Goal: Information Seeking & Learning: Check status

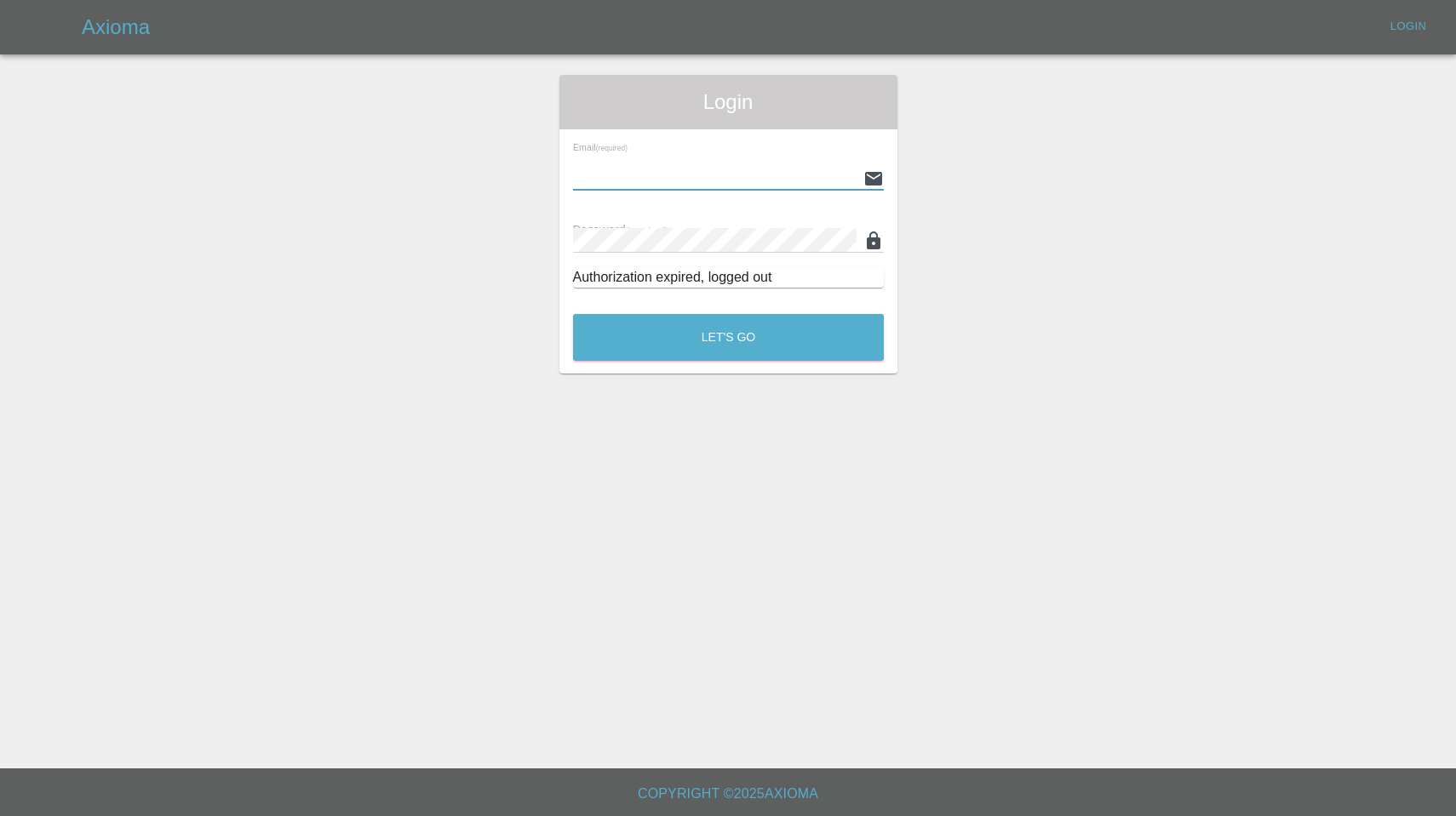
type input "[EMAIL_ADDRESS][DOMAIN_NAME]"
click at [728, 337] on button "Let's Go" at bounding box center [728, 338] width 311 height 47
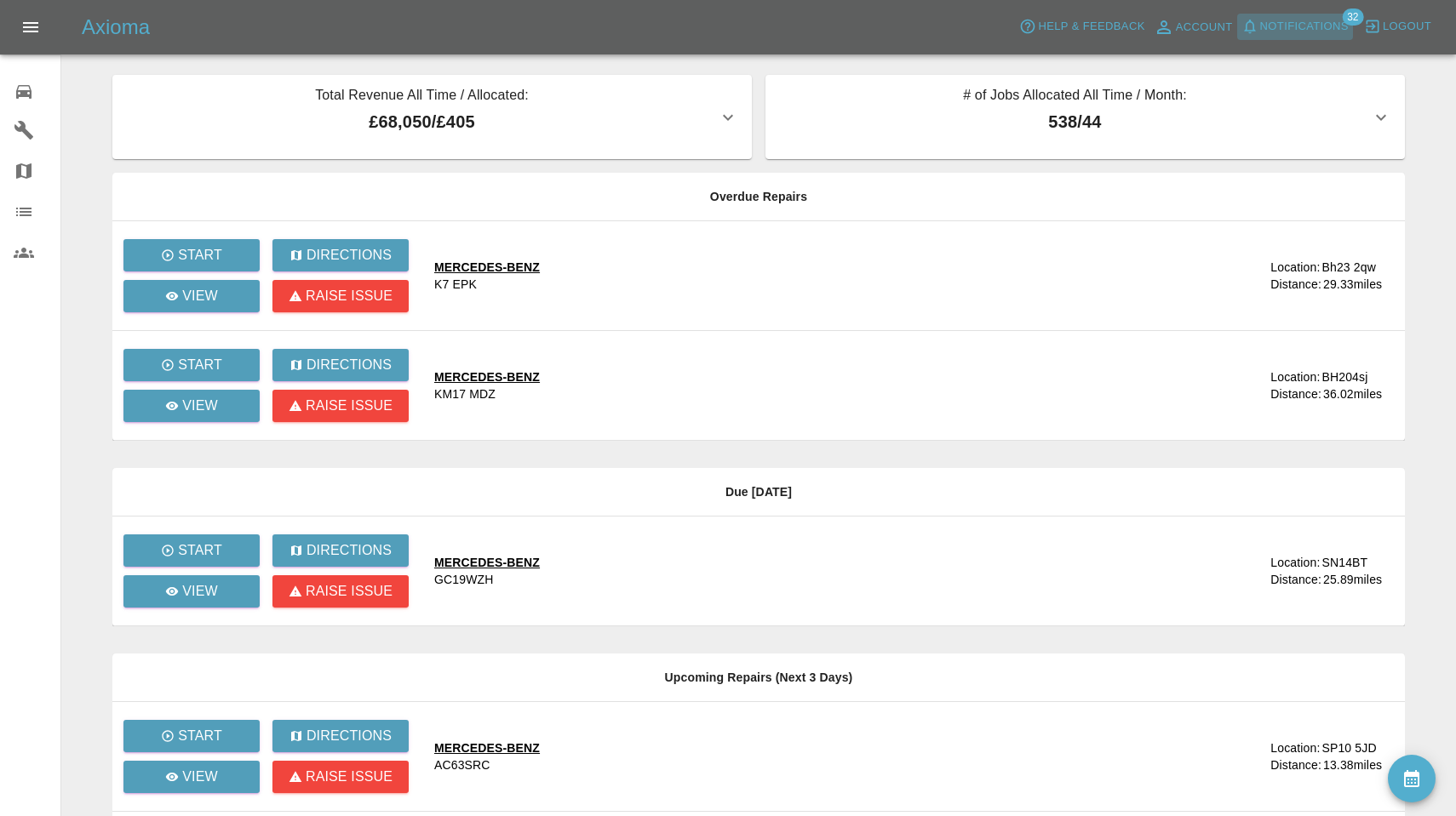
click at [1298, 27] on span "Notifications" at bounding box center [1304, 27] width 88 height 20
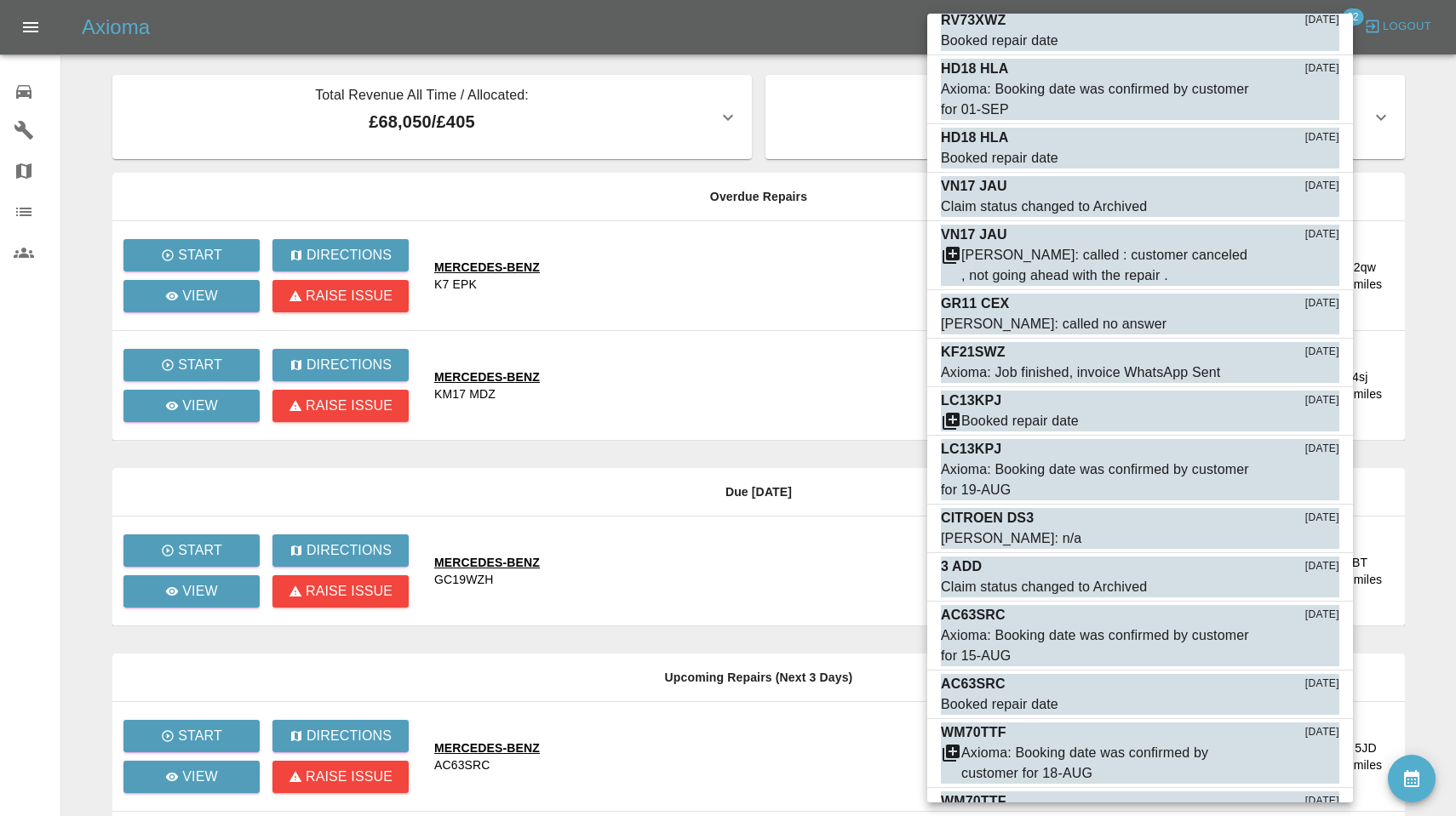
scroll to position [1007, 0]
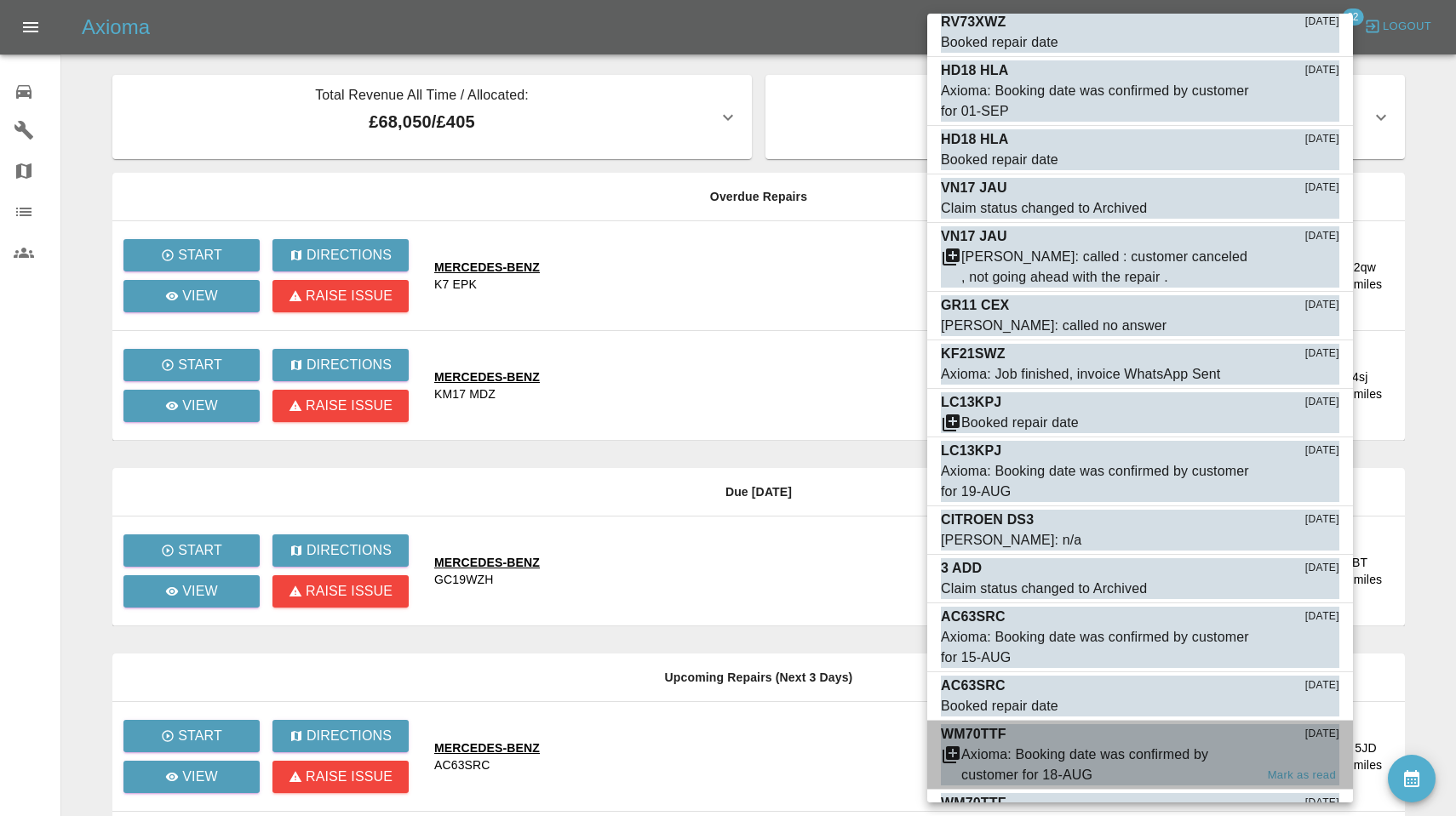
click at [1086, 745] on div "Axioma: Booking date was confirmed by customer for 18-AUG" at bounding box center [1108, 765] width 293 height 41
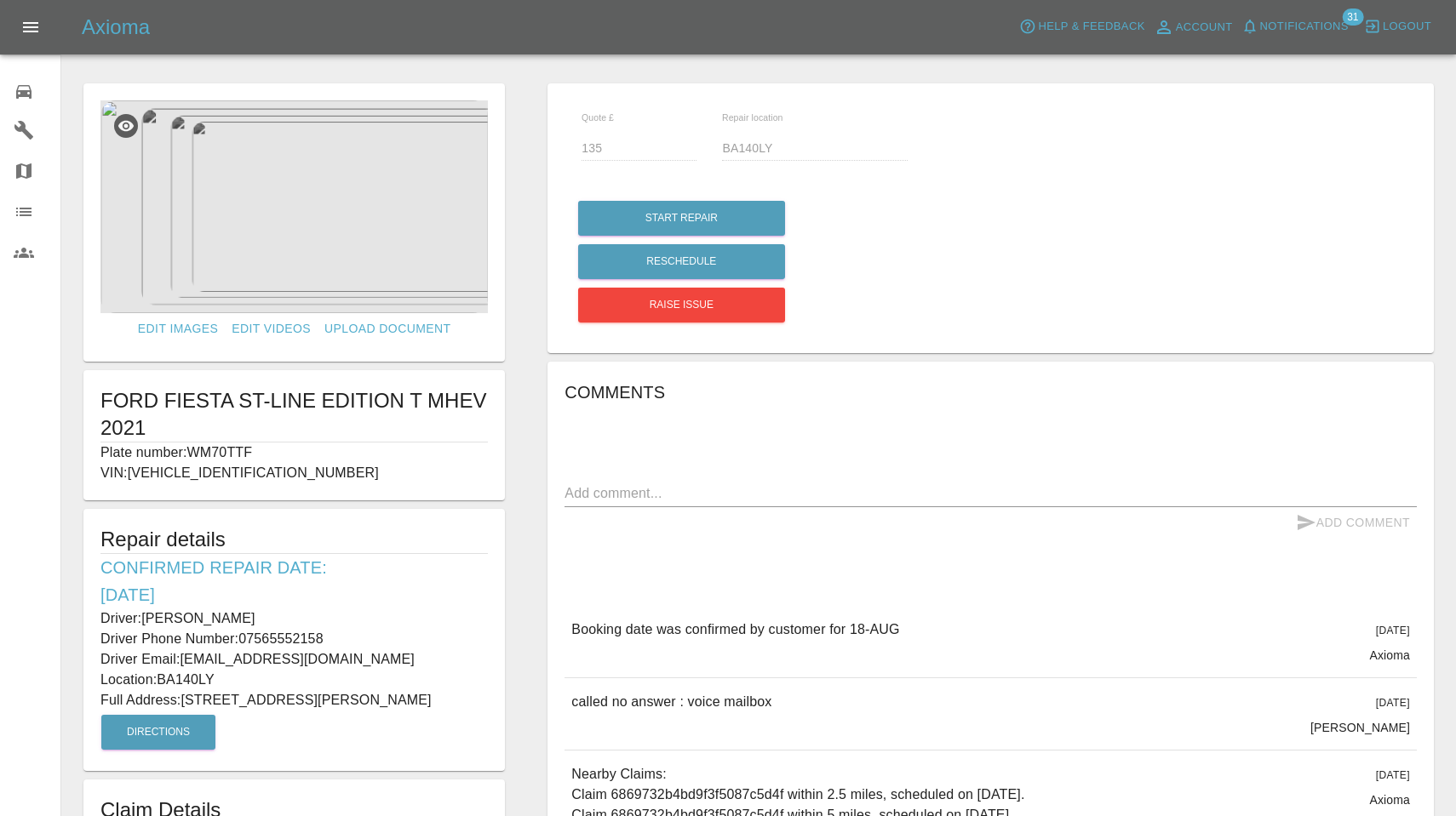
drag, startPoint x: 190, startPoint y: 450, endPoint x: 288, endPoint y: 450, distance: 98.0
click at [288, 450] on p "Plate number: WM70TTF" at bounding box center [294, 453] width 387 height 21
copy p "WM70TTF"
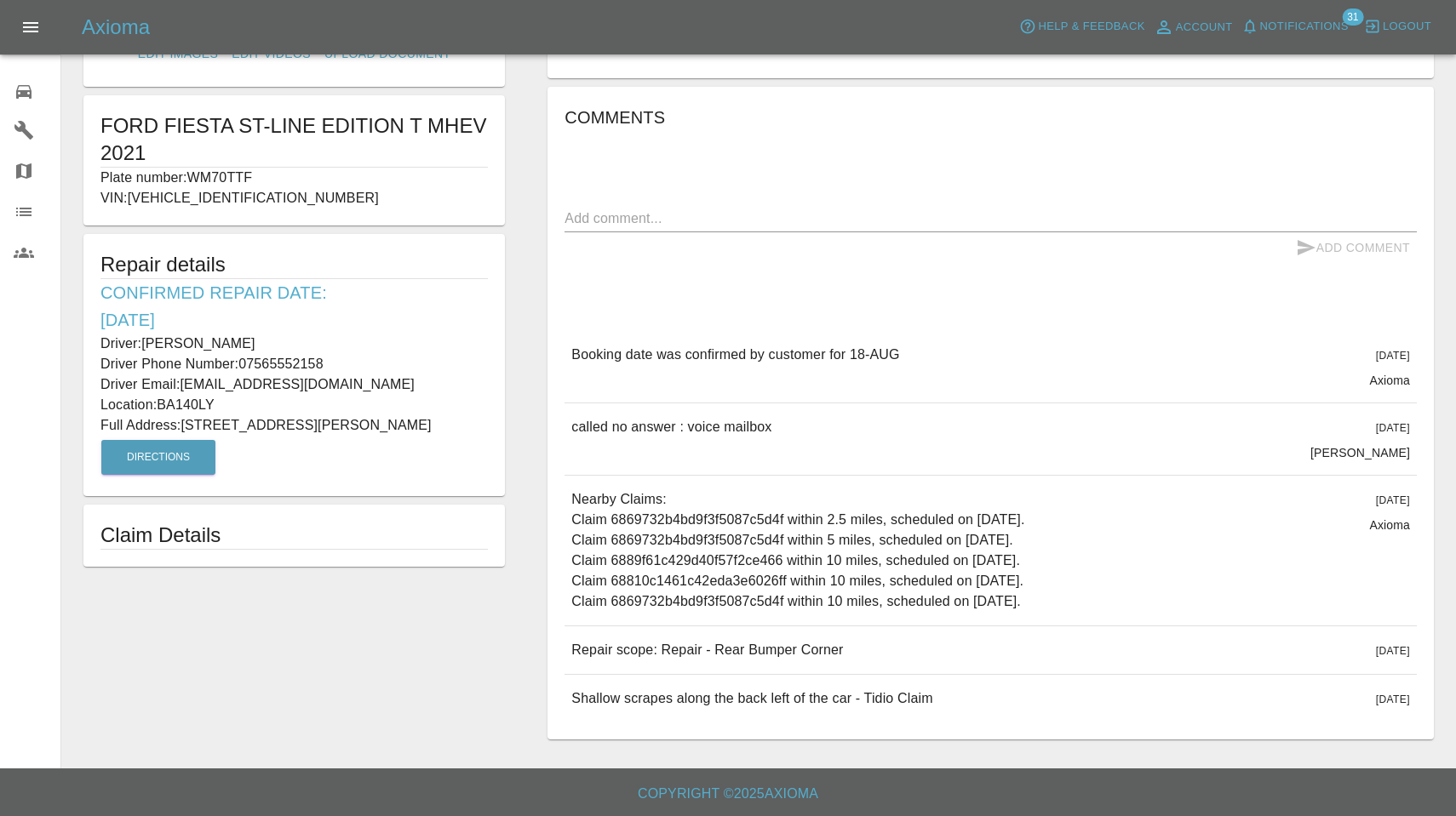
scroll to position [274, 0]
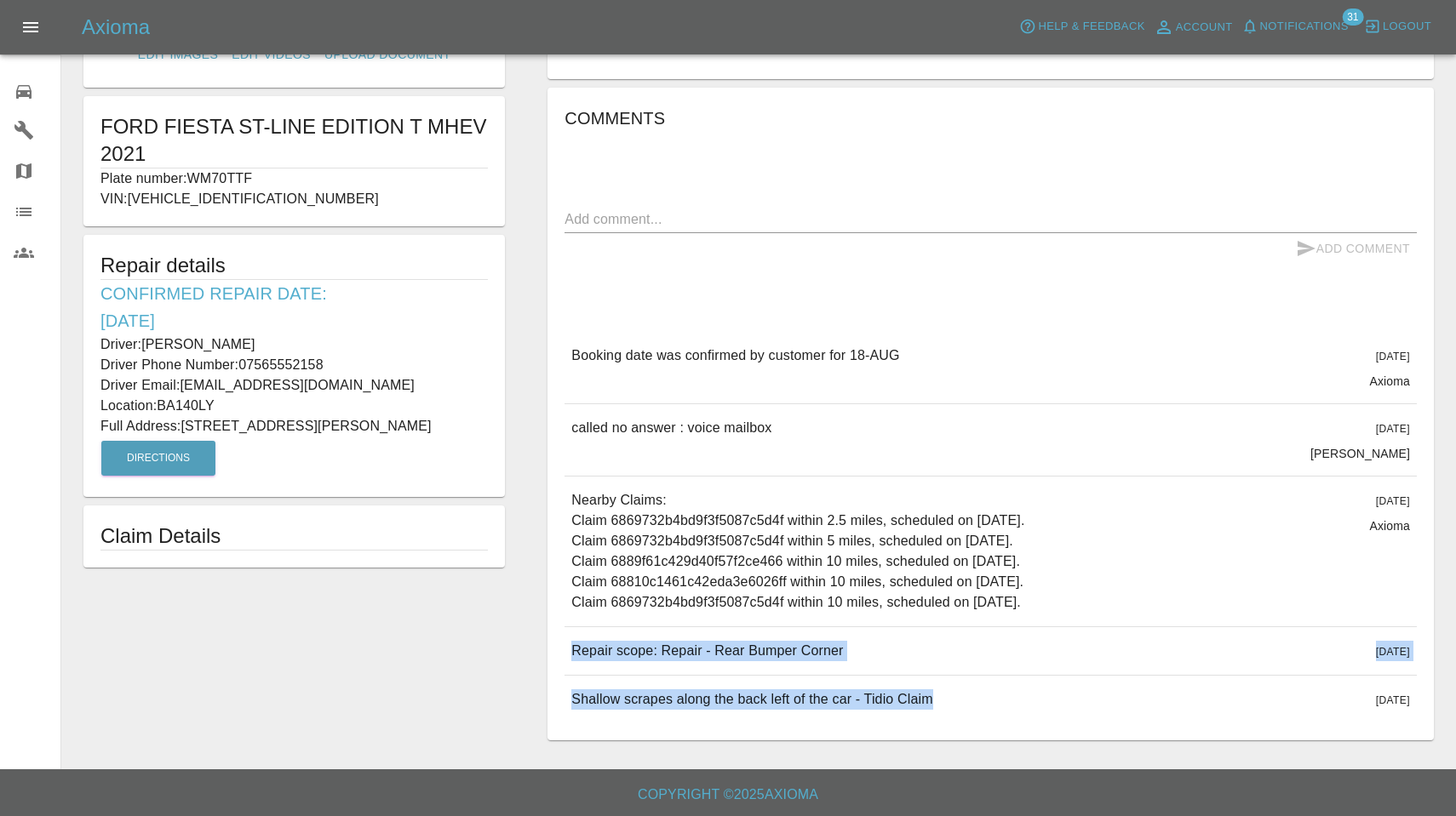
drag, startPoint x: 570, startPoint y: 648, endPoint x: 913, endPoint y: 718, distance: 350.1
click at [913, 718] on div "Booking date was confirmed by customer for 18-AUG 5 days ago Axioma Booking dat…" at bounding box center [991, 528] width 853 height 392
copy div "Repair scope: Repair - Rear Bumper Corner 12 days ago Repair scope: Repair - Re…"
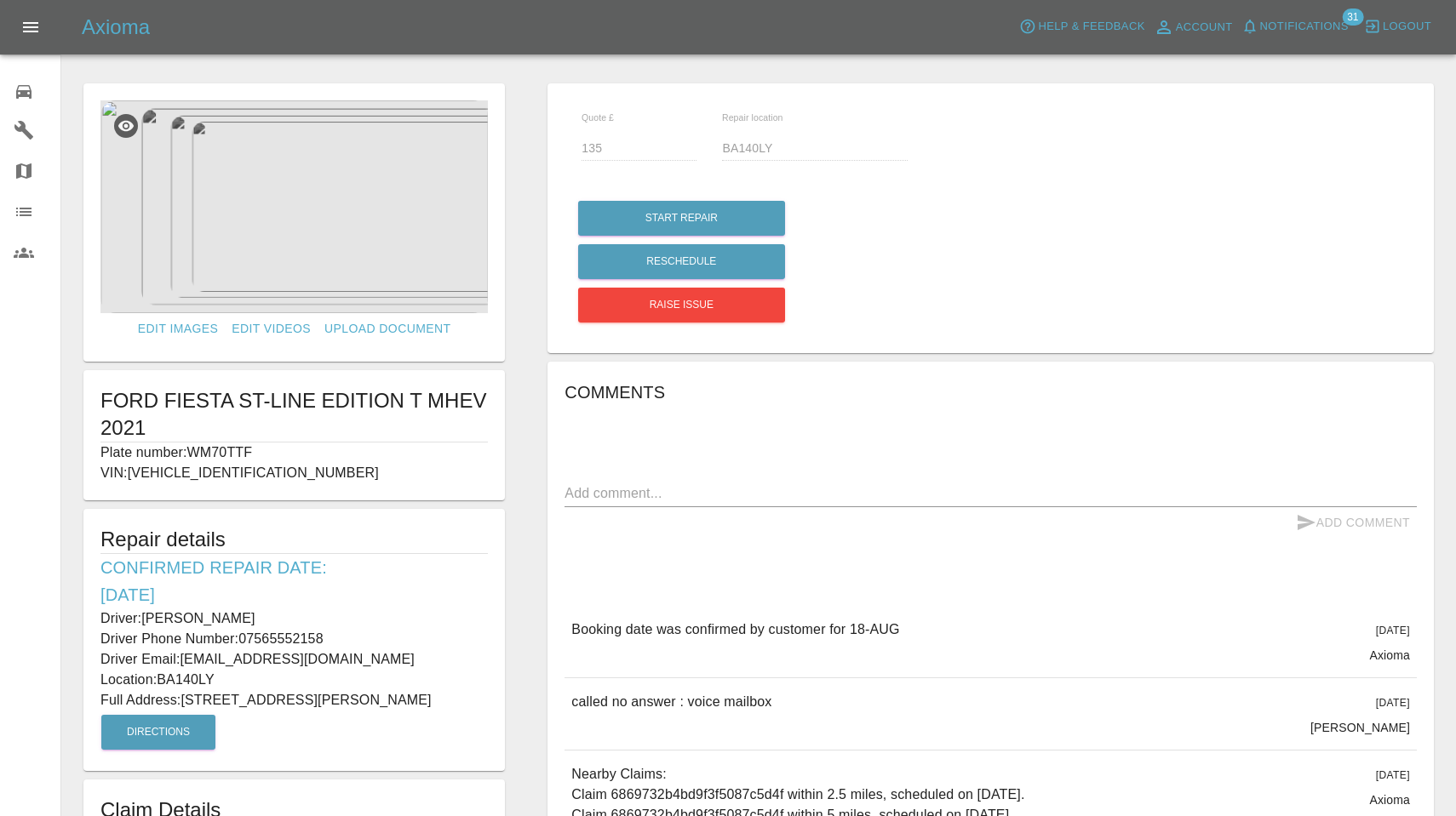
scroll to position [0, 0]
drag, startPoint x: 144, startPoint y: 612, endPoint x: 297, endPoint y: 612, distance: 153.0
click at [297, 612] on p "Driver: Daniel Arberry" at bounding box center [294, 619] width 387 height 21
copy p "Daniel Arberry"
drag, startPoint x: 241, startPoint y: 635, endPoint x: 384, endPoint y: 645, distance: 143.3
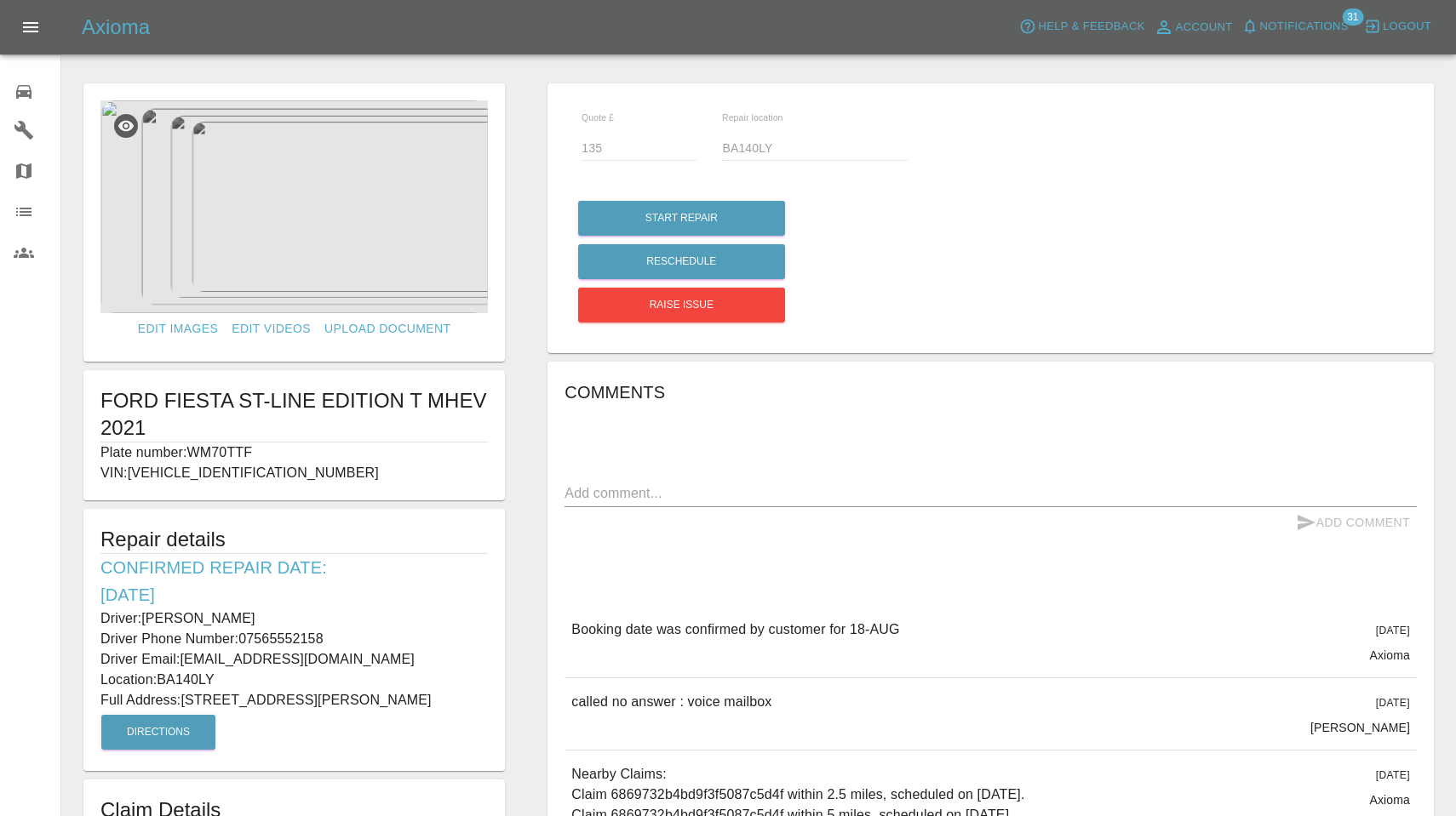
click at [384, 645] on p "Driver Phone Number: 07565552158" at bounding box center [294, 639] width 387 height 21
copy p "07565552158"
drag, startPoint x: 187, startPoint y: 695, endPoint x: 330, endPoint y: 703, distance: 143.2
click at [330, 703] on p "Full Address: 40 Westmead Crescent Trowbridge Wiltshire" at bounding box center [294, 701] width 387 height 21
copy p "40 Westmead Crescent"
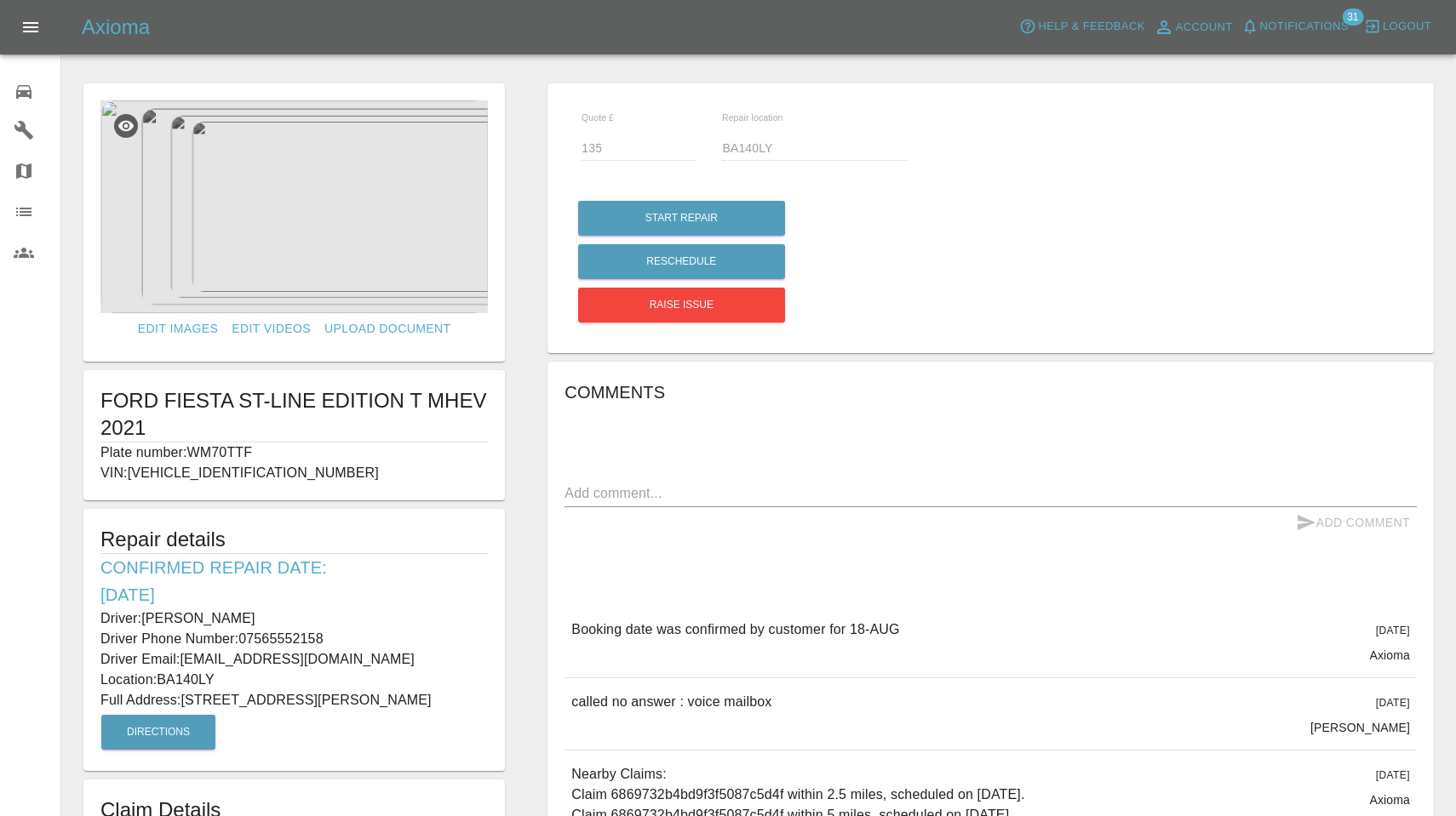
drag, startPoint x: 162, startPoint y: 675, endPoint x: 267, endPoint y: 683, distance: 105.3
click at [267, 683] on p "Location: BA140LY" at bounding box center [294, 680] width 387 height 21
copy p "BA140LY"
click at [283, 189] on img at bounding box center [294, 207] width 387 height 213
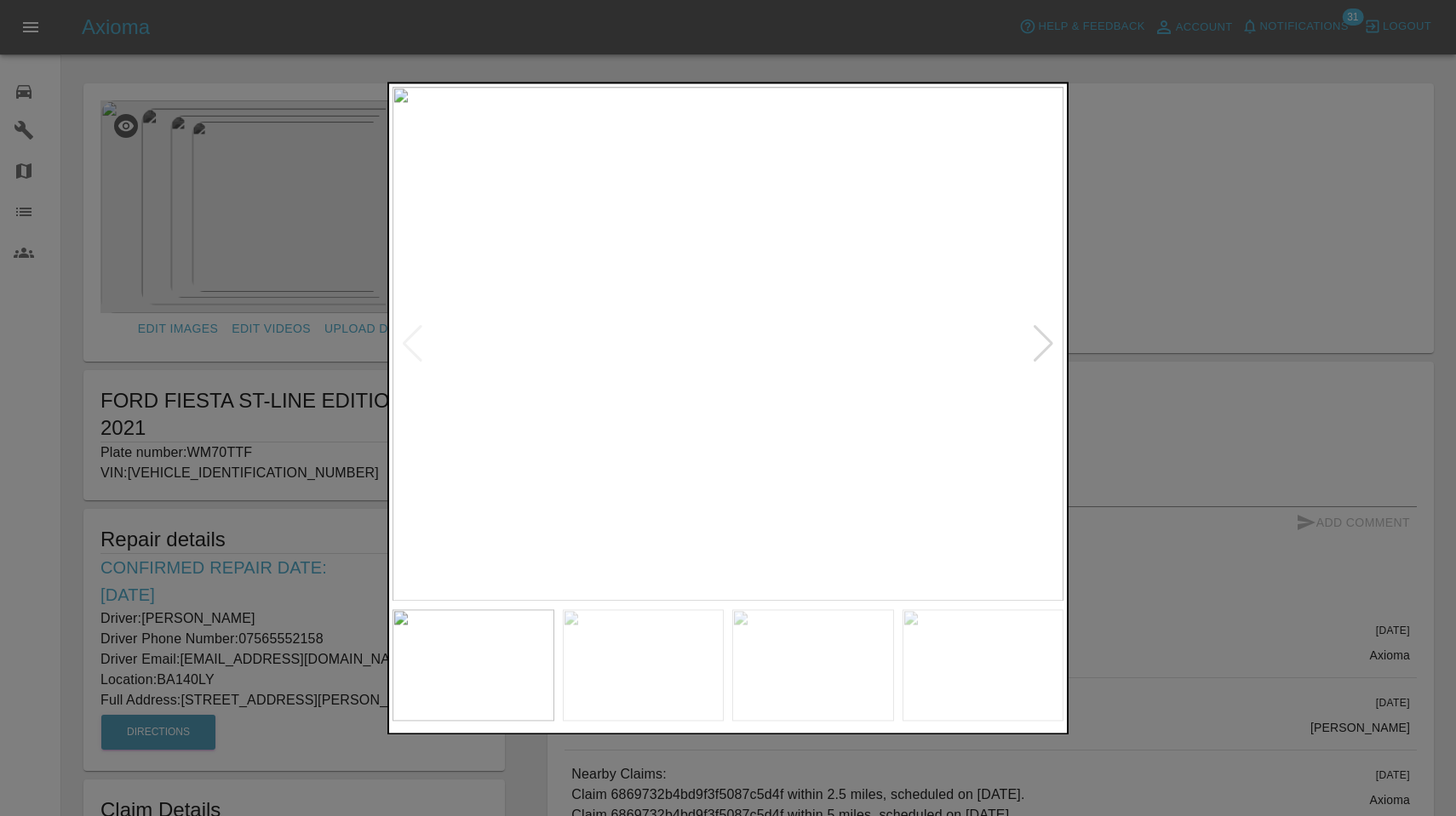
click at [1048, 353] on div at bounding box center [1043, 343] width 23 height 37
click at [426, 347] on img at bounding box center [728, 343] width 671 height 514
click at [420, 347] on div at bounding box center [413, 343] width 23 height 37
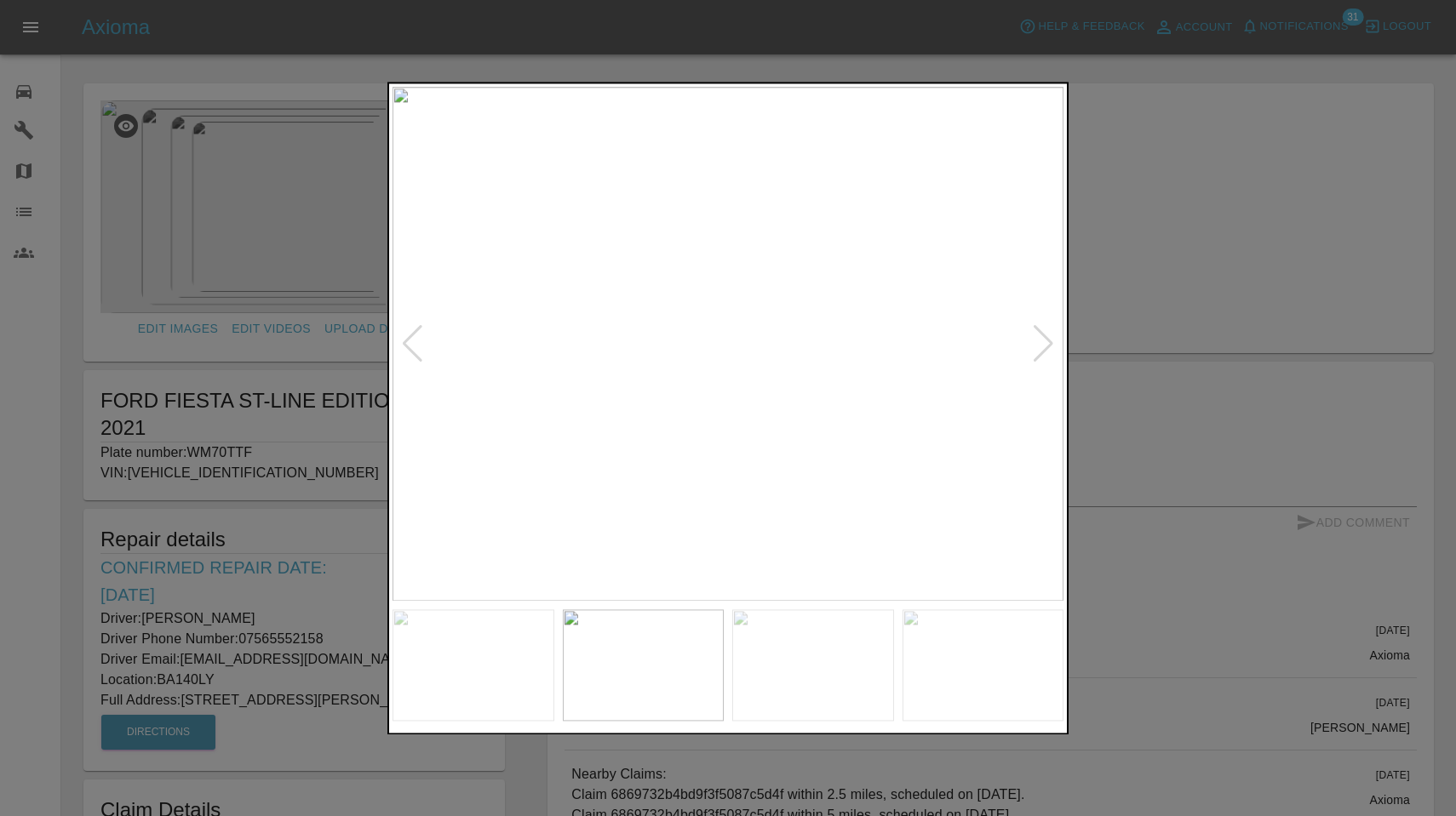
click at [1173, 222] on div at bounding box center [728, 408] width 1456 height 816
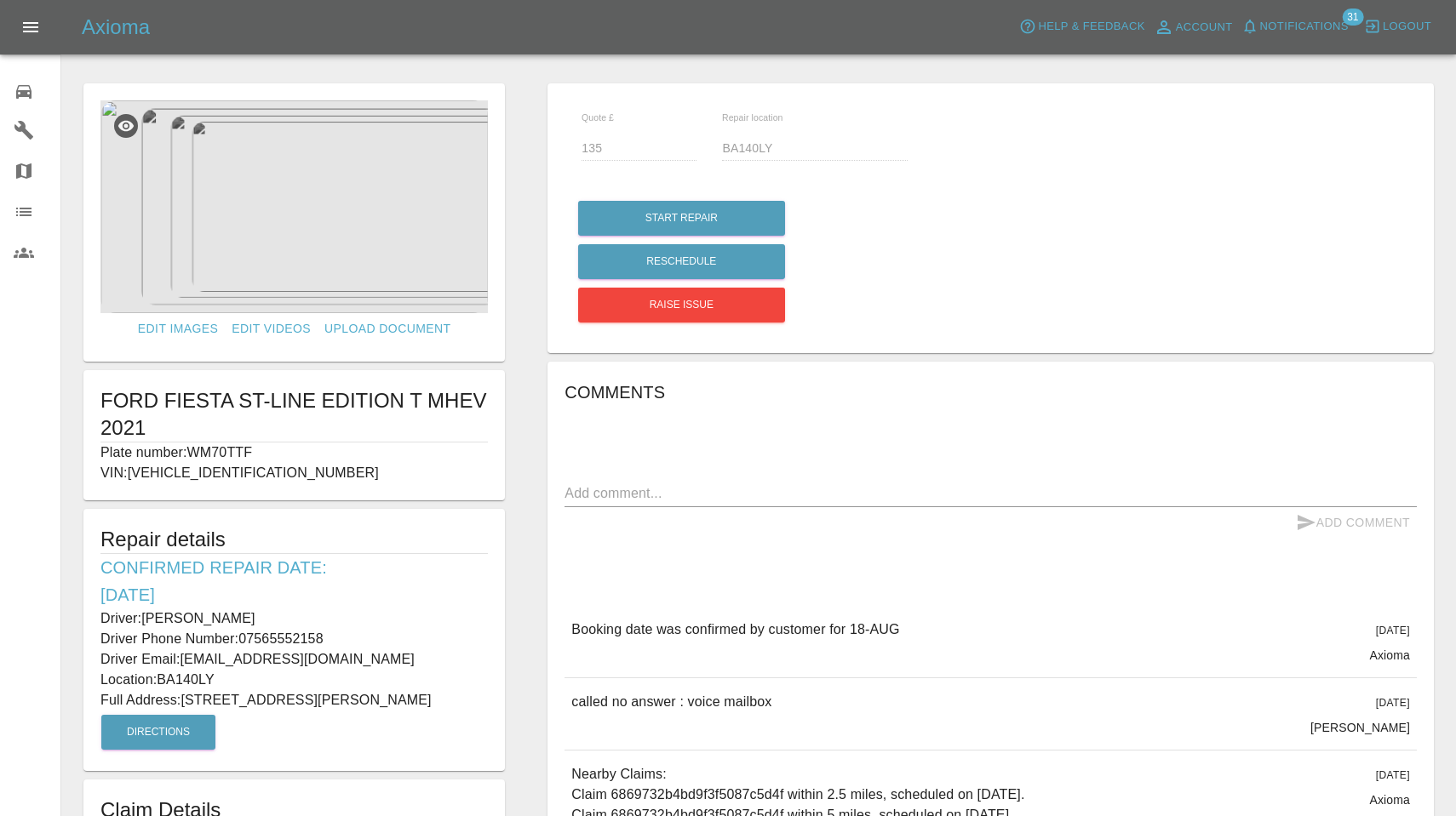
click at [1279, 36] on button "Notifications" at bounding box center [1296, 27] width 116 height 26
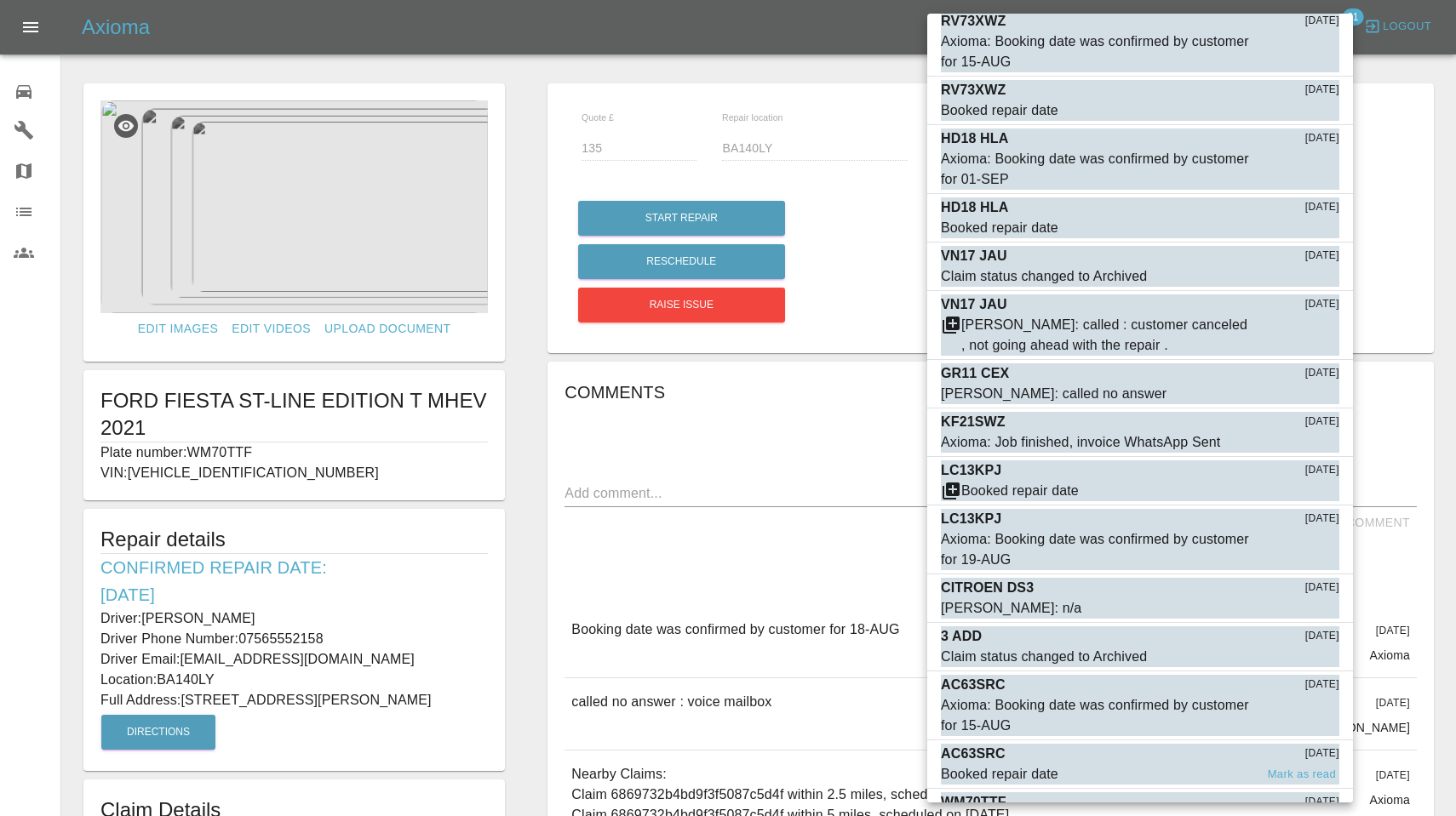
scroll to position [938, 0]
click at [1288, 814] on button "Mark as read" at bounding box center [1302, 824] width 75 height 20
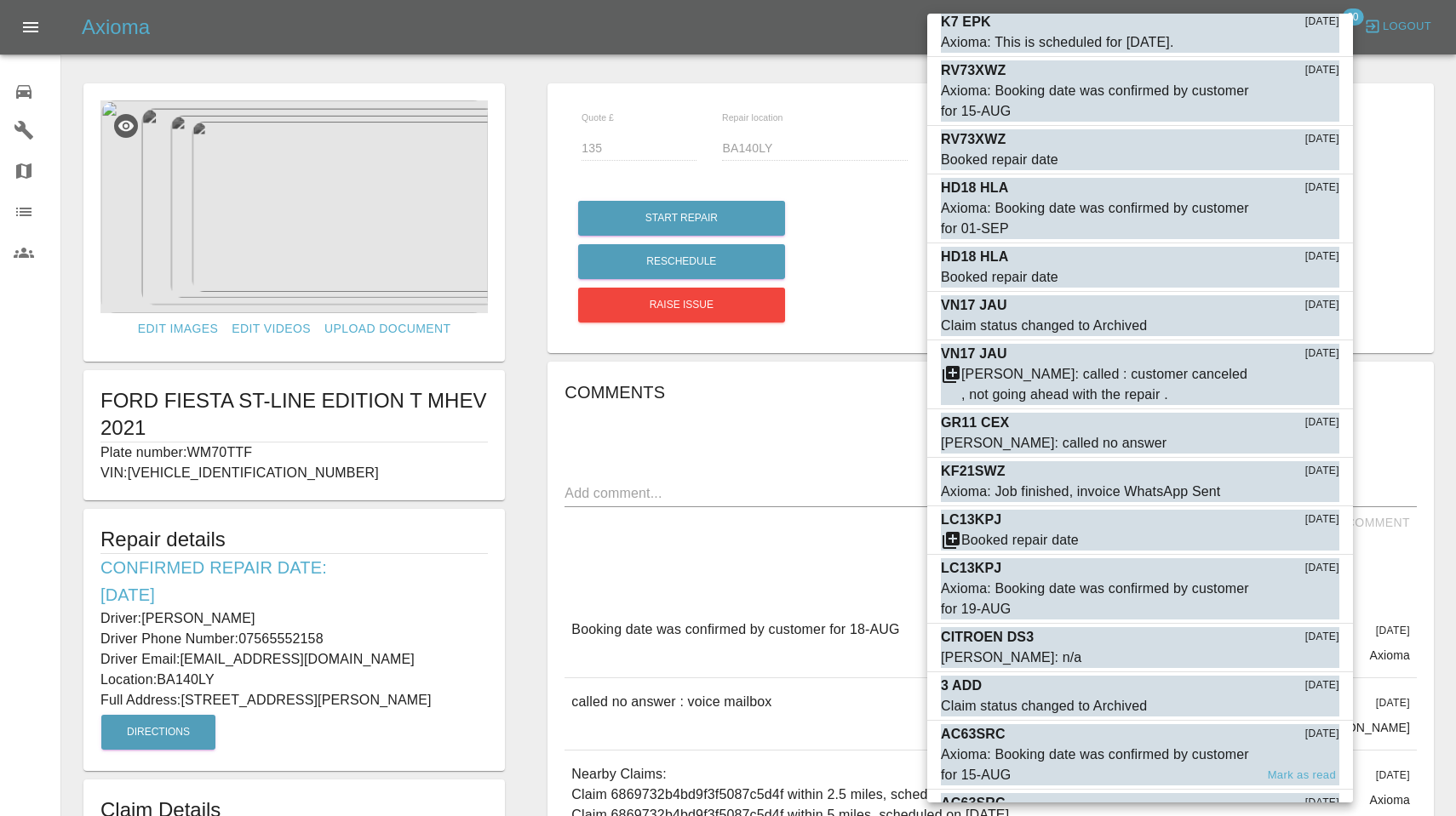
click at [1074, 745] on div "Axioma: Booking date was confirmed by customer for 15-AUG" at bounding box center [1098, 765] width 314 height 41
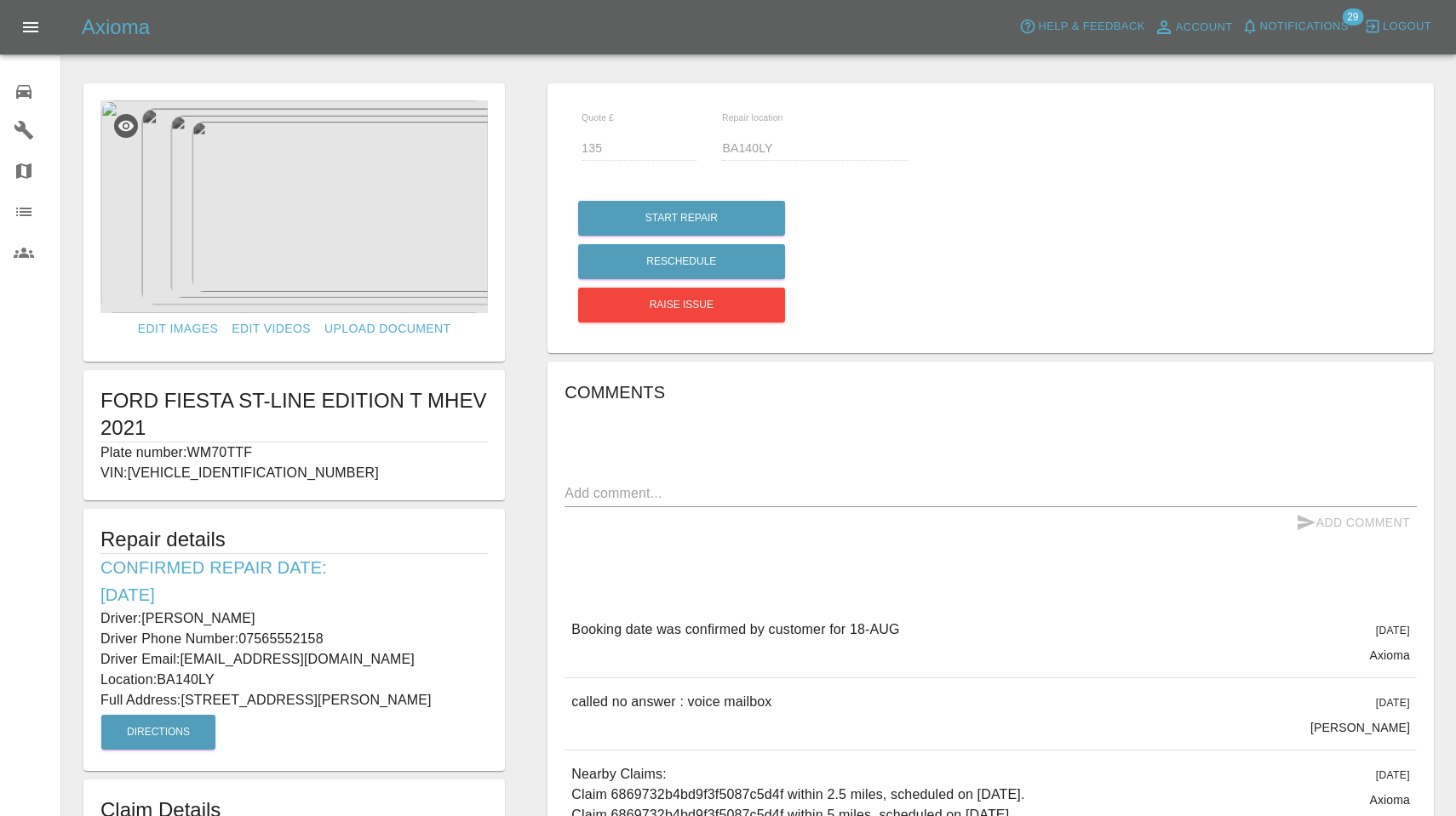
scroll to position [820, 0]
type input "200"
type input "SP10 5JD"
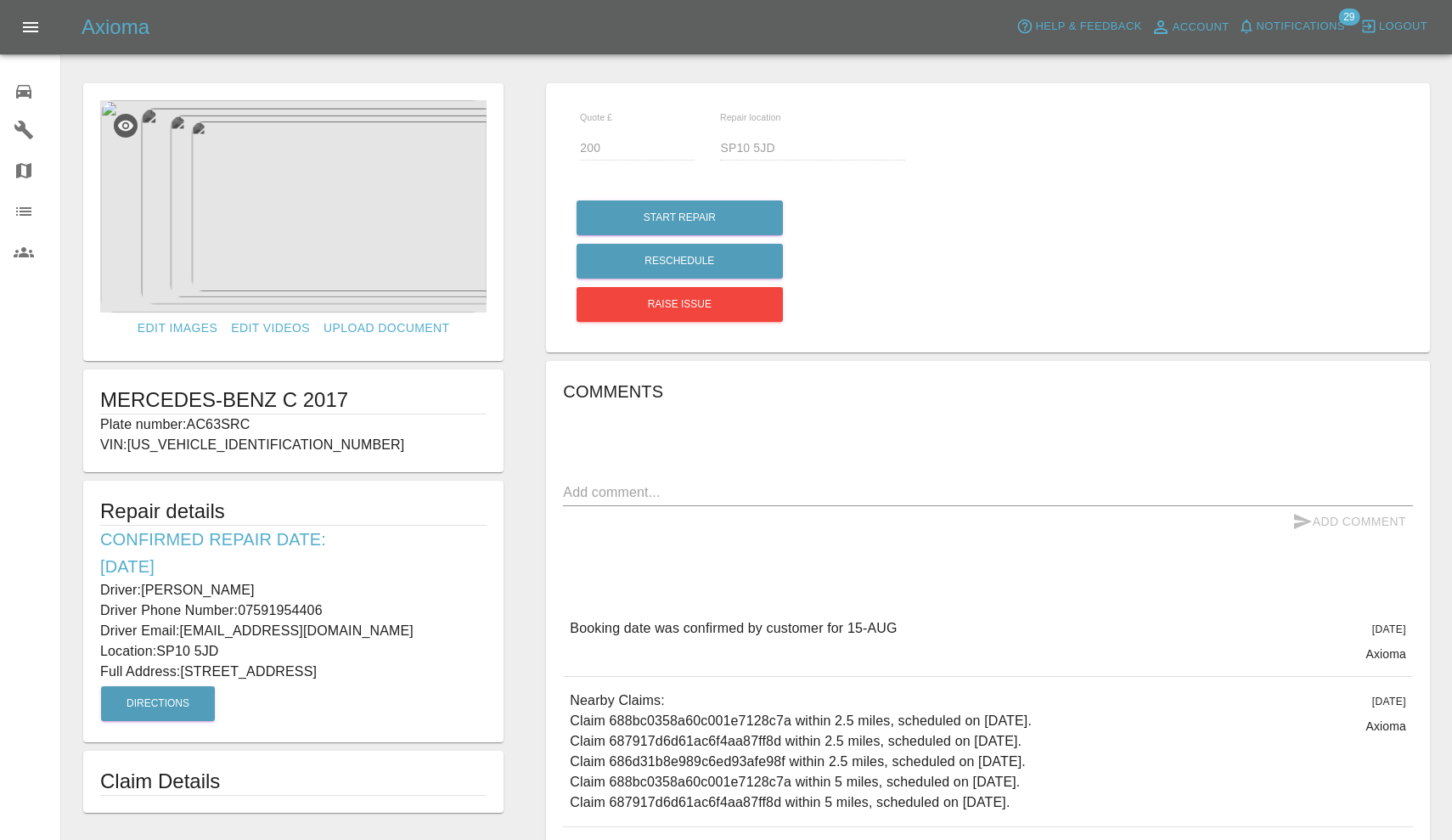
drag, startPoint x: 192, startPoint y: 419, endPoint x: 261, endPoint y: 423, distance: 69.1
click at [261, 423] on p "Plate number: AC63SRC" at bounding box center [293, 425] width 386 height 21
copy p "AC63SRC"
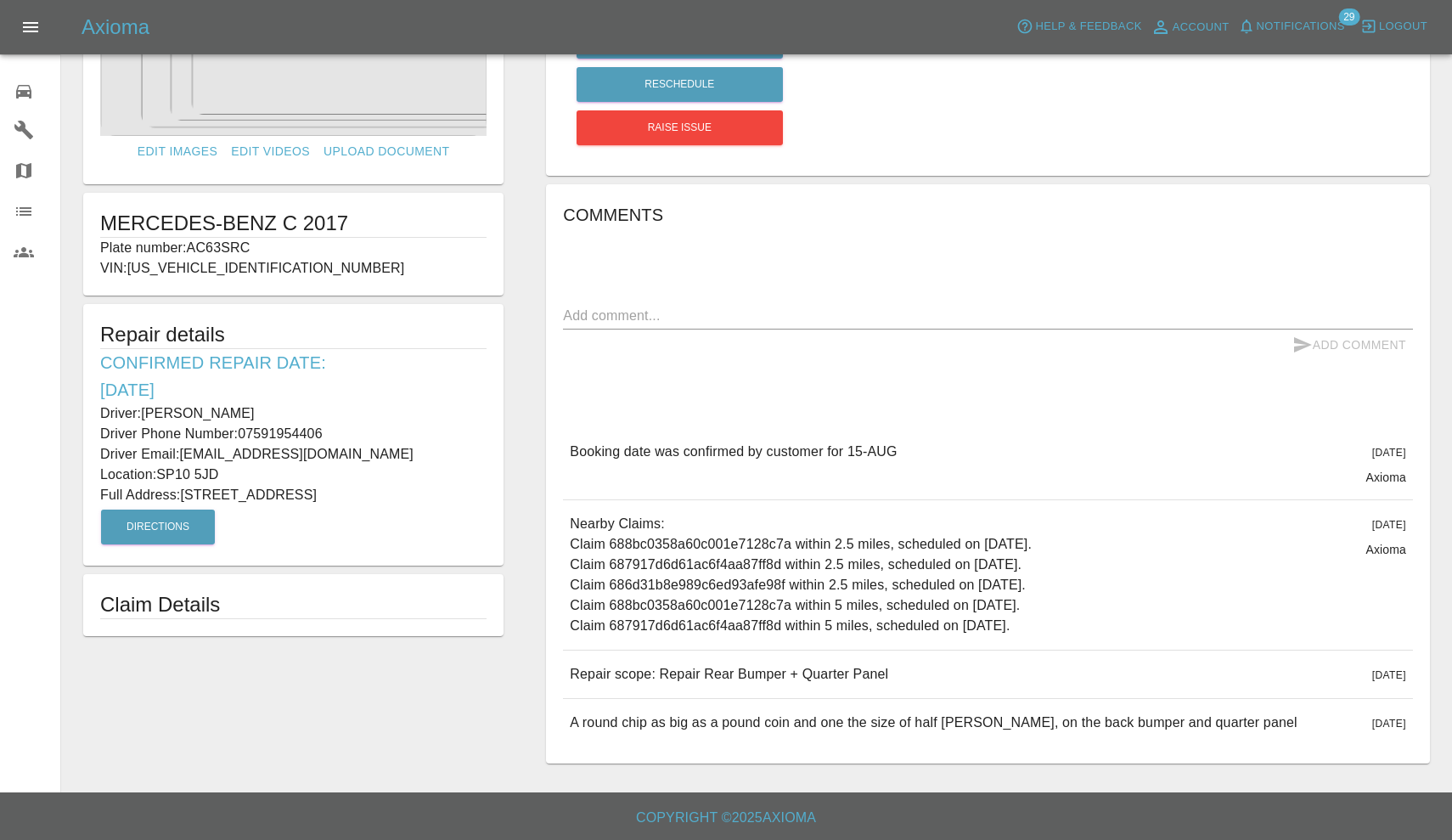
scroll to position [175, 0]
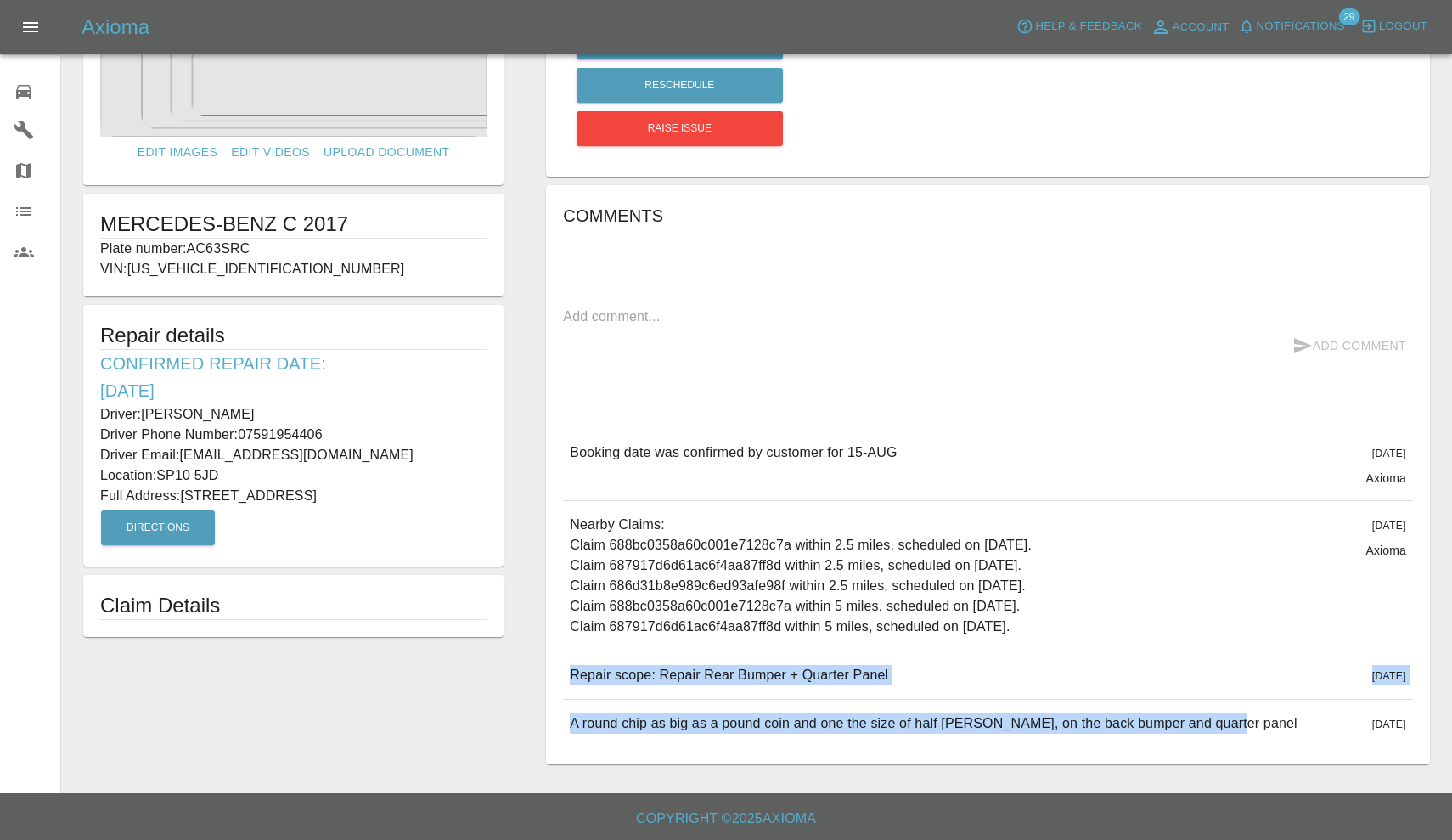
drag, startPoint x: 572, startPoint y: 672, endPoint x: 895, endPoint y: 768, distance: 337.0
click at [895, 768] on div "Quote £ 200 Repair location SP10 5JD Start Repair Reschedule Raise issue Commen…" at bounding box center [988, 335] width 927 height 874
copy div "Repair scope: Repair Rear Bumper + Quarter Panel 5 days ago Repair scope: Repai…"
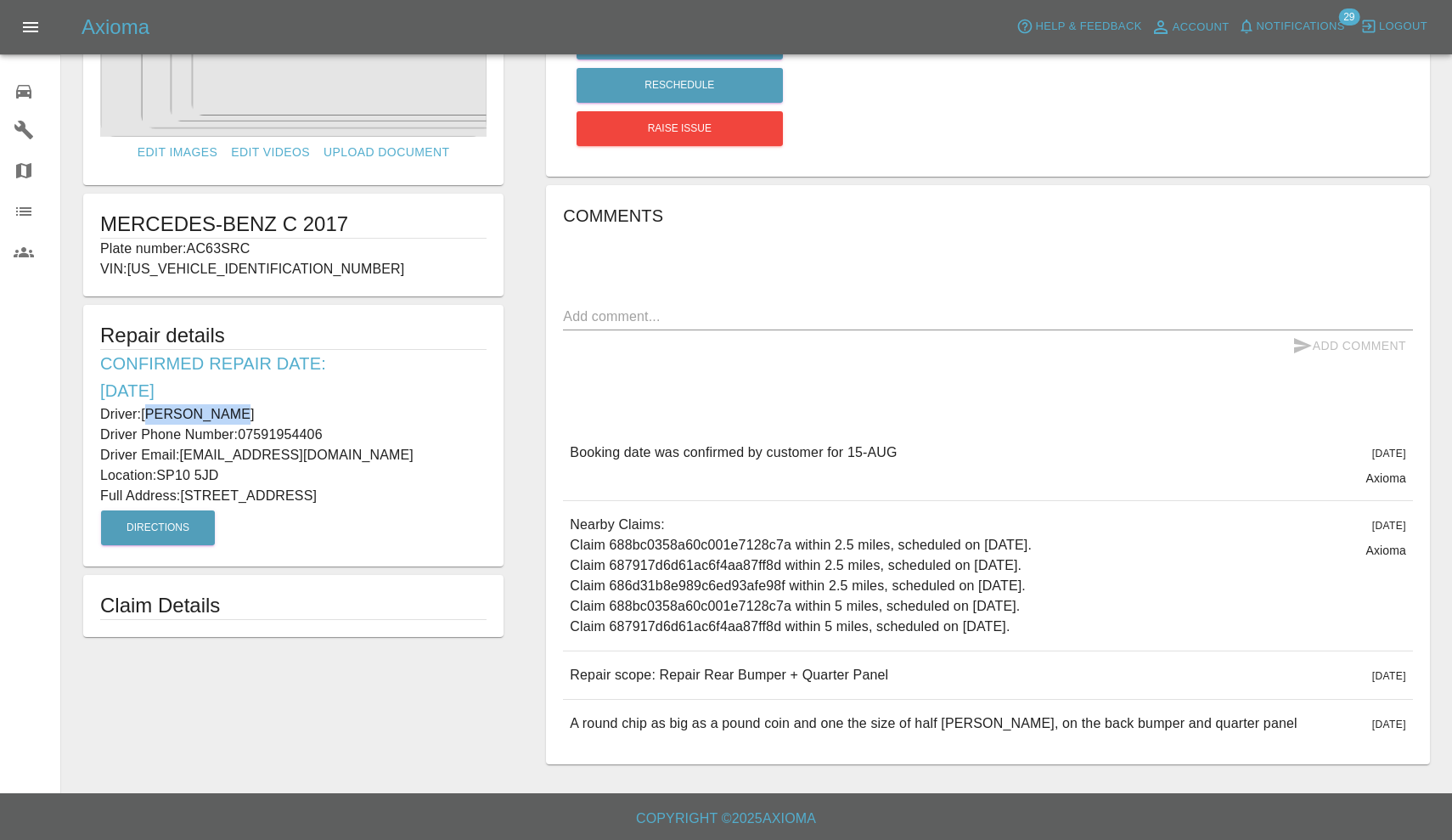
drag, startPoint x: 149, startPoint y: 410, endPoint x: 243, endPoint y: 415, distance: 94.1
click at [243, 415] on p "Driver: Joel Walkden" at bounding box center [293, 415] width 386 height 21
copy p "oel Walkden"
click at [331, 3] on div "Axioma Help & Feedback Account Notifications 29 Logout" at bounding box center [726, 27] width 1452 height 54
drag, startPoint x: 244, startPoint y: 429, endPoint x: 328, endPoint y: 434, distance: 84.1
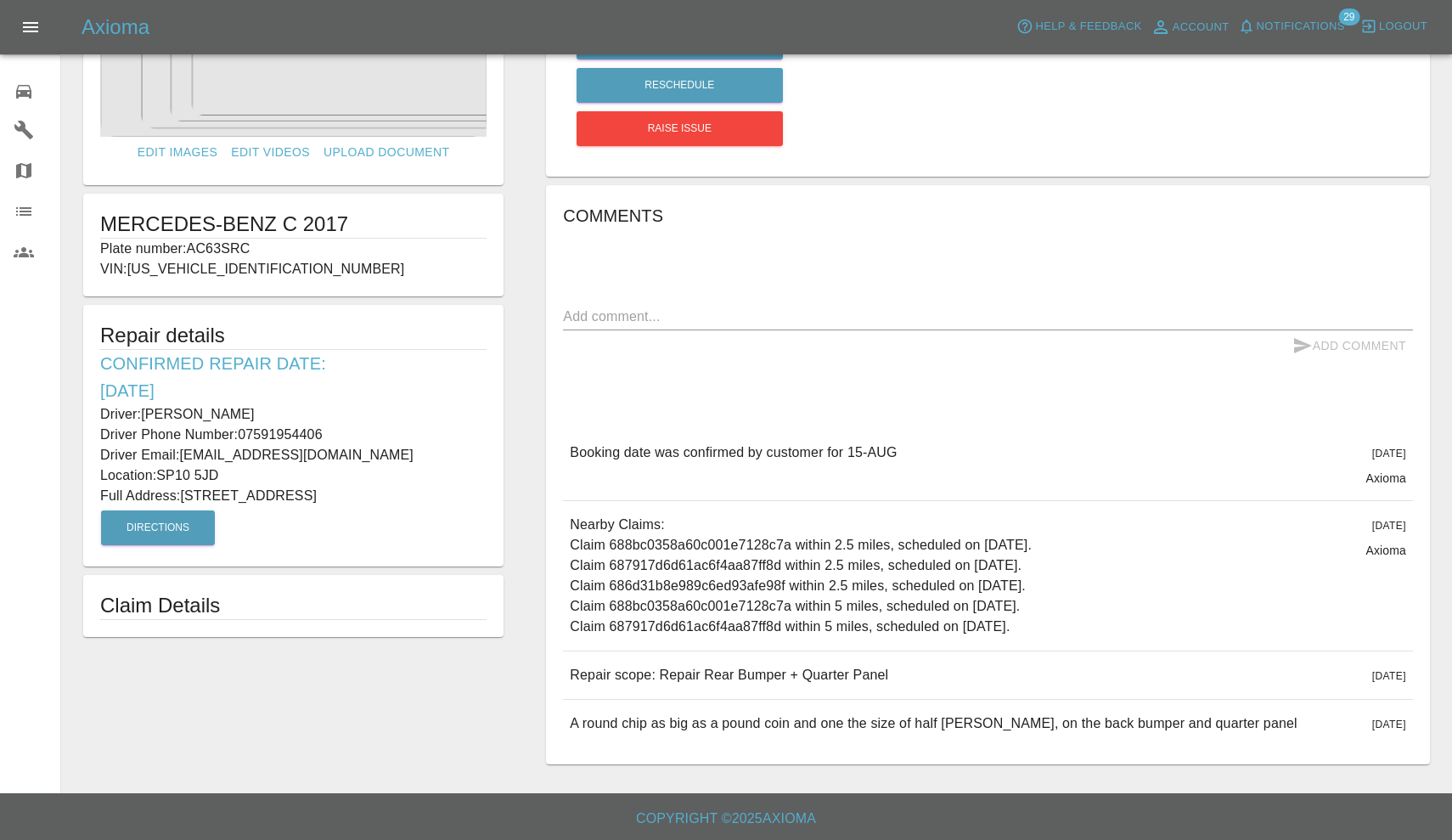
click at [328, 434] on p "Driver Phone Number: 07591954406" at bounding box center [293, 435] width 386 height 21
copy p "07591954406"
drag, startPoint x: 187, startPoint y: 492, endPoint x: 284, endPoint y: 493, distance: 97.0
click at [284, 493] on p "Full Address: 83 Genoa Court Andover Hampshire" at bounding box center [293, 496] width 386 height 21
copy p "83 Genoa Court"
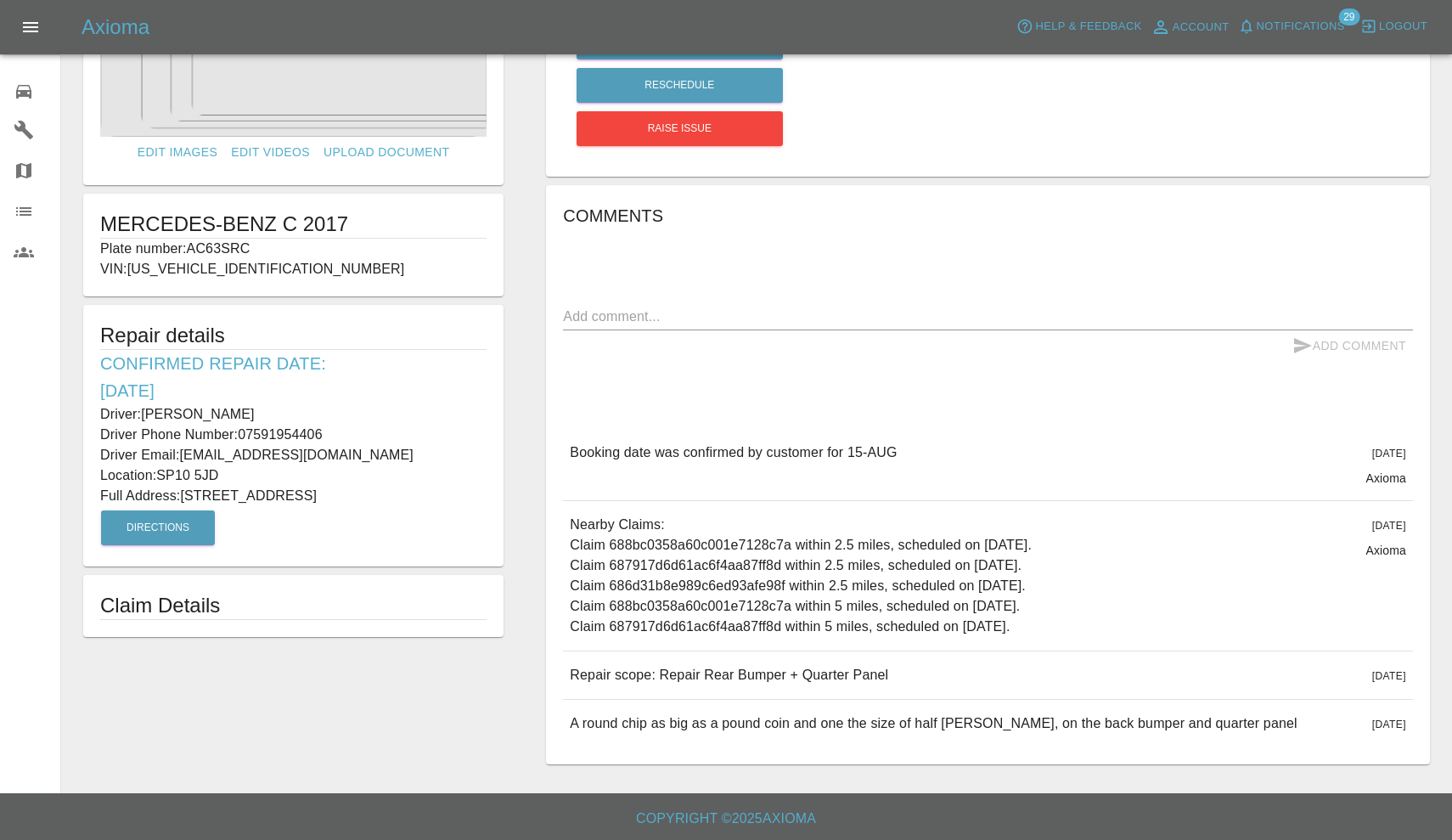
drag, startPoint x: 163, startPoint y: 472, endPoint x: 239, endPoint y: 473, distance: 76.0
click at [239, 473] on p "Location: SP10 5JD" at bounding box center [293, 475] width 386 height 21
copy p "SP10 5JD"
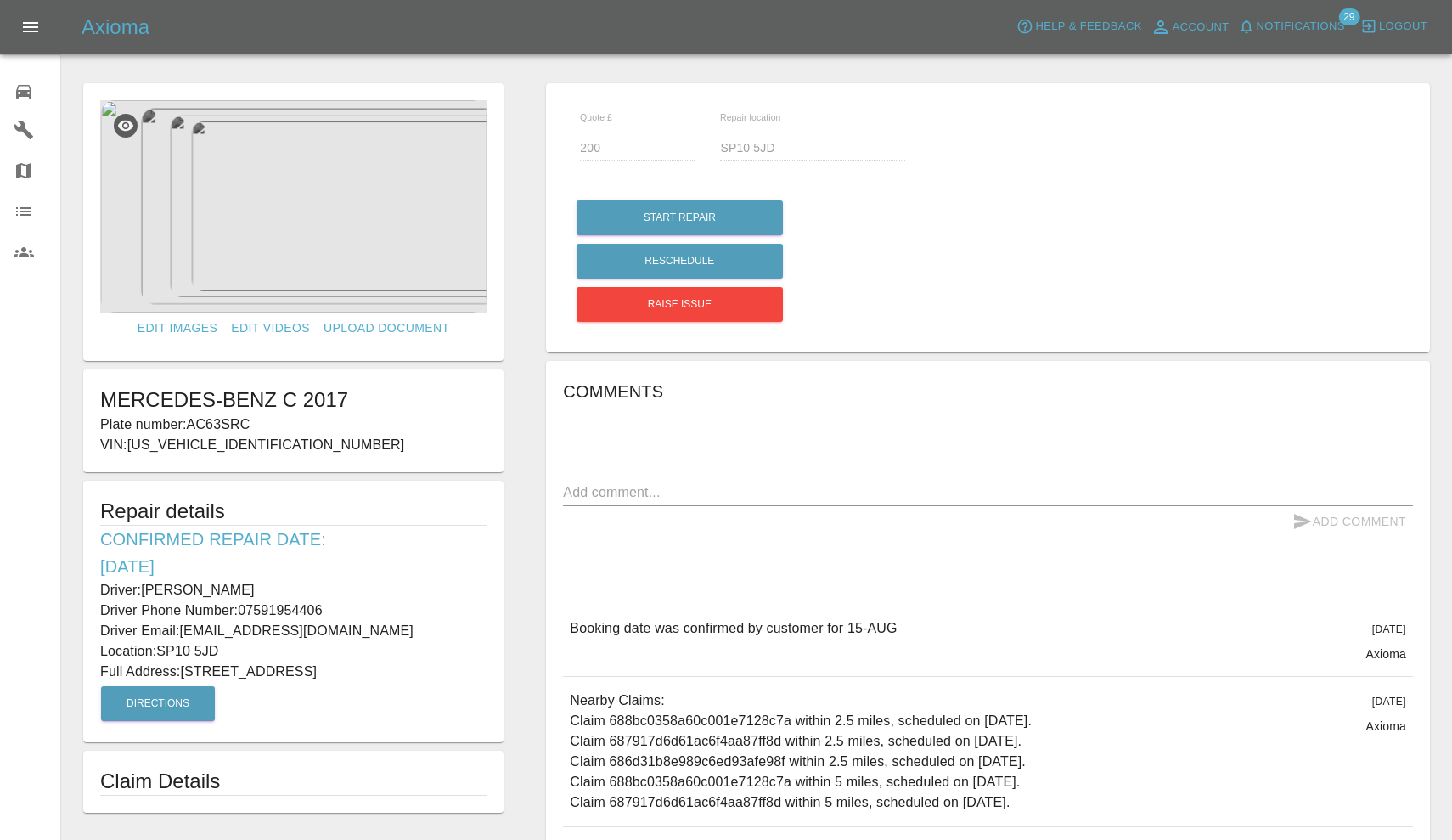
click at [356, 220] on img at bounding box center [293, 207] width 386 height 213
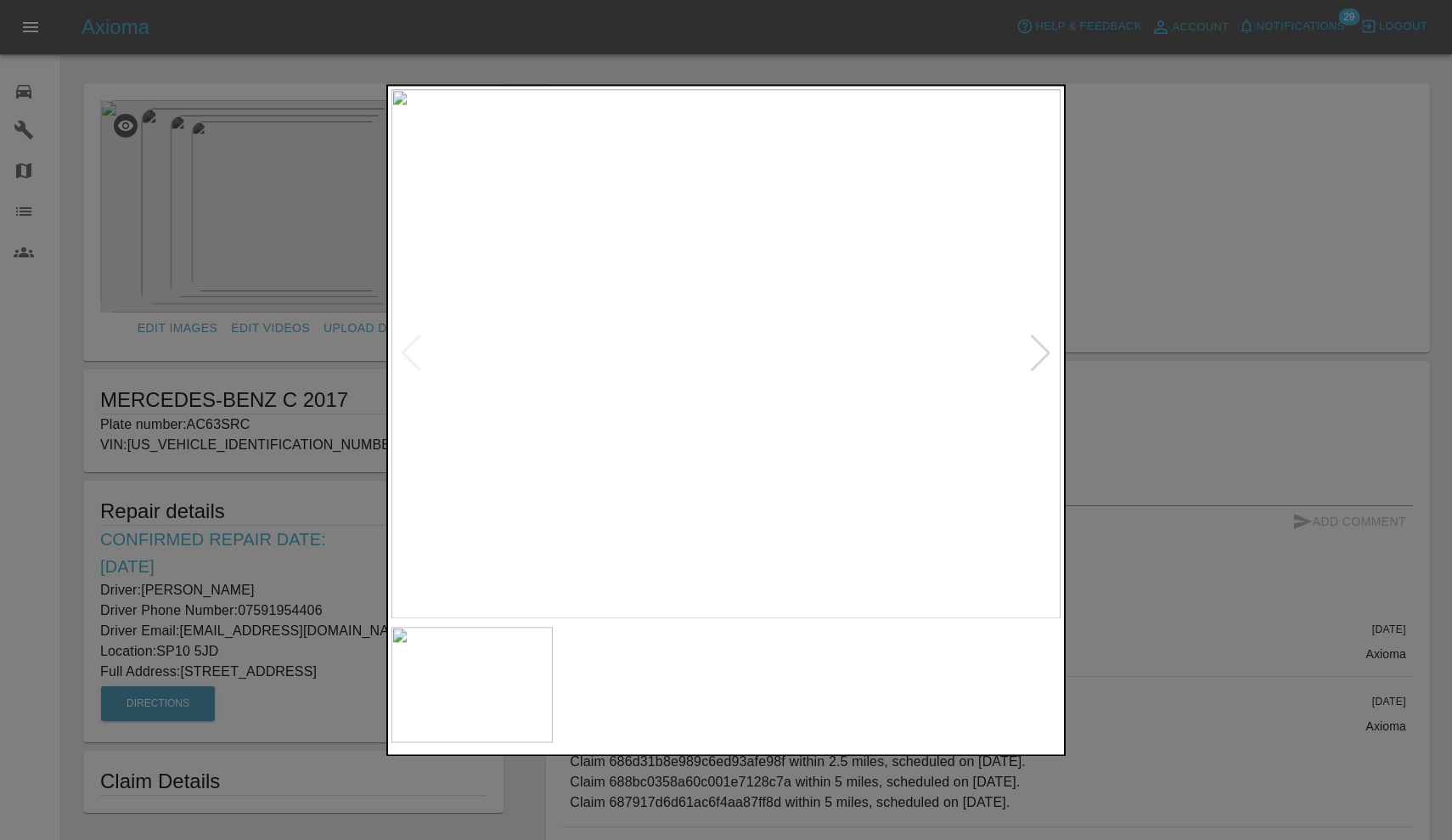
scroll to position [0, 0]
click at [1033, 353] on div at bounding box center [1041, 353] width 23 height 37
click at [1073, 195] on div at bounding box center [726, 420] width 1452 height 840
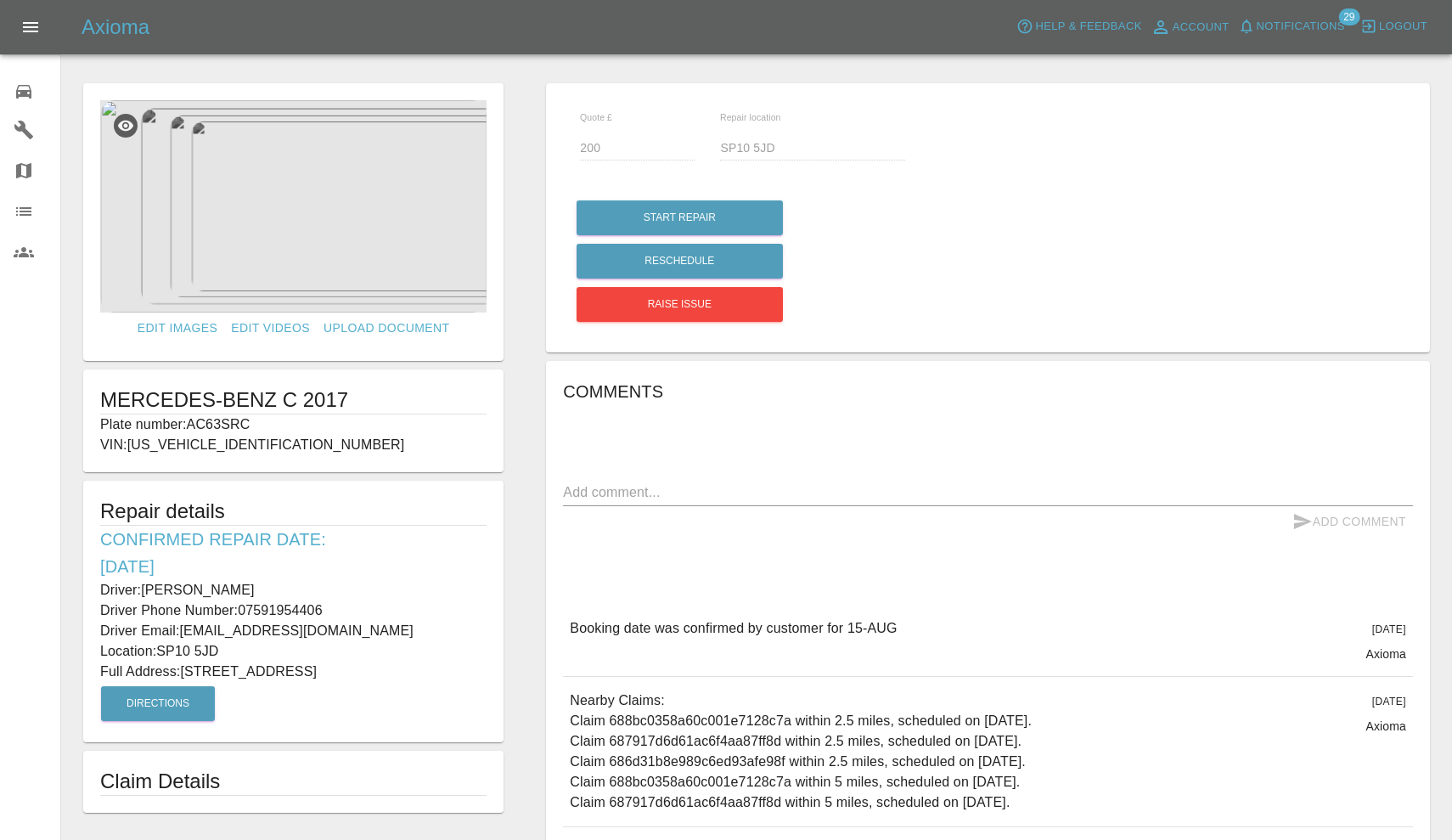
click at [1291, 22] on span "Notifications" at bounding box center [1301, 27] width 88 height 20
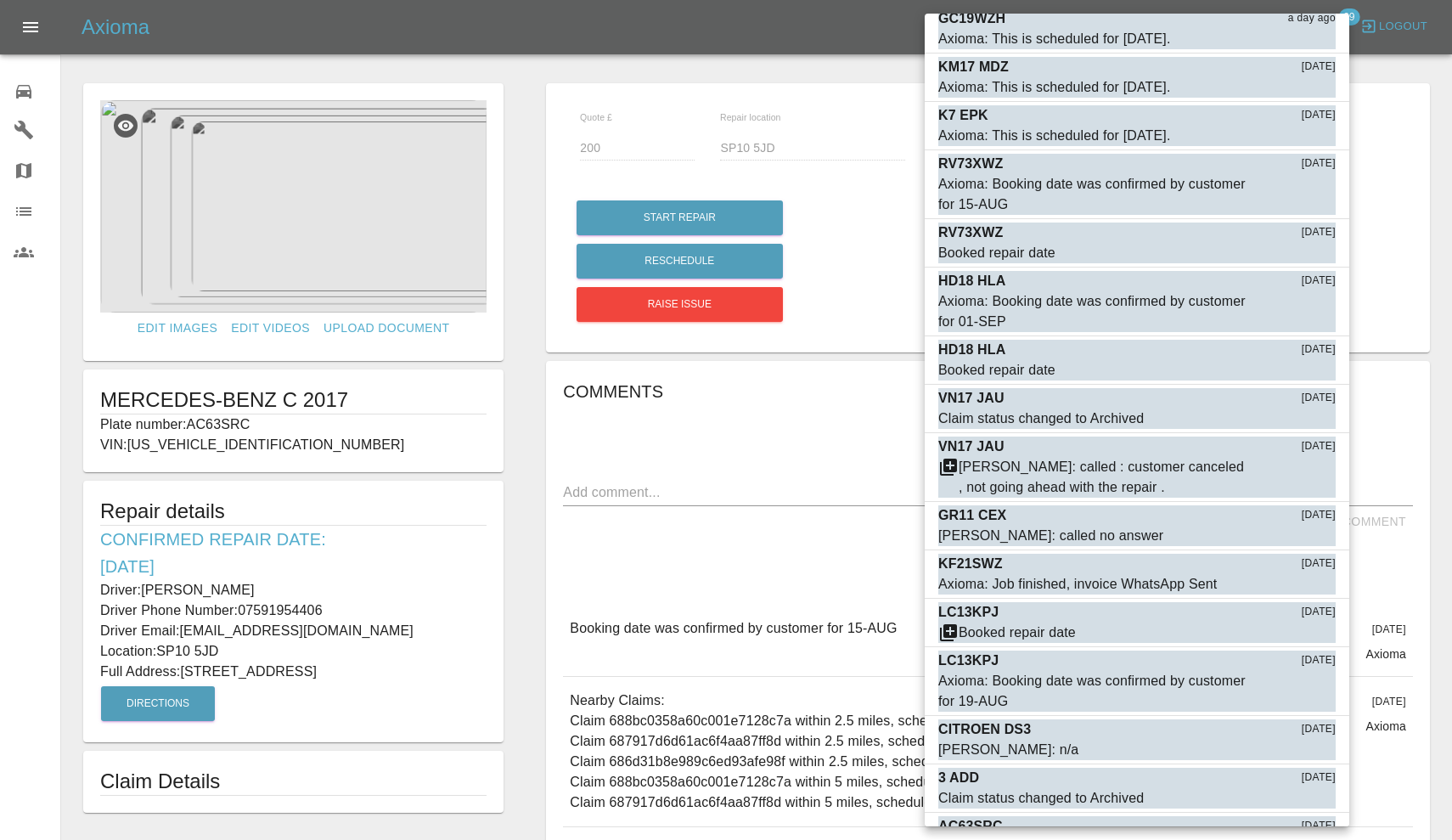
scroll to position [793, 0]
click at [1294, 838] on button "Mark as read" at bounding box center [1298, 848] width 74 height 20
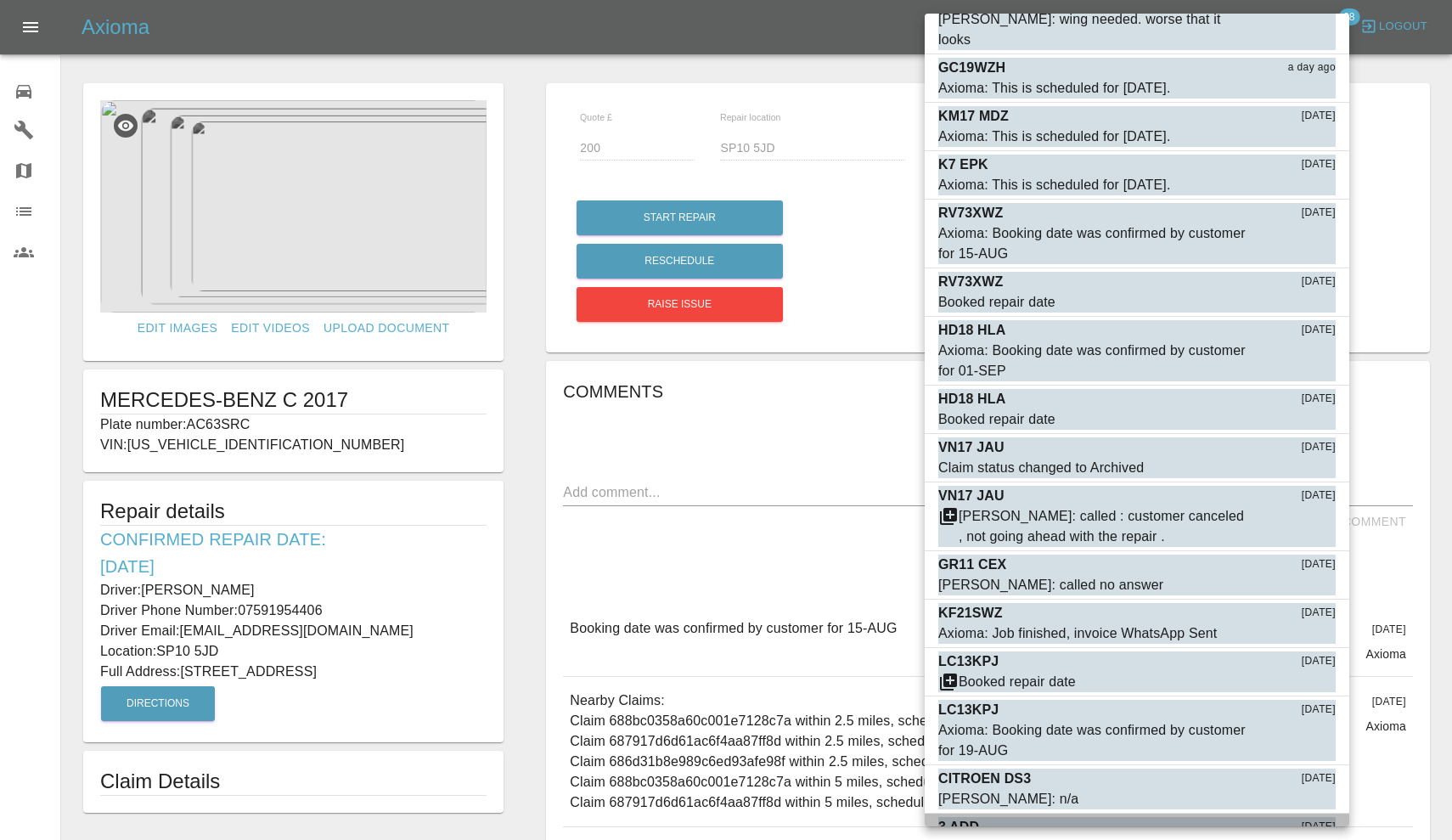
click at [1048, 817] on div "3 ADD 4 days ago" at bounding box center [1137, 827] width 398 height 21
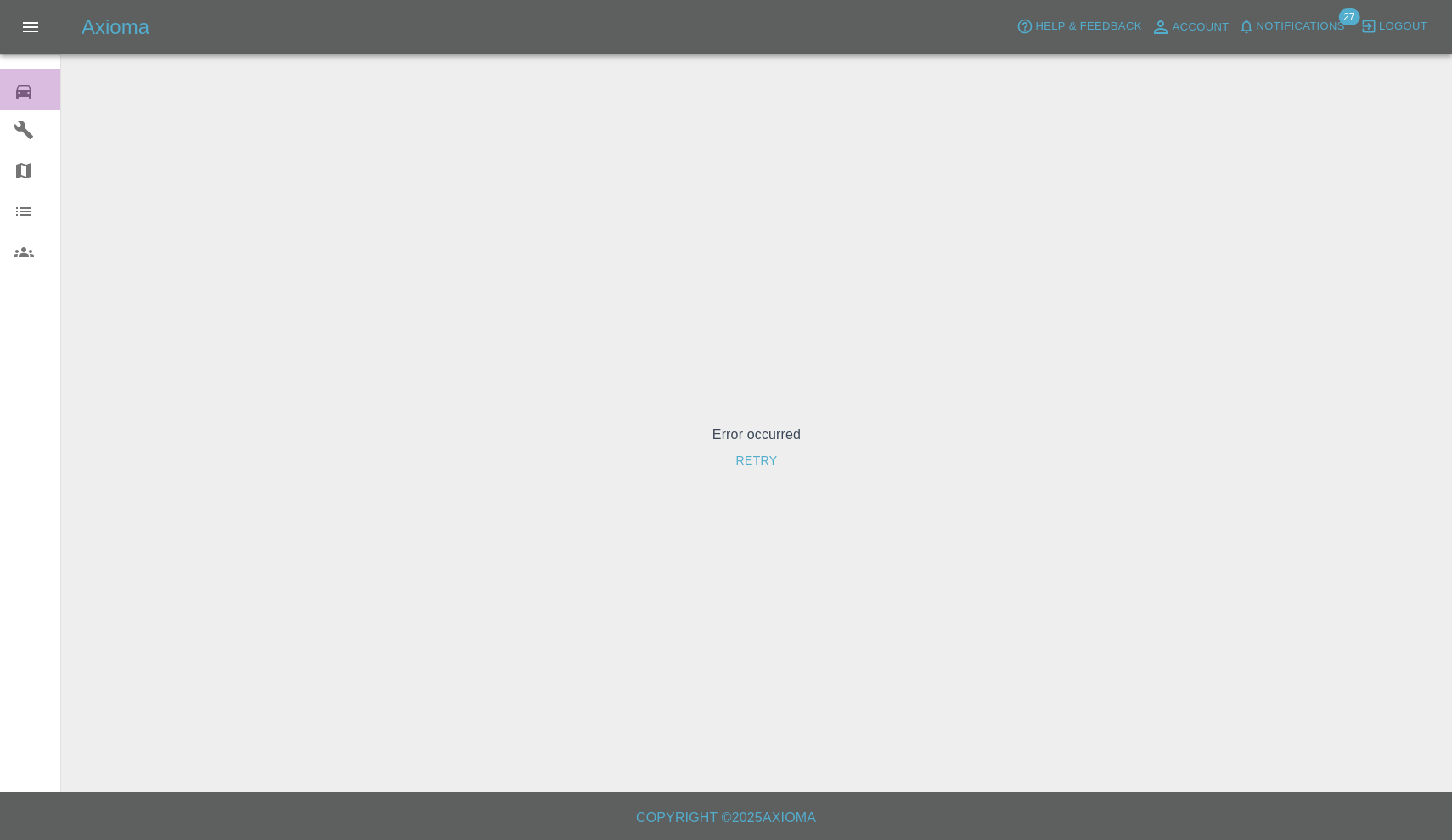
click at [35, 86] on div at bounding box center [37, 89] width 48 height 24
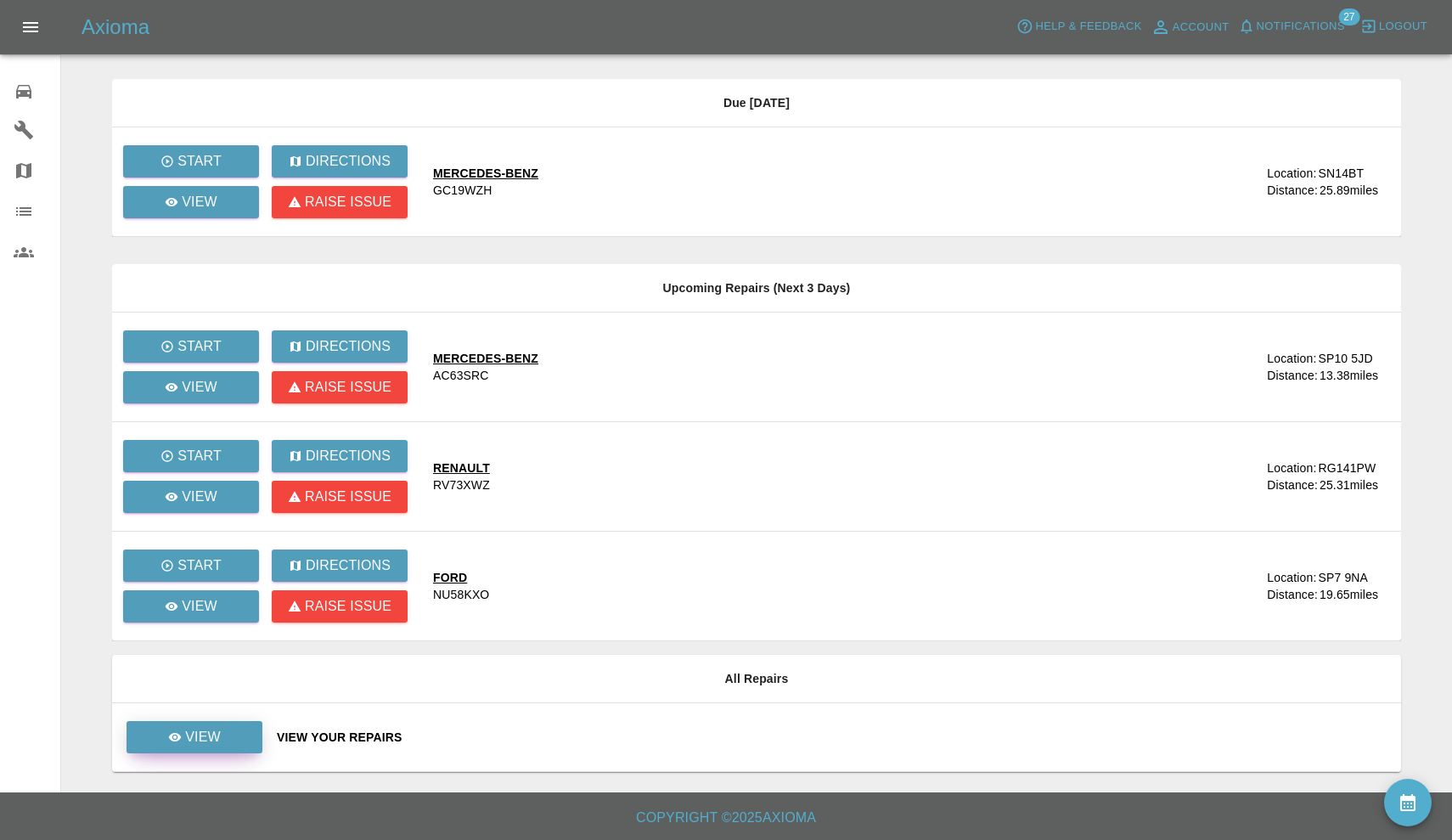
scroll to position [388, 0]
click at [182, 737] on div "View" at bounding box center [194, 737] width 53 height 21
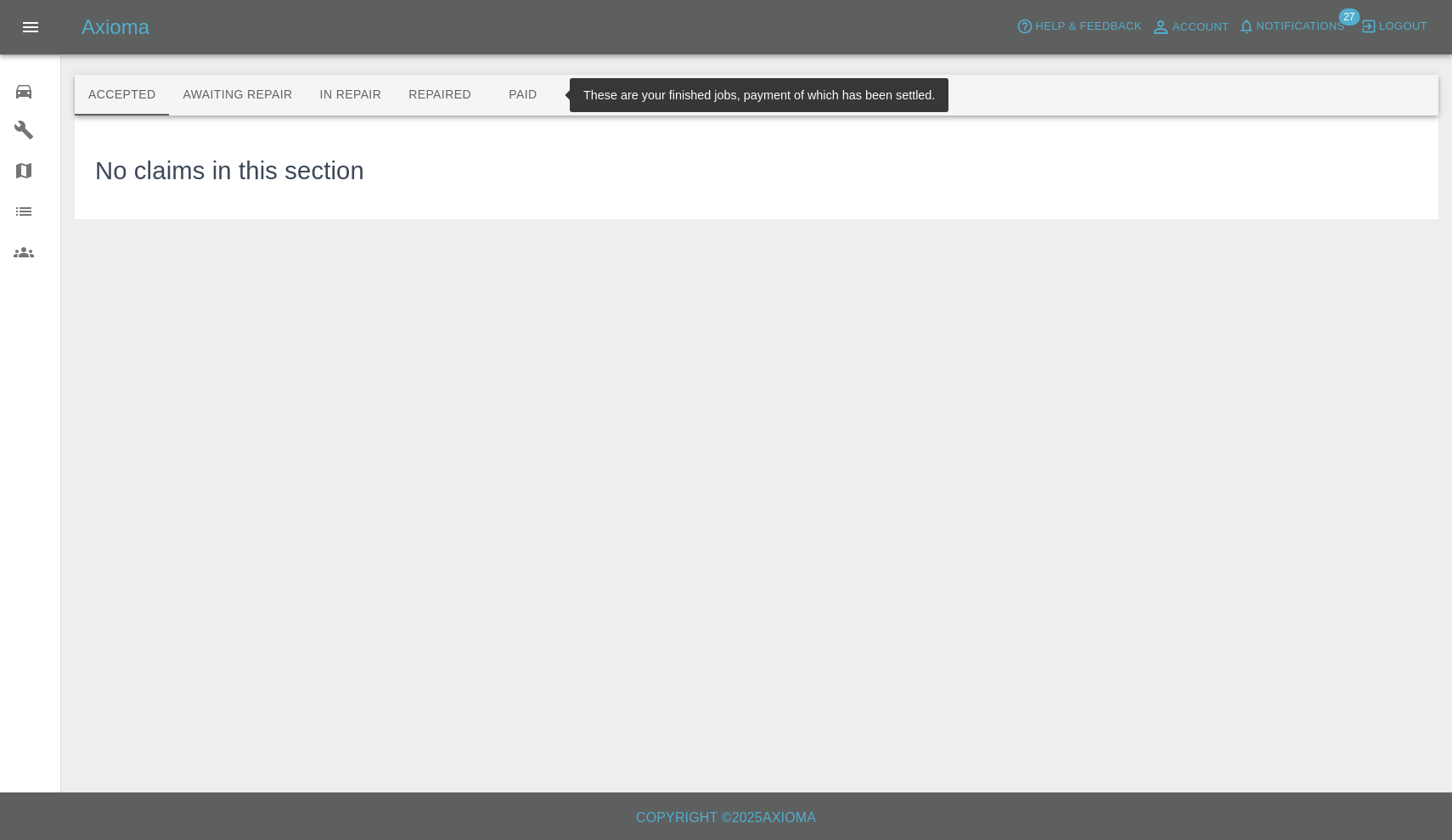
click at [528, 95] on button "Paid" at bounding box center [523, 94] width 76 height 41
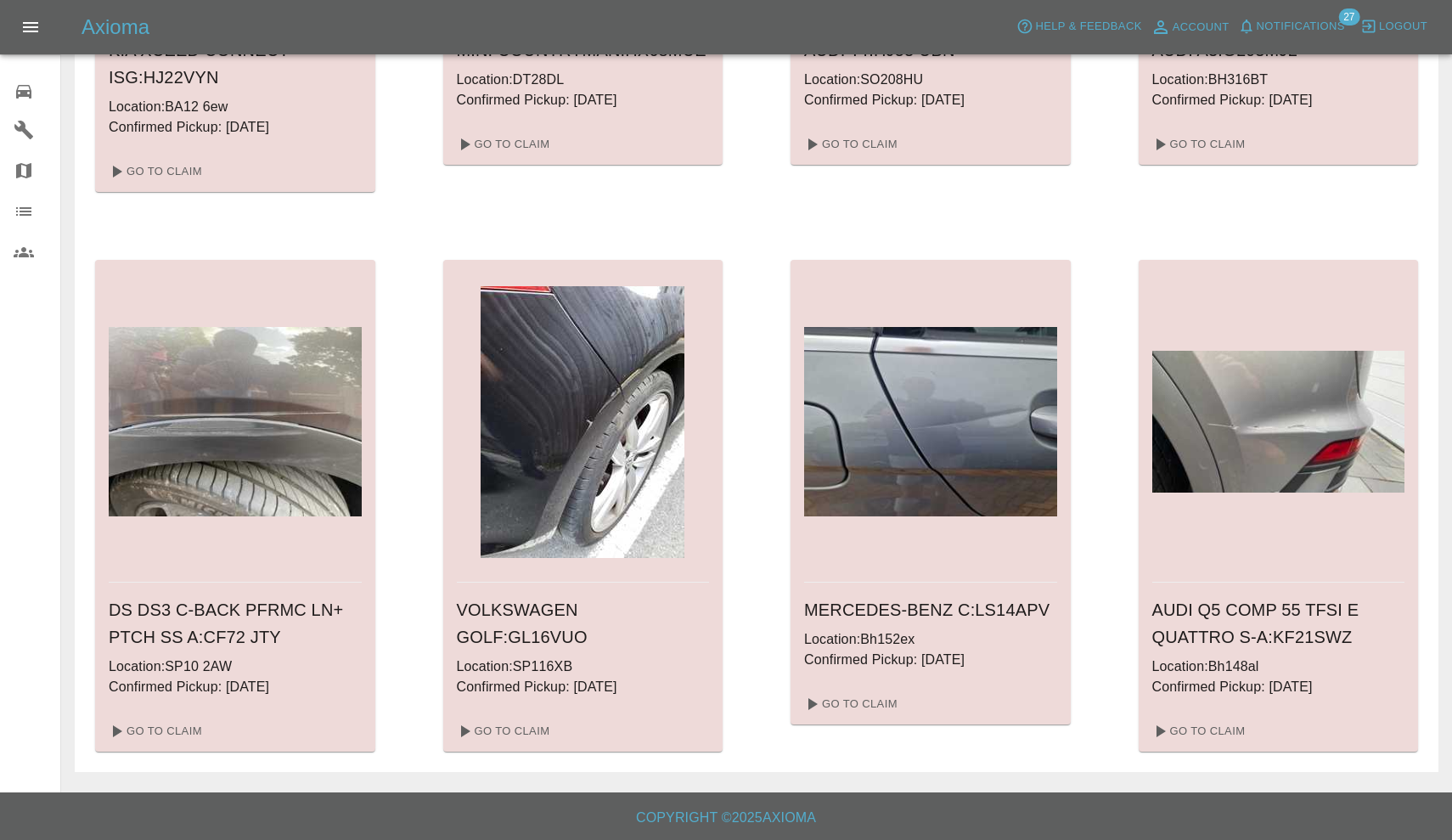
scroll to position [2141, 0]
click at [1309, 16] on button "Notifications" at bounding box center [1292, 27] width 116 height 26
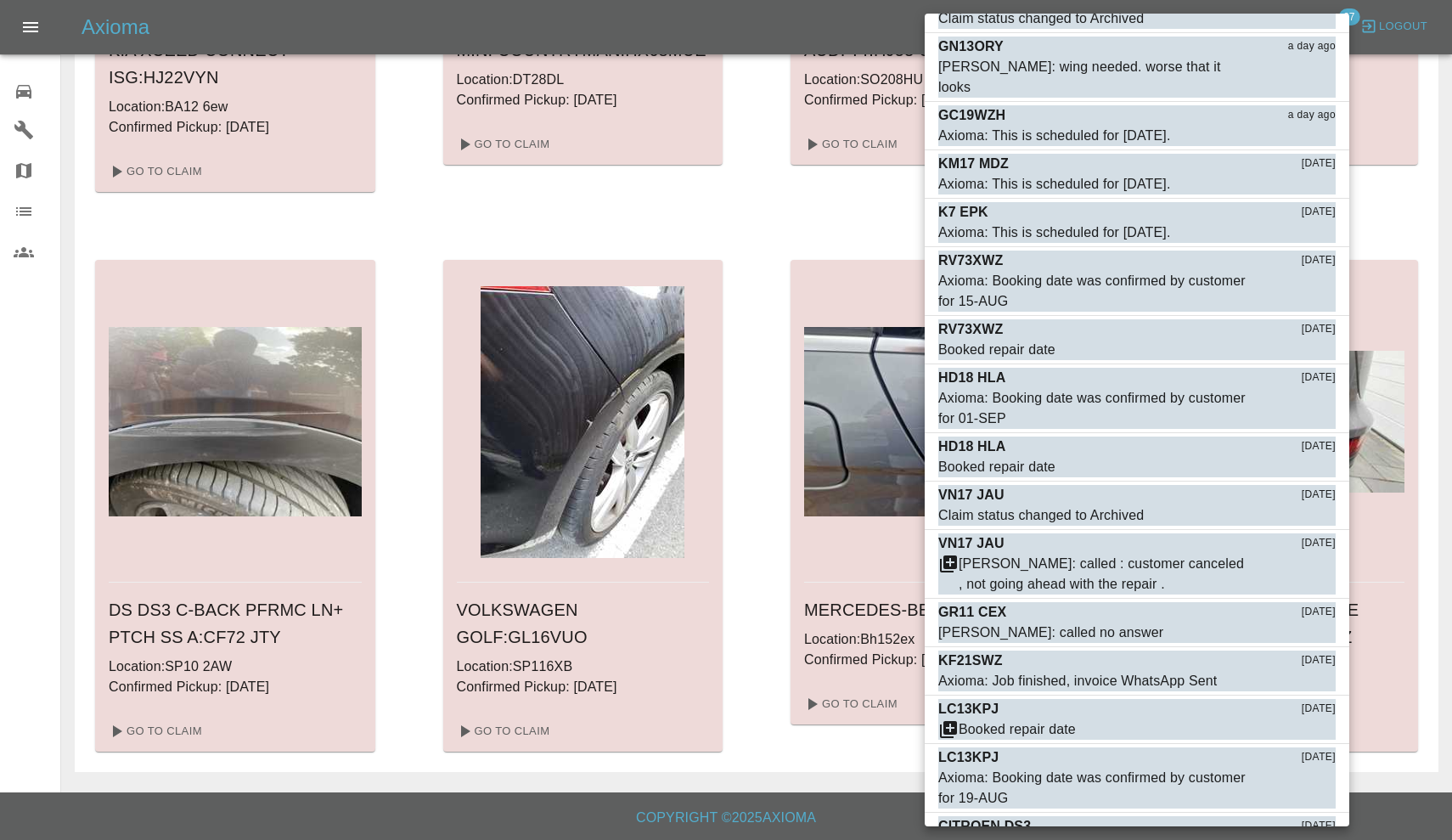
scroll to position [697, 0]
click at [1040, 817] on div "CITROEN DS3 4 days ago" at bounding box center [1137, 827] width 398 height 21
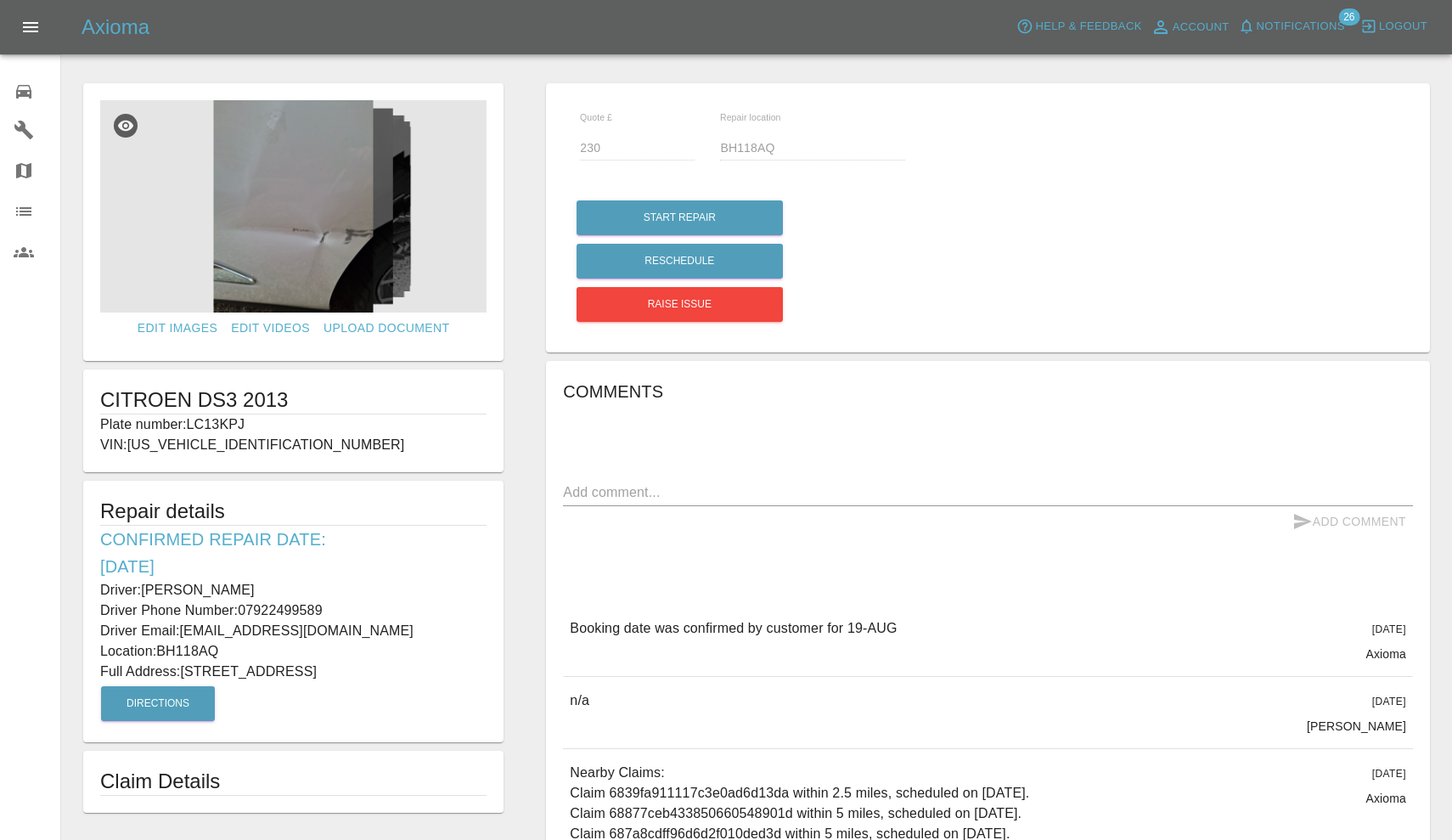
drag, startPoint x: 188, startPoint y: 421, endPoint x: 262, endPoint y: 420, distance: 74.0
click at [262, 420] on p "Plate number: LC13KPJ" at bounding box center [293, 425] width 386 height 21
copy p "LC13KPJ"
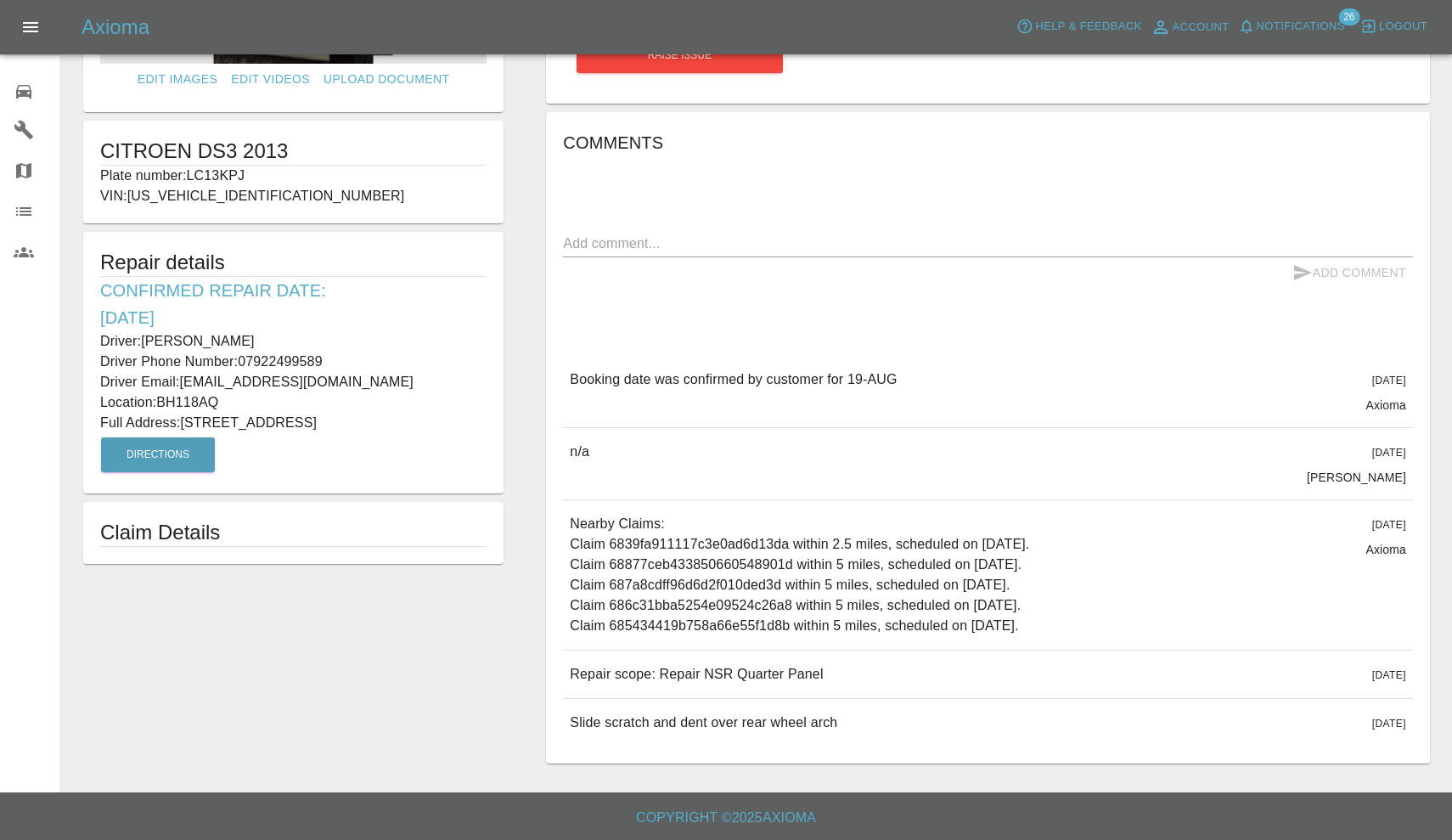
scroll to position [248, 0]
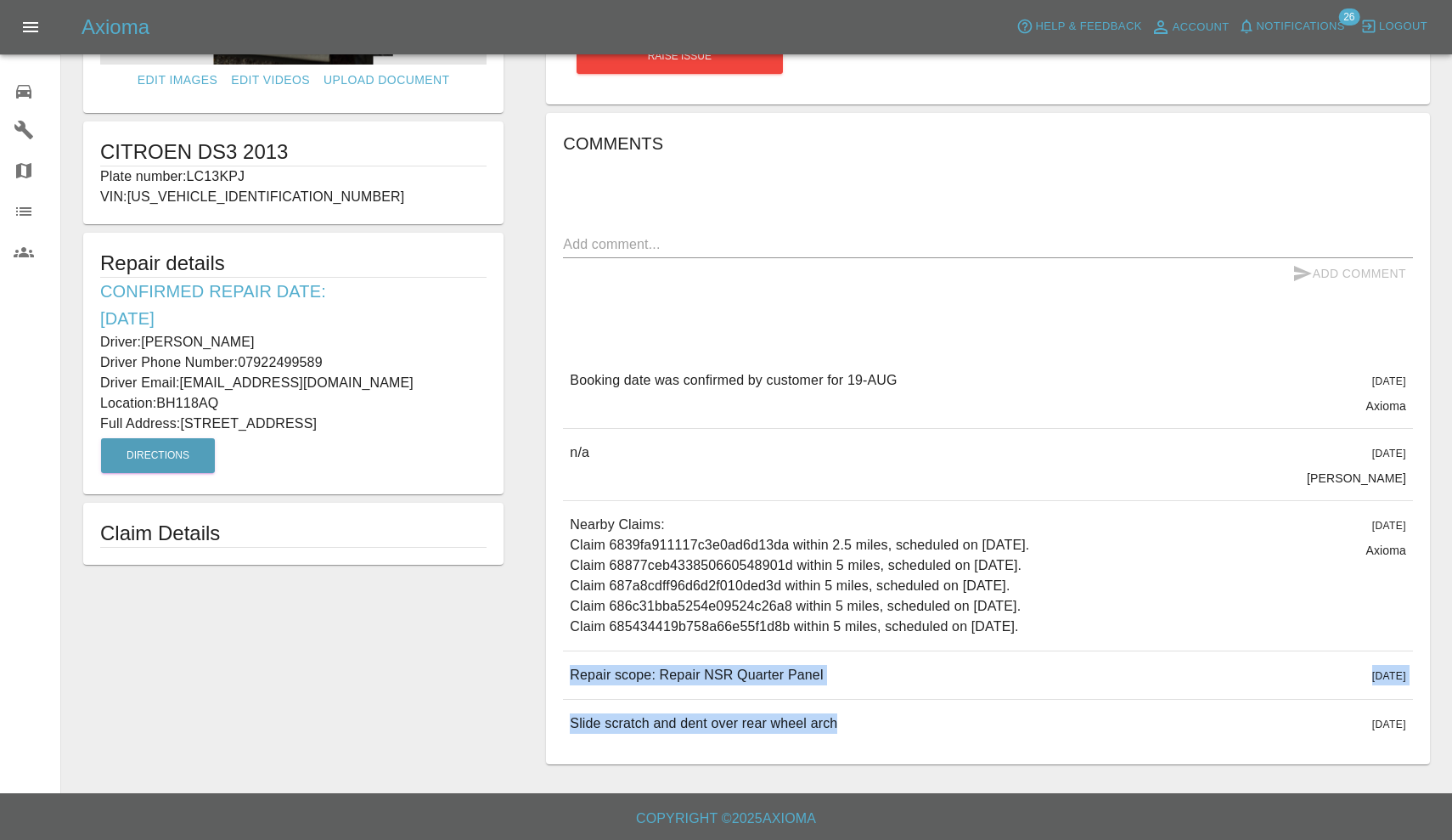
drag, startPoint x: 572, startPoint y: 668, endPoint x: 891, endPoint y: 735, distance: 326.0
click at [891, 735] on div "Booking date was confirmed by customer for 19-AUG 4 days ago Axioma Booking dat…" at bounding box center [988, 552] width 850 height 391
copy div "Repair scope: Repair NSR Quarter Panel 6 days ago Repair scope: Repair NSR Quar…"
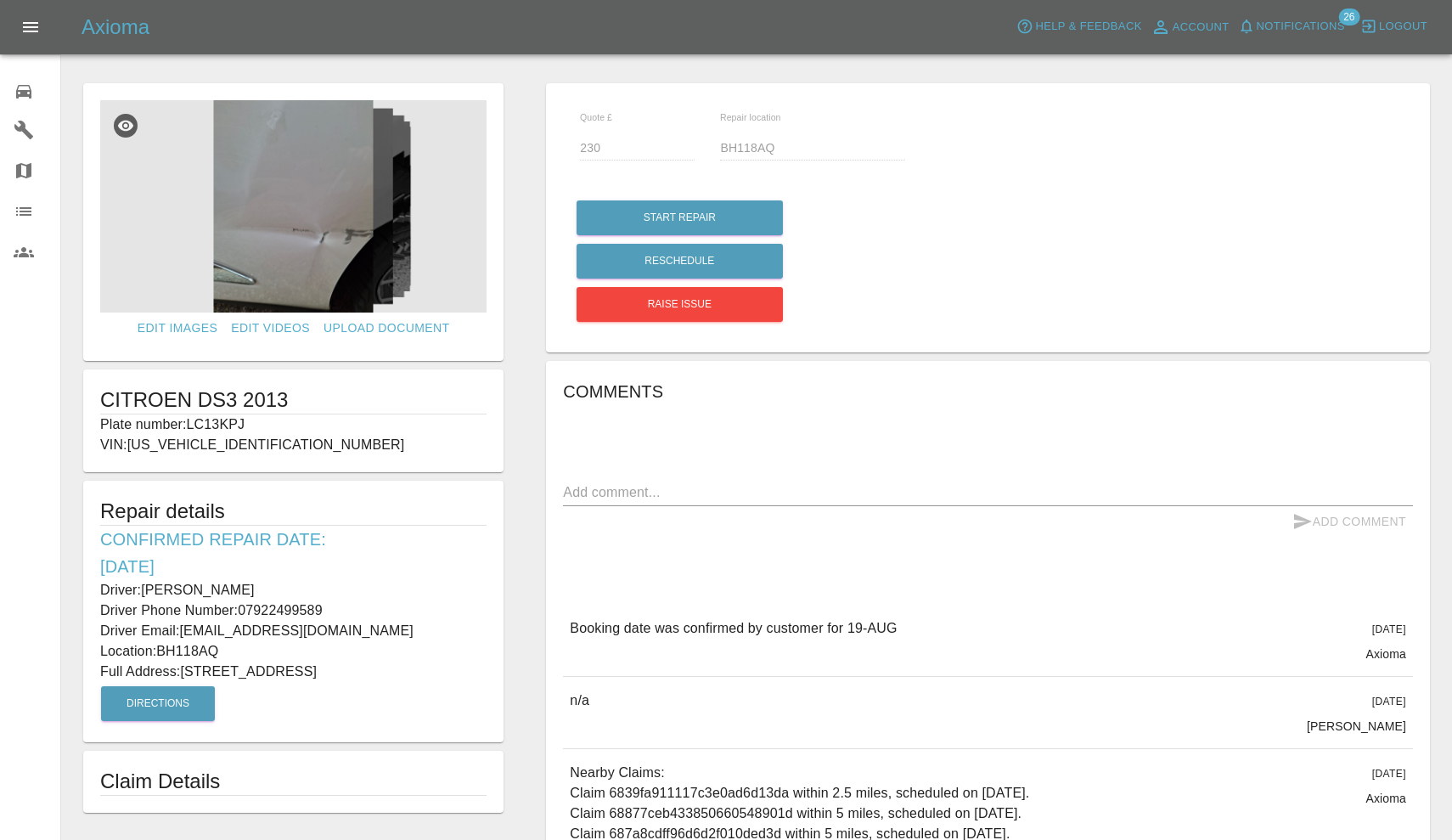
scroll to position [0, 0]
drag, startPoint x: 145, startPoint y: 587, endPoint x: 255, endPoint y: 586, distance: 110.0
click at [255, 586] on p "Driver: Roy Bearman" at bounding box center [293, 590] width 386 height 21
copy p "Roy Bearman"
drag, startPoint x: 242, startPoint y: 606, endPoint x: 332, endPoint y: 608, distance: 90.0
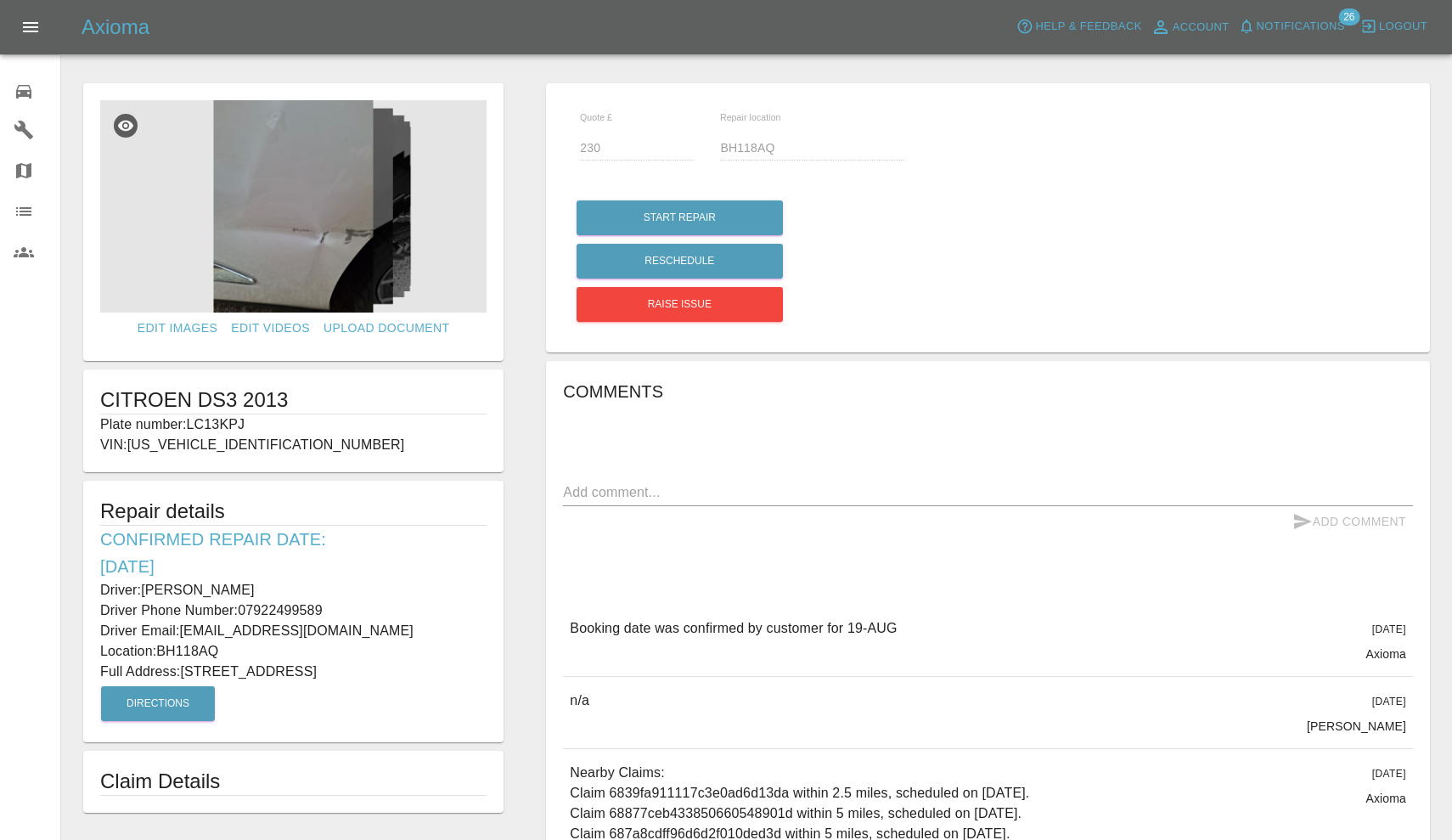
click at [332, 608] on p "Driver Phone Number: 07922499589" at bounding box center [293, 611] width 386 height 21
copy p "07922499589"
drag, startPoint x: 185, startPoint y: 668, endPoint x: 334, endPoint y: 665, distance: 149.0
click at [337, 667] on p "Full Address: 45 rochester rd" at bounding box center [293, 671] width 386 height 21
copy p "45 rochester rd"
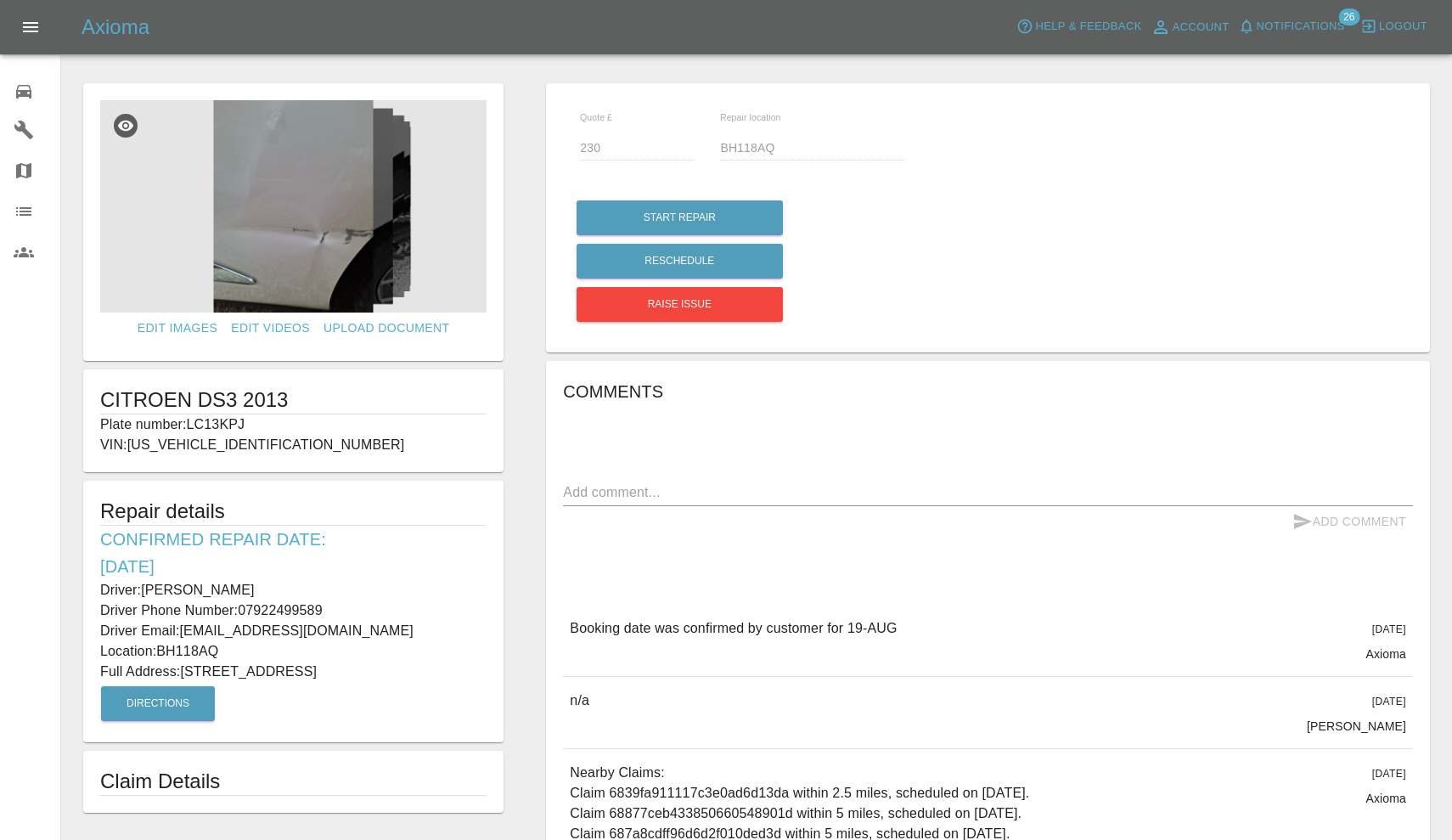
drag, startPoint x: 162, startPoint y: 650, endPoint x: 236, endPoint y: 651, distance: 74.0
click at [236, 651] on p "Location: BH118AQ" at bounding box center [293, 652] width 386 height 21
copy p "BH118AQ"
click at [347, 237] on img at bounding box center [293, 207] width 386 height 213
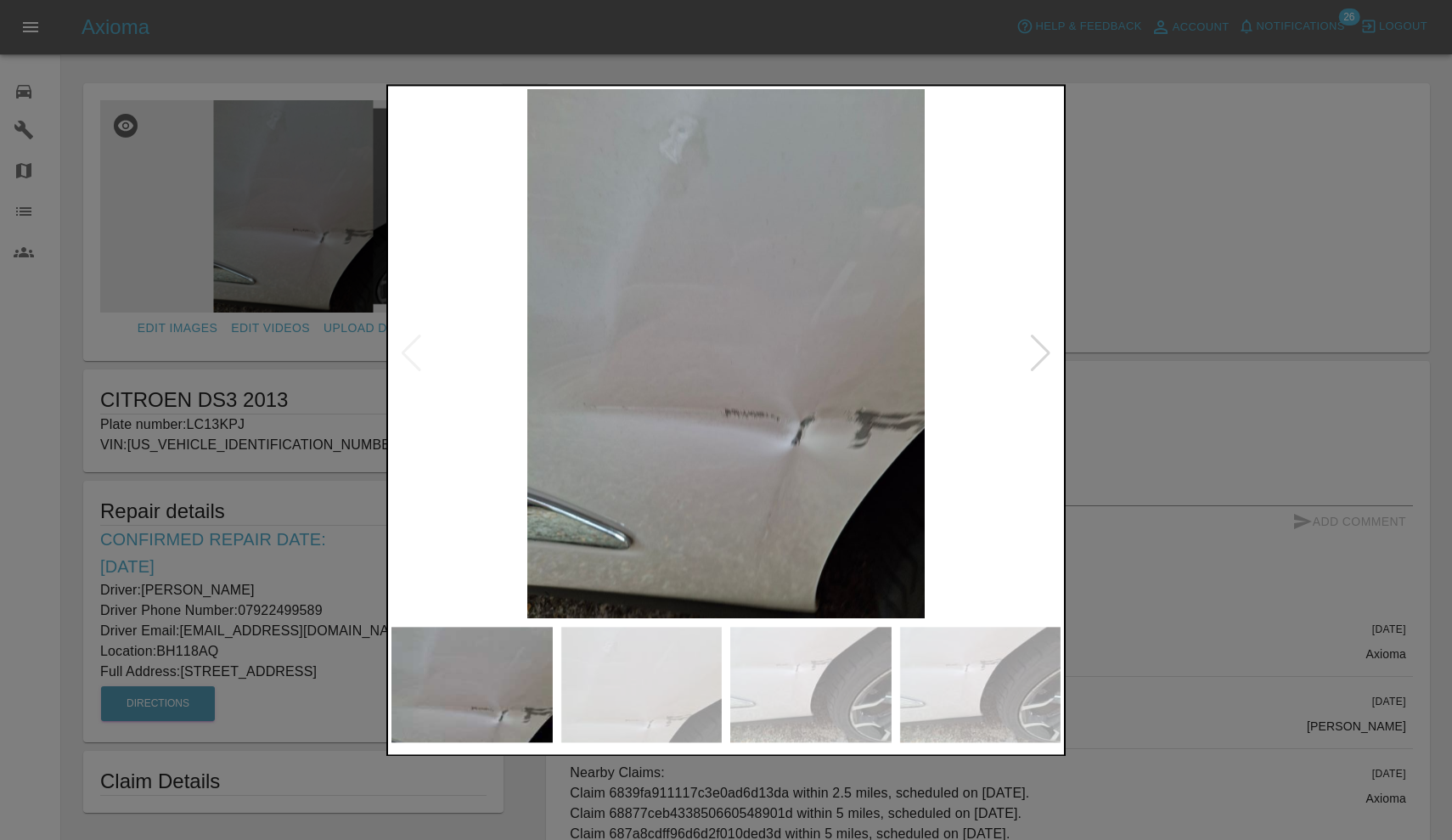
click at [1042, 357] on div at bounding box center [1041, 353] width 23 height 37
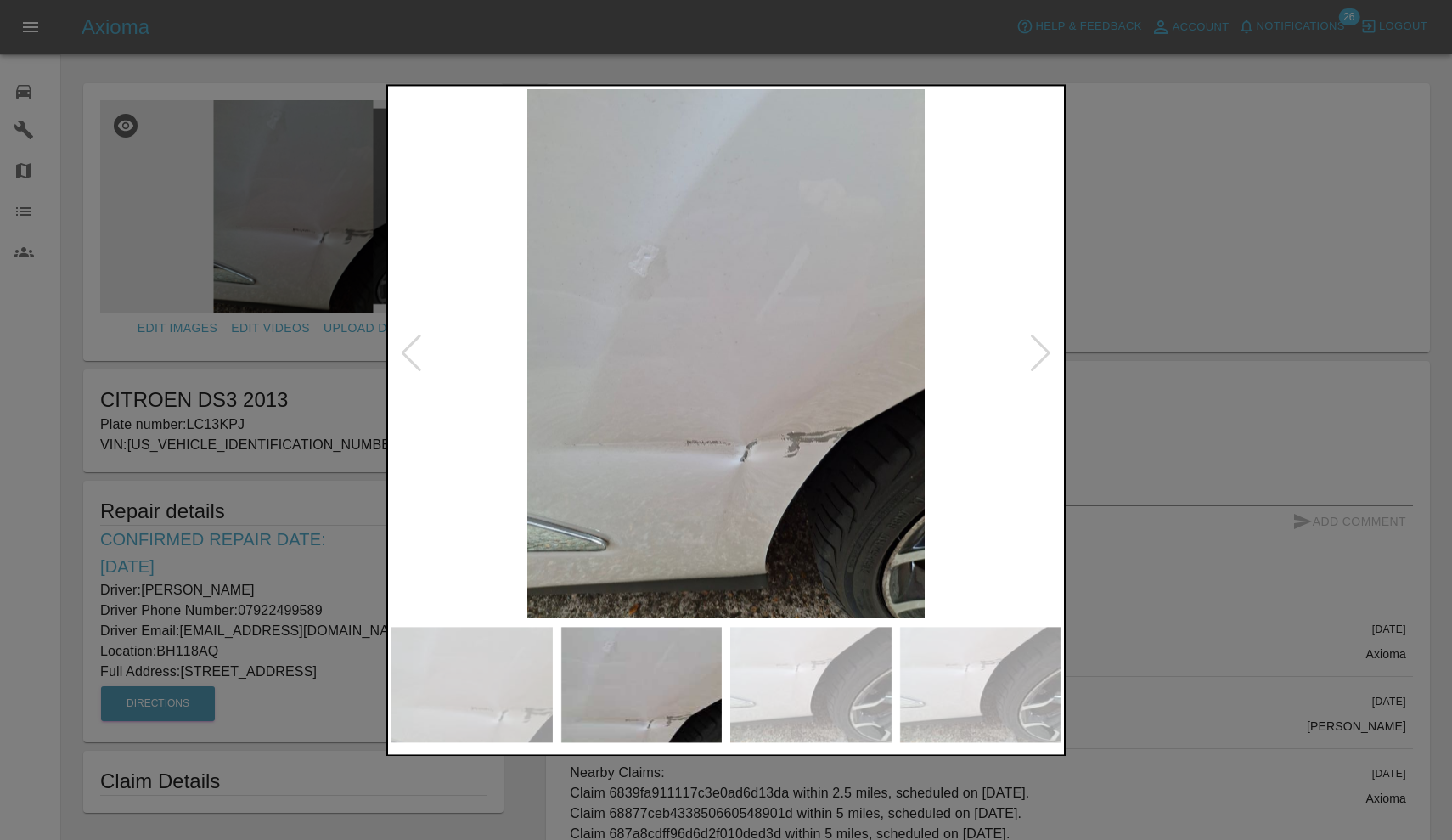
click at [1028, 353] on img at bounding box center [726, 353] width 669 height 529
click at [1041, 354] on div at bounding box center [1041, 353] width 23 height 37
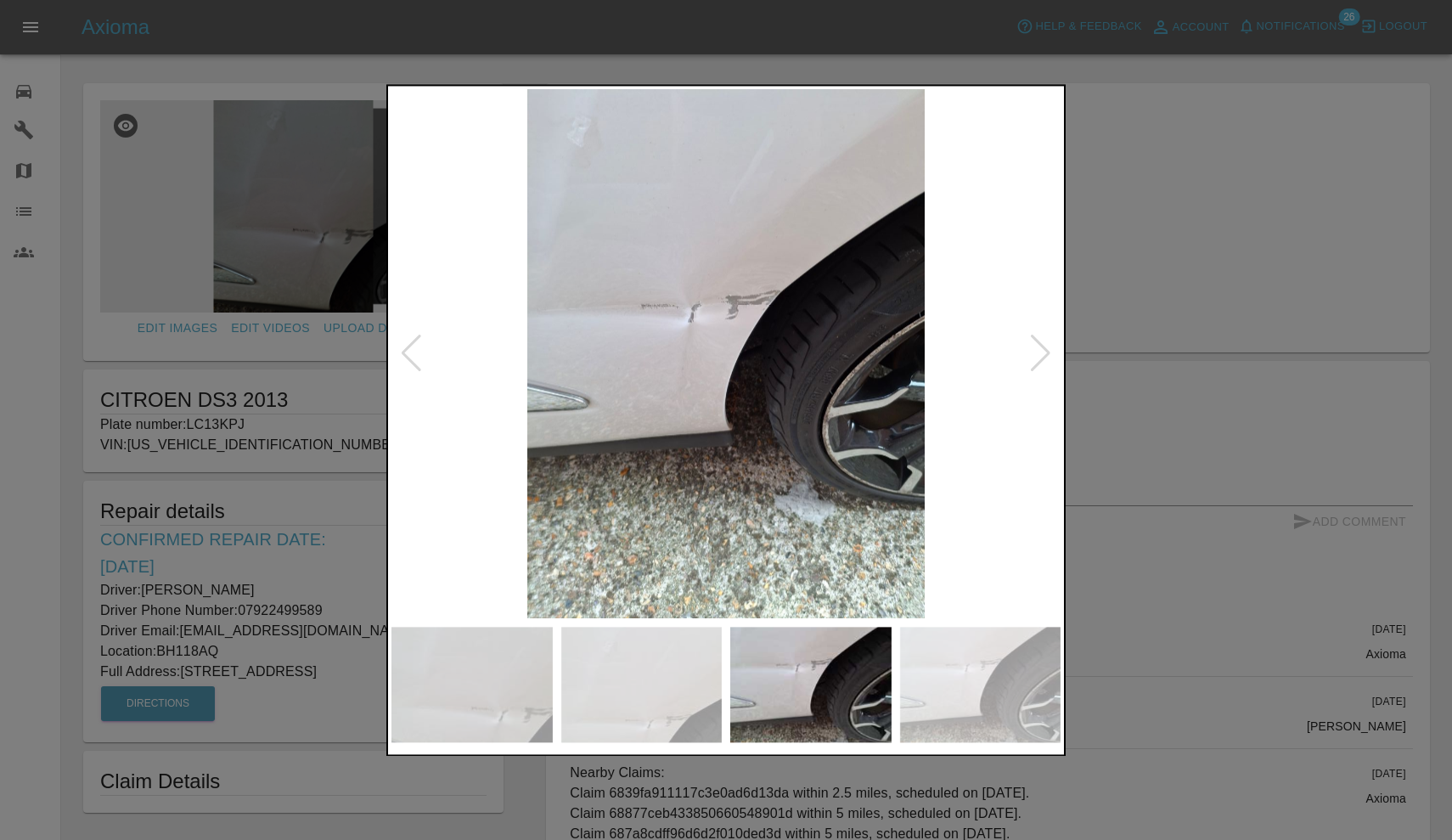
click at [1041, 354] on div at bounding box center [1041, 353] width 23 height 37
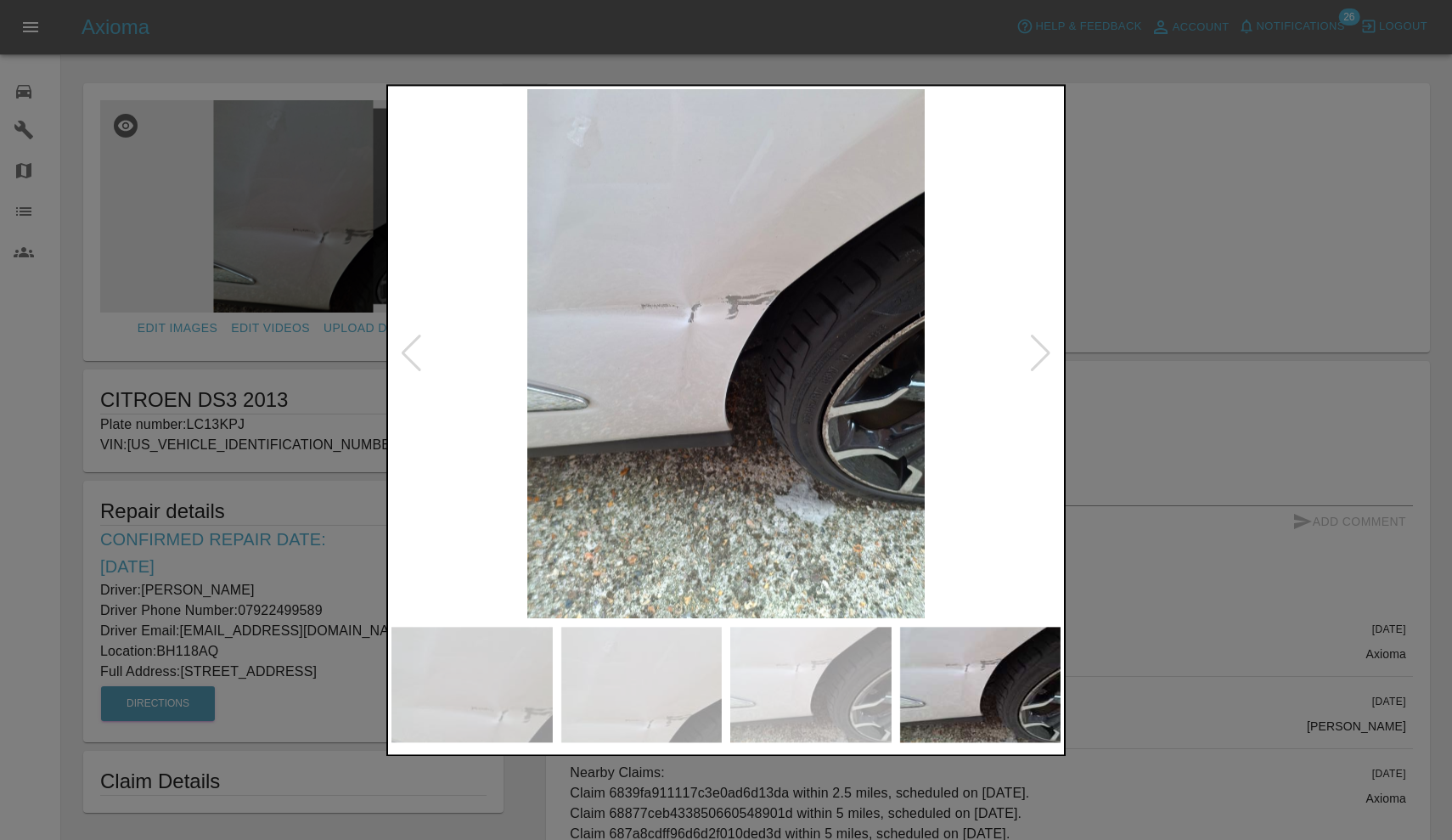
click at [1041, 354] on div at bounding box center [1041, 353] width 23 height 37
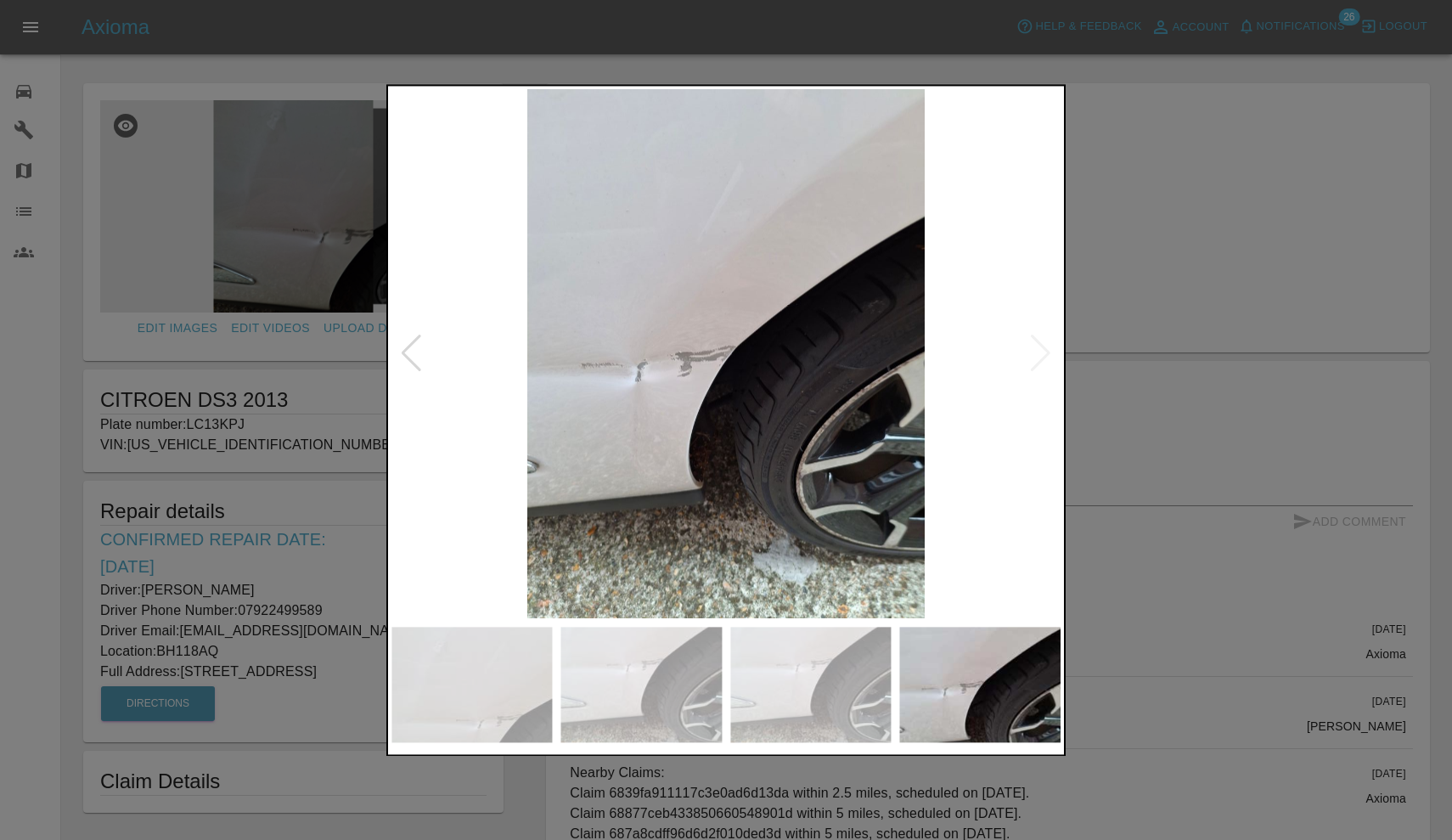
click at [1124, 257] on div at bounding box center [726, 420] width 1452 height 840
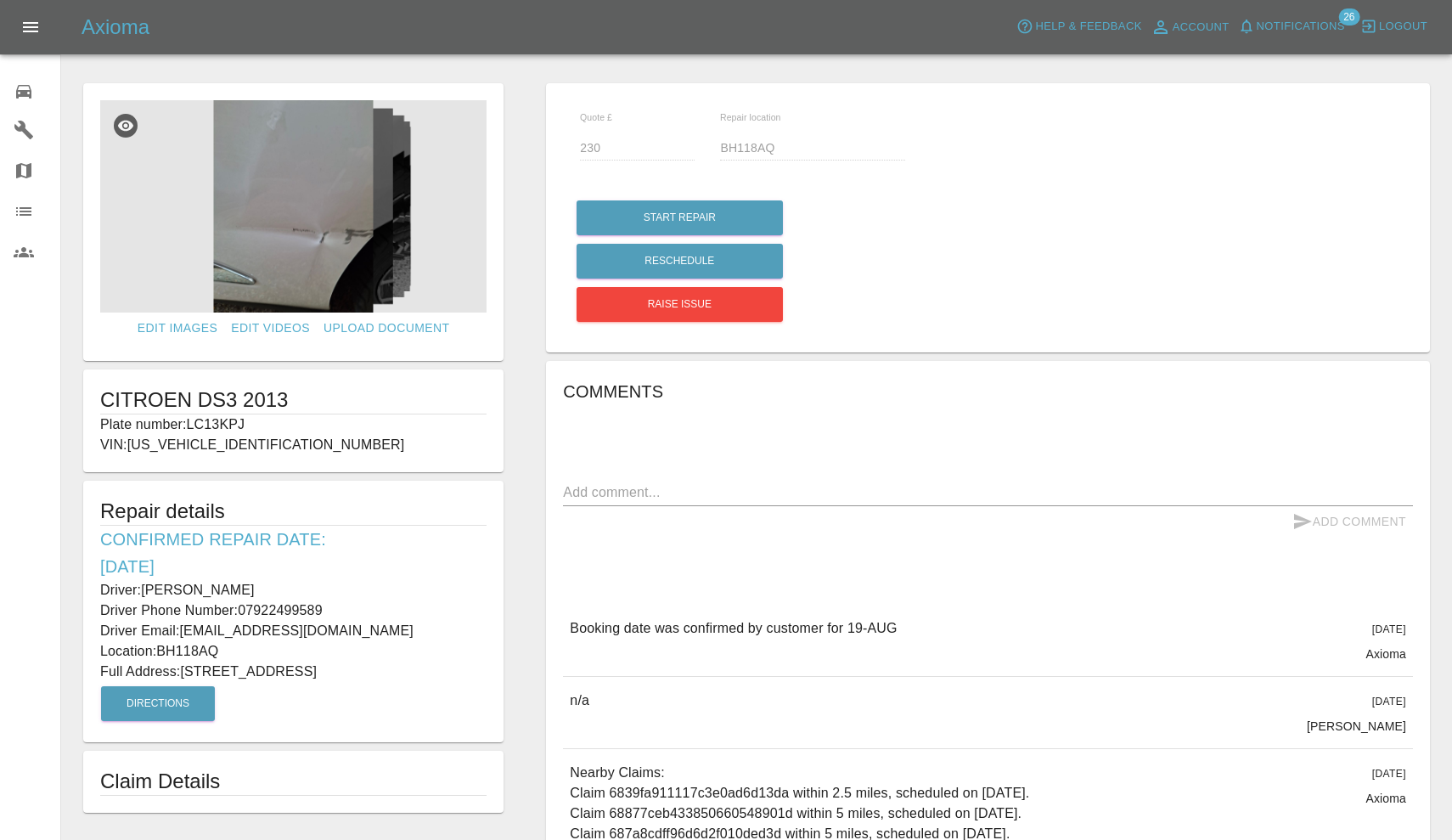
click at [1303, 30] on span "Notifications" at bounding box center [1301, 27] width 88 height 20
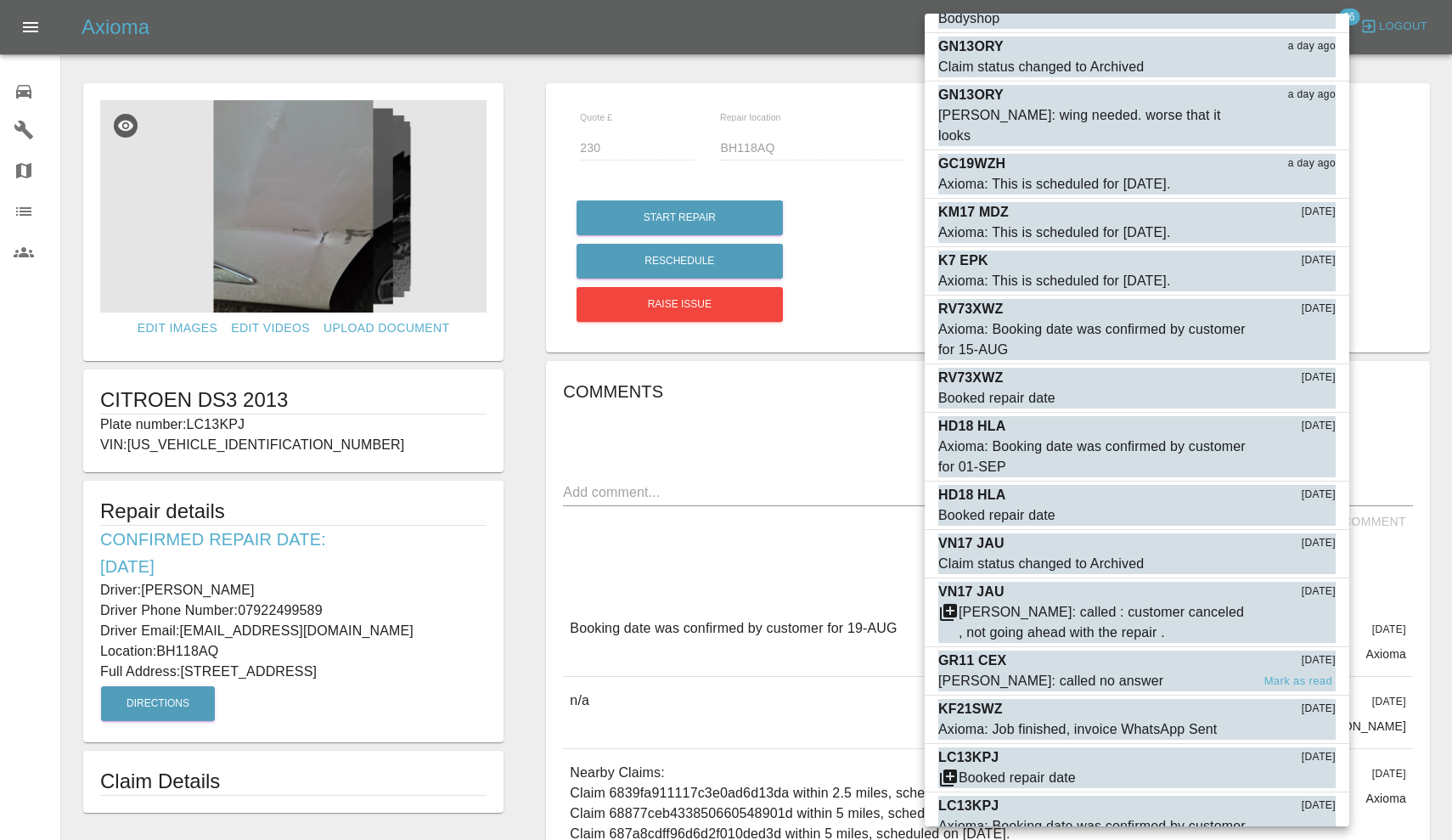
scroll to position [648, 0]
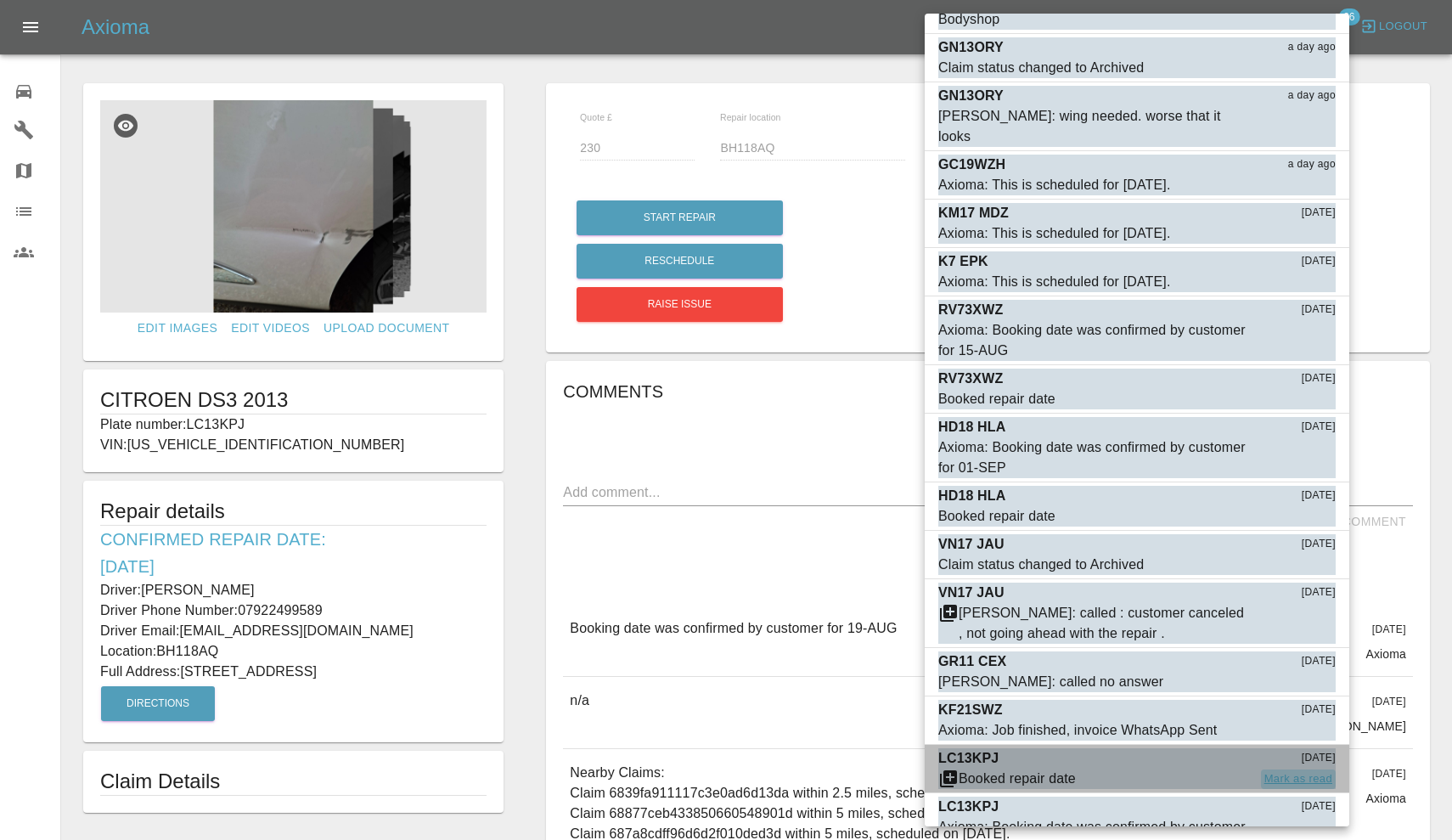
click at [1290, 769] on button "Mark as read" at bounding box center [1298, 779] width 74 height 20
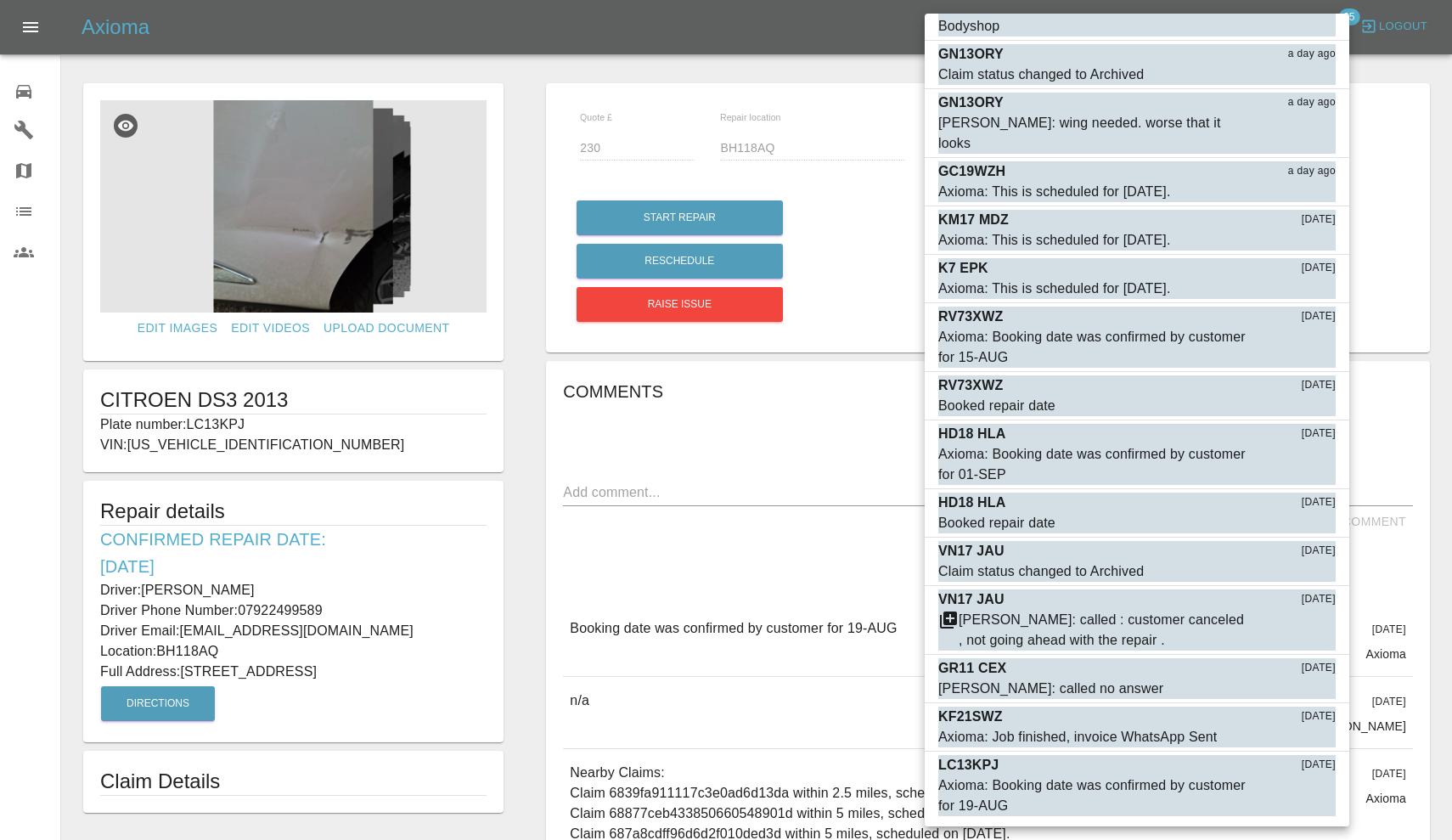
scroll to position [600, 0]
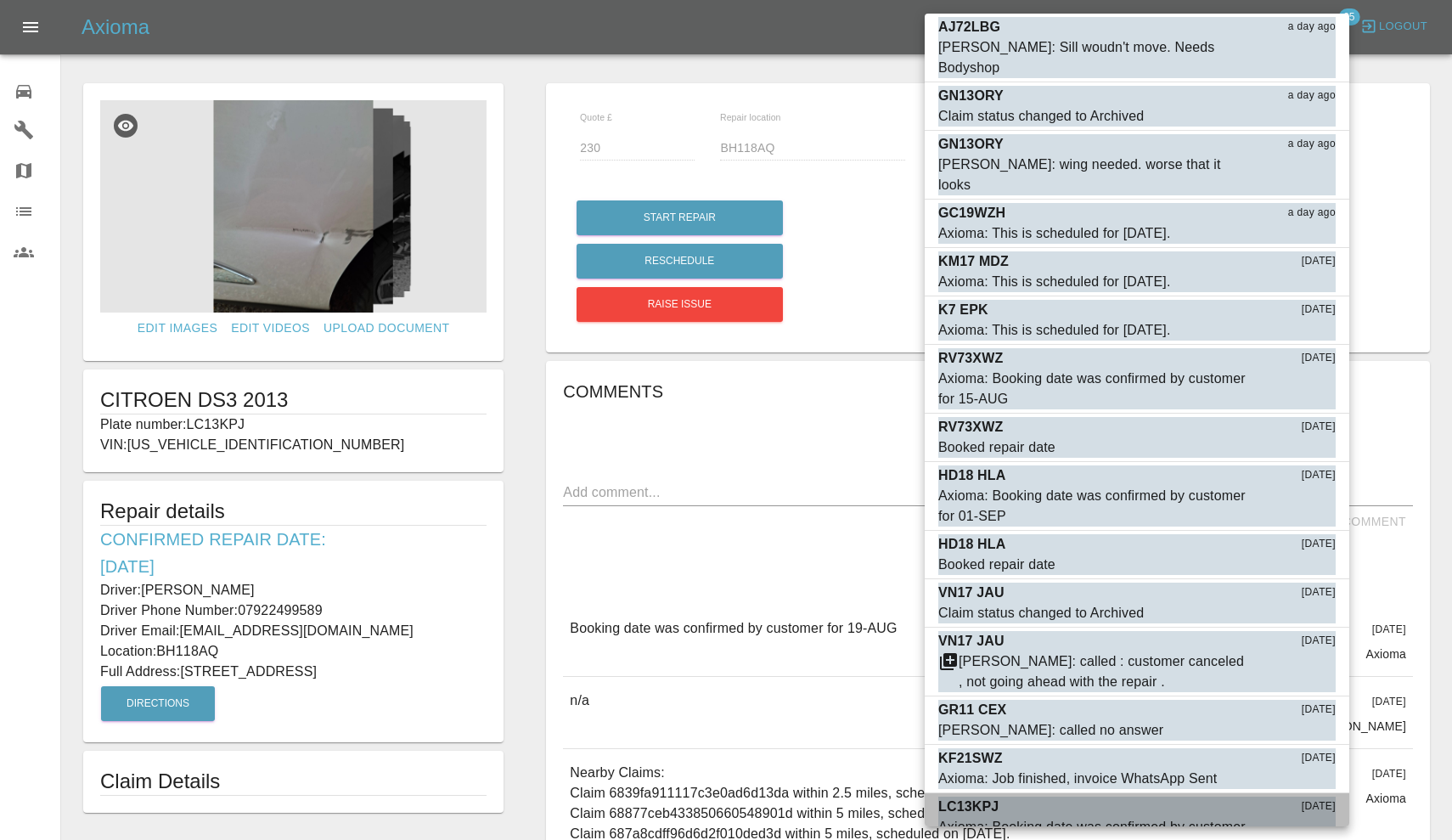
click at [1303, 838] on button "Mark as read" at bounding box center [1298, 848] width 74 height 20
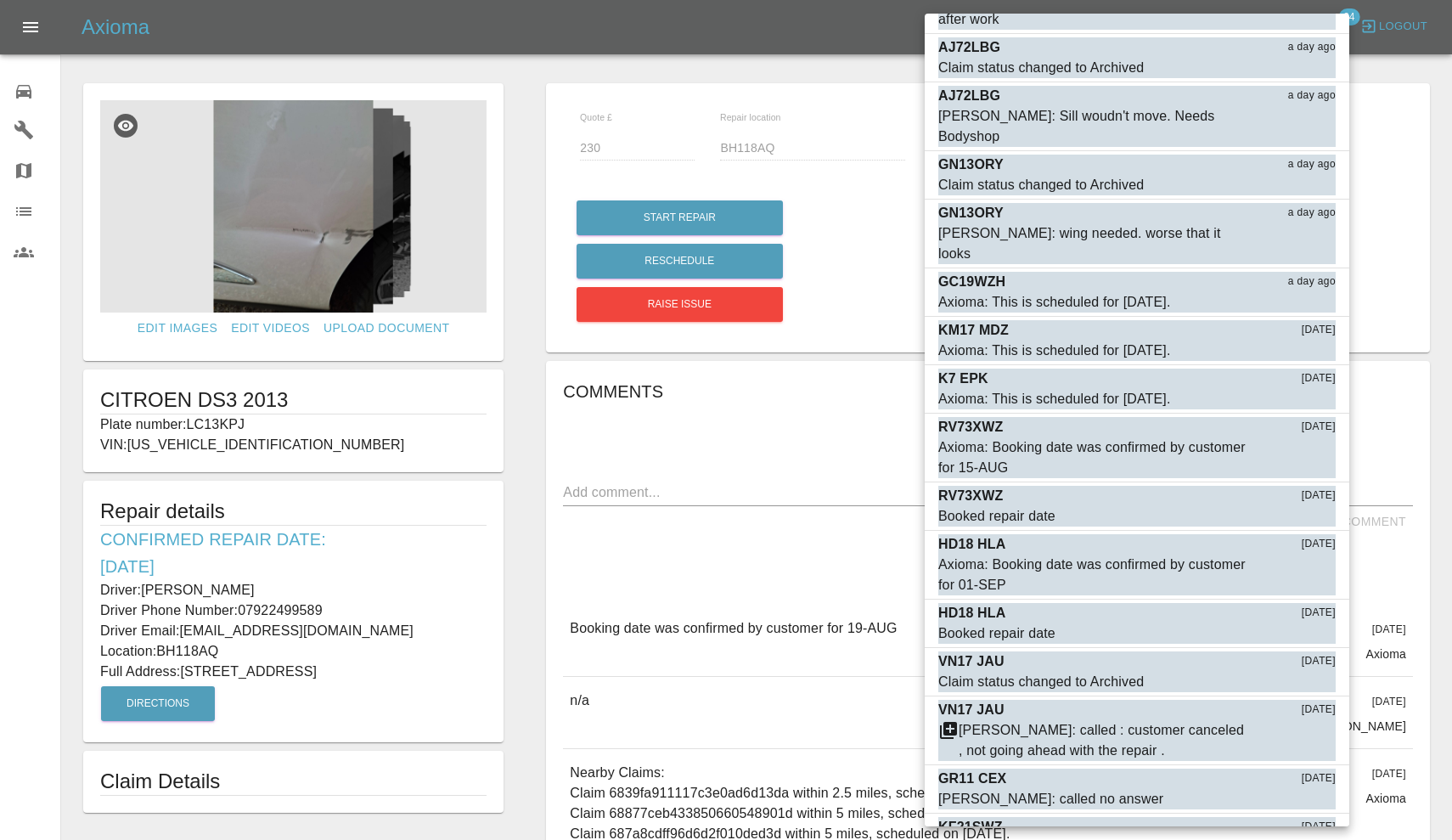
click at [1292, 838] on button "Mark as read" at bounding box center [1298, 848] width 74 height 20
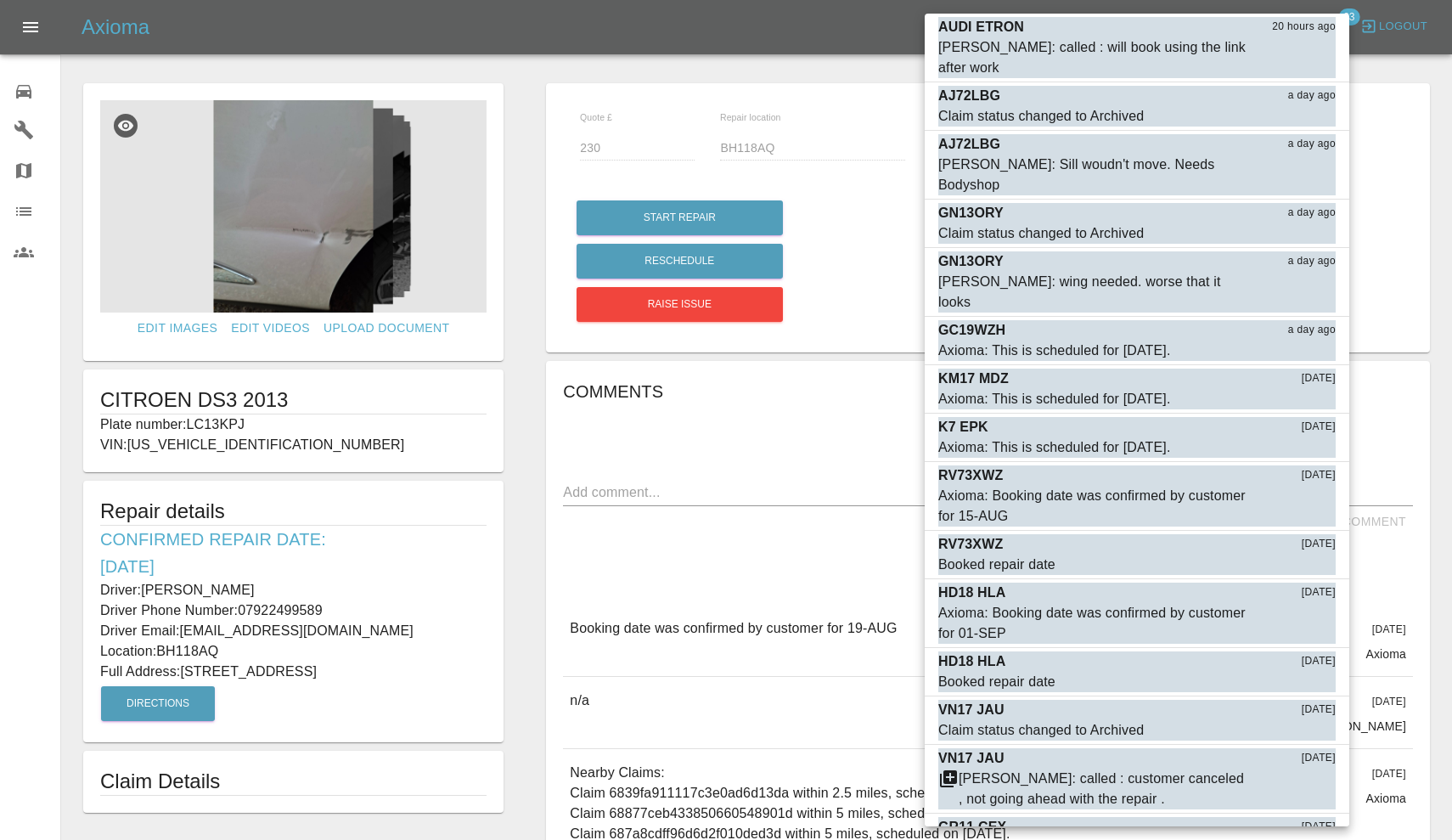
click at [1295, 838] on button "Mark as read" at bounding box center [1298, 848] width 74 height 20
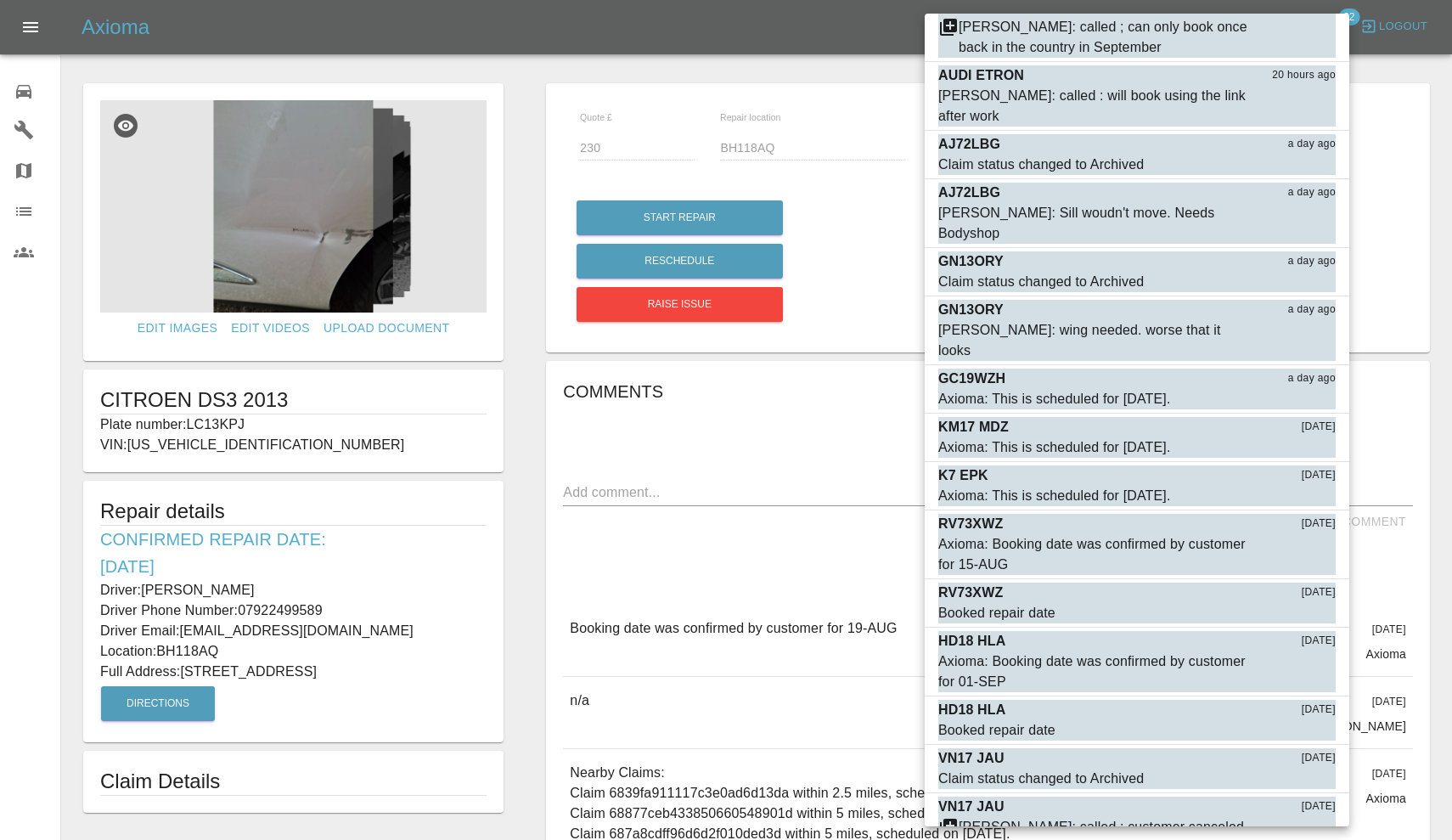
click at [1285, 838] on button "Mark as read" at bounding box center [1298, 848] width 74 height 20
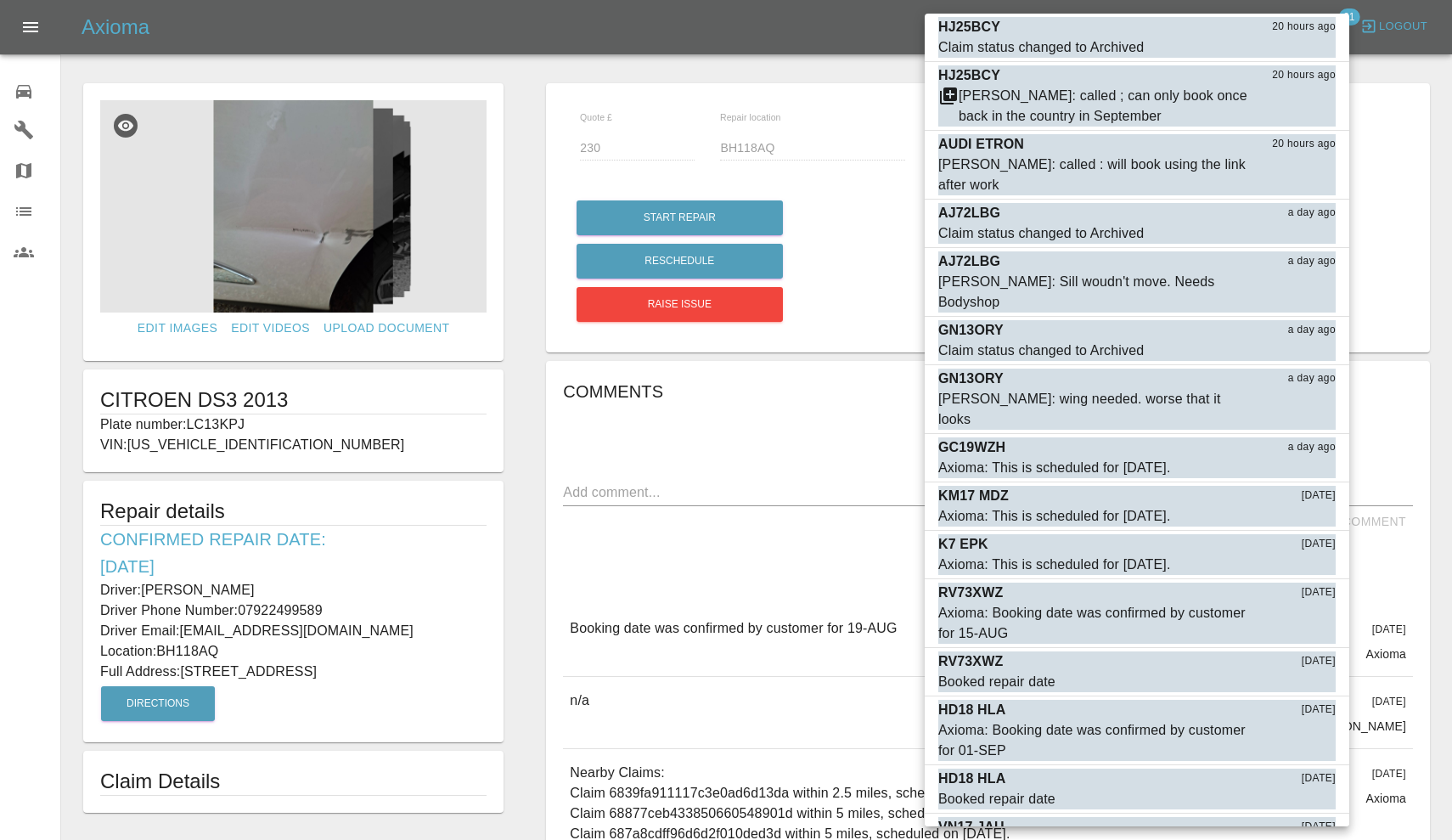
click at [1302, 838] on button "Mark as read" at bounding box center [1298, 848] width 74 height 20
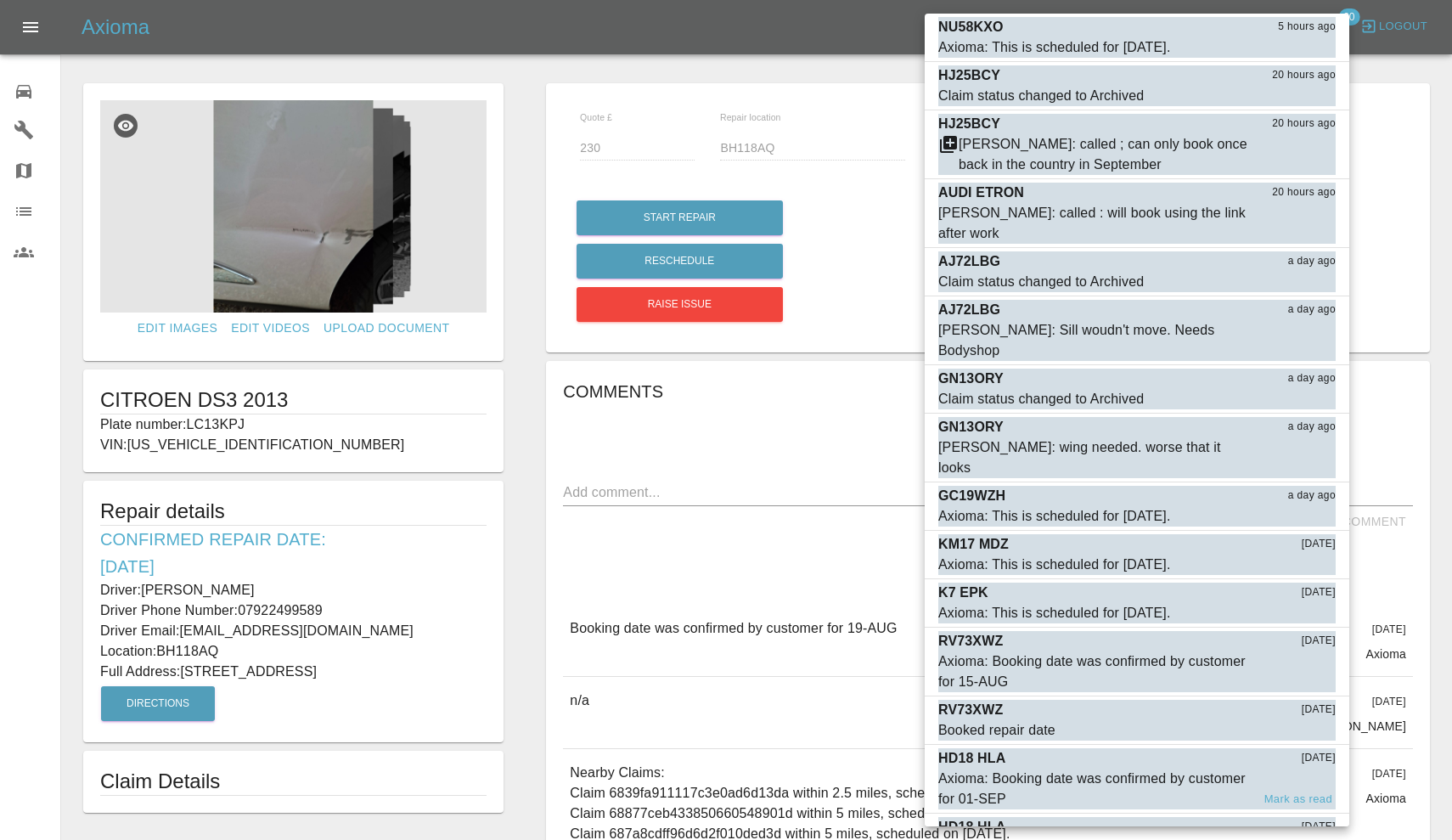
click at [1142, 768] on div "Axioma: Booking date was confirmed by customer for 01-SEP" at bounding box center [1095, 788] width 313 height 41
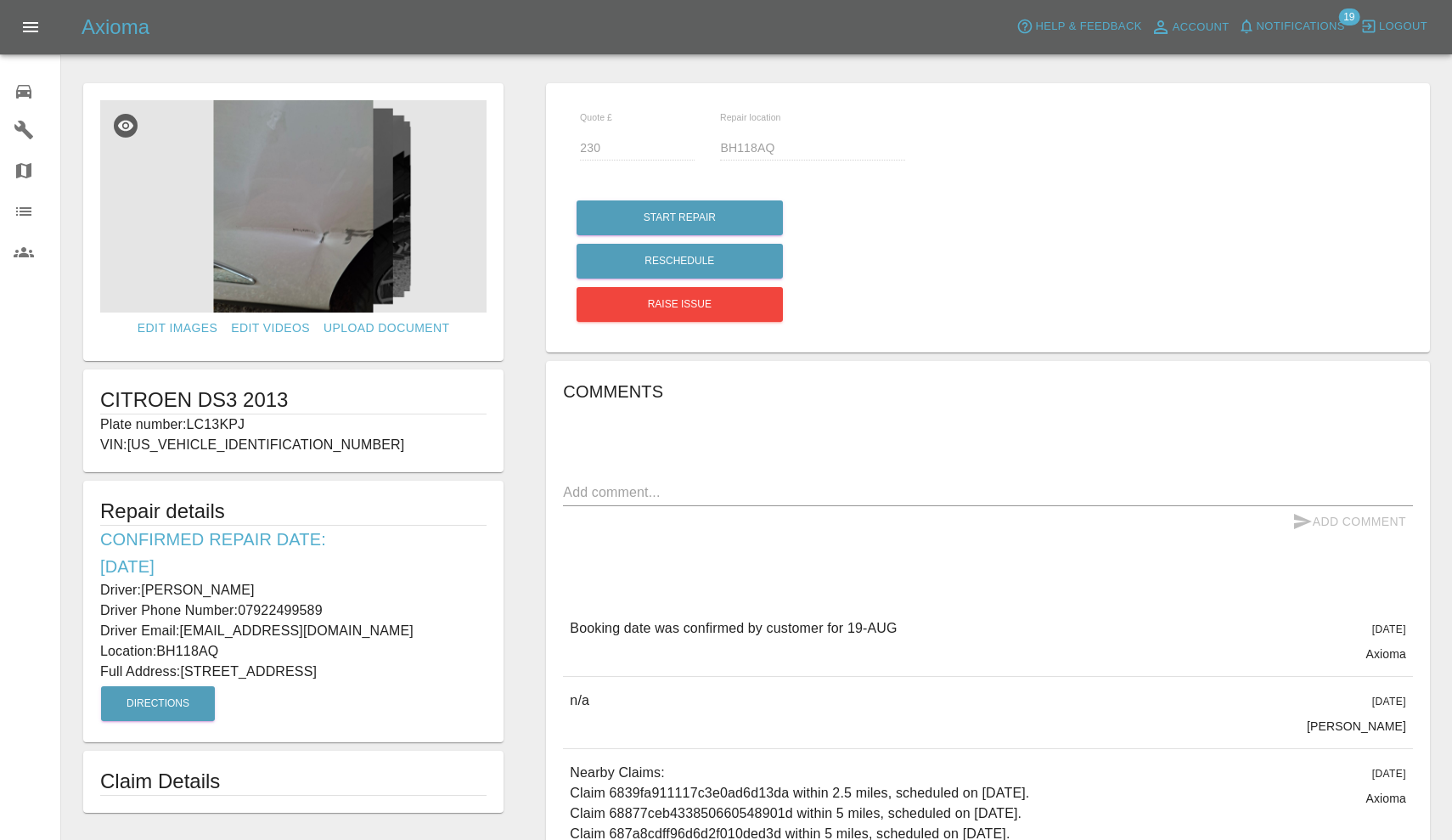
scroll to position [248, 0]
type input "260"
type input "BH18 9NT"
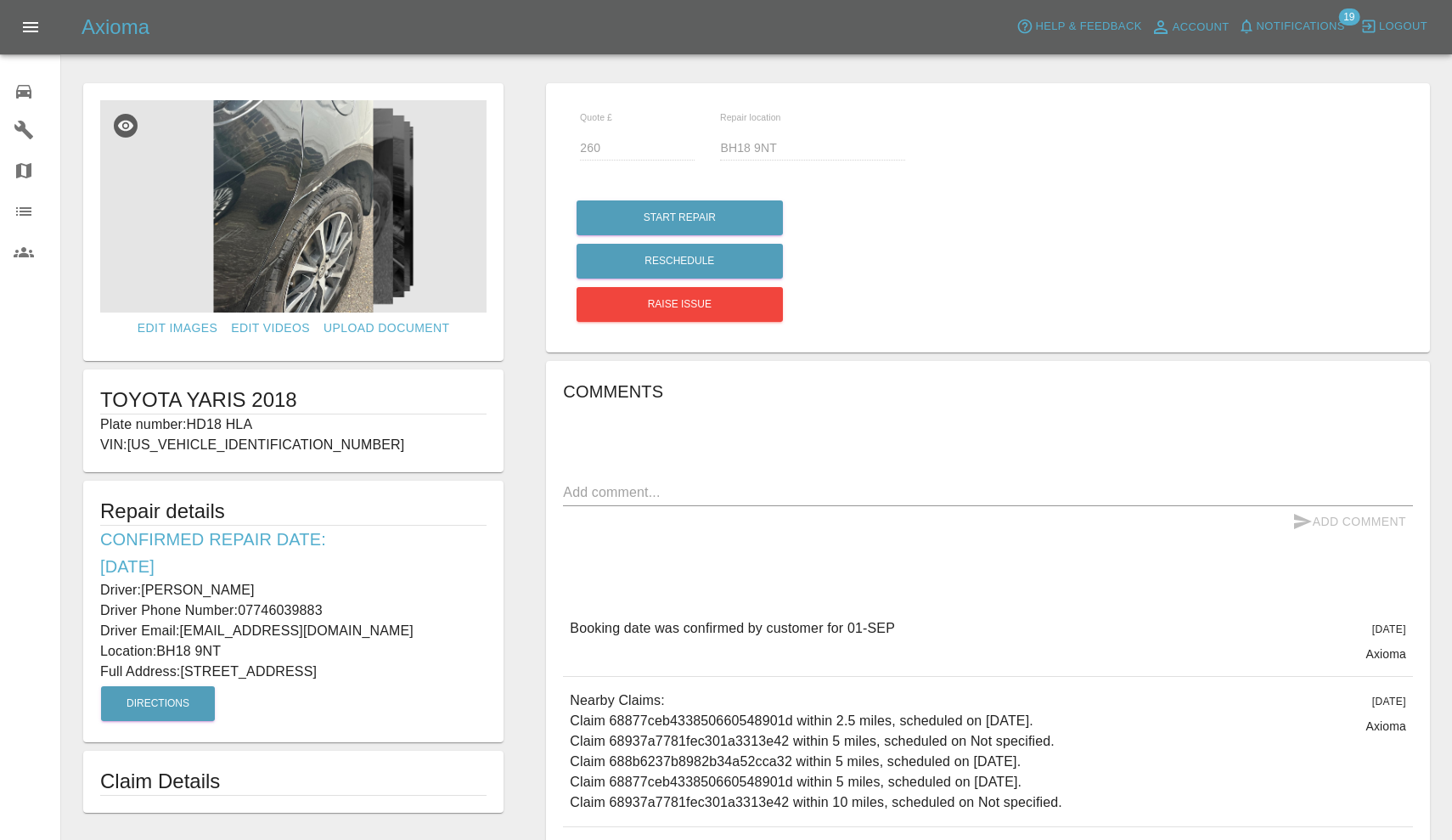
drag, startPoint x: 189, startPoint y: 419, endPoint x: 315, endPoint y: 419, distance: 126.0
click at [315, 419] on p "Plate number: HD18 HLA" at bounding box center [293, 425] width 386 height 21
copy p "HD18 HLA"
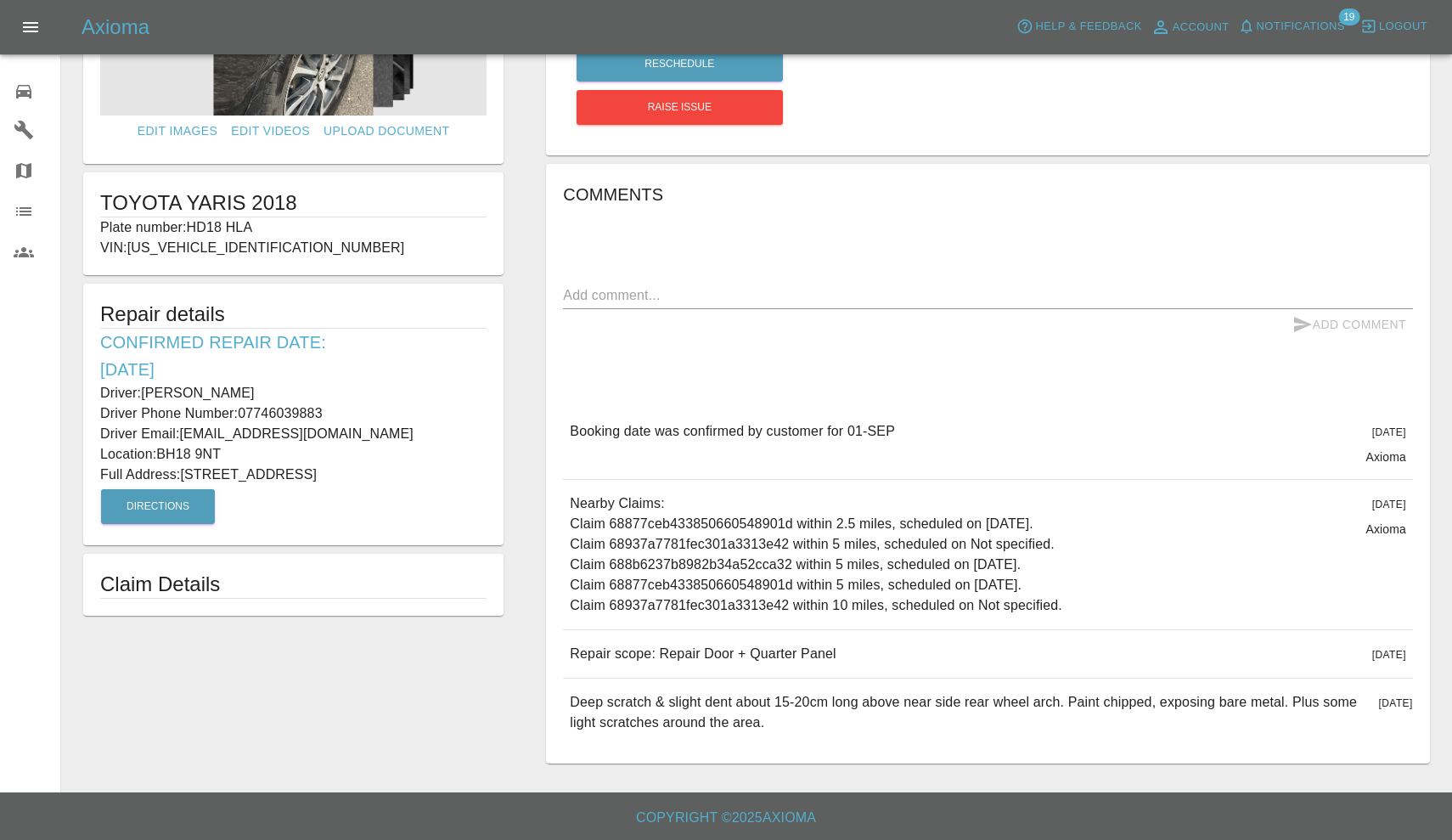
scroll to position [196, 0]
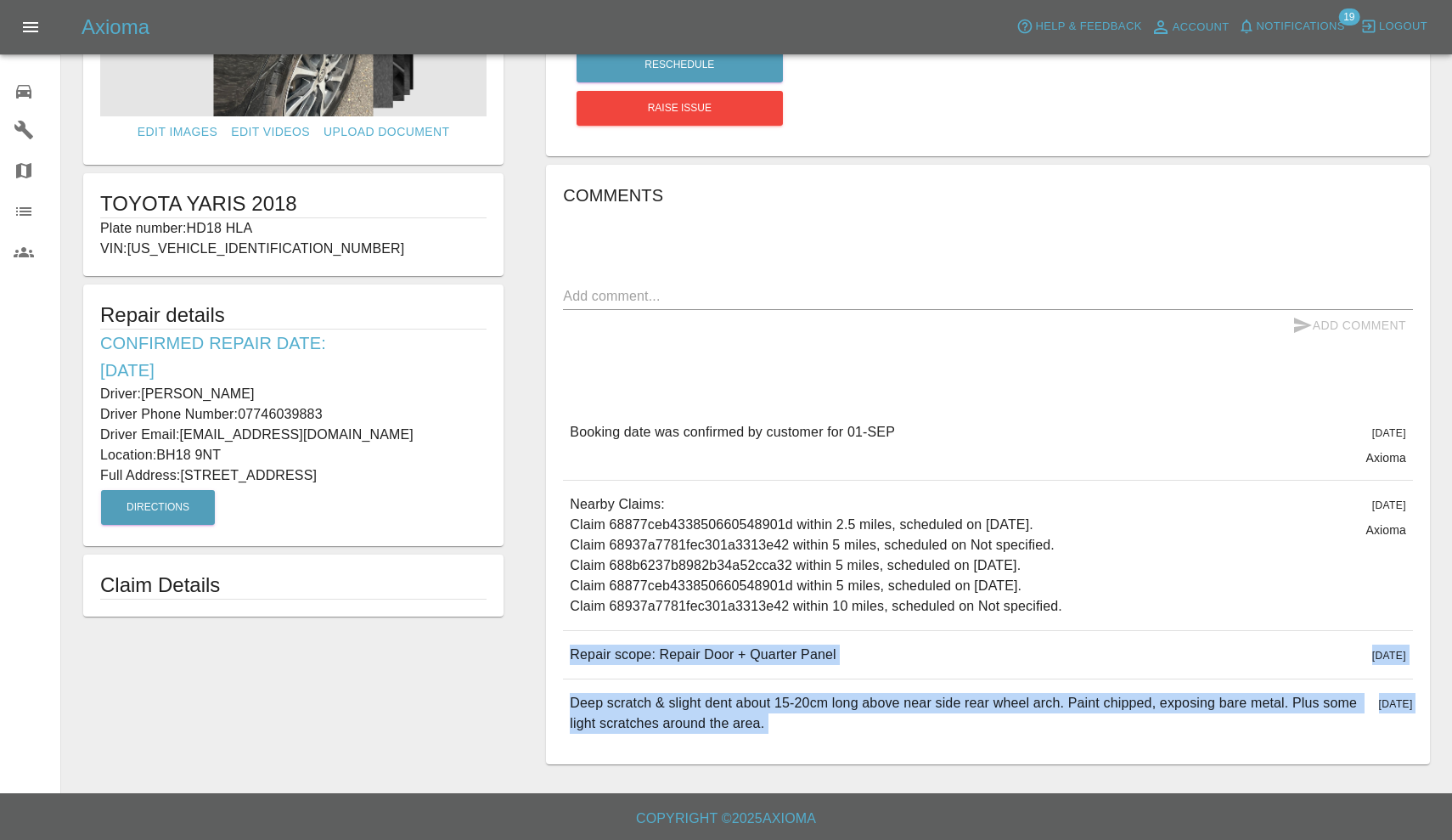
drag, startPoint x: 573, startPoint y: 652, endPoint x: 987, endPoint y: 792, distance: 437.0
click at [987, 792] on main "Edit Images Edit Videos Upload Document TOYOTA YARIS 2018 Plate number: HD18 HL…" at bounding box center [726, 298] width 1452 height 990
copy div "Repair scope: Repair Door + Quarter Panel 4 days ago Repair scope: Repair Door …"
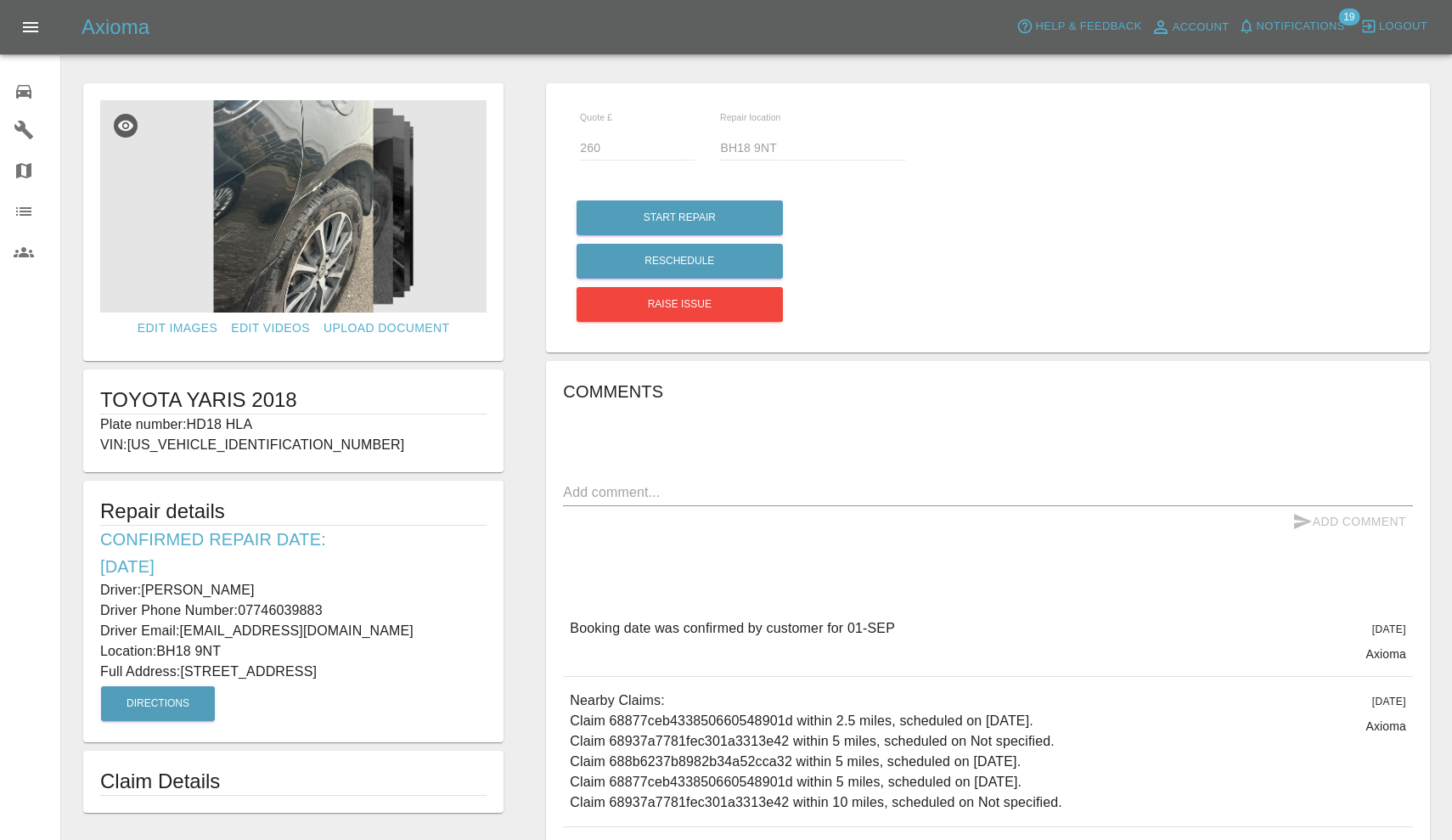
scroll to position [0, 0]
drag, startPoint x: 143, startPoint y: 587, endPoint x: 271, endPoint y: 587, distance: 128.0
click at [271, 587] on p "Driver: [PERSON_NAME]" at bounding box center [293, 590] width 386 height 21
copy p "[PERSON_NAME]"
drag, startPoint x: 241, startPoint y: 608, endPoint x: 382, endPoint y: 607, distance: 141.0
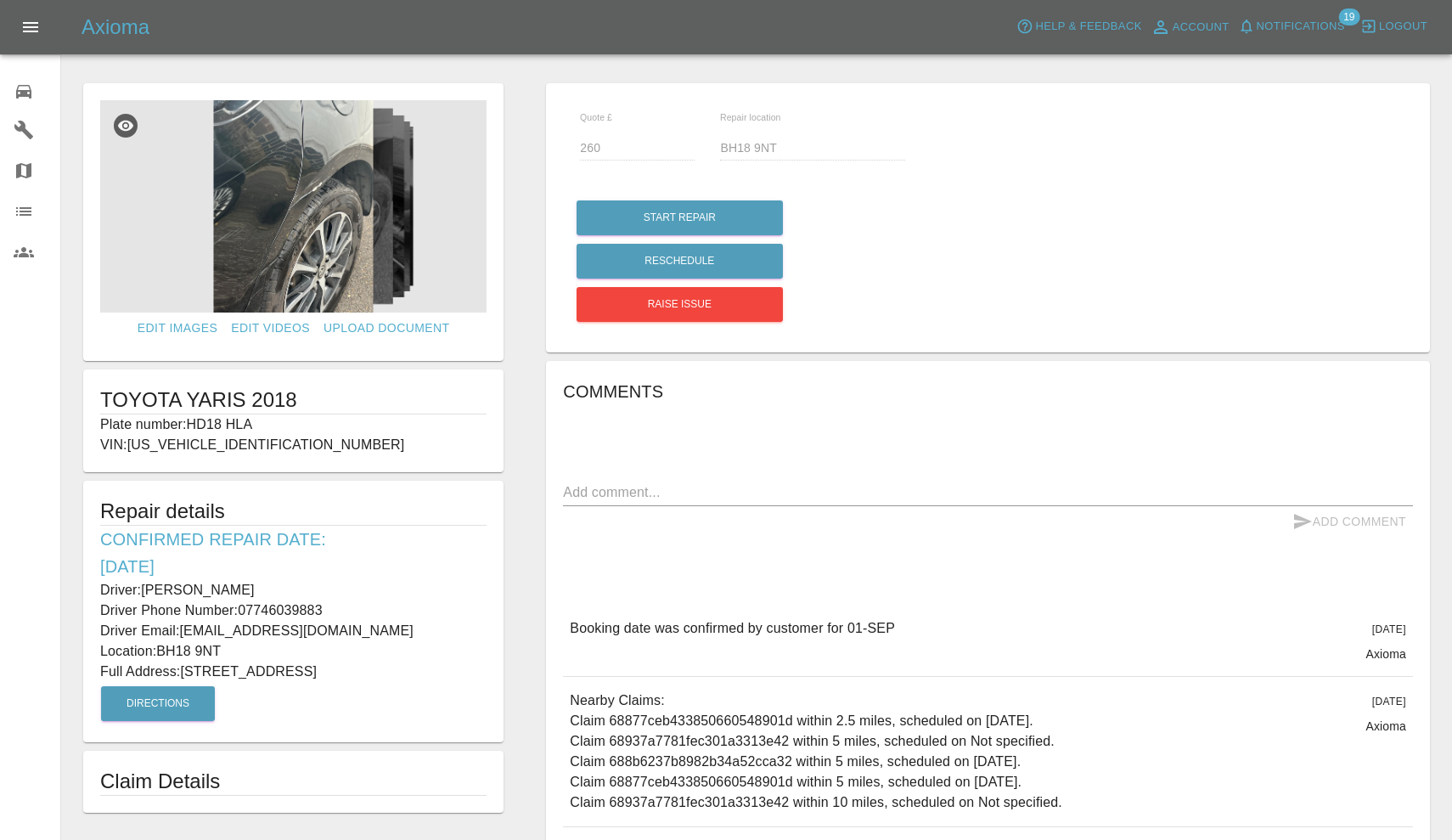
click at [382, 607] on p "Driver Phone Number: [PHONE_NUMBER]" at bounding box center [293, 611] width 386 height 21
copy p "07746039883"
drag, startPoint x: 188, startPoint y: 668, endPoint x: 276, endPoint y: 667, distance: 88.0
click at [276, 667] on p "Full Address: [STREET_ADDRESS]" at bounding box center [293, 671] width 386 height 21
copy p "[STREET_ADDRESS]"
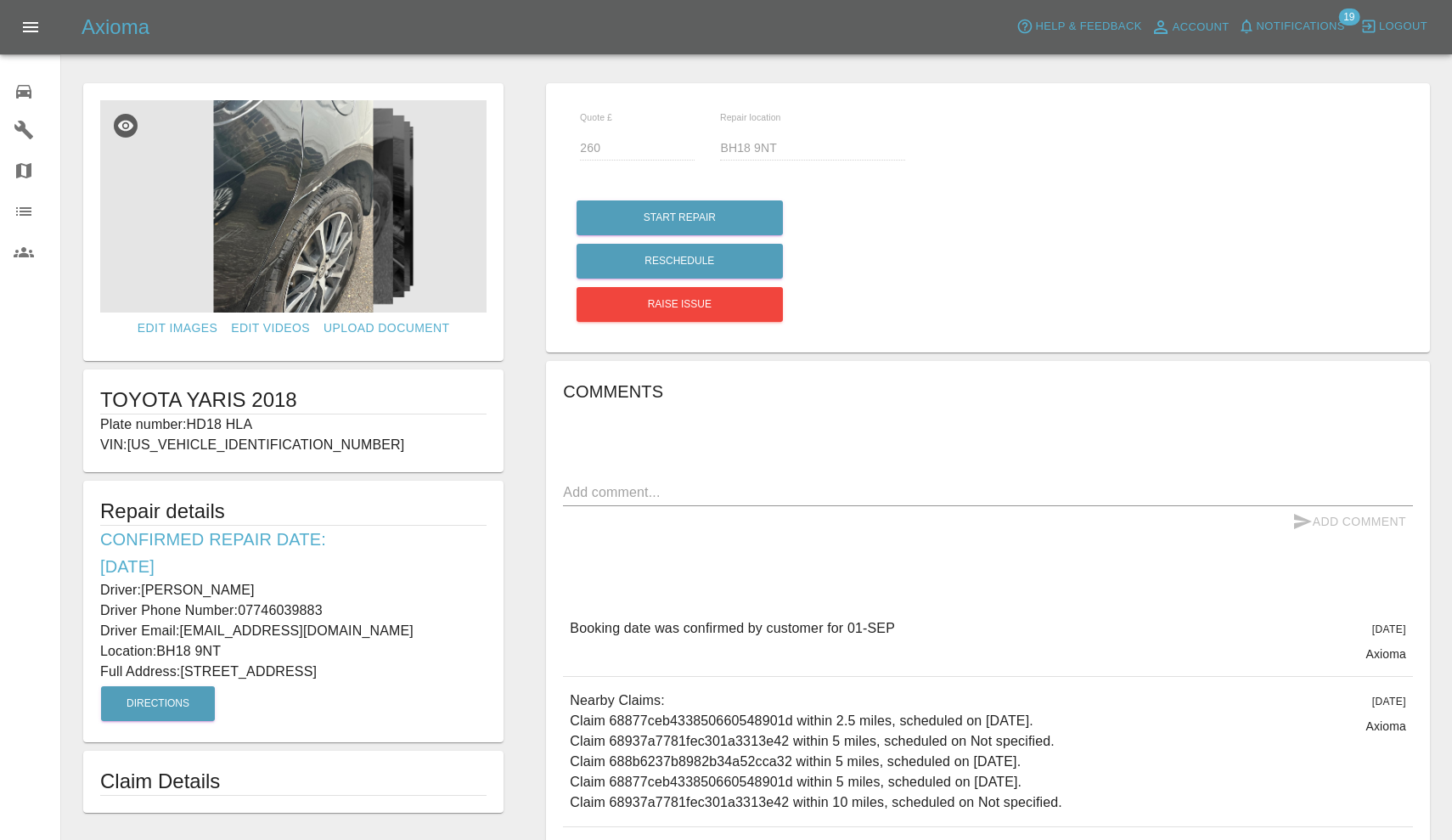
drag, startPoint x: 161, startPoint y: 646, endPoint x: 224, endPoint y: 647, distance: 63.0
click at [224, 647] on p "Location: BH18 9NT" at bounding box center [293, 652] width 386 height 21
copy p "BH18 9NT"
click at [266, 243] on img at bounding box center [293, 207] width 386 height 213
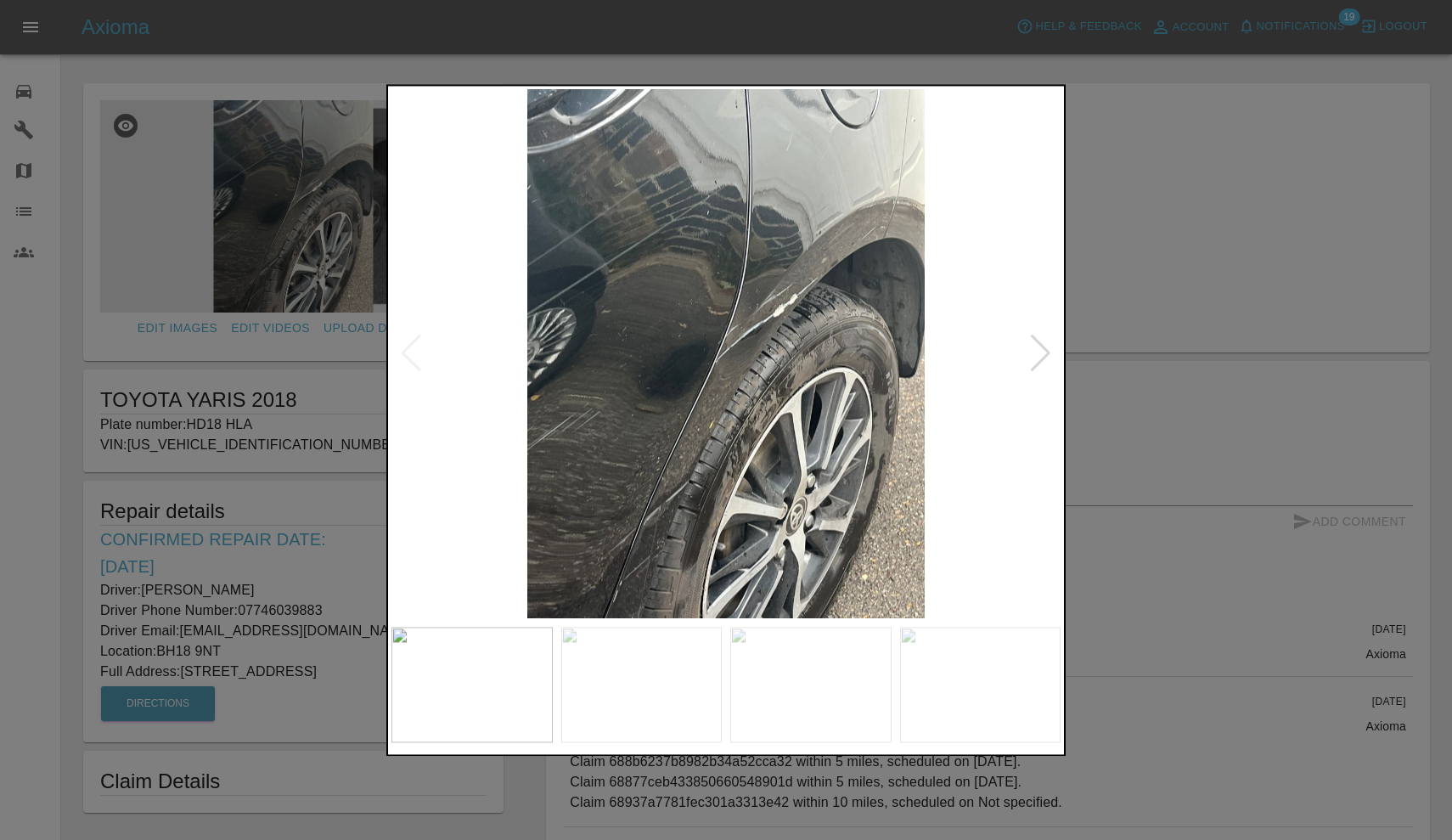
click at [1046, 364] on div at bounding box center [1041, 353] width 23 height 37
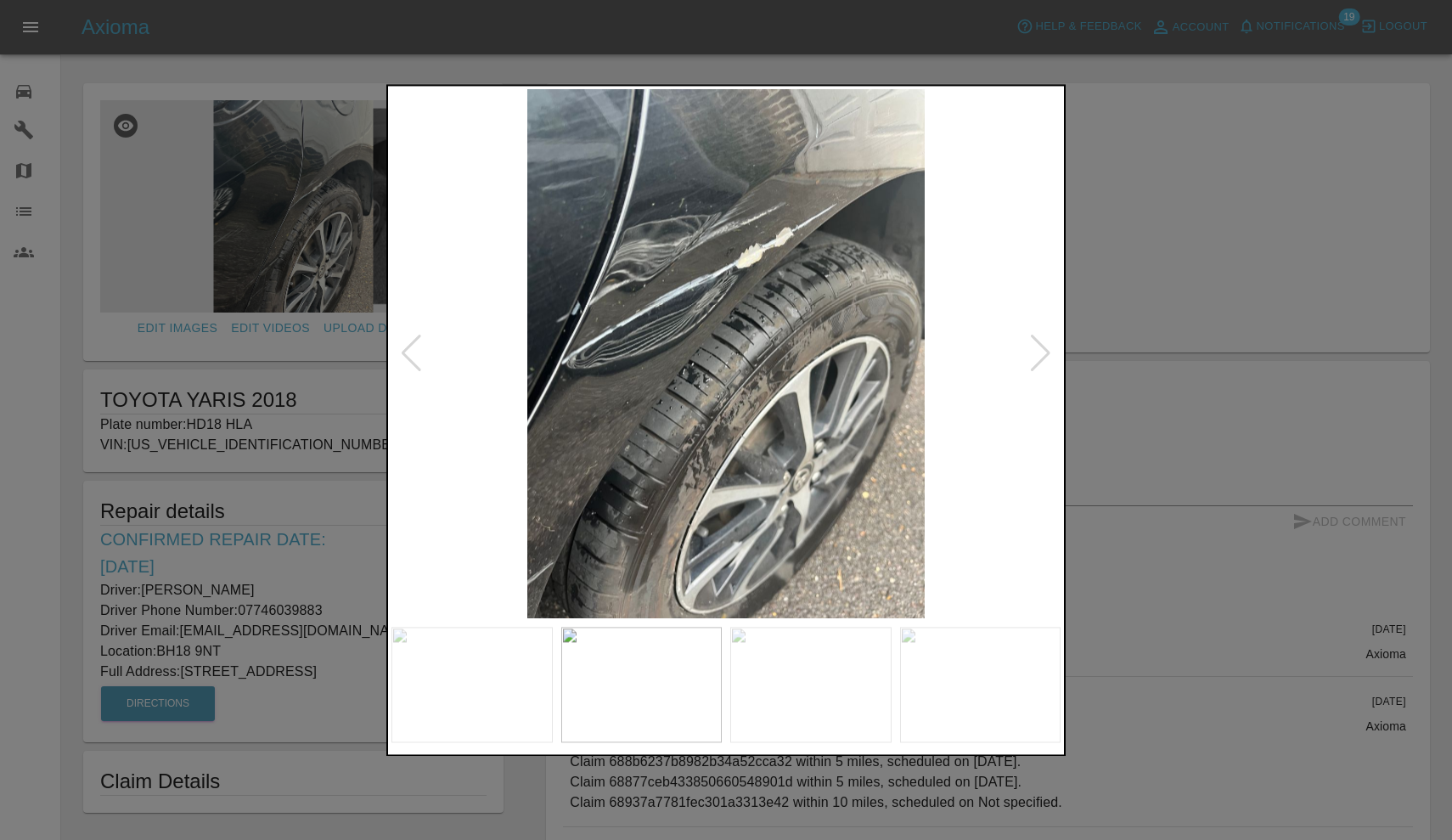
click at [1046, 352] on div at bounding box center [1041, 353] width 23 height 37
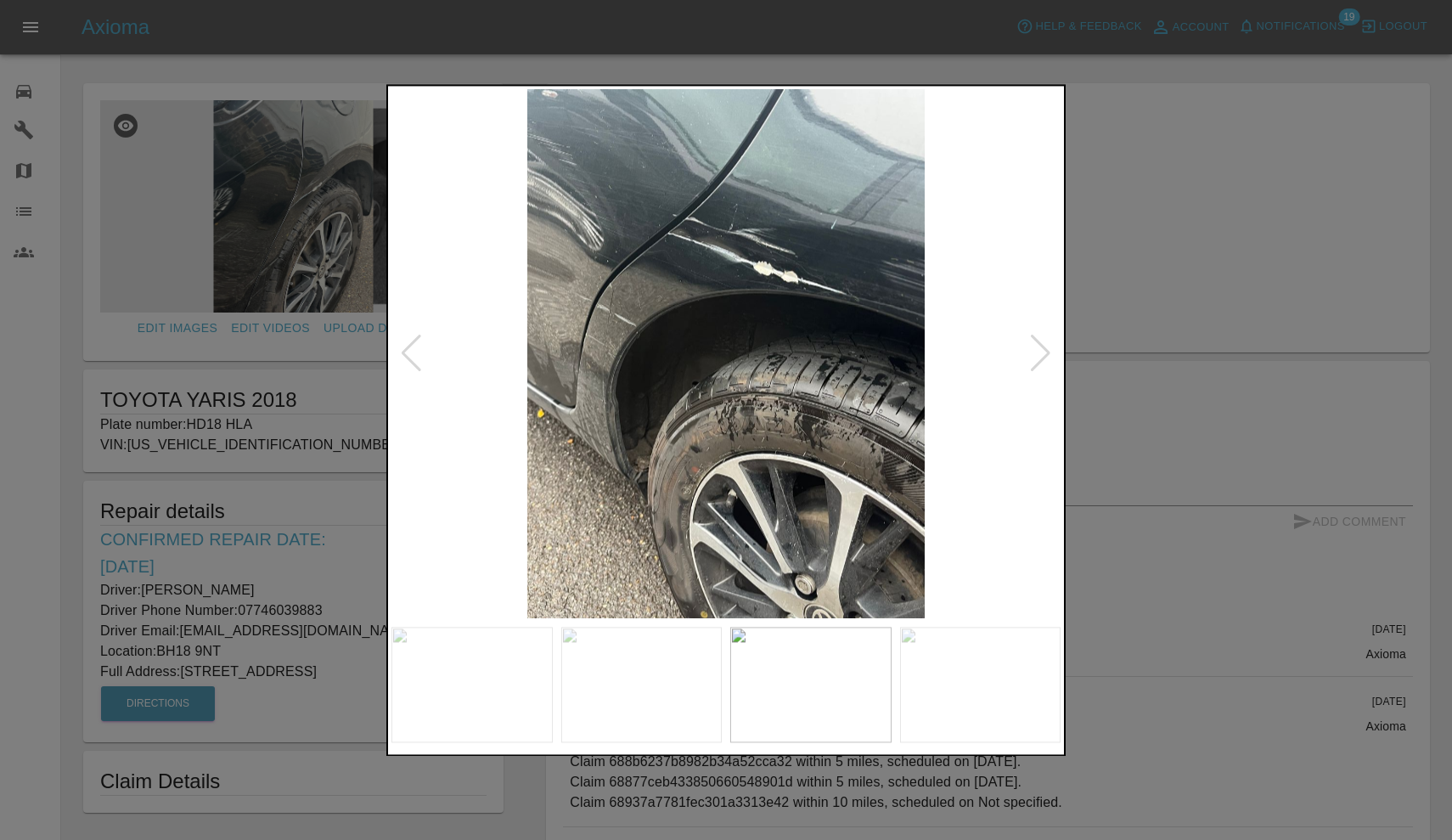
click at [1046, 352] on div at bounding box center [1041, 353] width 23 height 37
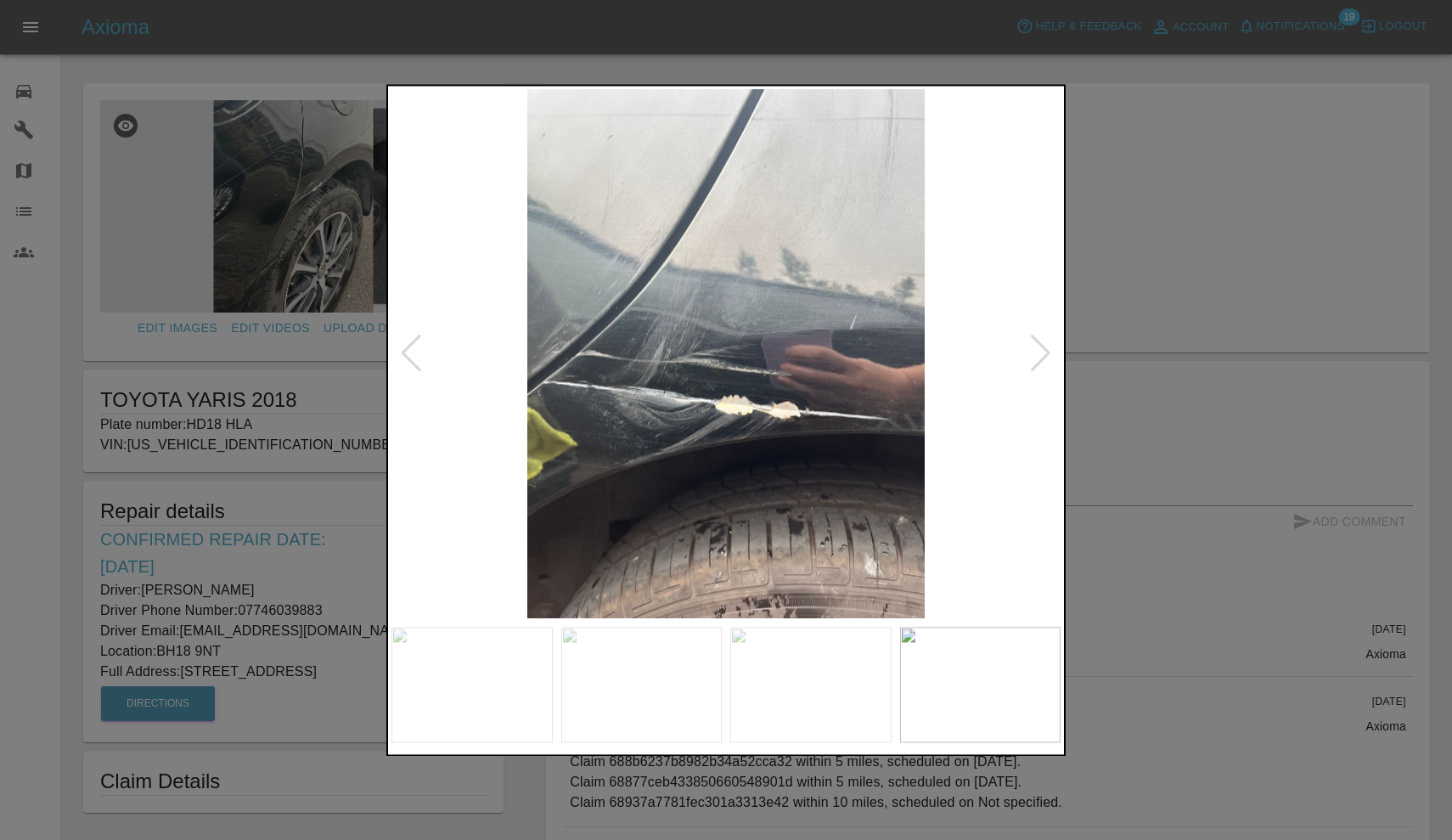
click at [599, 355] on img at bounding box center [726, 353] width 669 height 529
click at [1165, 129] on div at bounding box center [726, 420] width 1452 height 840
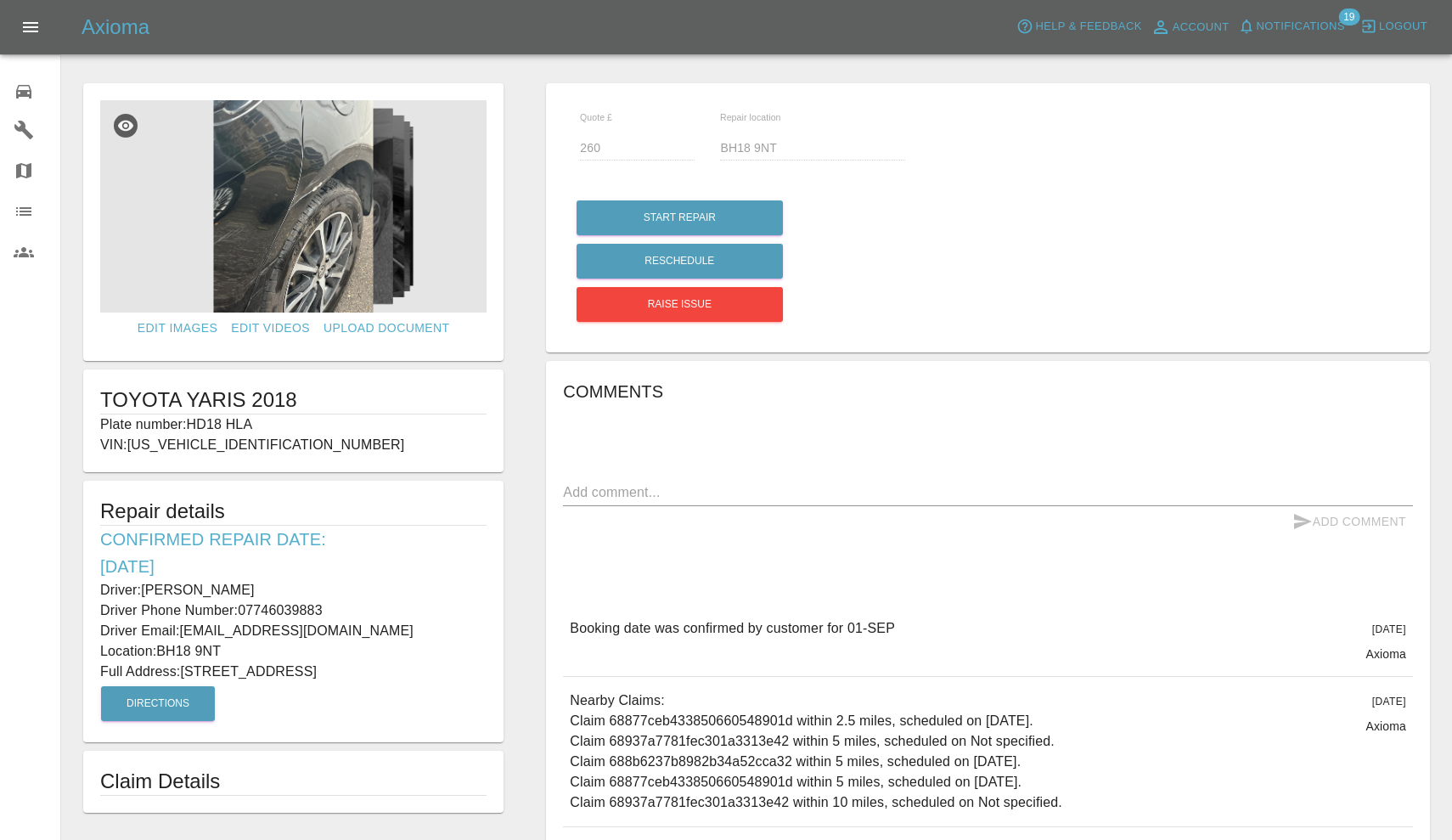
click at [1302, 24] on span "Notifications" at bounding box center [1301, 27] width 88 height 20
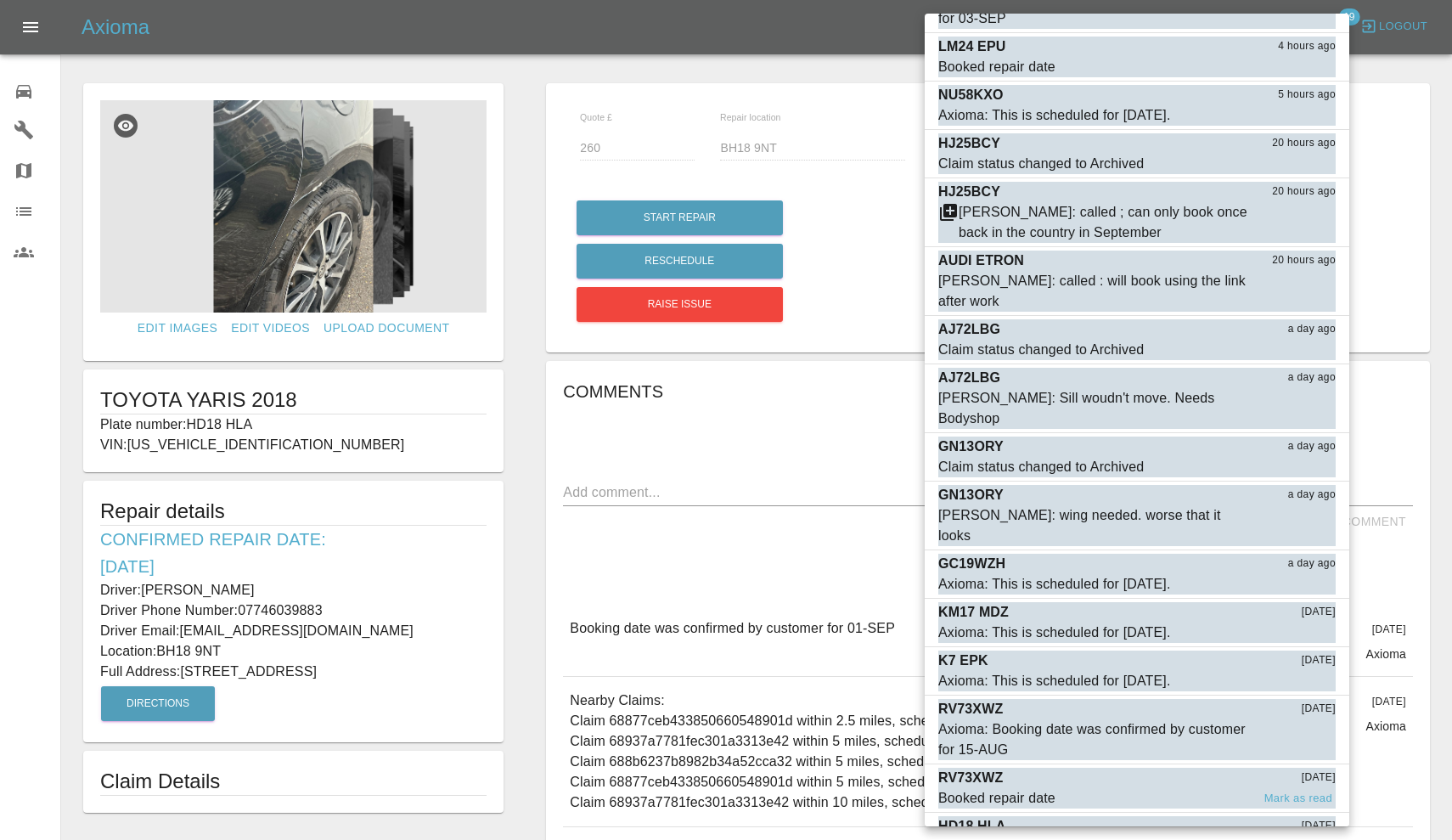
scroll to position [248, 0]
click at [1290, 838] on button "Mark as read" at bounding box center [1298, 848] width 74 height 20
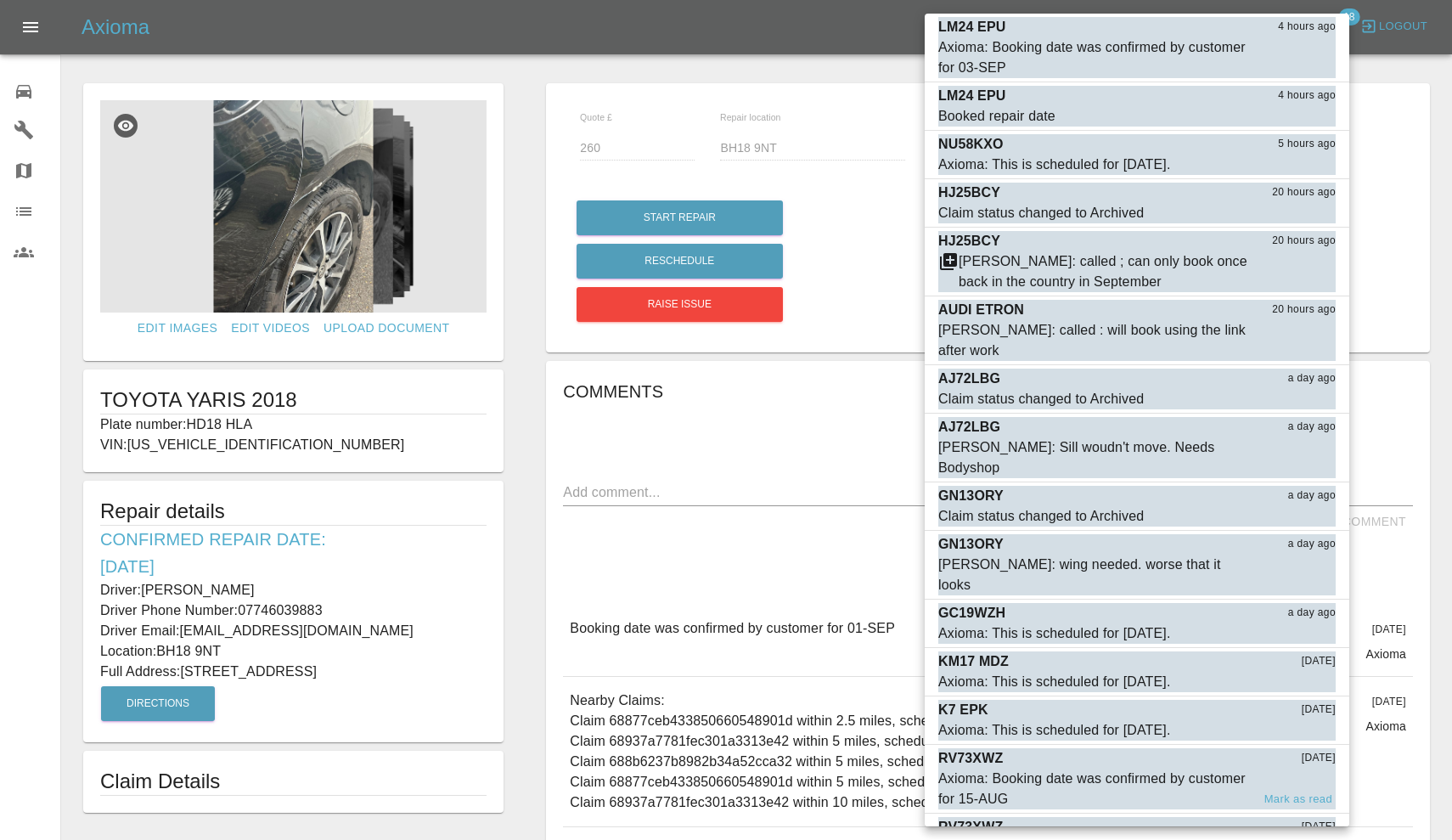
click at [1063, 768] on div "Axioma: Booking date was confirmed by customer for 15-AUG" at bounding box center [1095, 788] width 313 height 41
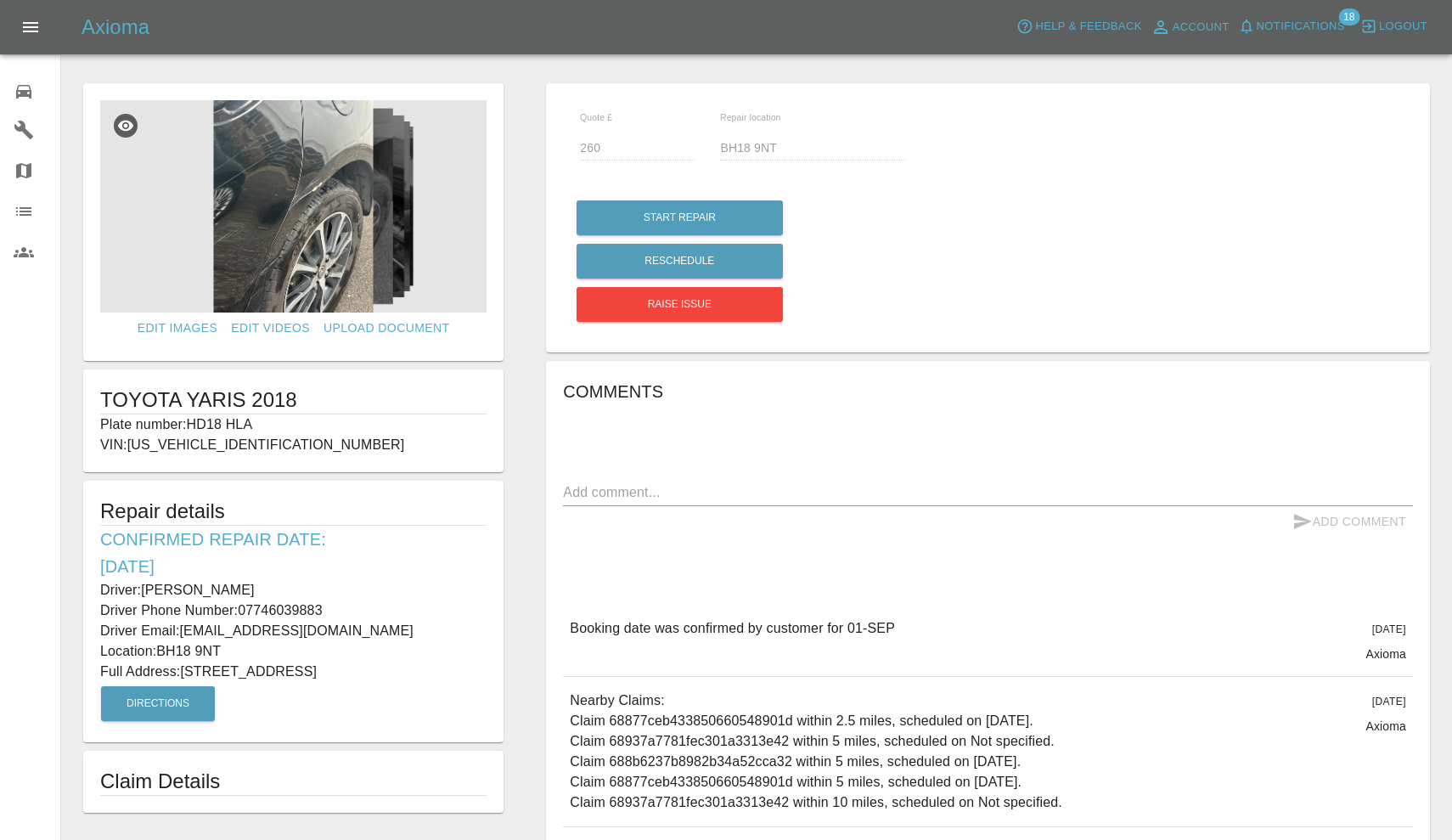
scroll to position [130, 0]
type input "360"
type input "RG141PW"
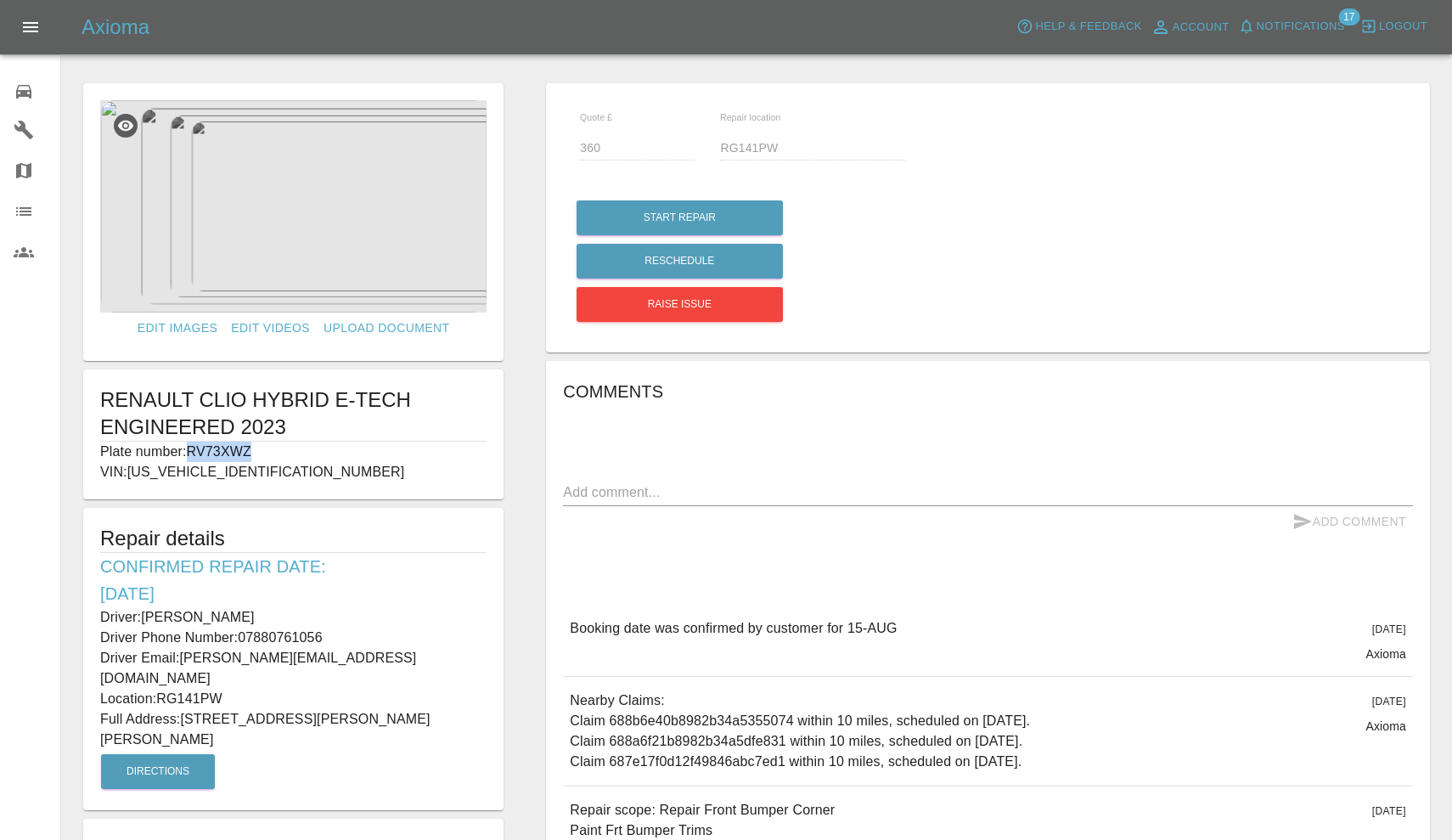
drag, startPoint x: 187, startPoint y: 451, endPoint x: 275, endPoint y: 453, distance: 88.0
click at [275, 453] on p "Plate number: RV73XWZ" at bounding box center [293, 452] width 386 height 21
copy p "RV73XWZ"
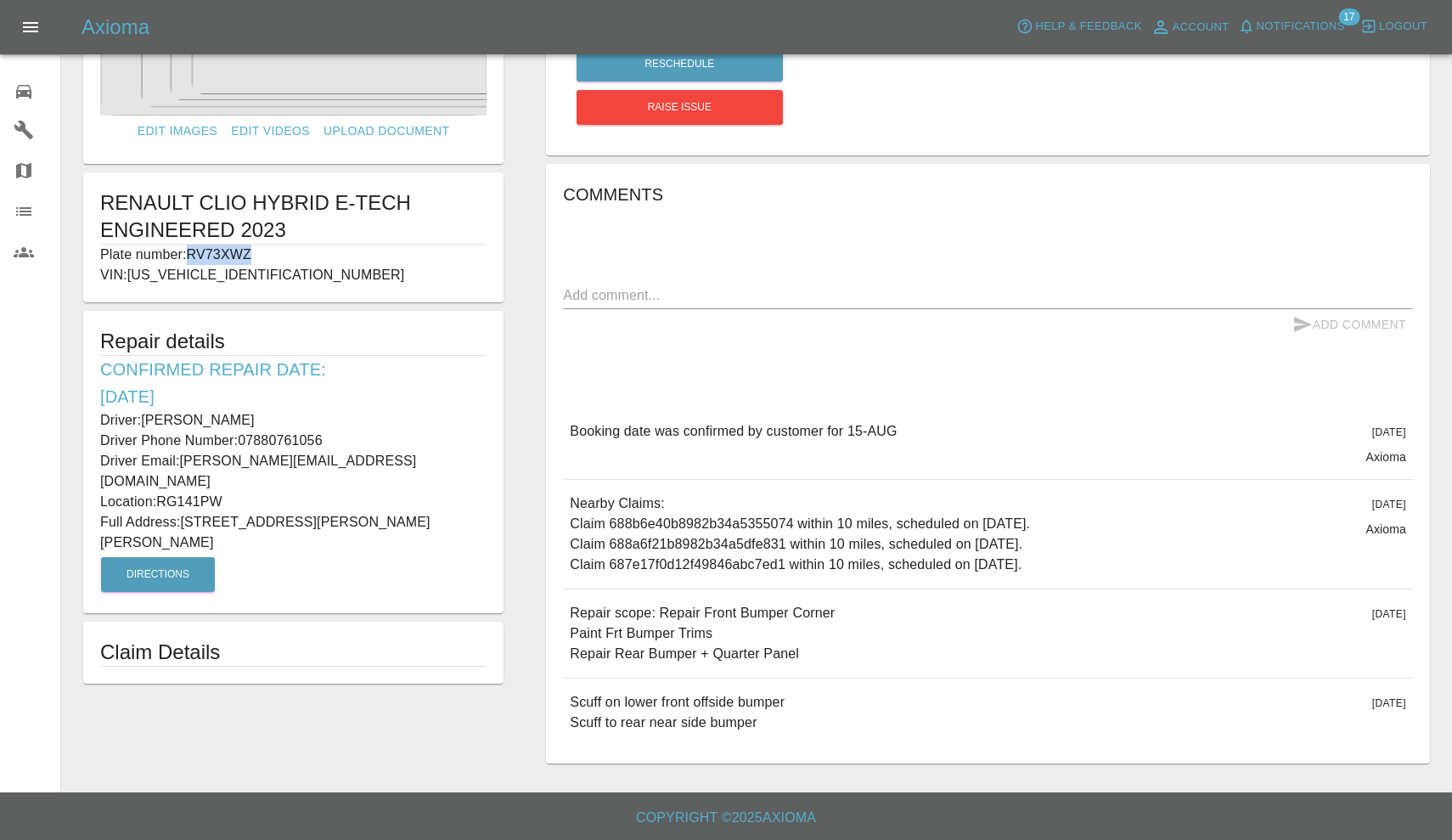
scroll to position [196, 0]
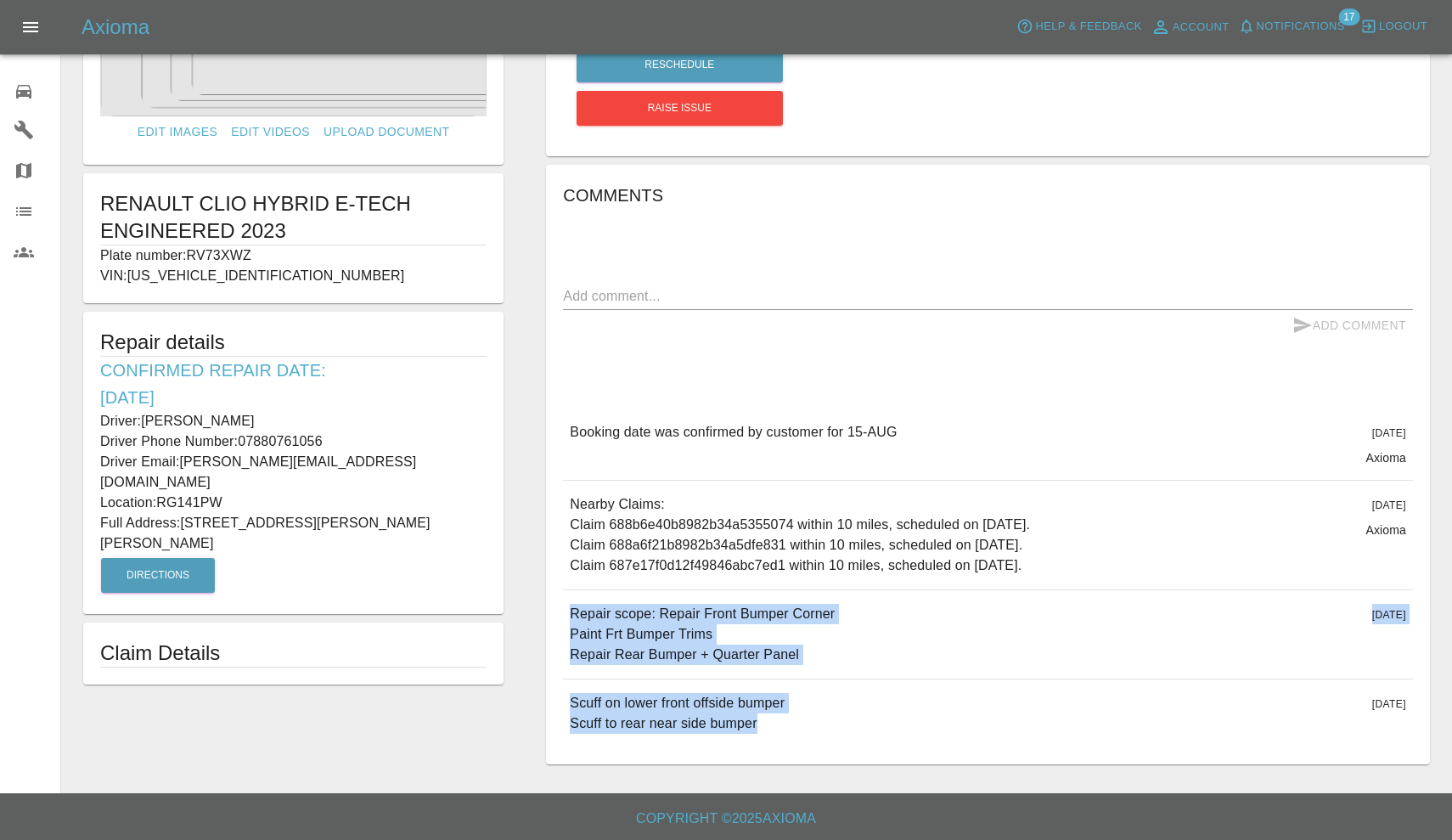
drag, startPoint x: 571, startPoint y: 608, endPoint x: 773, endPoint y: 729, distance: 235.5
click at [773, 729] on div "Booking date was confirmed by customer for 15-[DATE][DATE] Axioma Booking date …" at bounding box center [988, 578] width 850 height 339
copy div "Repair scope: Repair Front Bumper Corner Paint Frt Bumper Trims Repair Rear Bum…"
drag, startPoint x: 146, startPoint y: 415, endPoint x: 244, endPoint y: 420, distance: 98.1
click at [244, 420] on p "Driver: [PERSON_NAME]" at bounding box center [293, 422] width 386 height 21
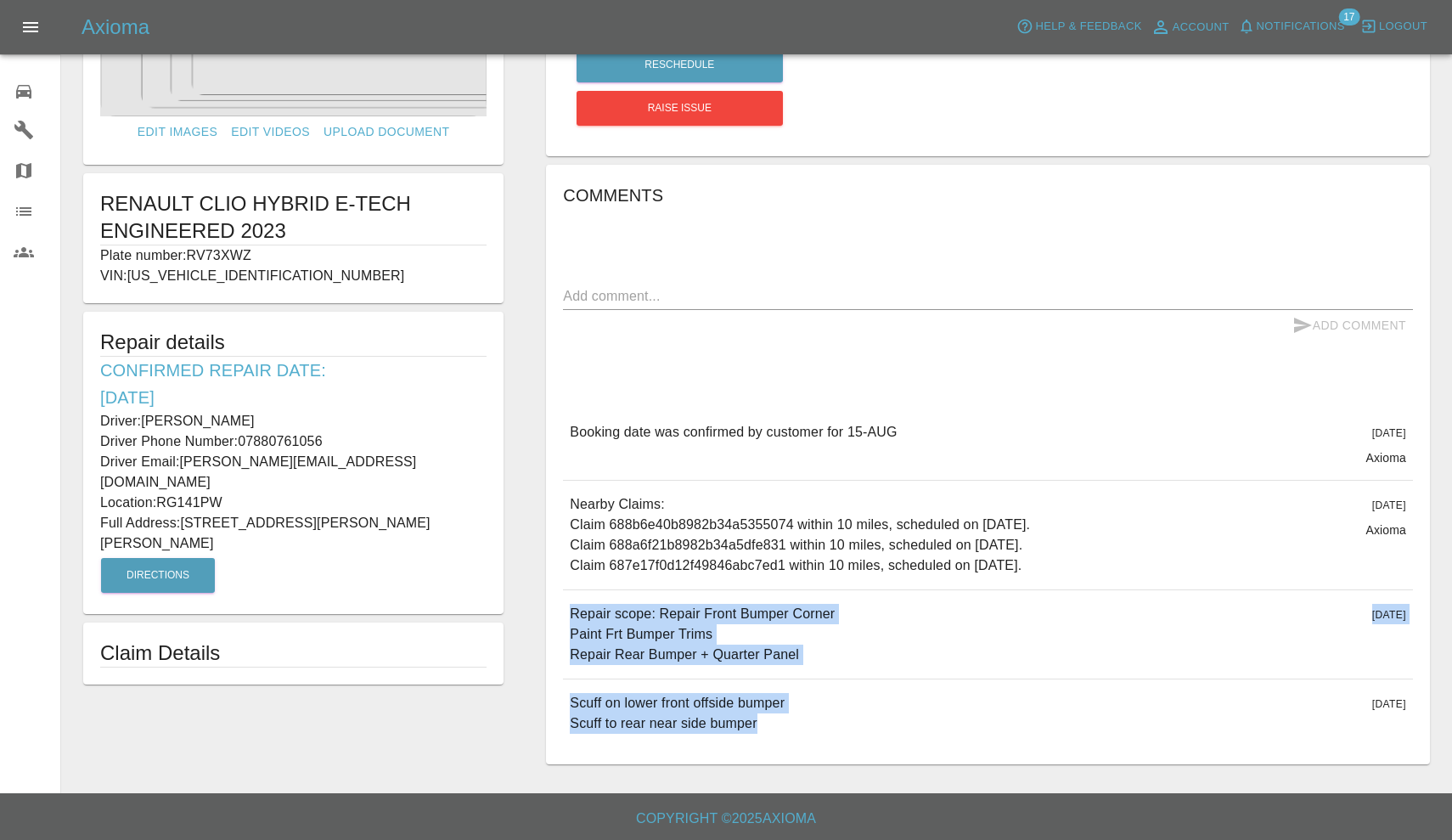
copy p "[PERSON_NAME]"
drag, startPoint x: 243, startPoint y: 442, endPoint x: 354, endPoint y: 442, distance: 111.0
click at [354, 442] on p "Driver Phone Number: [PHONE_NUMBER]" at bounding box center [293, 442] width 386 height 21
copy p "07880761056"
drag, startPoint x: 186, startPoint y: 498, endPoint x: 329, endPoint y: 505, distance: 143.2
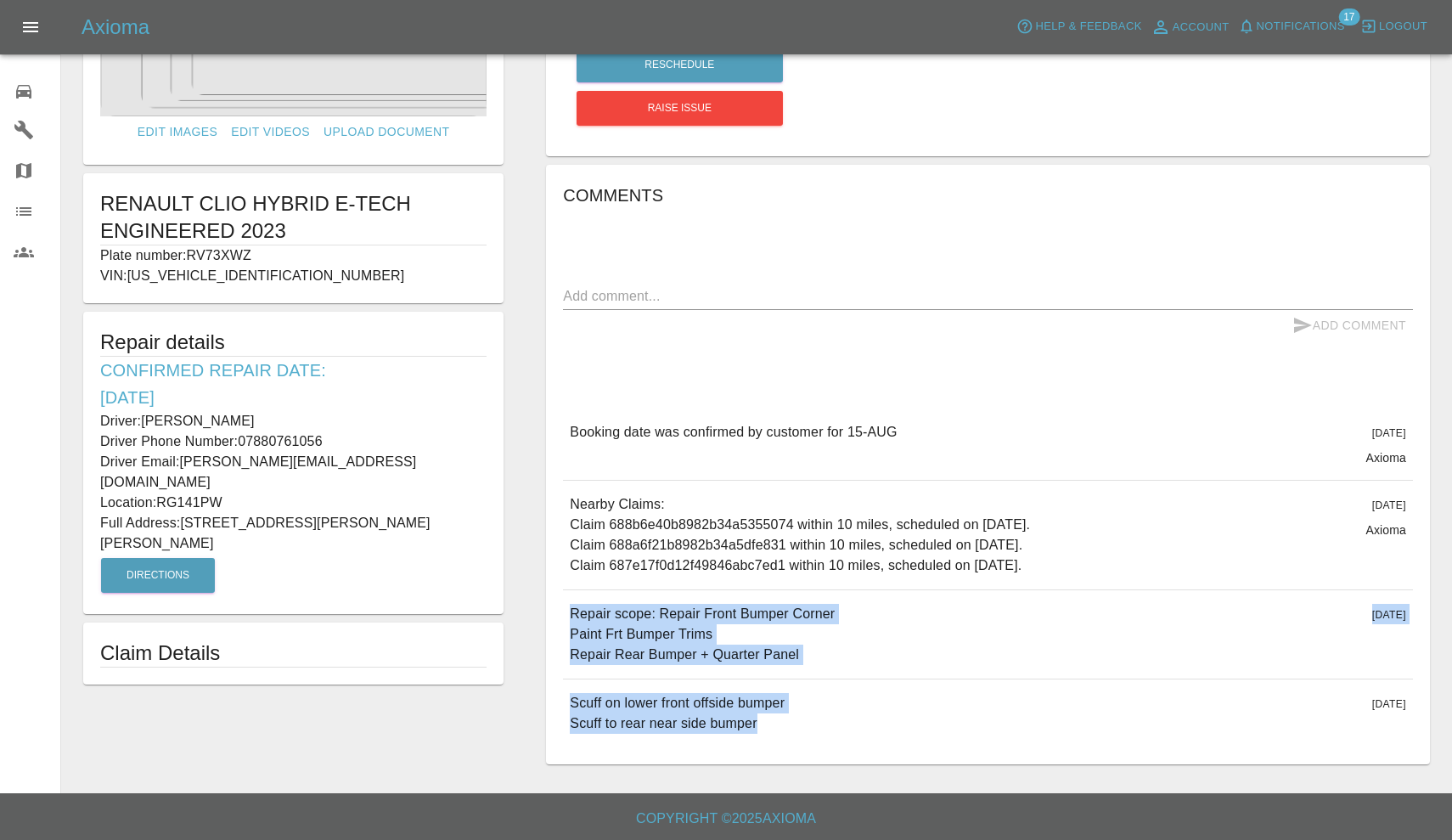
click at [329, 512] on p "Full Address: [STREET_ADDRESS][PERSON_NAME][PERSON_NAME]" at bounding box center [293, 532] width 386 height 41
copy p "2 [PERSON_NAME][GEOGRAPHIC_DATA] [PERSON_NAME]"
drag, startPoint x: 162, startPoint y: 478, endPoint x: 226, endPoint y: 482, distance: 64.1
click at [226, 493] on p "Location: RG141PW" at bounding box center [293, 503] width 386 height 21
copy p "RG141PW"
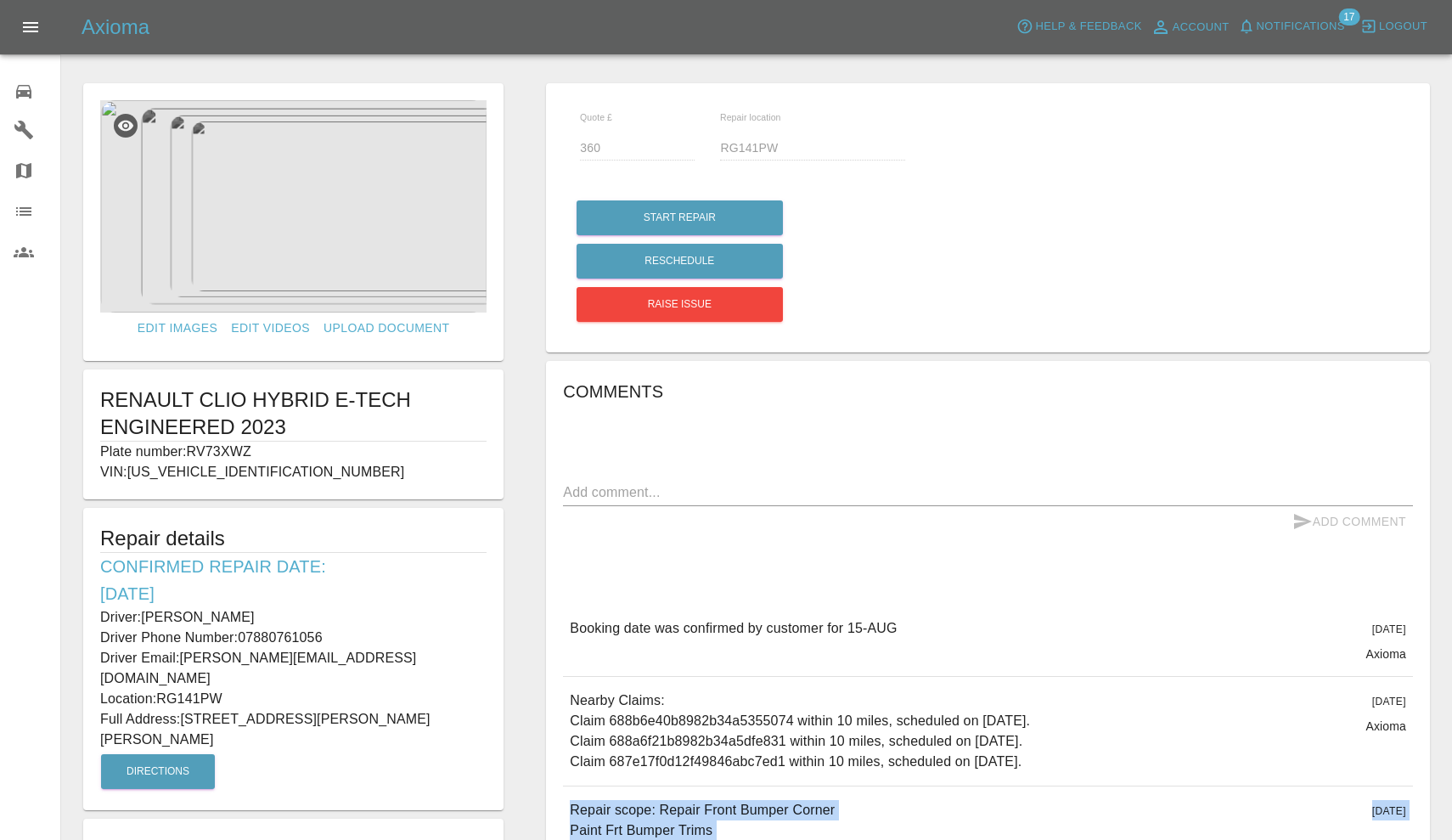
scroll to position [-1, 0]
click at [360, 180] on img at bounding box center [293, 207] width 386 height 213
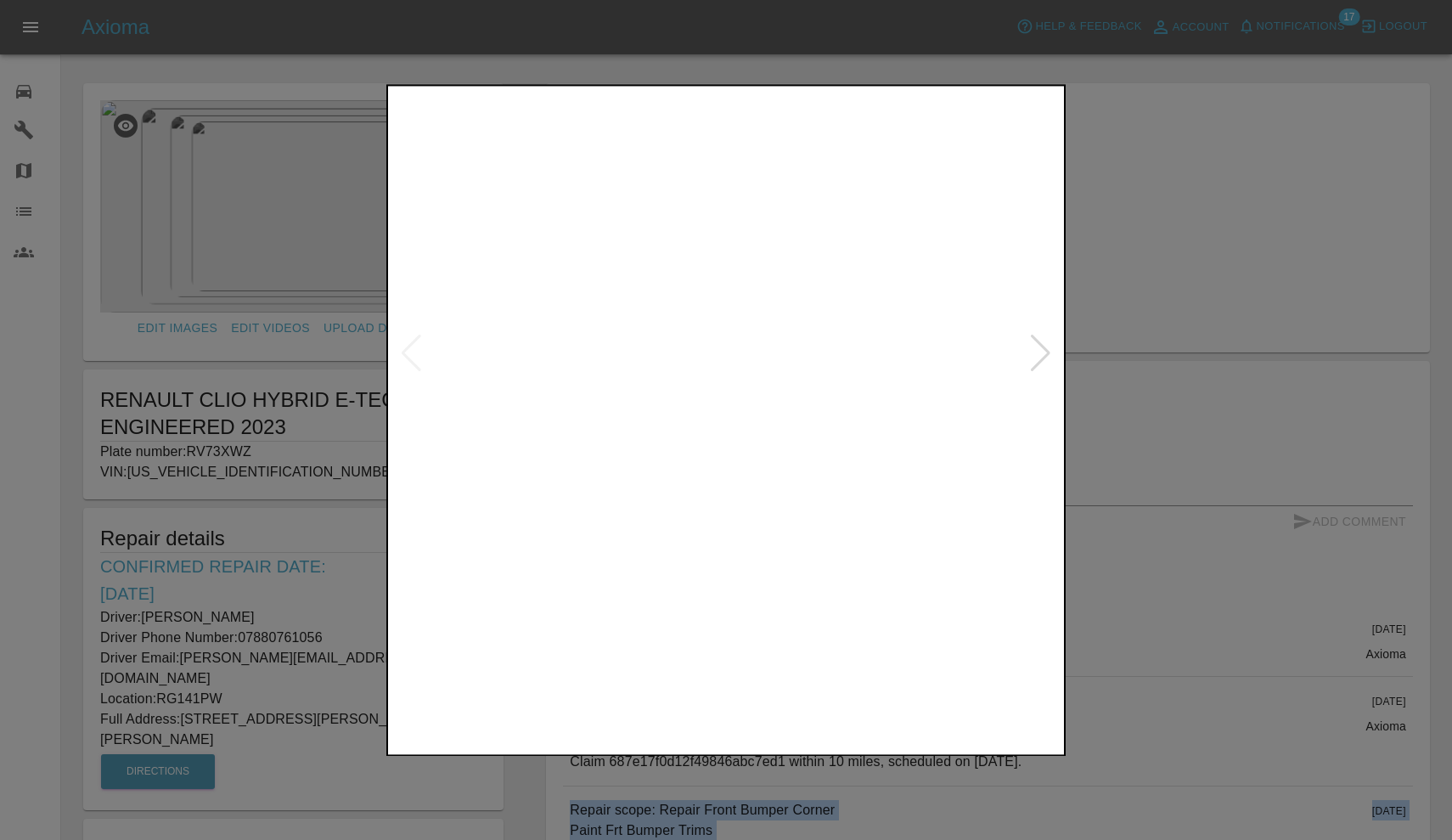
scroll to position [0, 0]
click at [1039, 353] on div at bounding box center [1041, 353] width 23 height 37
click at [1039, 353] on div at bounding box center [1041, 353] width 23 height 37
click at [1144, 239] on div at bounding box center [726, 420] width 1452 height 840
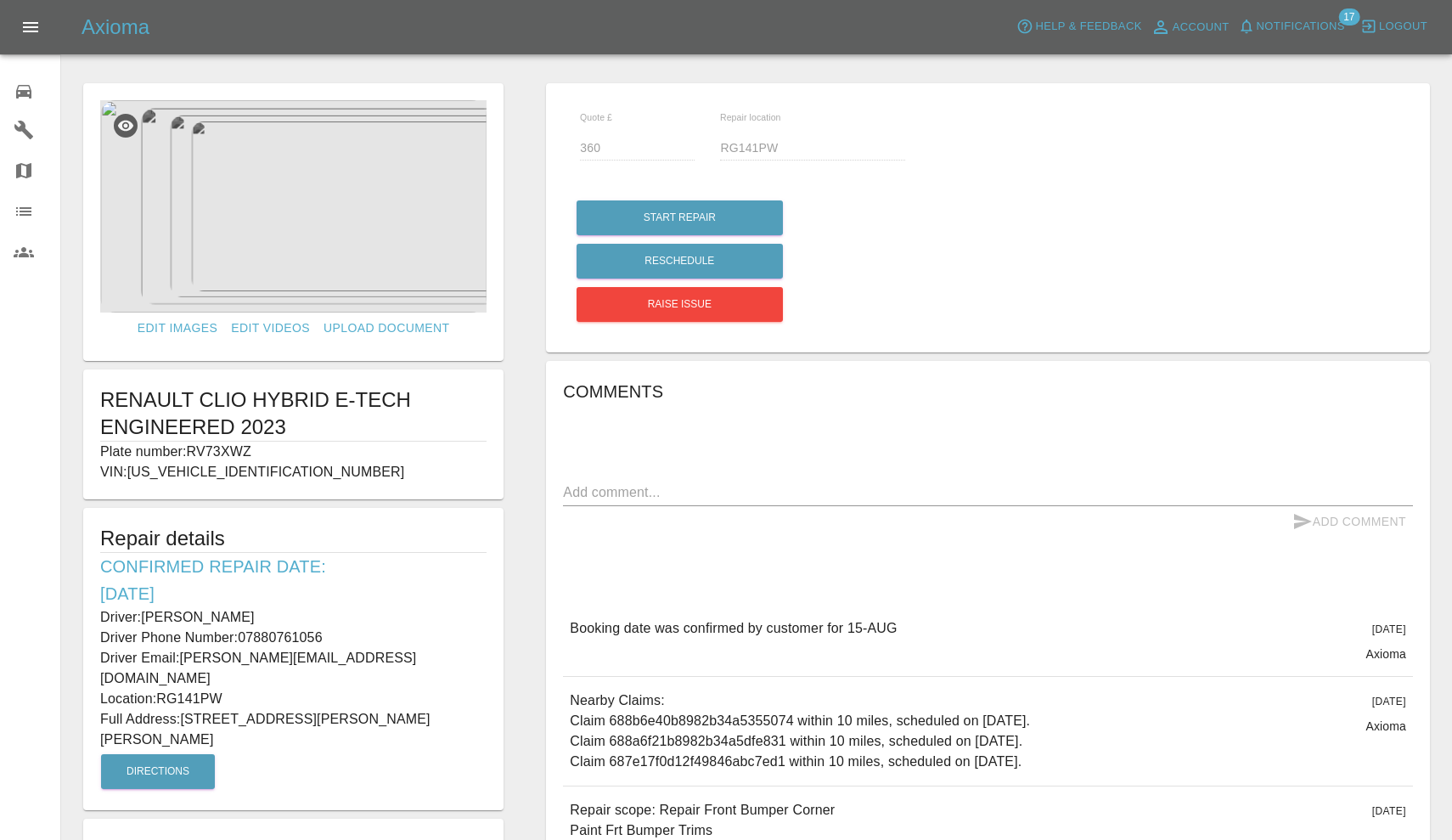
click at [1310, 24] on span "Notifications" at bounding box center [1301, 27] width 88 height 20
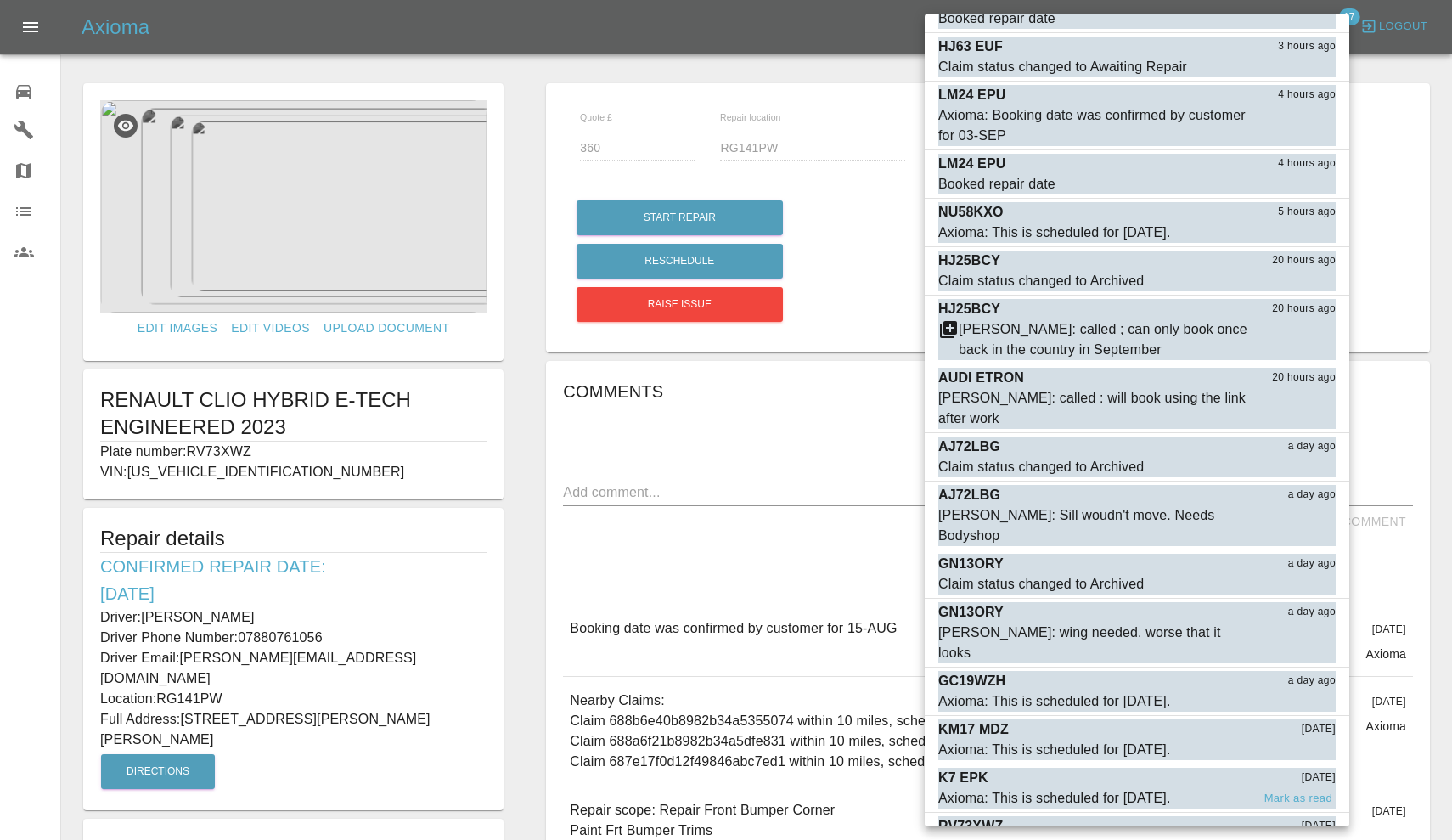
scroll to position [130, 0]
click at [1288, 838] on button "Mark as read" at bounding box center [1298, 848] width 74 height 20
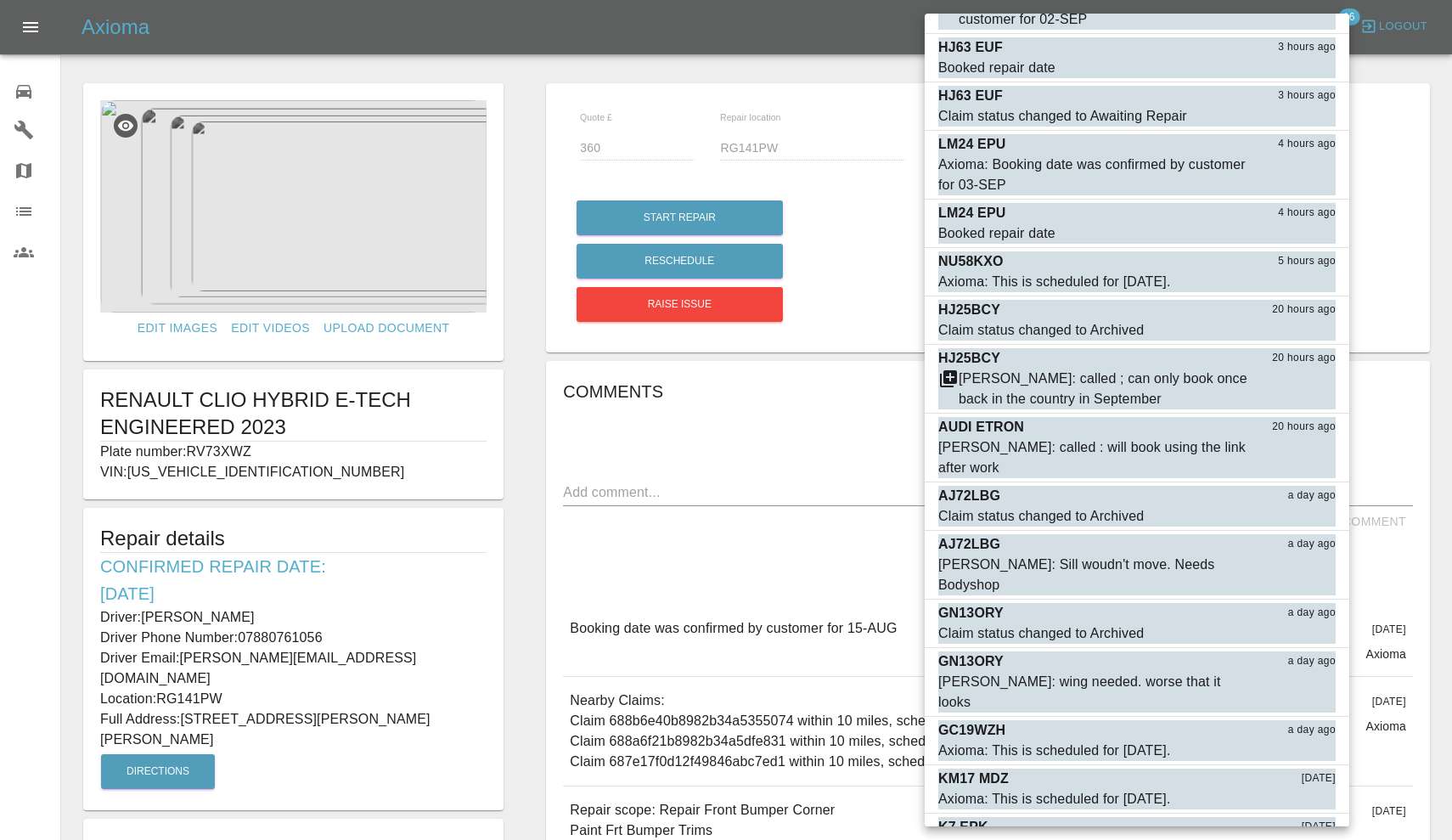
click at [1296, 838] on button "Mark as read" at bounding box center [1298, 848] width 74 height 20
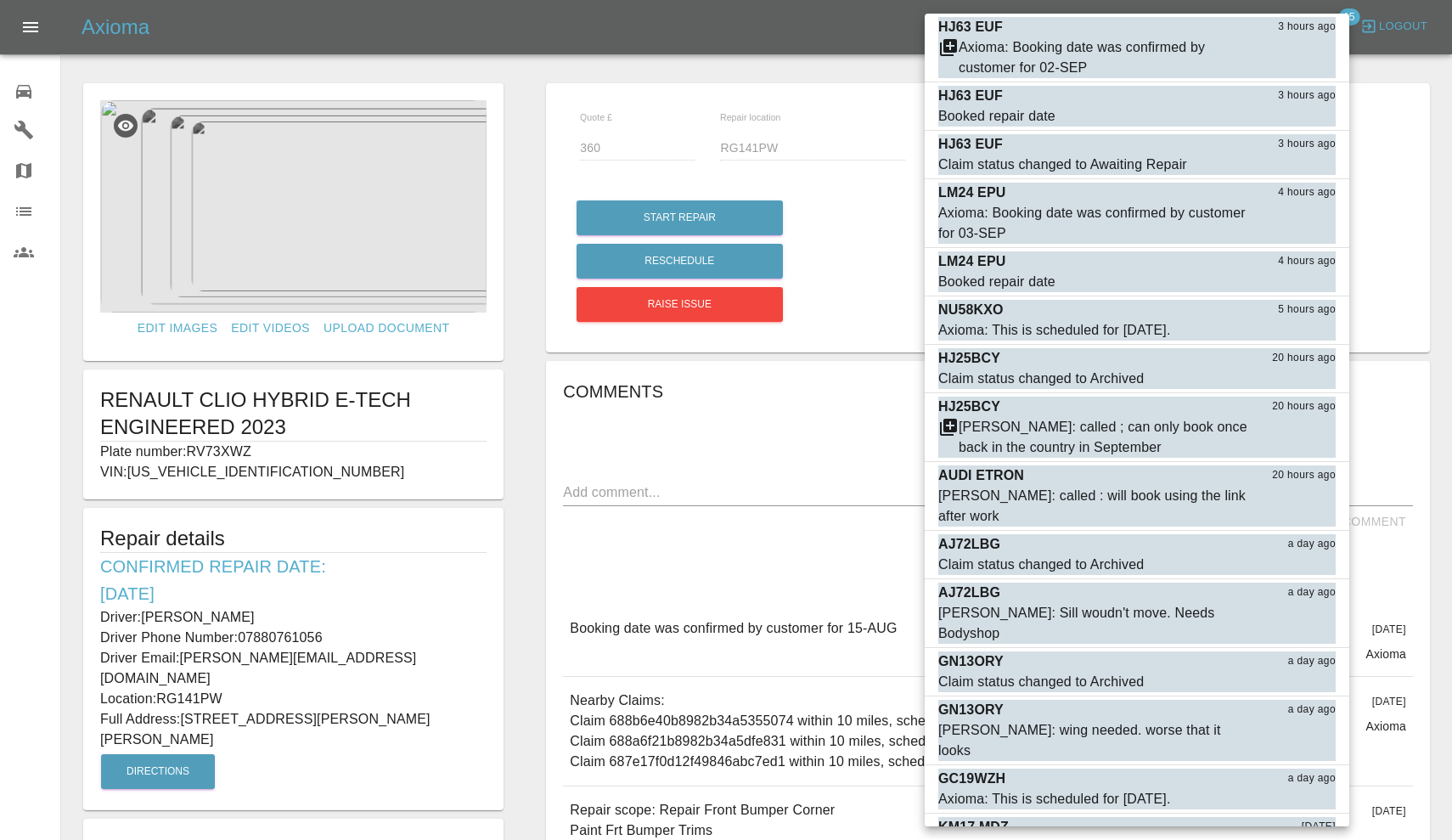
click at [1304, 838] on button "Mark as read" at bounding box center [1298, 848] width 74 height 20
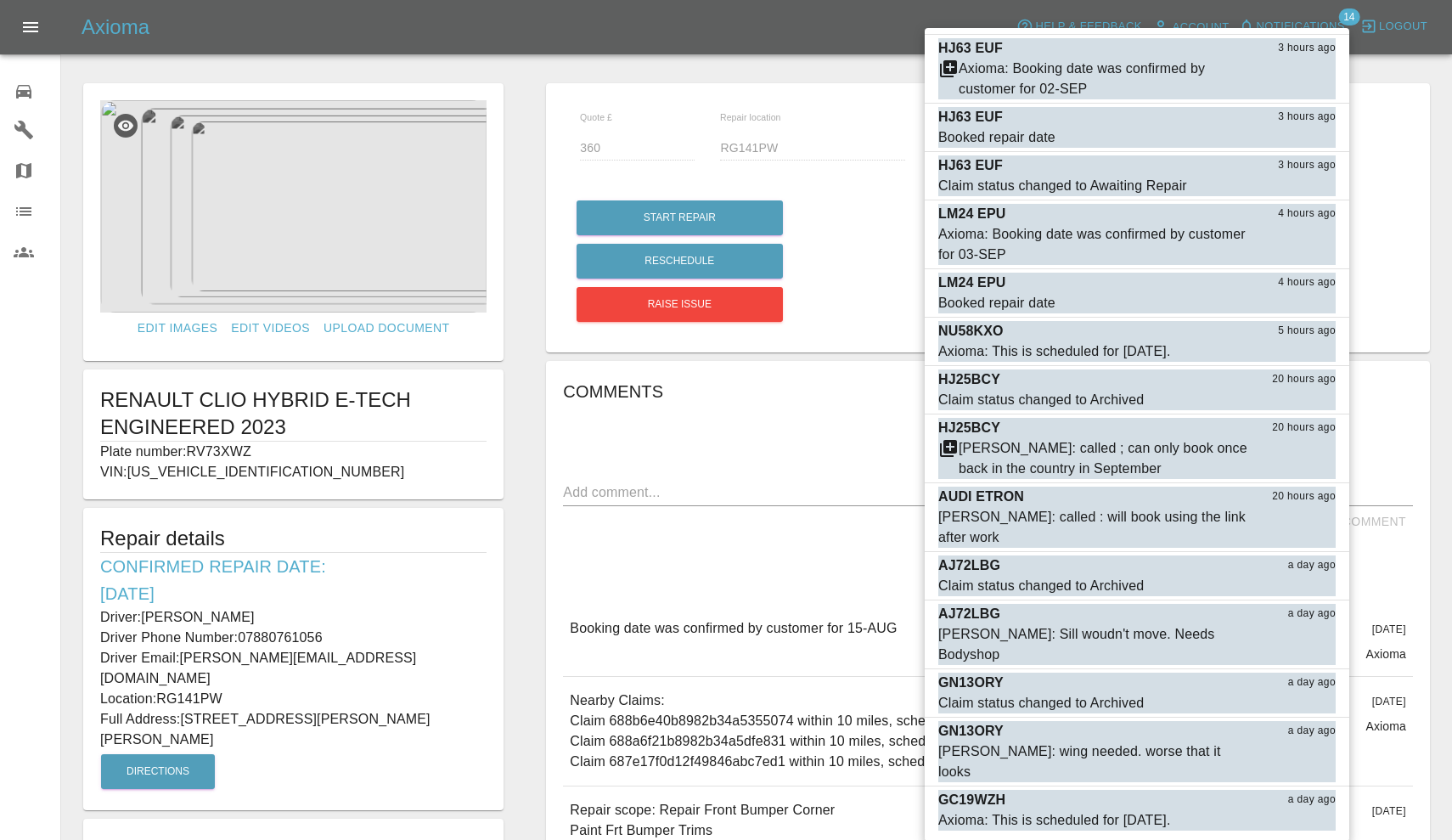
scroll to position [0, 0]
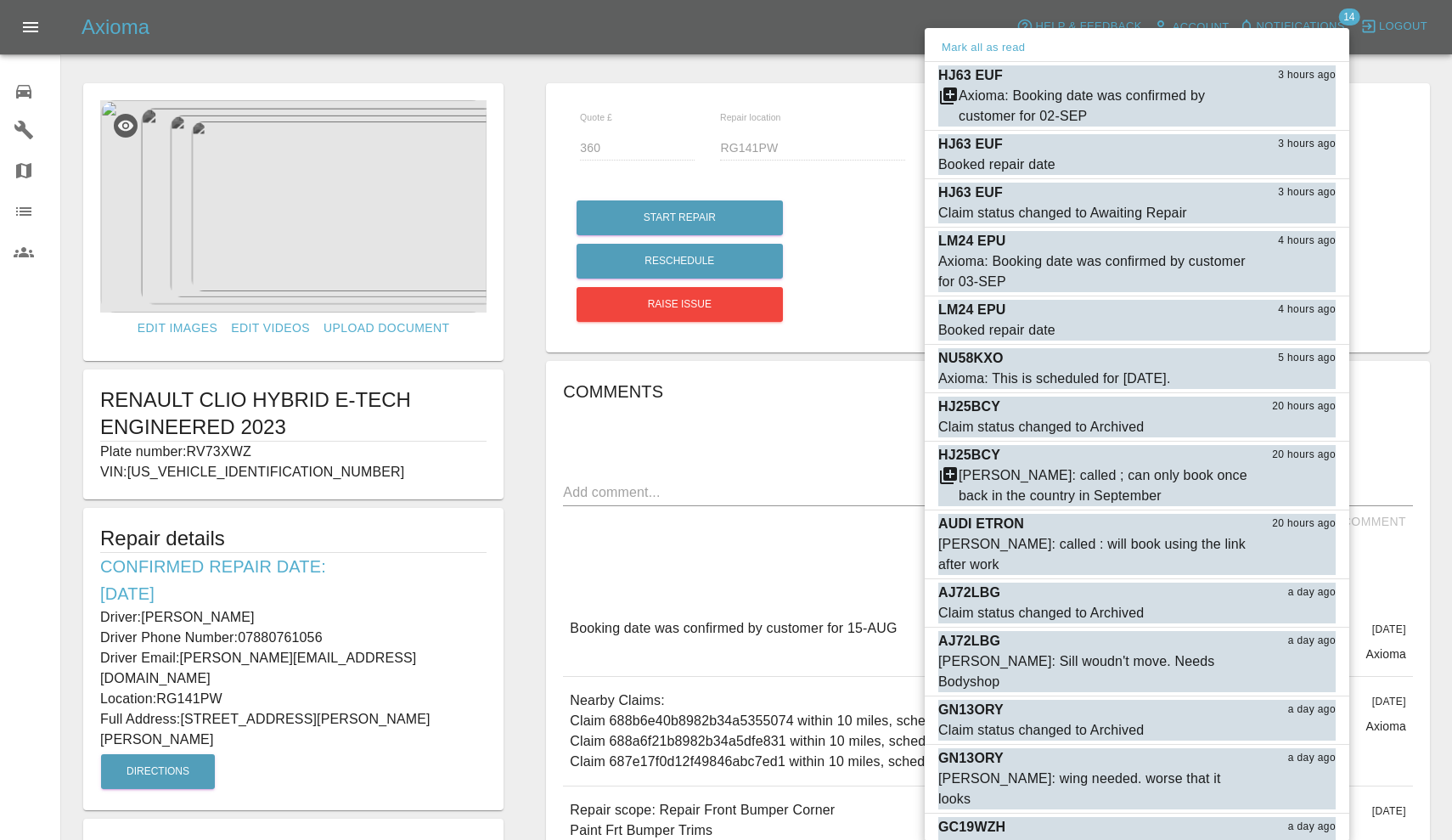
click at [1305, 838] on button "Mark as read" at bounding box center [1298, 848] width 74 height 20
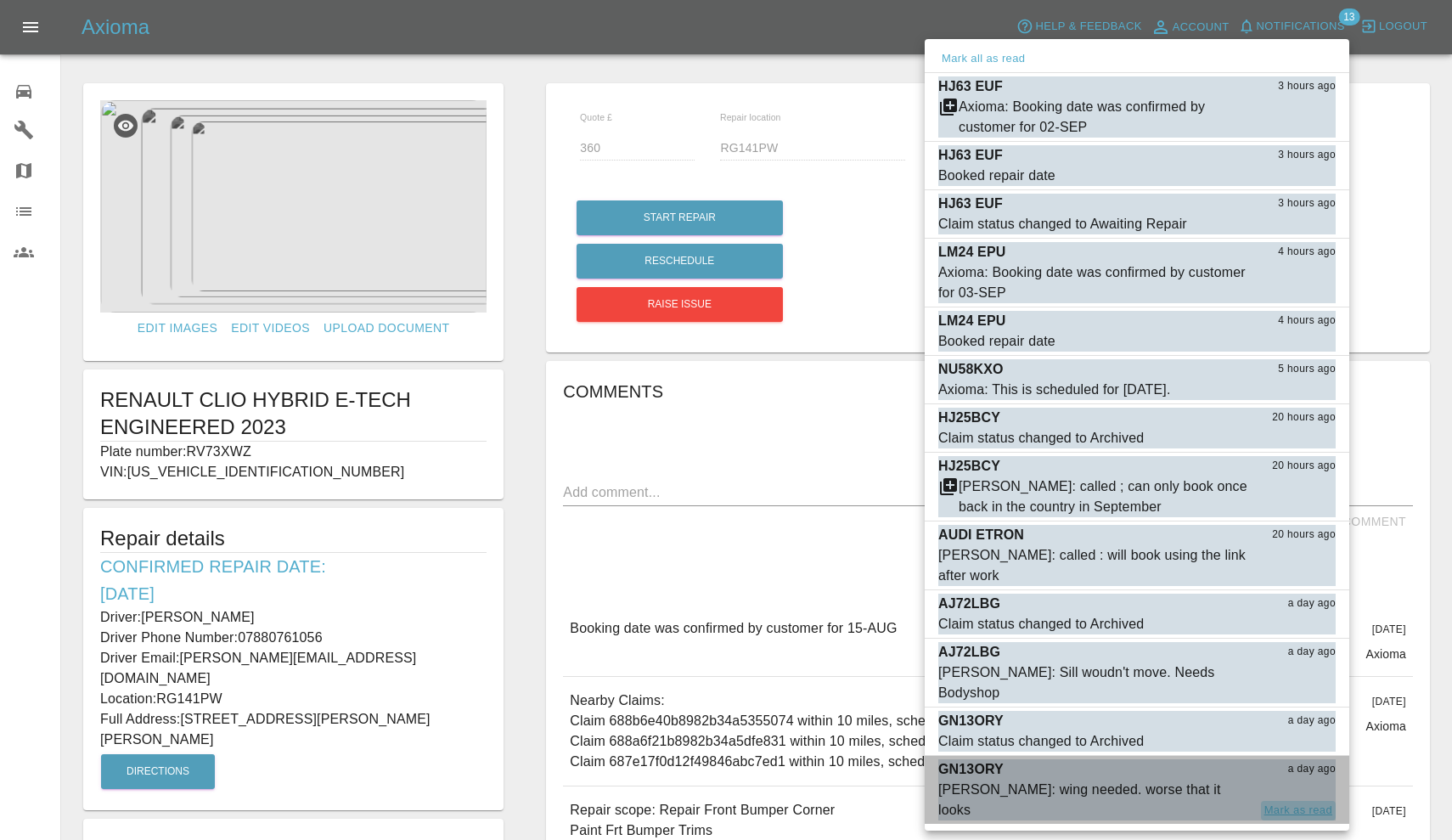
click at [1304, 801] on button "Mark as read" at bounding box center [1298, 811] width 74 height 20
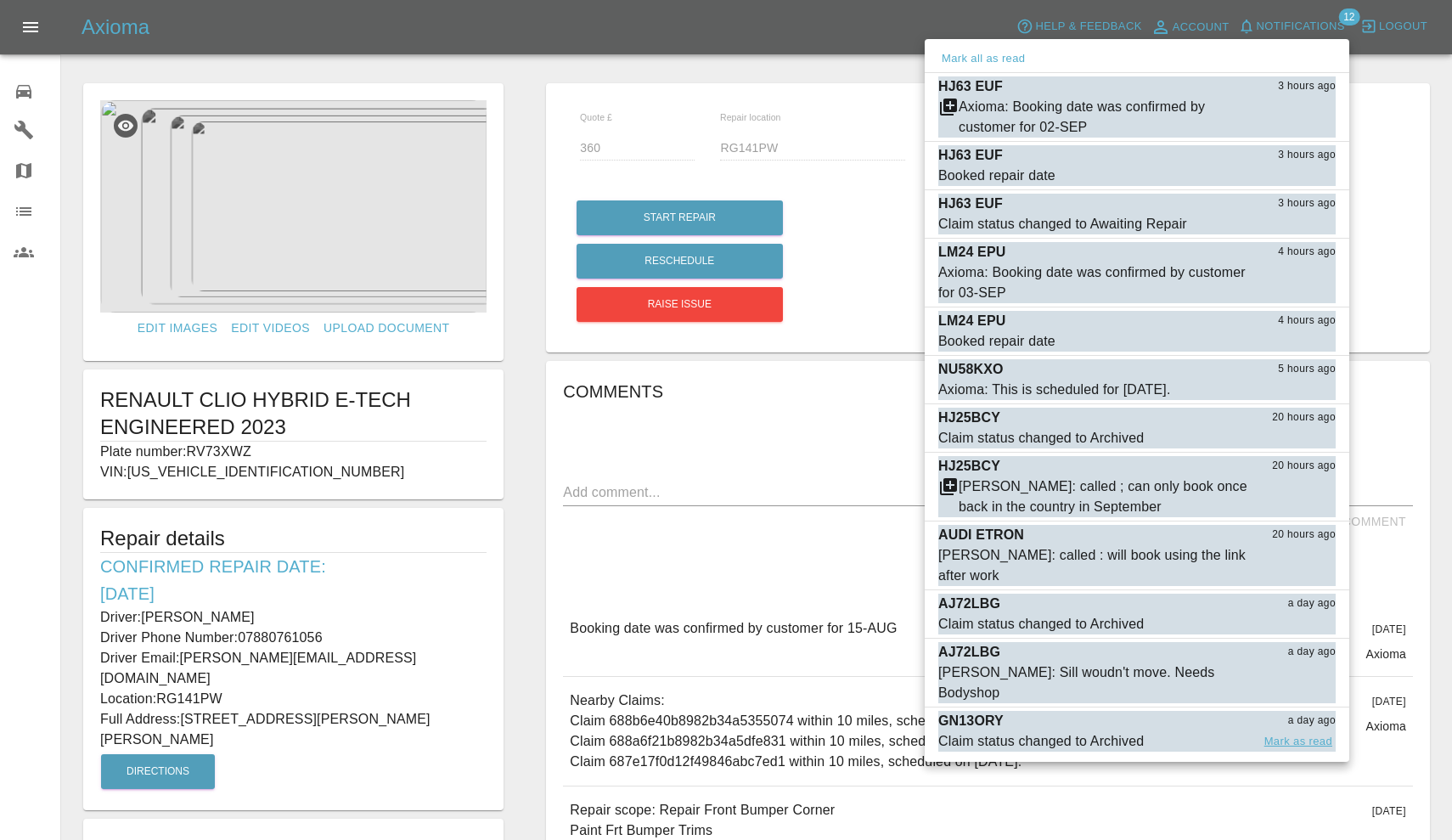
click at [1306, 732] on button "Mark as read" at bounding box center [1298, 741] width 74 height 20
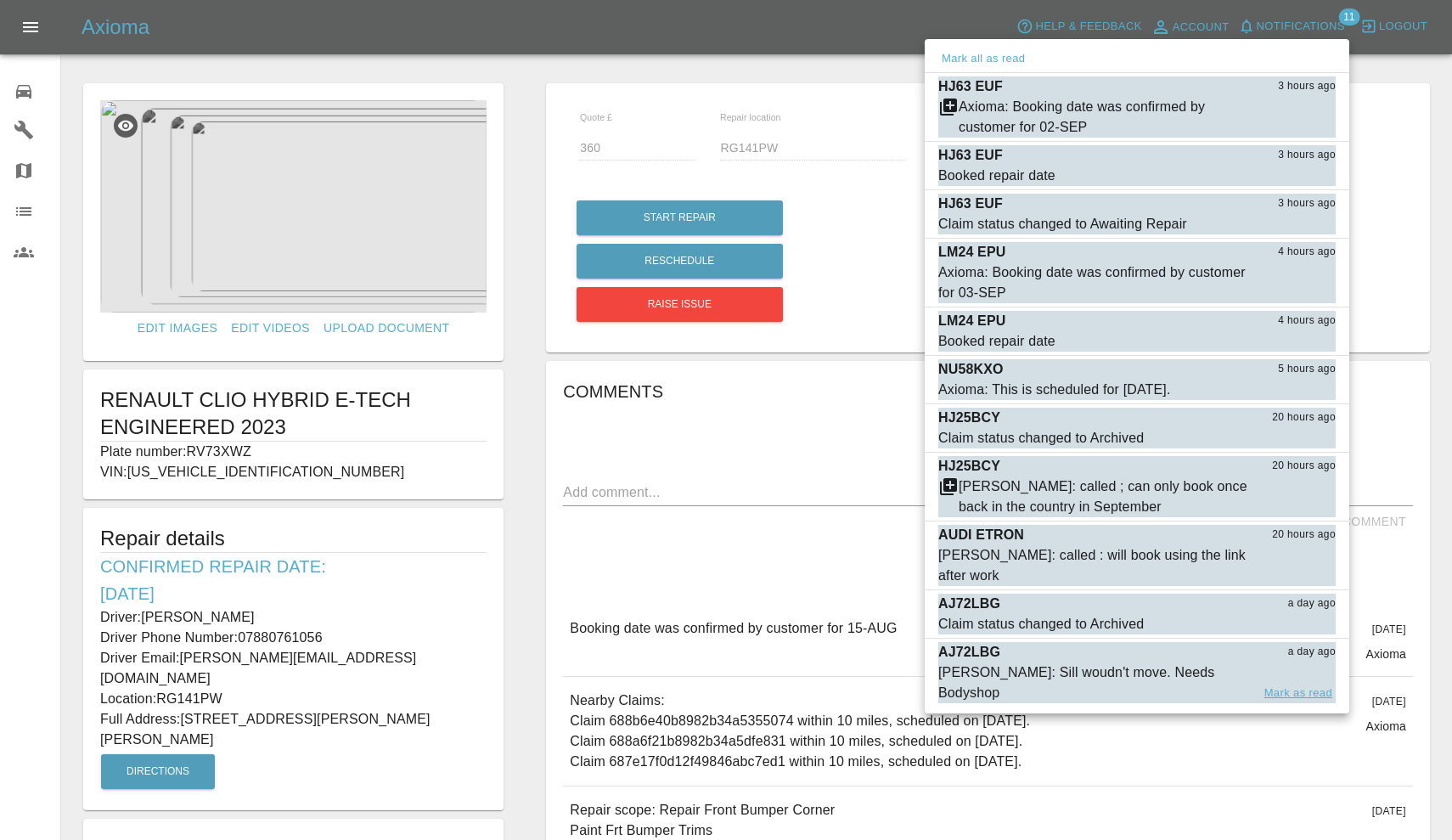
click at [1302, 684] on button "Mark as read" at bounding box center [1298, 693] width 74 height 20
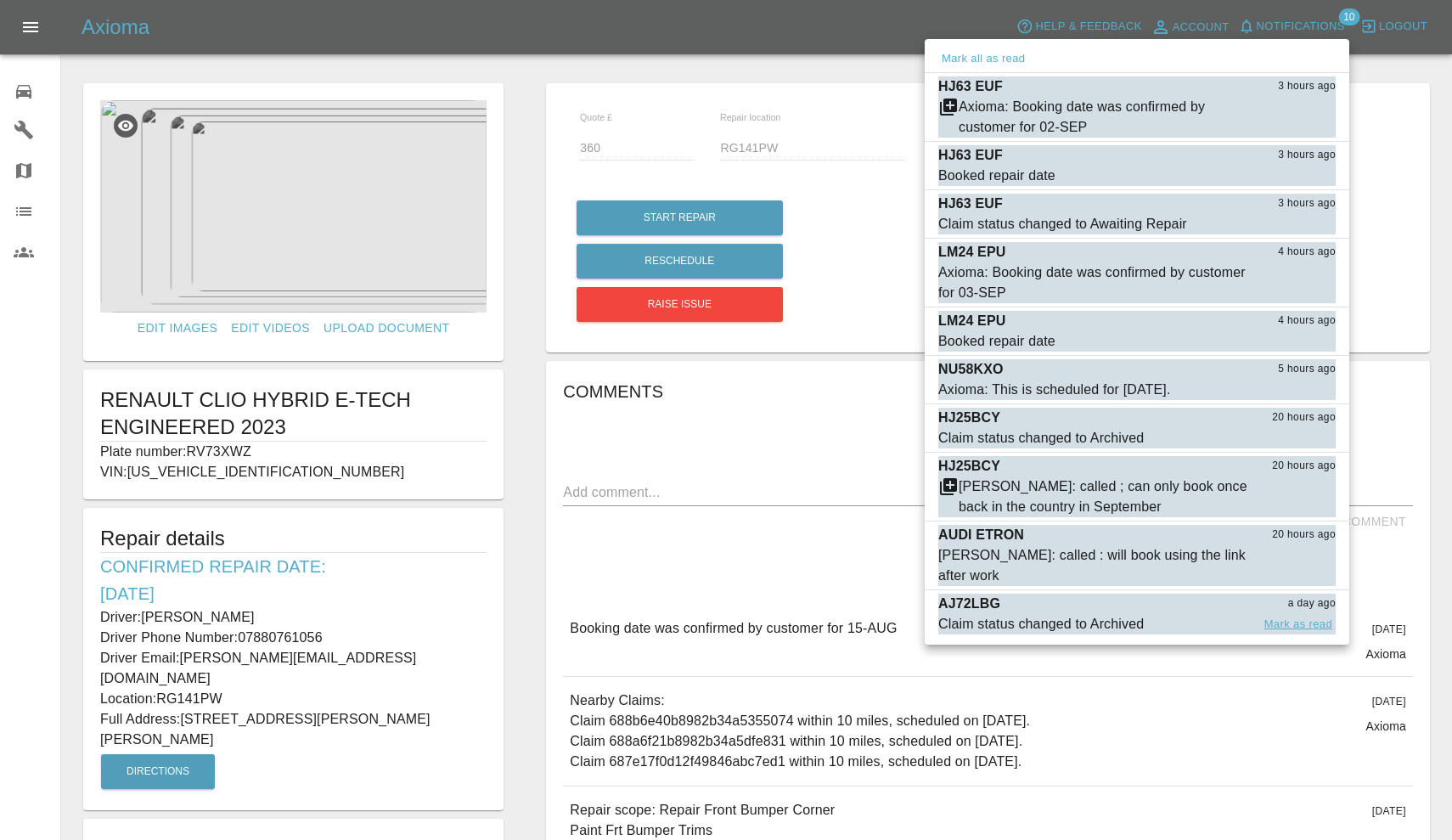
click at [1304, 614] on button "Mark as read" at bounding box center [1298, 624] width 74 height 20
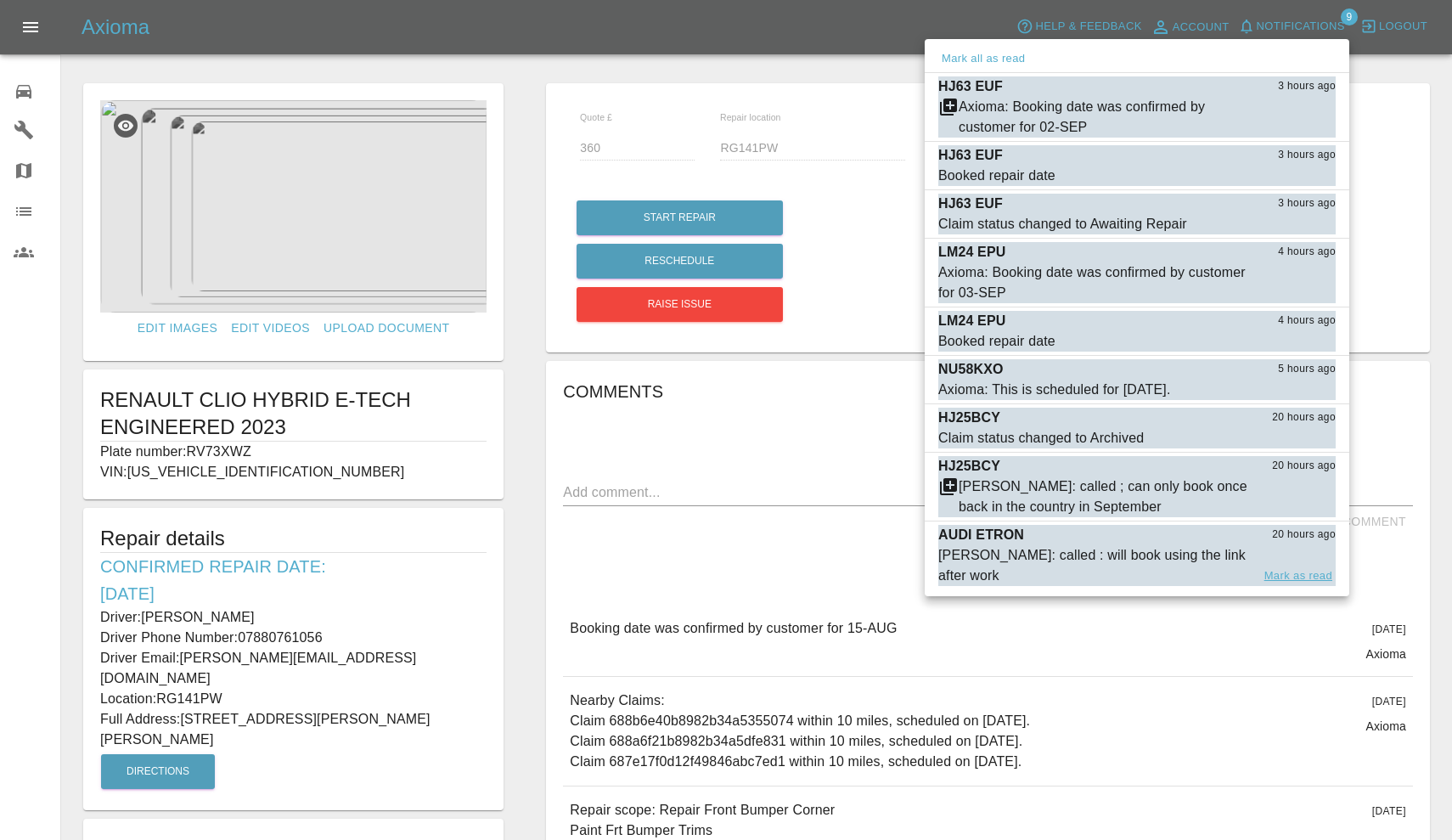
click at [1293, 566] on button "Mark as read" at bounding box center [1298, 576] width 74 height 20
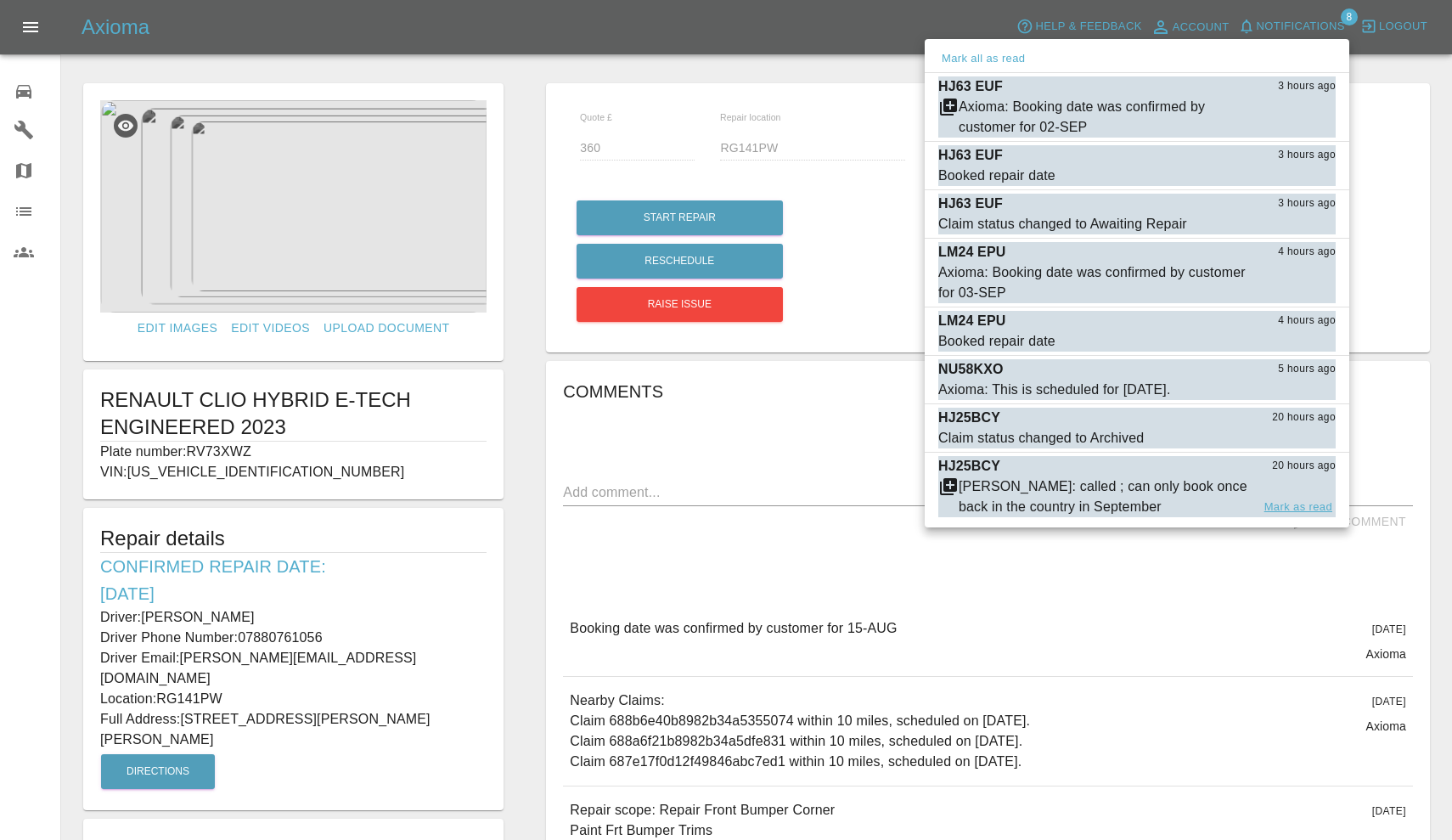
click at [1296, 507] on button "Mark as read" at bounding box center [1298, 507] width 74 height 20
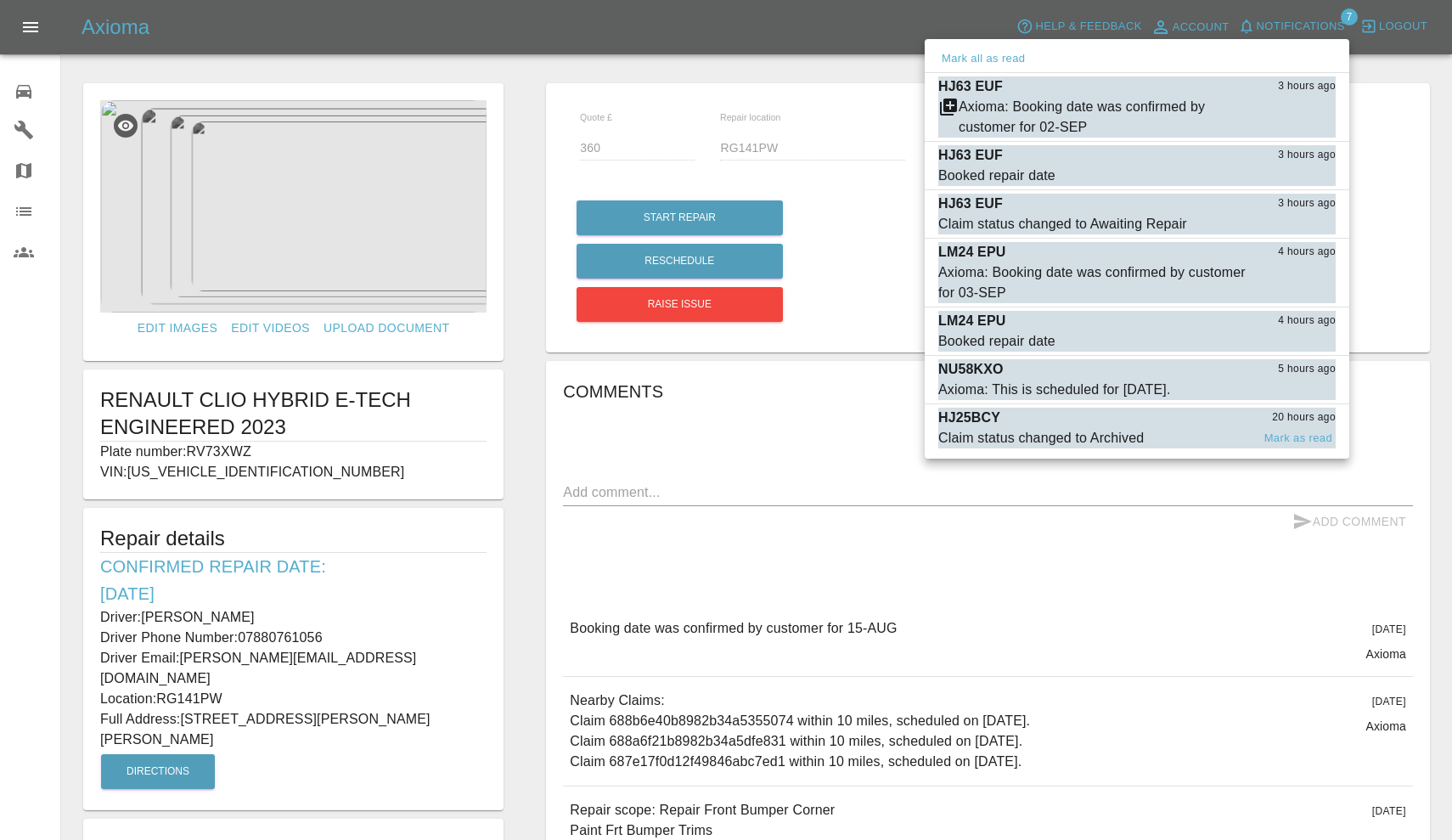
click at [1060, 428] on div "Claim status changed to Archived" at bounding box center [1041, 438] width 206 height 21
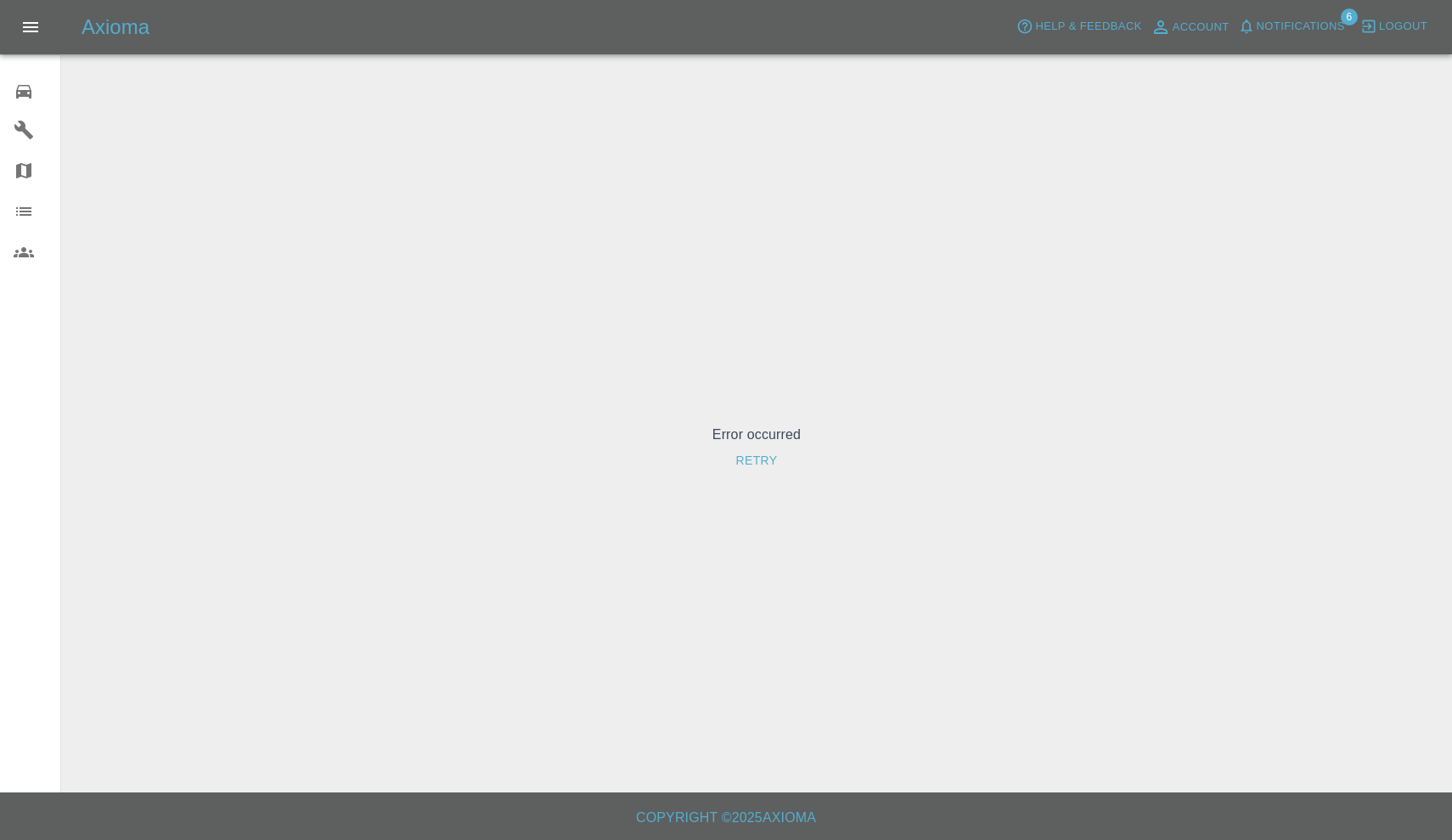
click at [1292, 15] on button "Notifications" at bounding box center [1292, 27] width 116 height 26
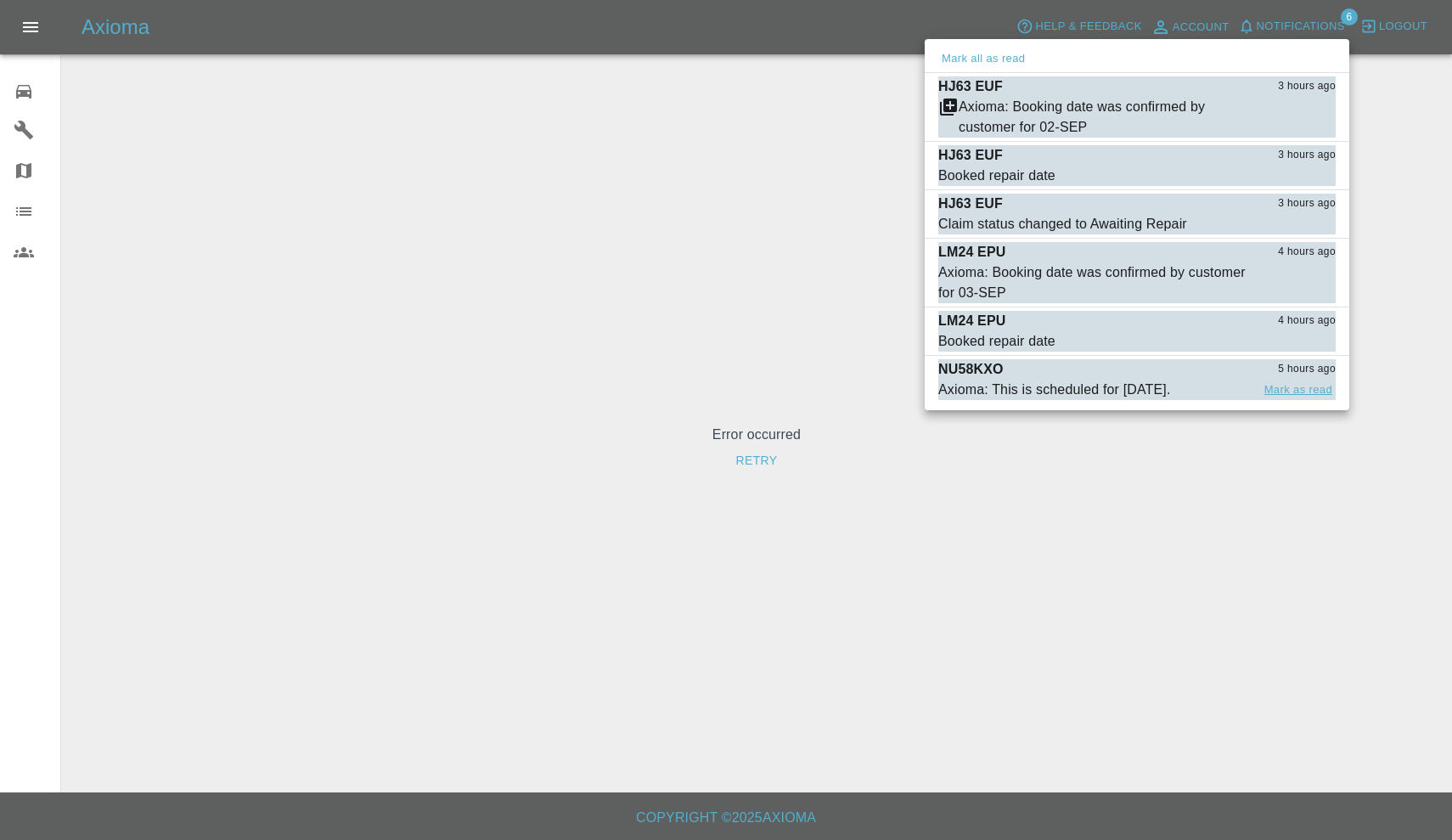
click at [1313, 390] on button "Mark as read" at bounding box center [1298, 390] width 74 height 20
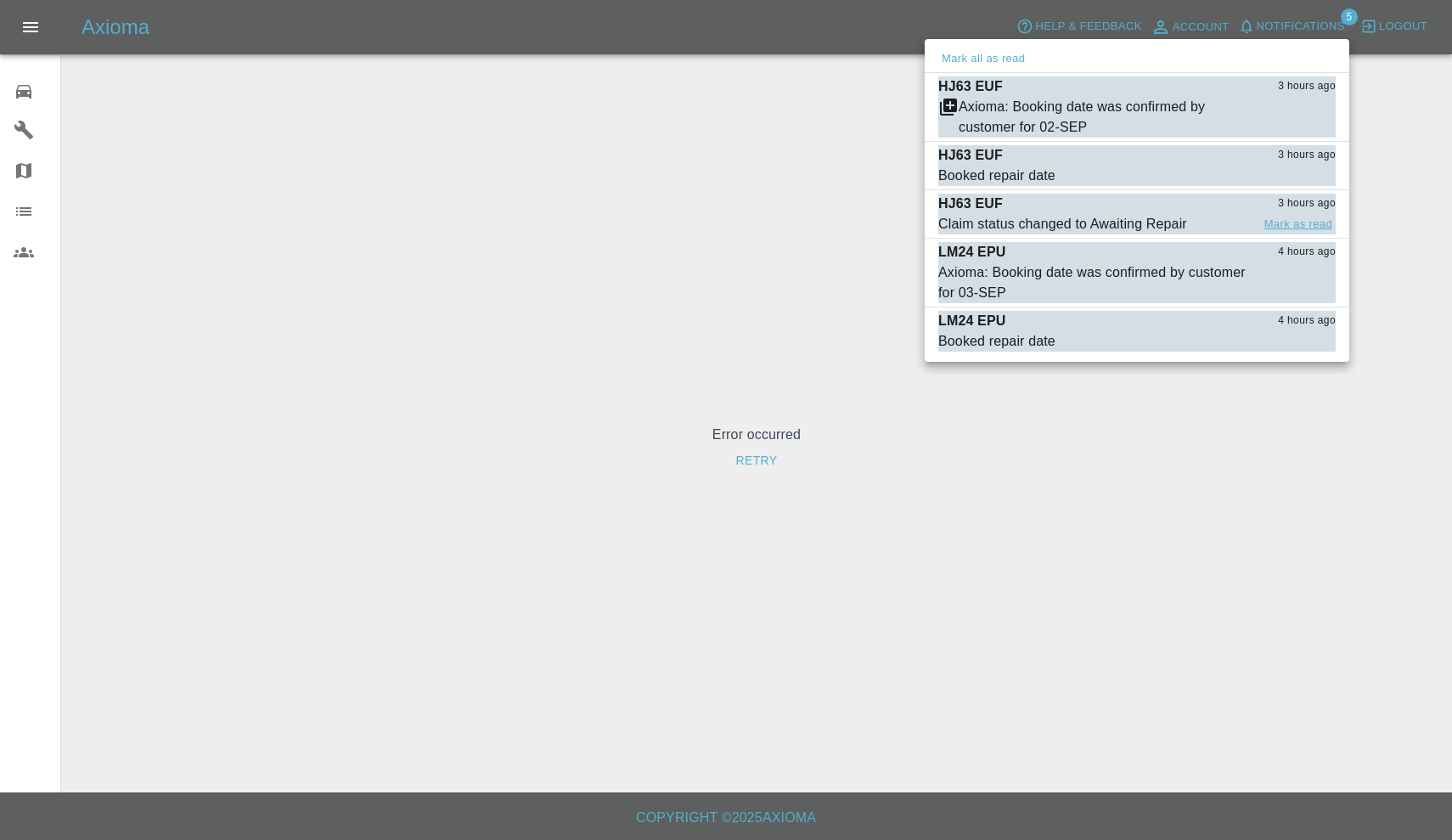
click at [1300, 224] on button "Mark as read" at bounding box center [1298, 225] width 74 height 20
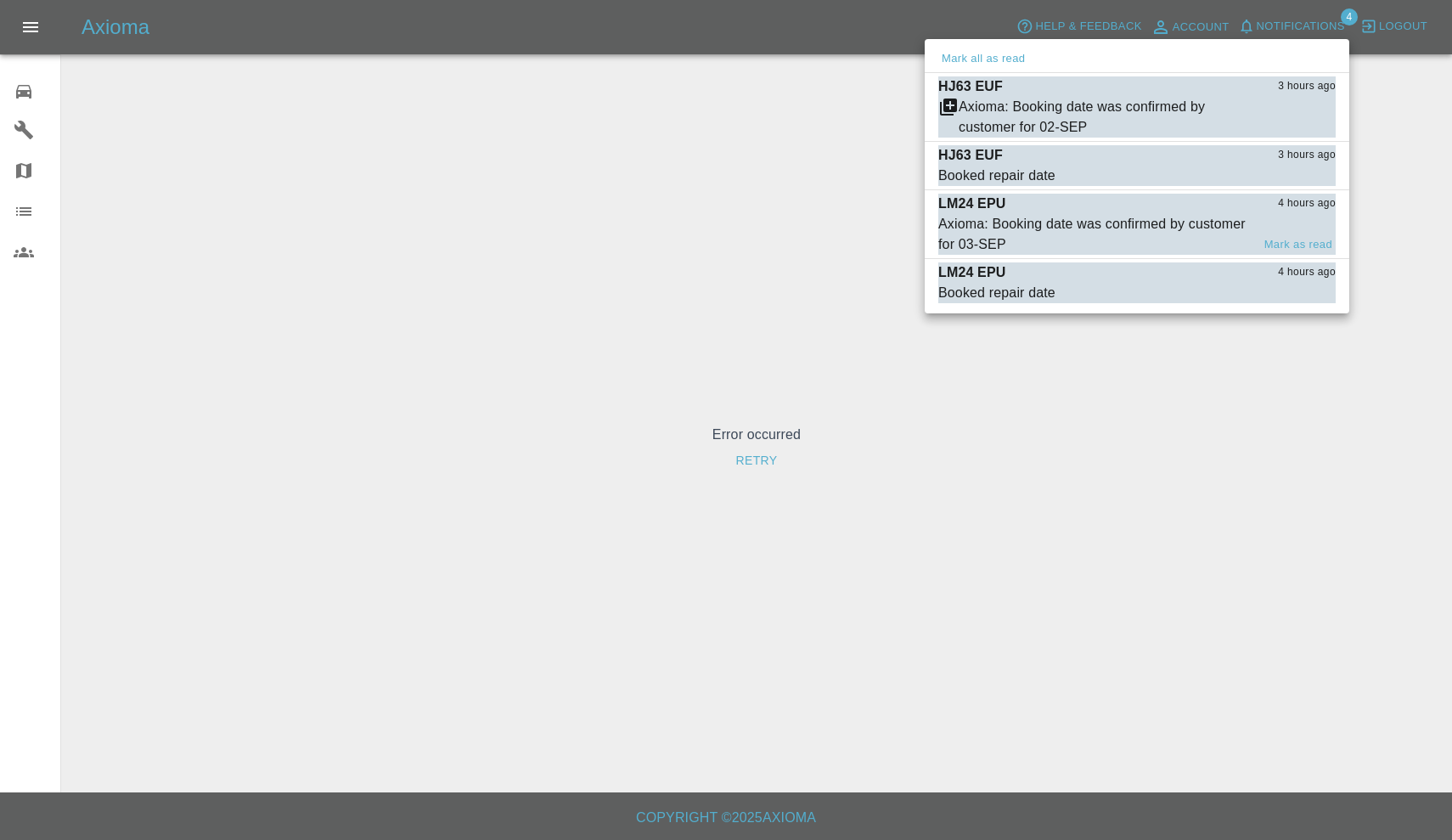
click at [1087, 241] on div "Axioma: Booking date was confirmed by customer for 03-SEP" at bounding box center [1095, 234] width 313 height 41
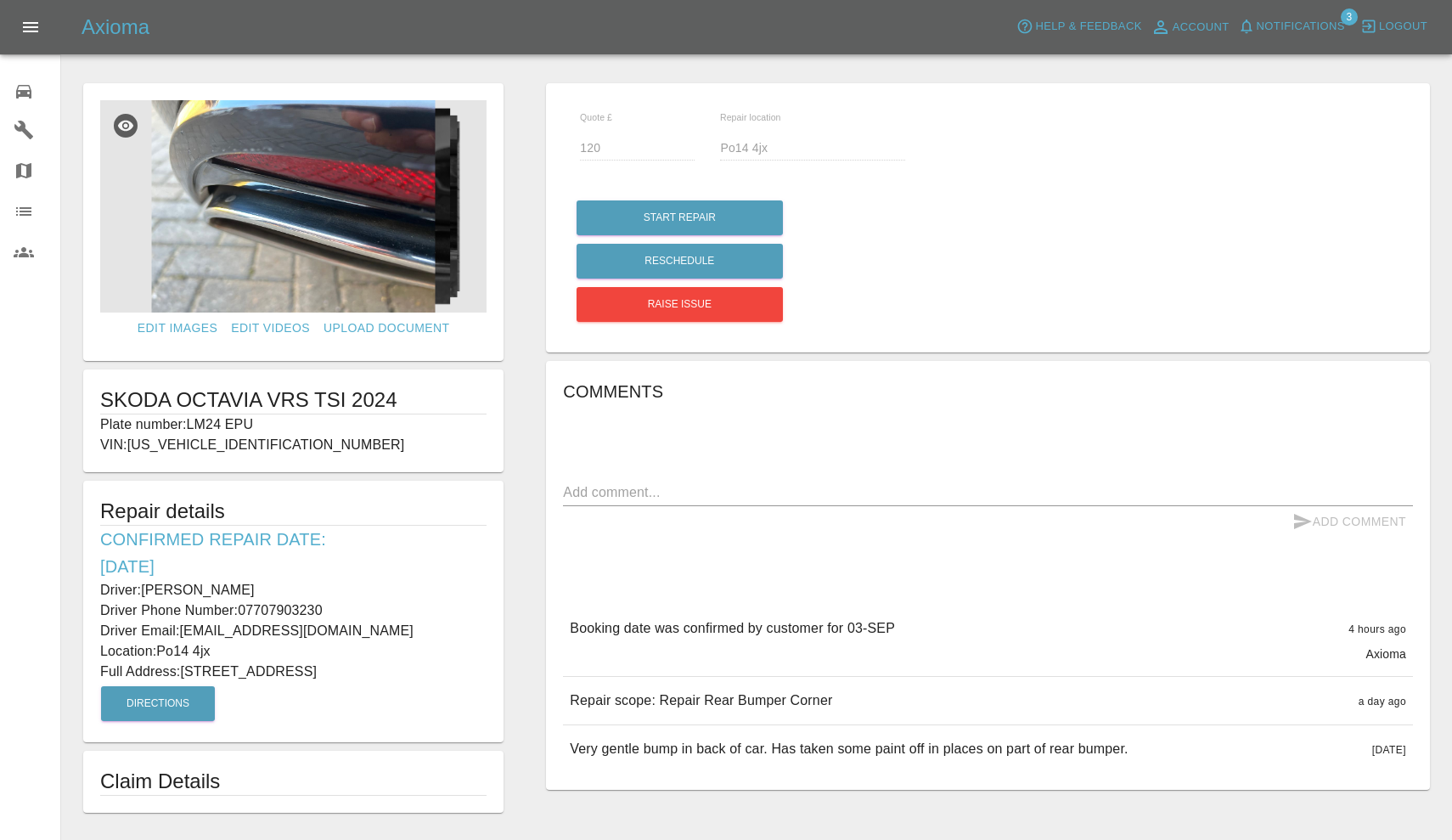
drag, startPoint x: 191, startPoint y: 423, endPoint x: 305, endPoint y: 423, distance: 114.0
click at [305, 425] on p "Plate number: LM24 EPU" at bounding box center [293, 425] width 386 height 21
copy p "LM24 EPU"
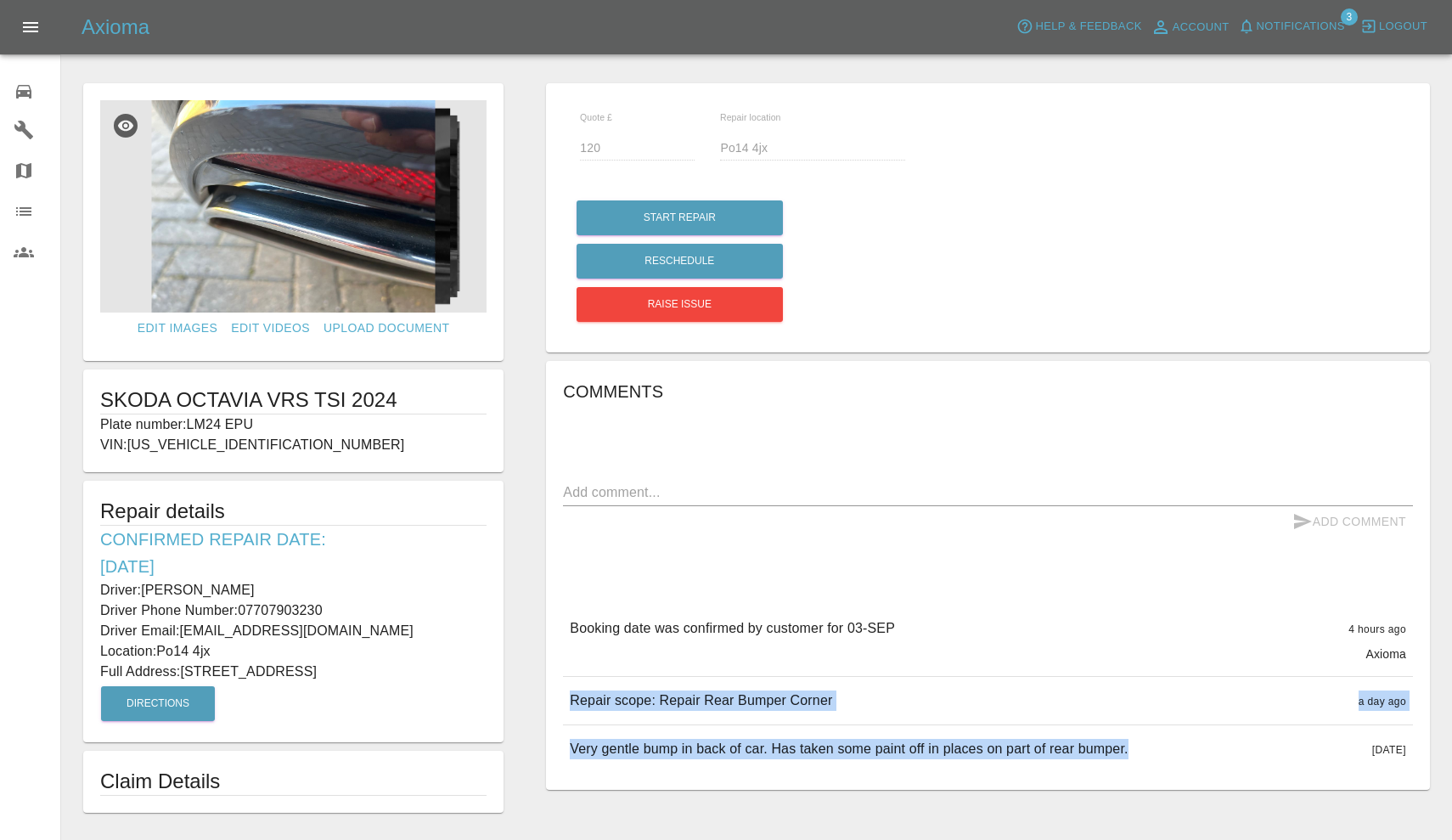
drag, startPoint x: 570, startPoint y: 703, endPoint x: 871, endPoint y: 792, distance: 313.9
click at [871, 792] on div "Quote £ 120 Repair location Po14 4jx Start Repair Reschedule Raise issue Commen…" at bounding box center [988, 448] width 927 height 747
copy div "Repair scope: Repair Rear Bumper Corner a day ago Repair scope: Repair Rear Bum…"
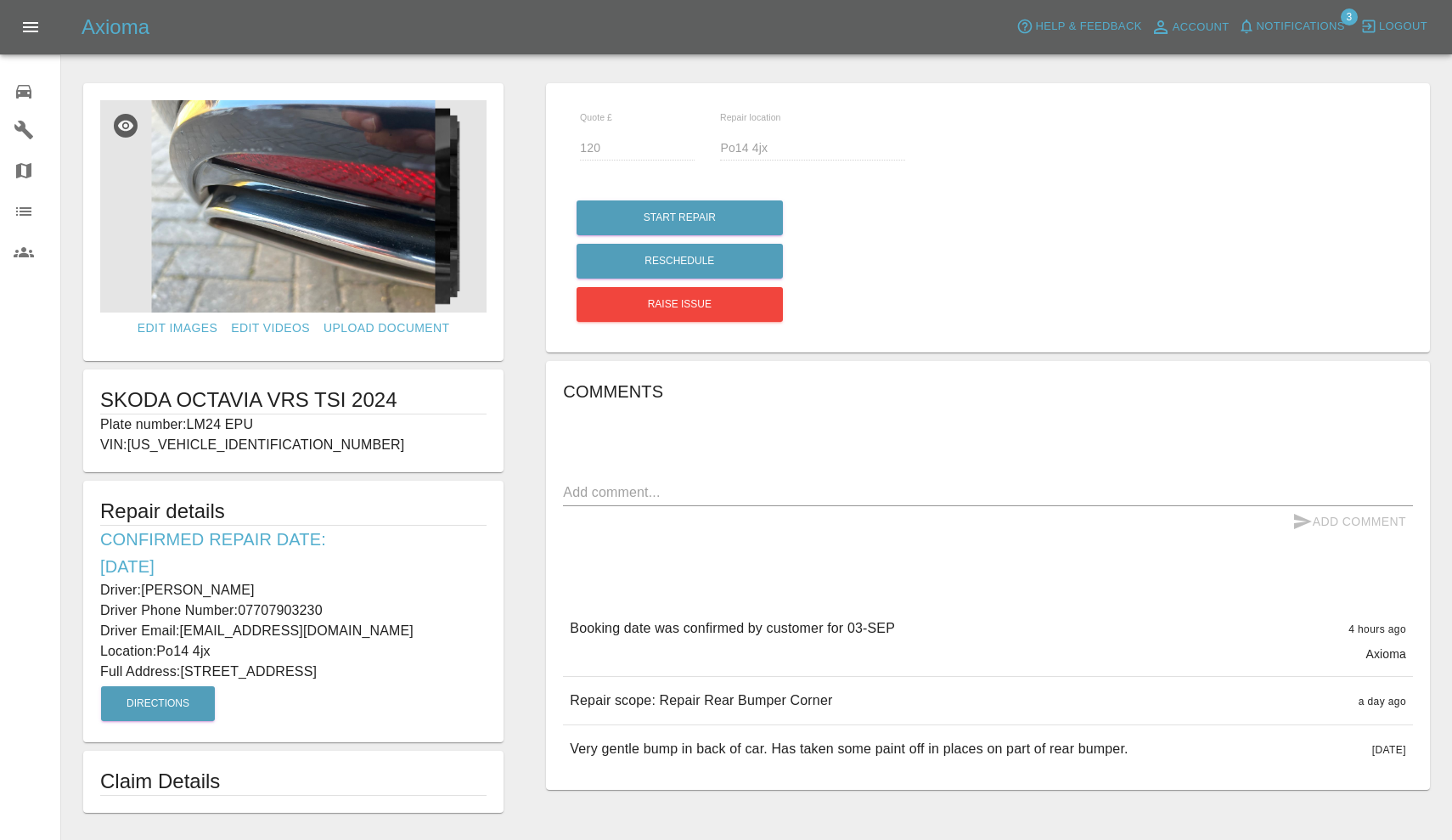
click at [605, 2] on div "Axioma Help & Feedback Account Notifications 3 Logout" at bounding box center [726, 27] width 1452 height 54
drag, startPoint x: 143, startPoint y: 586, endPoint x: 259, endPoint y: 591, distance: 116.1
click at [259, 591] on p "Driver: [PERSON_NAME]" at bounding box center [293, 590] width 386 height 21
copy p "[PERSON_NAME]"
drag, startPoint x: 243, startPoint y: 606, endPoint x: 384, endPoint y: 608, distance: 141.0
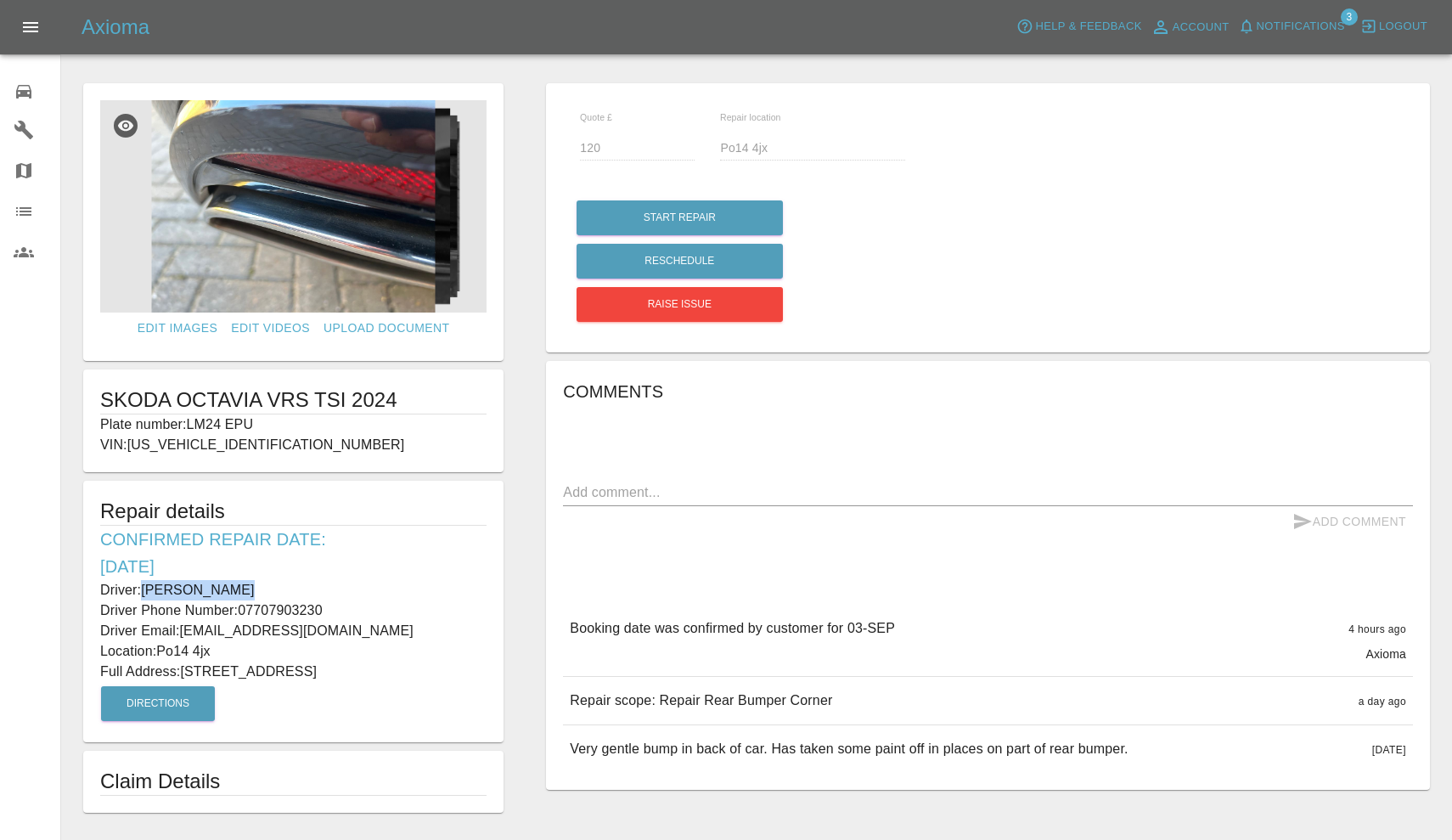
click at [384, 608] on p "Driver Phone Number: 07707903230" at bounding box center [293, 611] width 386 height 21
copy p "07707903230"
drag, startPoint x: 185, startPoint y: 667, endPoint x: 304, endPoint y: 671, distance: 119.1
click at [304, 671] on p "Full Address: 389 Warsash Road Fareham Hampshire" at bounding box center [293, 671] width 386 height 21
copy p "389 Warsash Road"
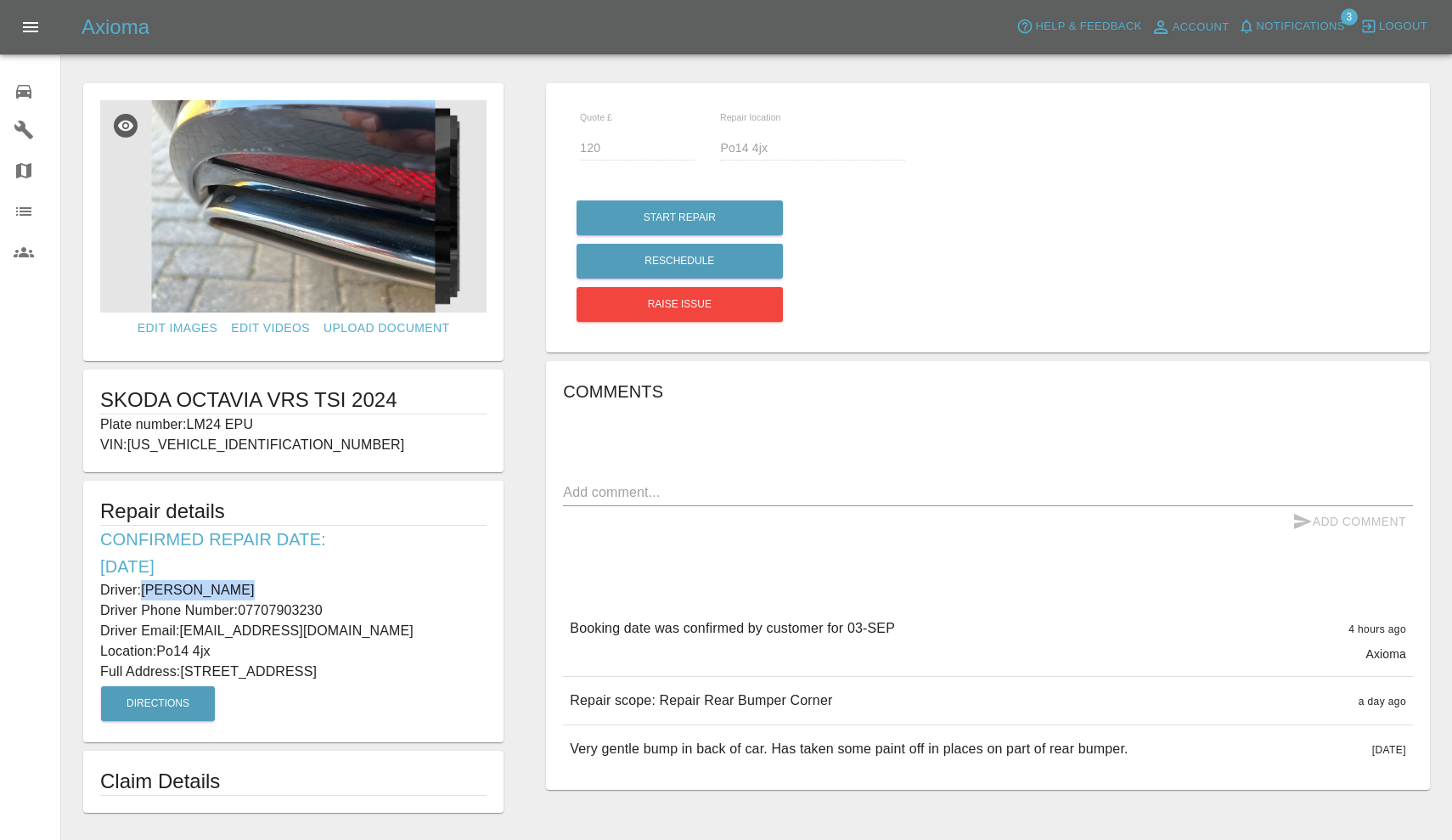
drag, startPoint x: 162, startPoint y: 649, endPoint x: 228, endPoint y: 652, distance: 66.1
click at [228, 652] on p "Location: Po14 4jx" at bounding box center [293, 652] width 386 height 21
copy p "Po14 4jx"
click at [310, 204] on img at bounding box center [293, 207] width 386 height 213
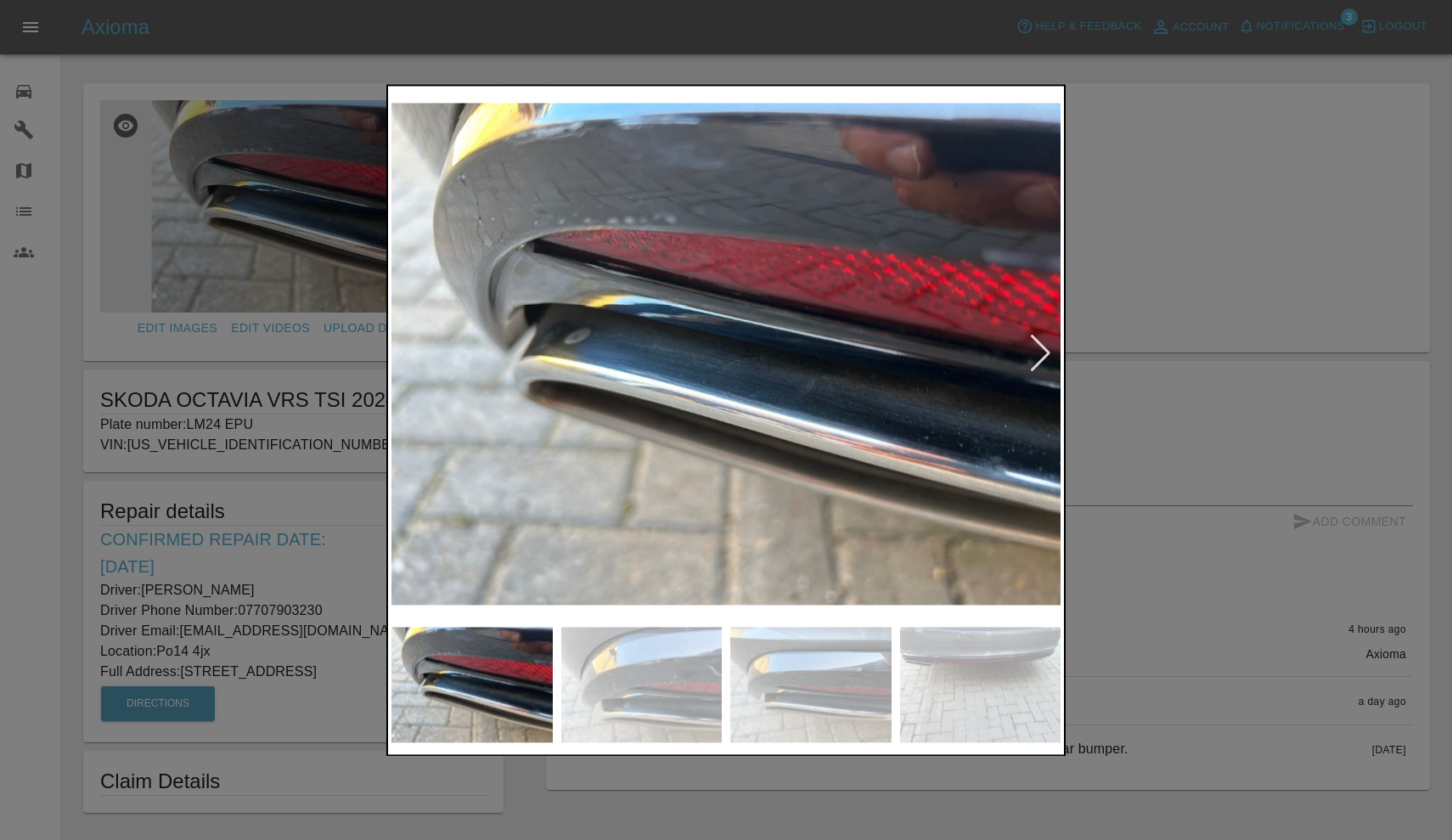
click at [1041, 357] on div at bounding box center [1041, 353] width 23 height 37
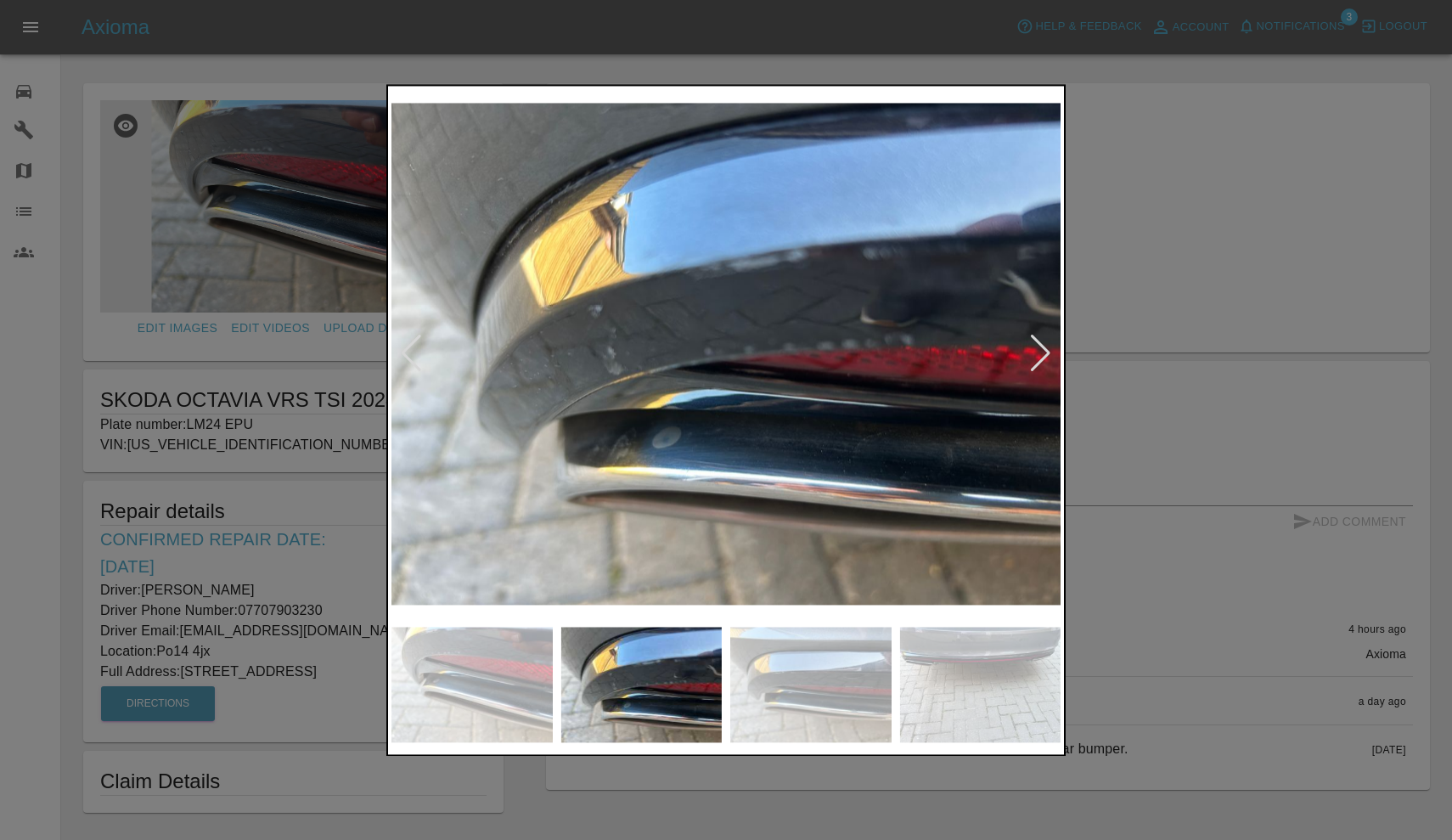
click at [1041, 356] on div at bounding box center [1041, 353] width 23 height 37
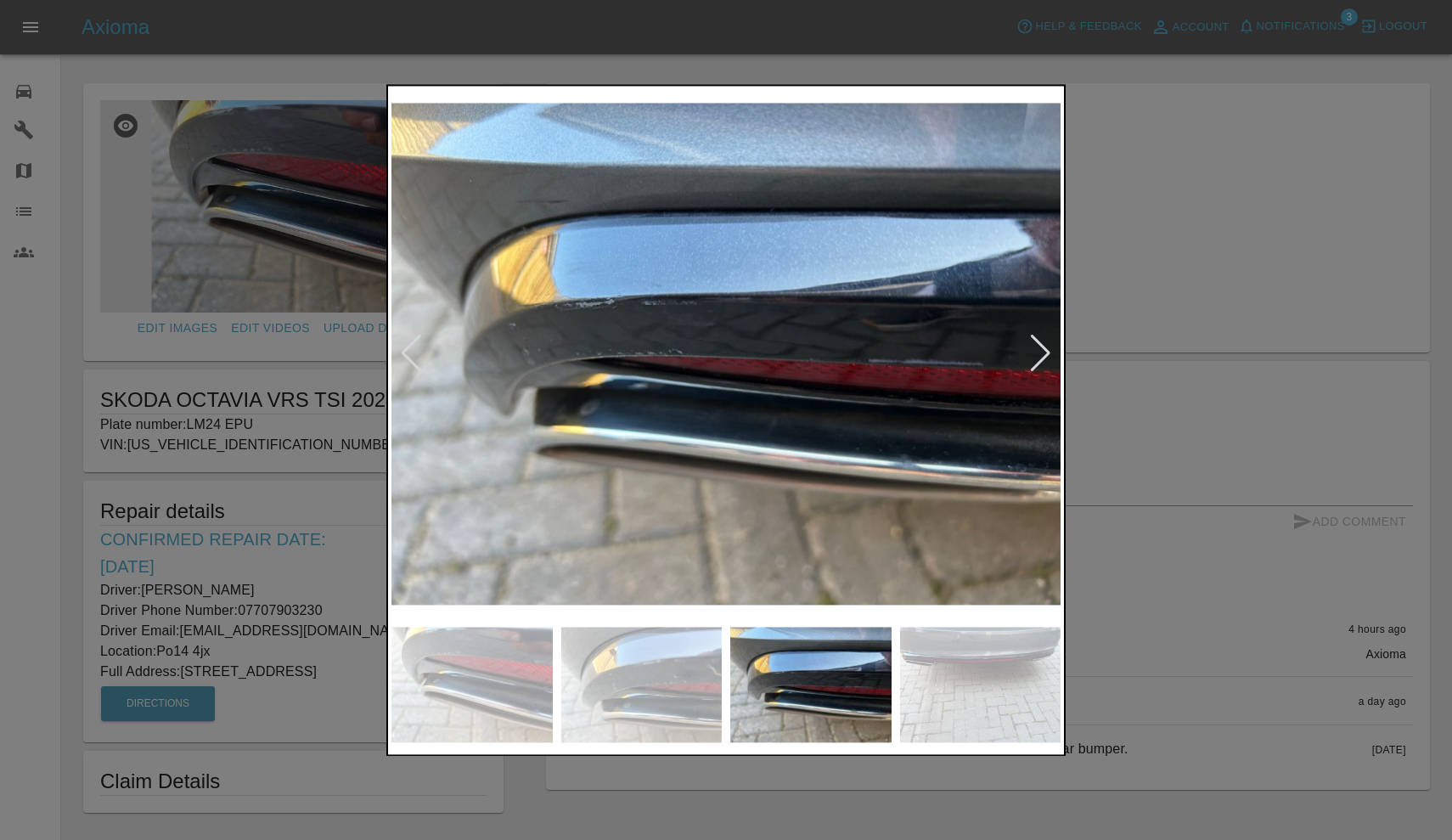
click at [1041, 356] on div at bounding box center [1041, 353] width 23 height 37
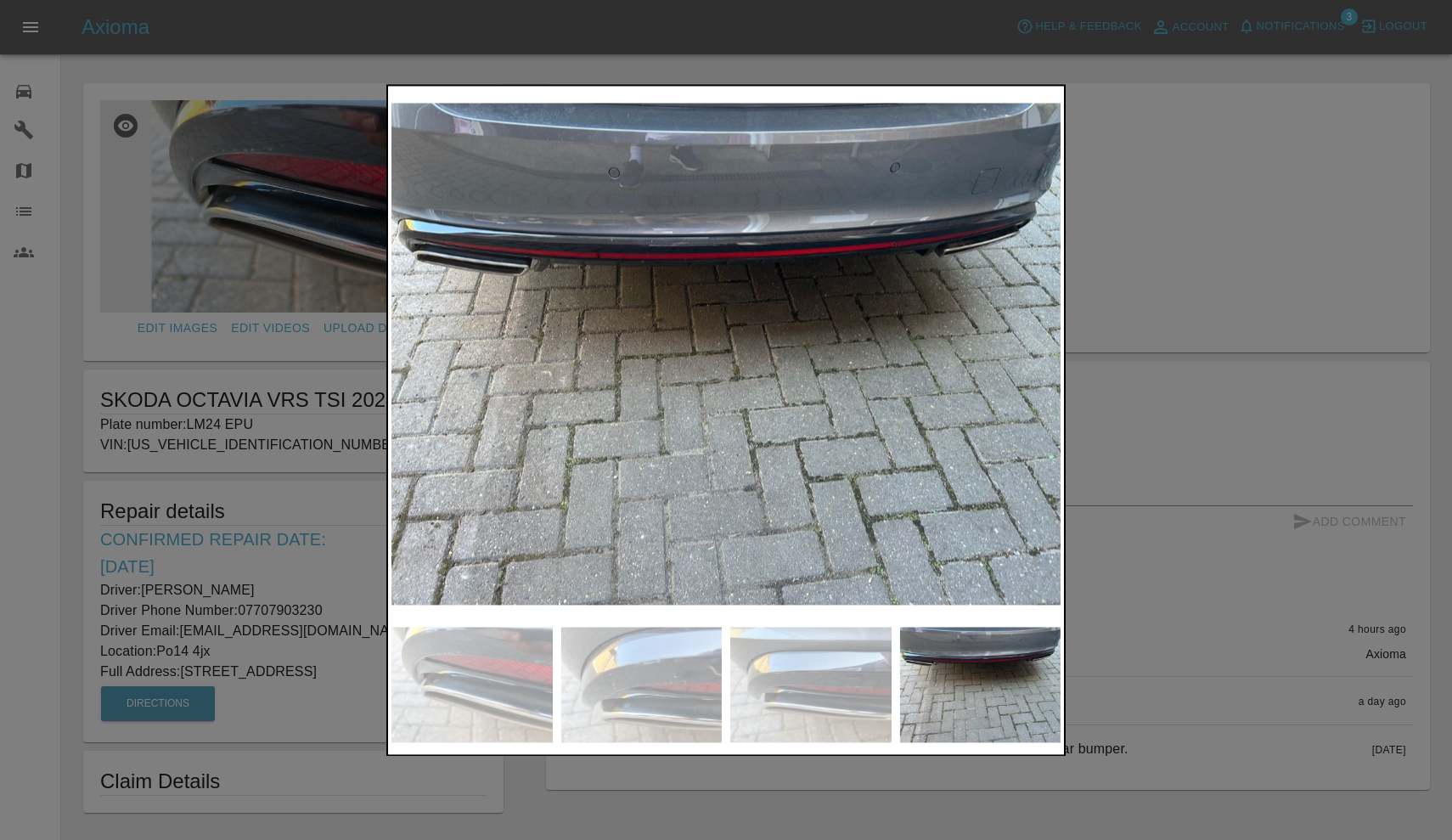
click at [1220, 265] on div at bounding box center [726, 420] width 1452 height 840
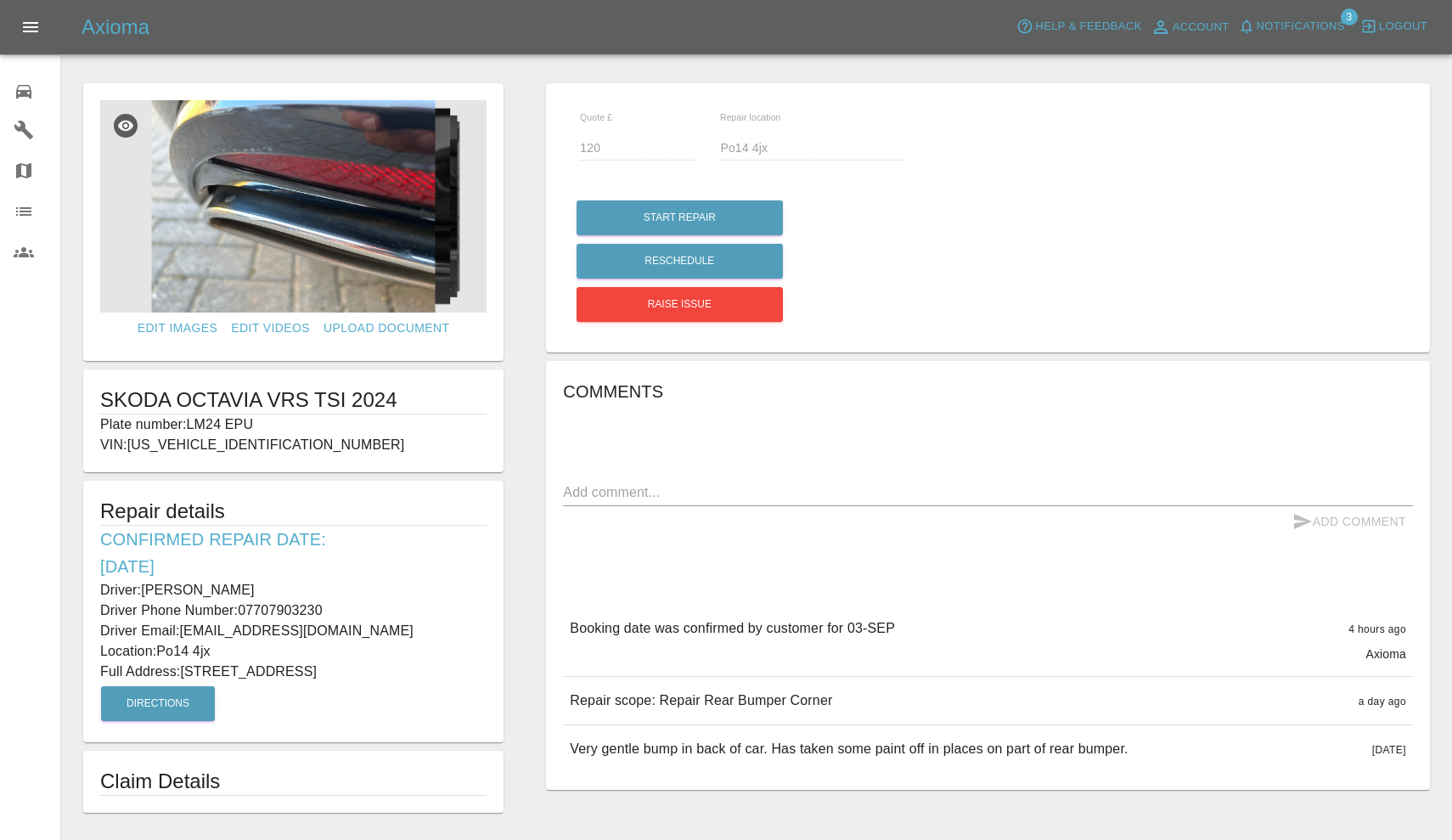
click at [1296, 20] on span "Notifications" at bounding box center [1301, 27] width 88 height 20
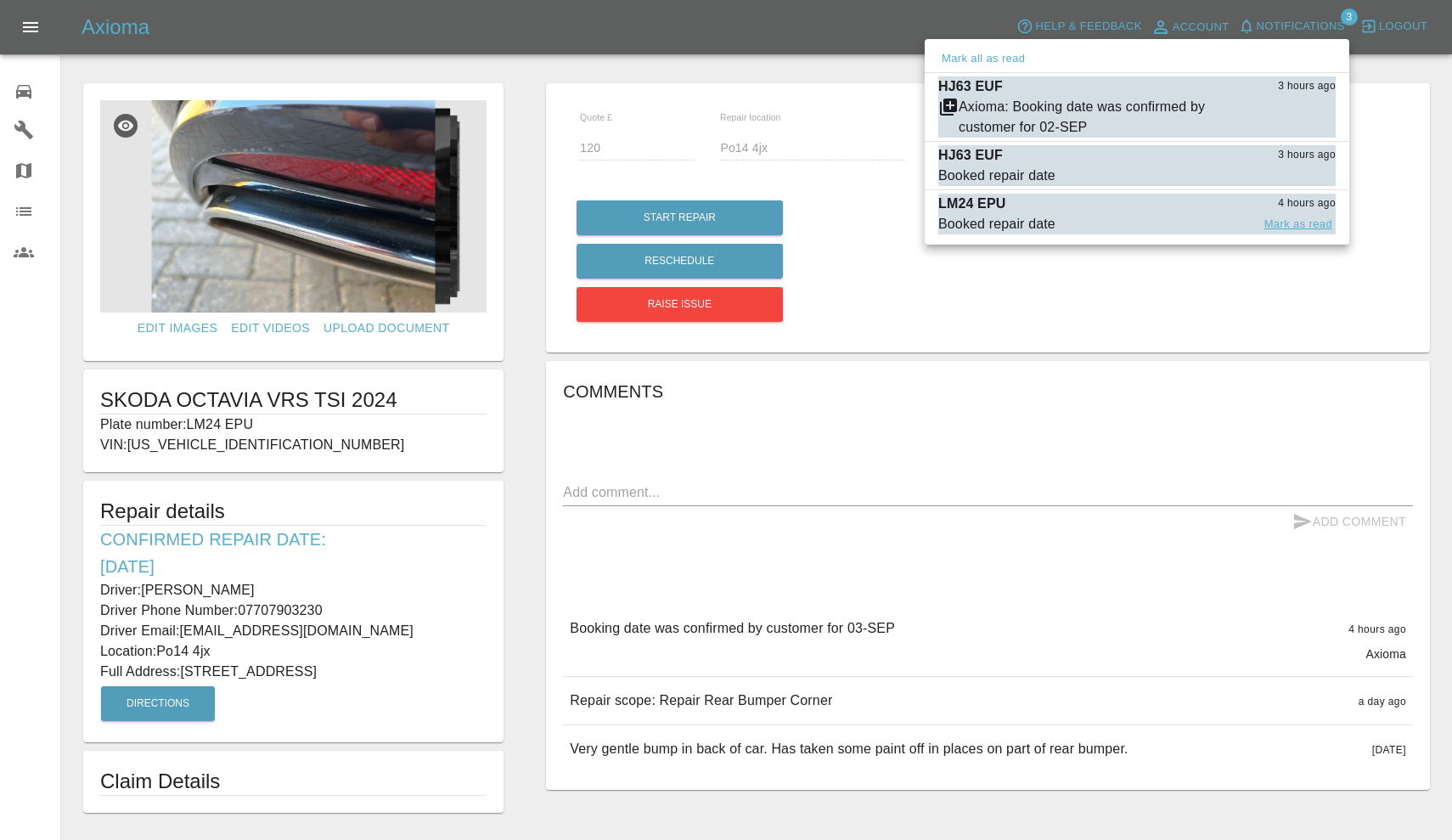
click at [1302, 226] on button "Mark as read" at bounding box center [1298, 225] width 74 height 20
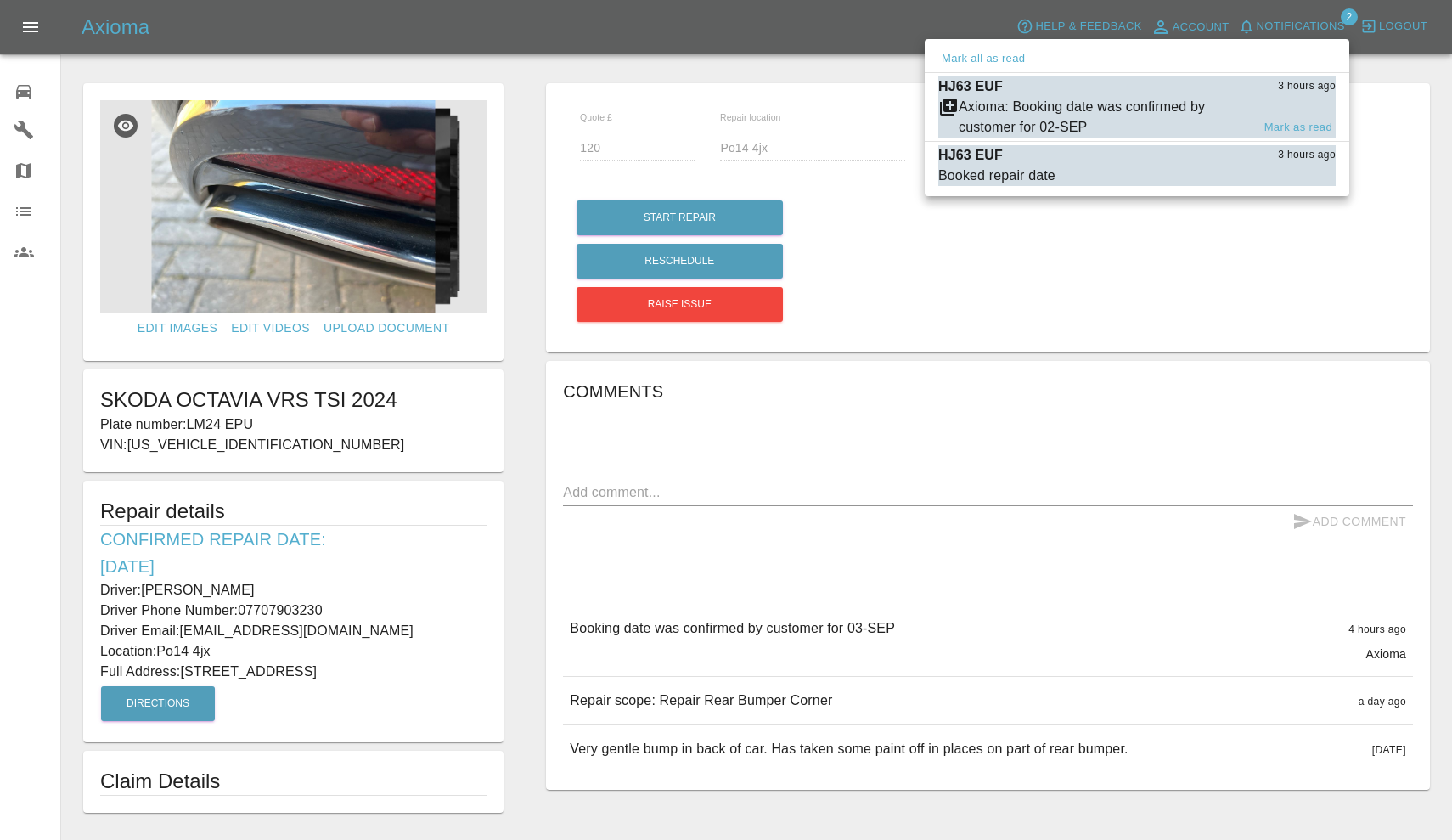
click at [1159, 120] on div "Axioma: Booking date was confirmed by customer for 02-SEP" at bounding box center [1105, 117] width 292 height 41
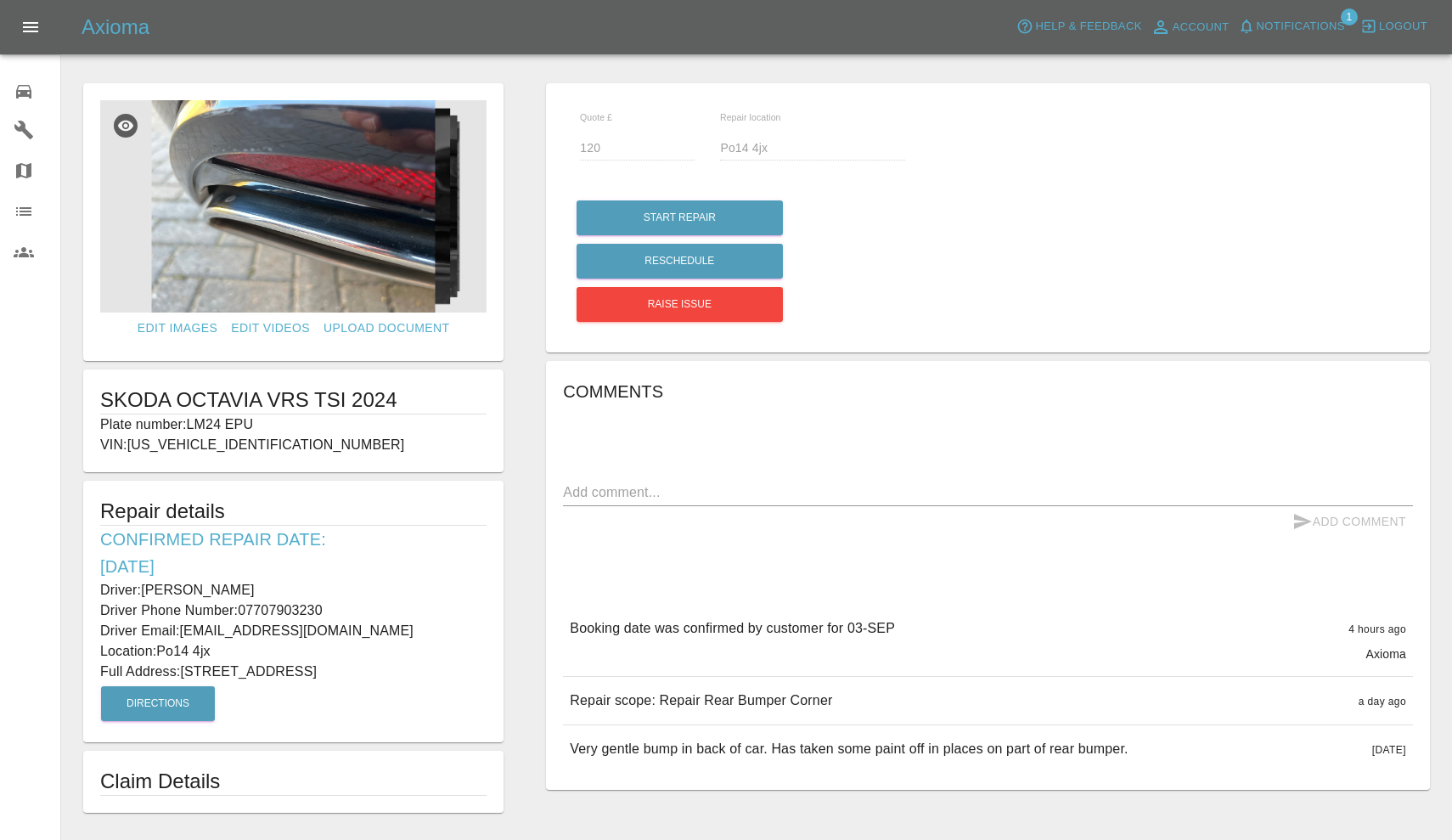
type input "335"
type input "BH9 3PZ"
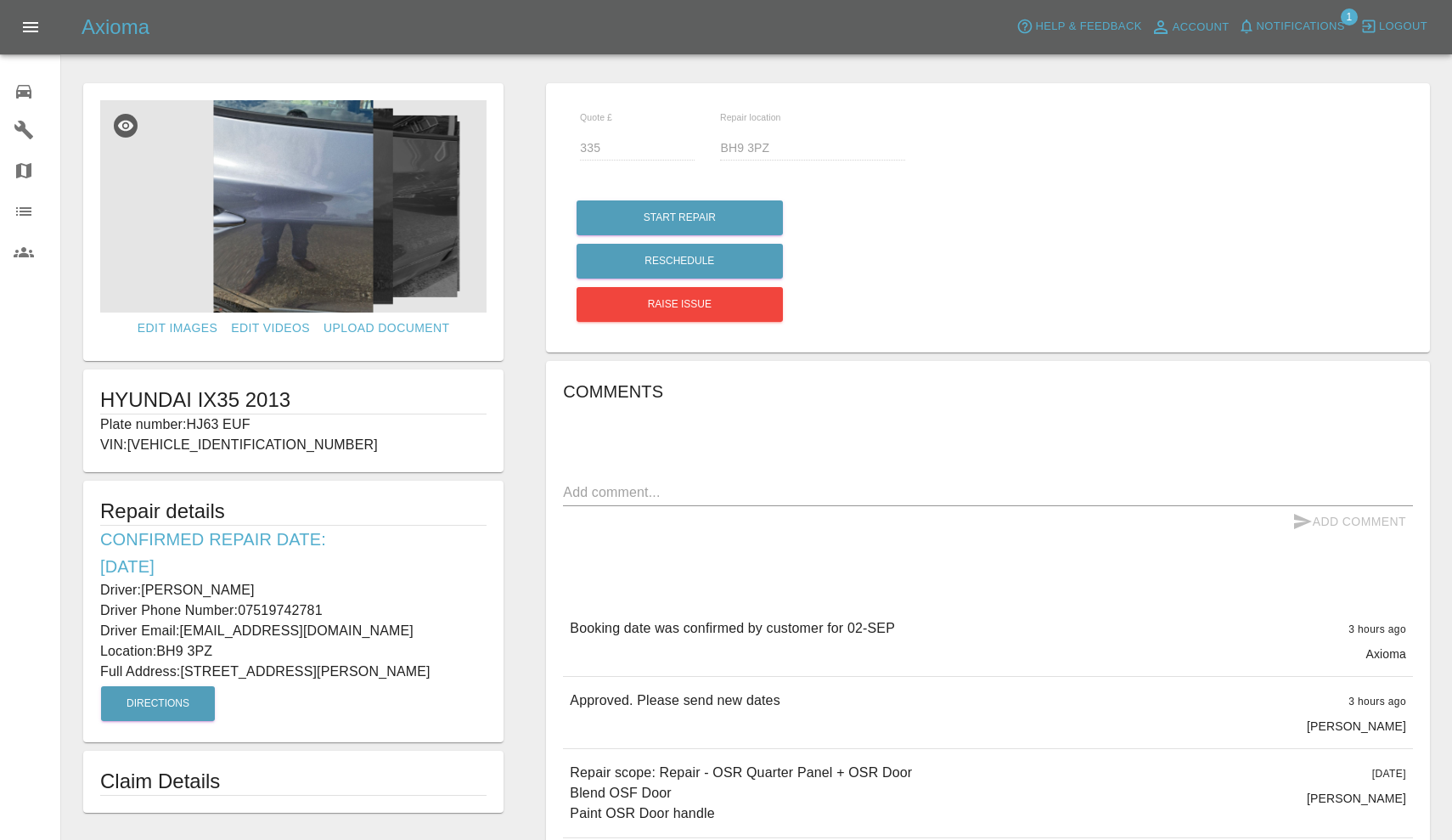
drag, startPoint x: 189, startPoint y: 419, endPoint x: 264, endPoint y: 419, distance: 75.0
click at [264, 419] on p "Plate number: HJ63 EUF" at bounding box center [293, 425] width 386 height 21
copy p "HJ63 EUF"
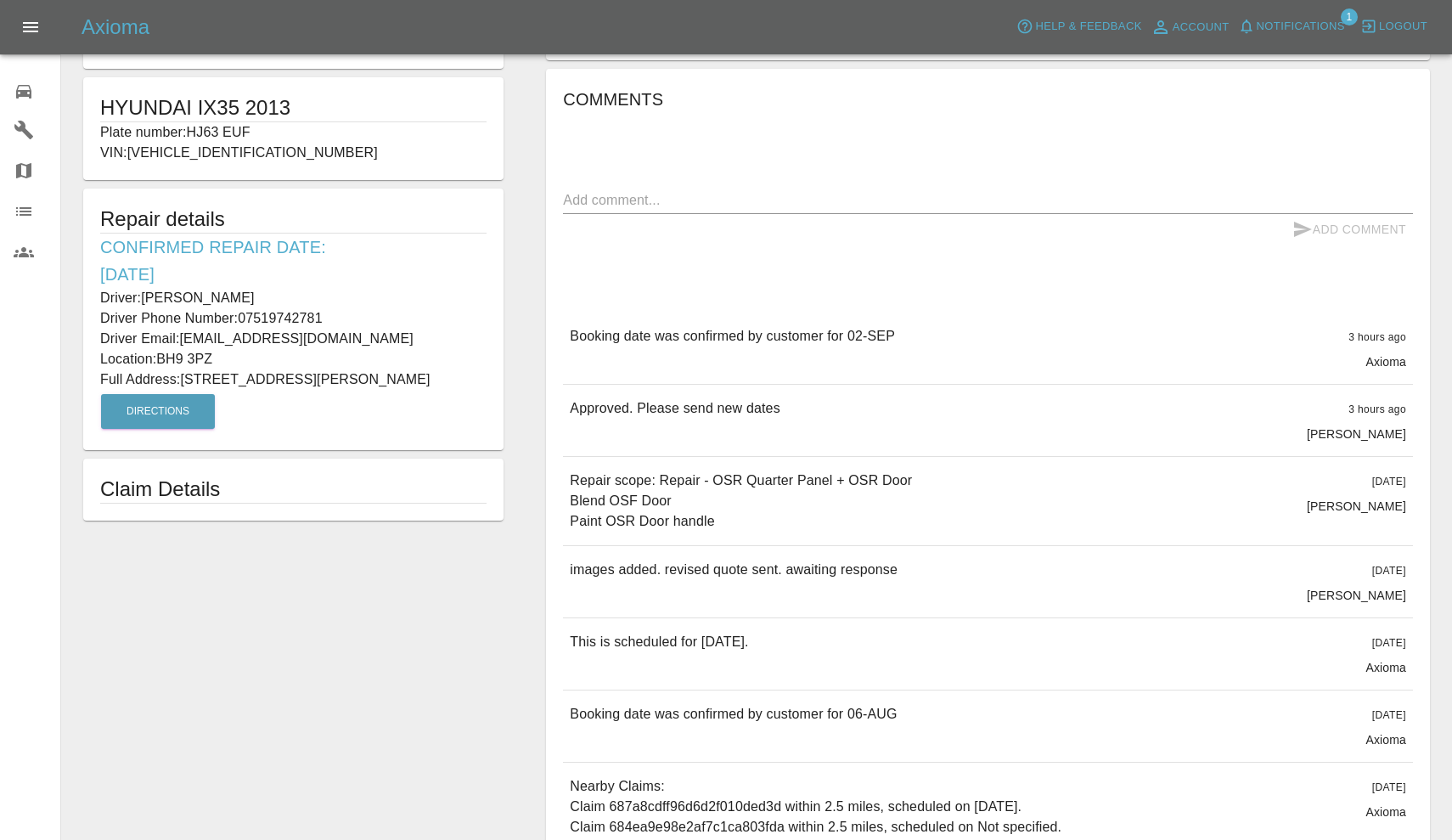
scroll to position [297, 0]
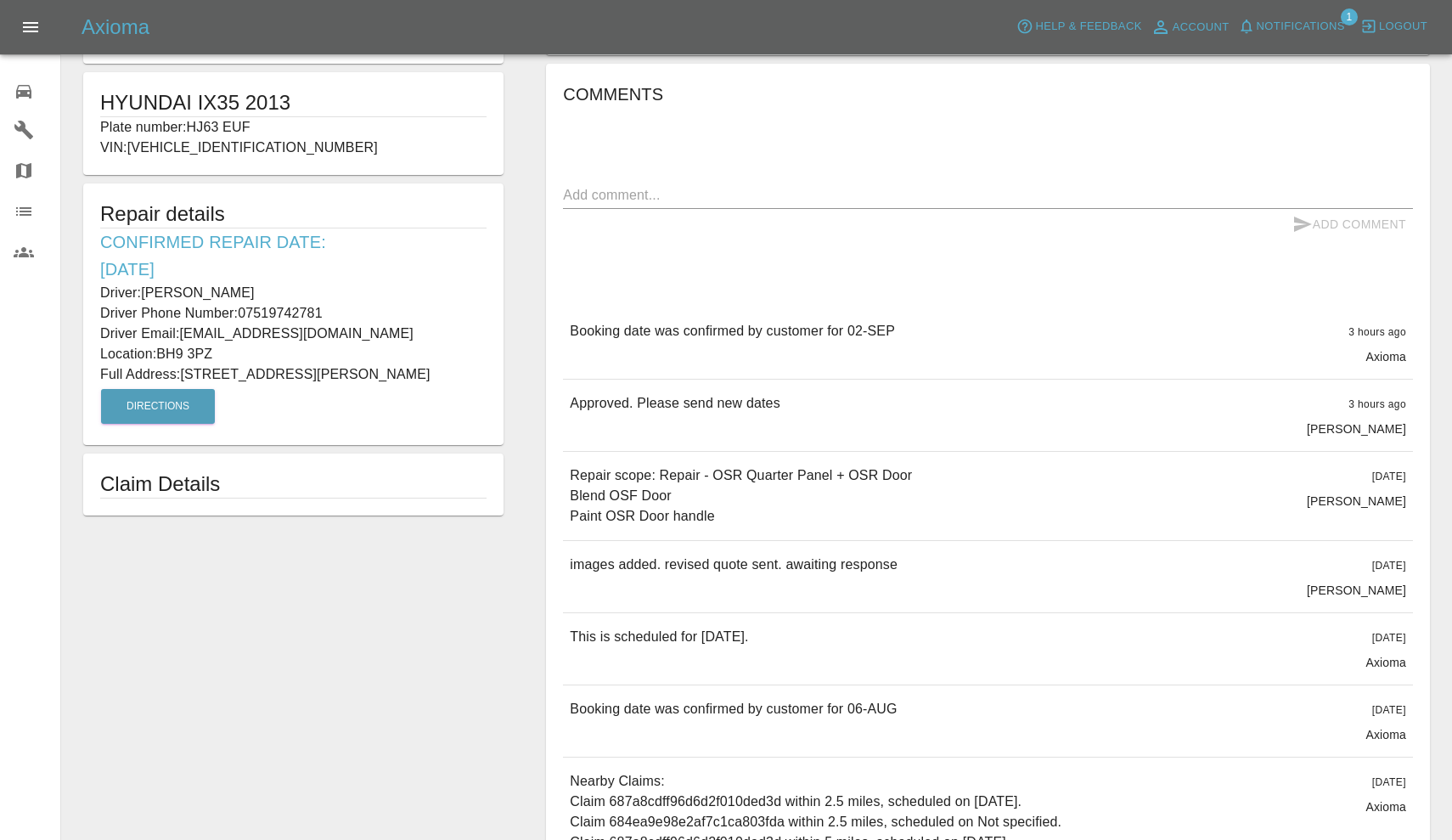
drag, startPoint x: 571, startPoint y: 471, endPoint x: 857, endPoint y: 513, distance: 289.1
click at [857, 513] on p "Repair scope: Repair - OSR Quarter Panel + OSR Door Blend OSF Door Paint OSR Do…" at bounding box center [741, 495] width 342 height 61
copy p "Repair scope: Repair - OSR Quarter Panel + OSR Door Blend OSF Door Paint OSR Do…"
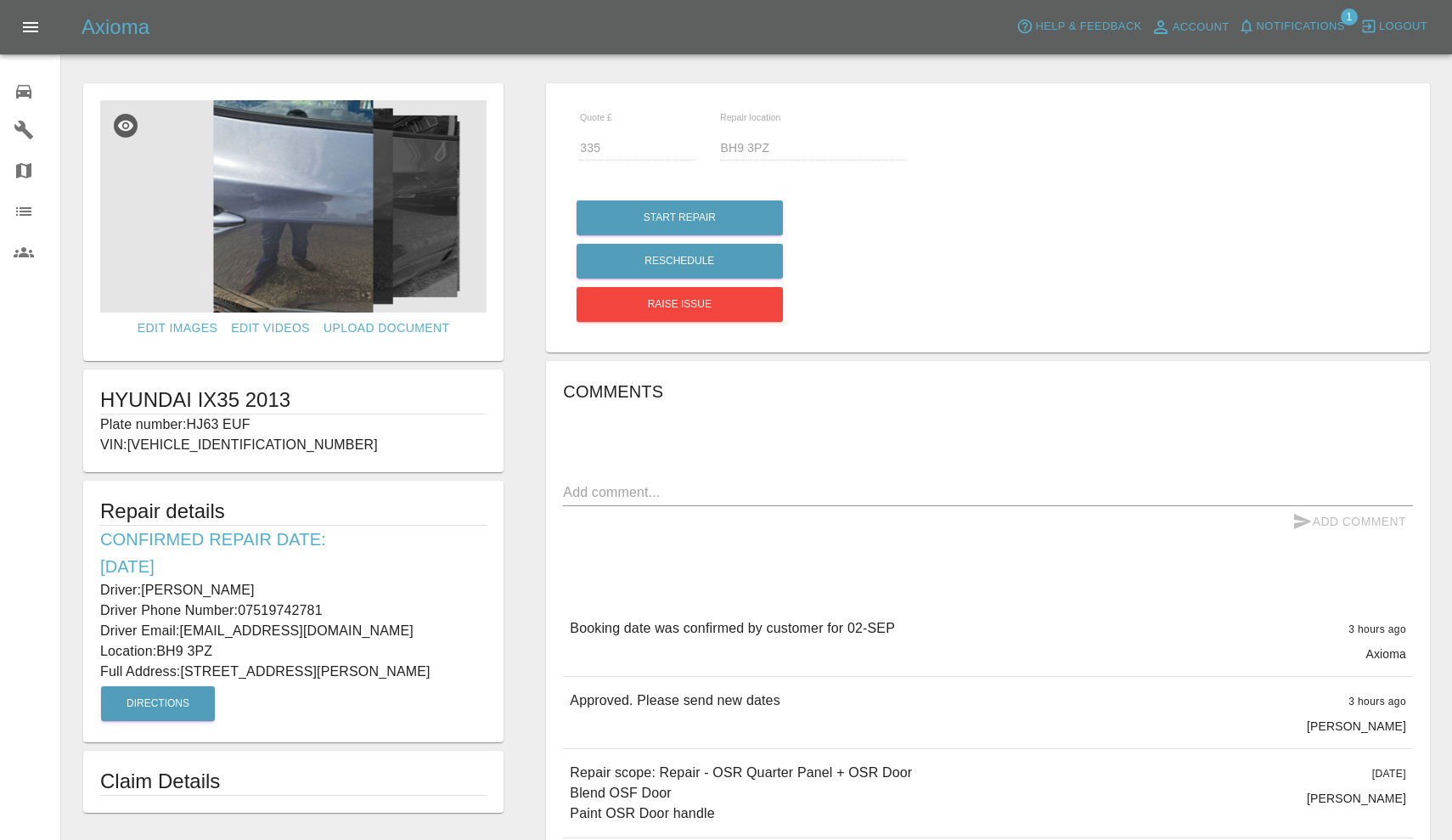
scroll to position [0, 0]
click at [317, 213] on img at bounding box center [293, 207] width 386 height 213
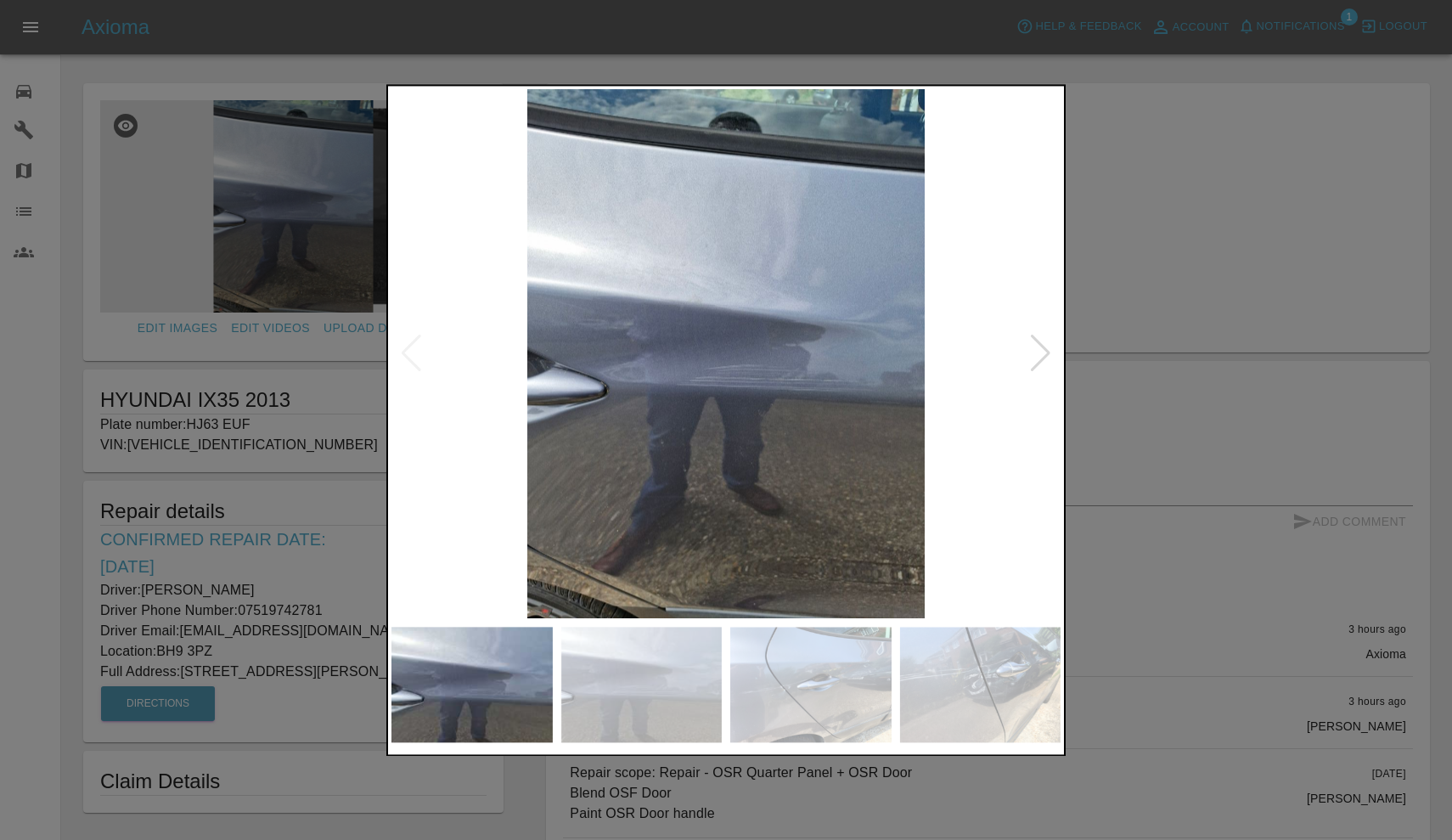
click at [1030, 361] on div at bounding box center [1041, 353] width 23 height 37
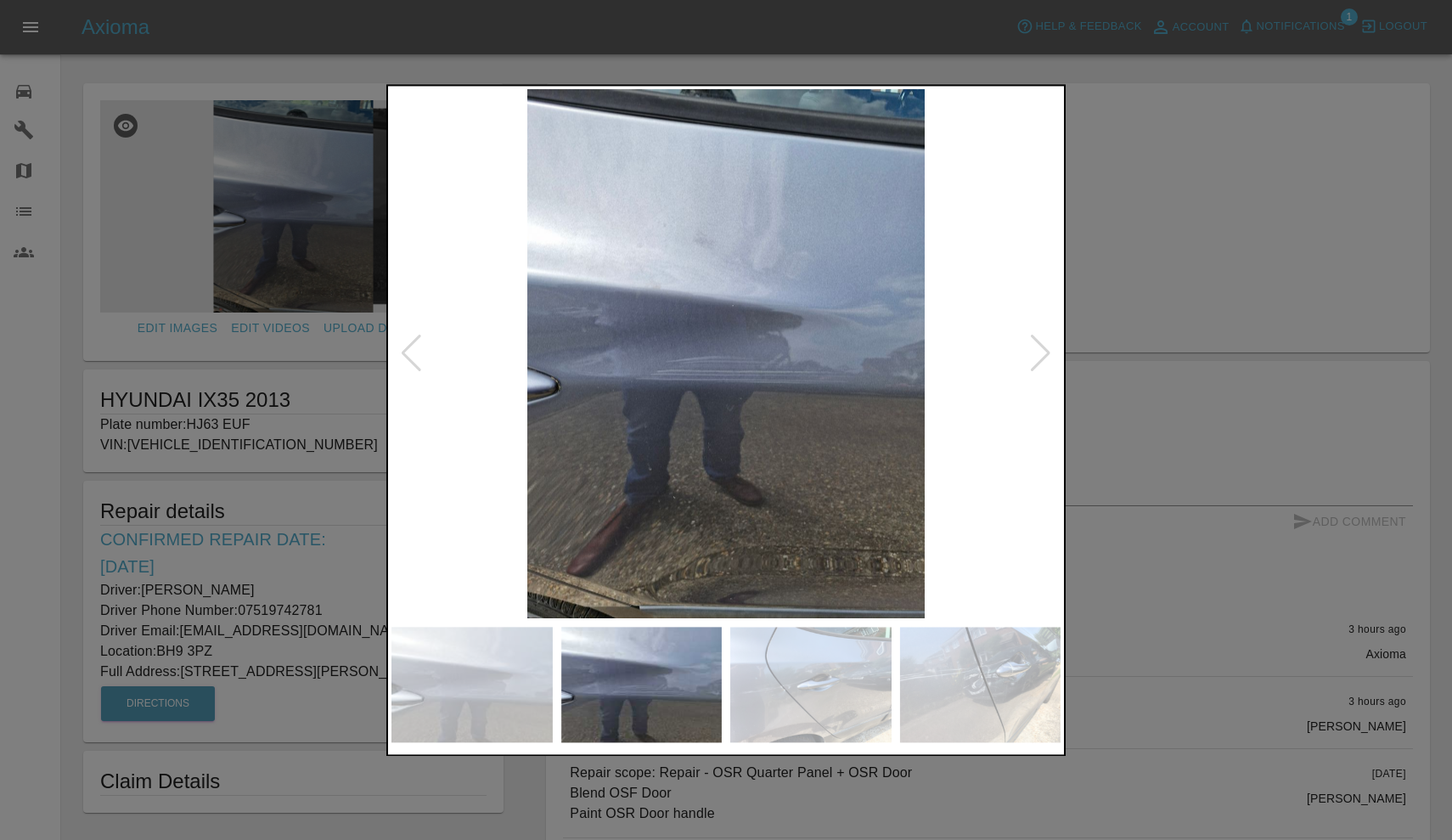
click at [1038, 358] on div at bounding box center [1041, 353] width 23 height 37
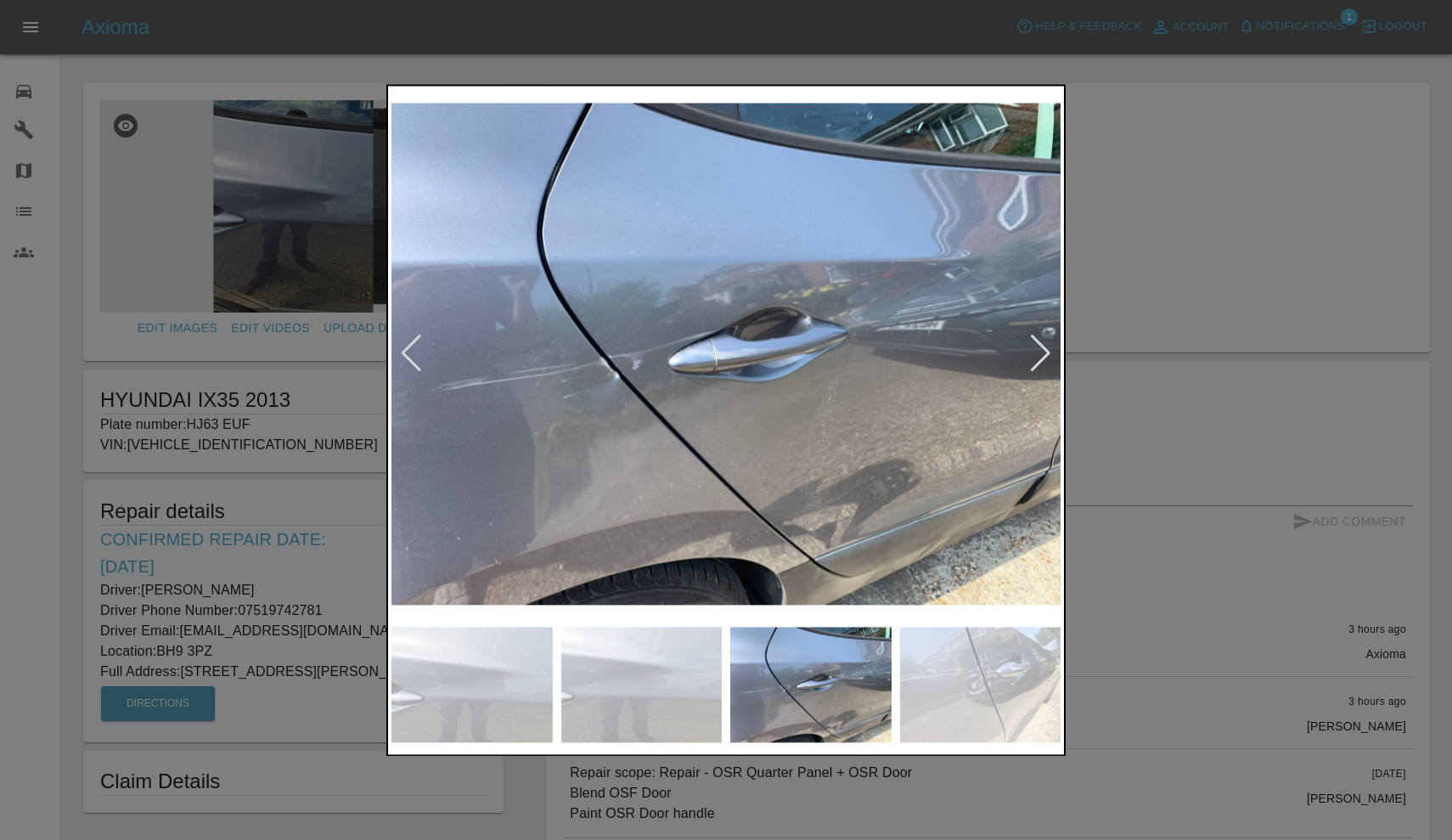
click at [1041, 356] on div at bounding box center [1041, 353] width 23 height 37
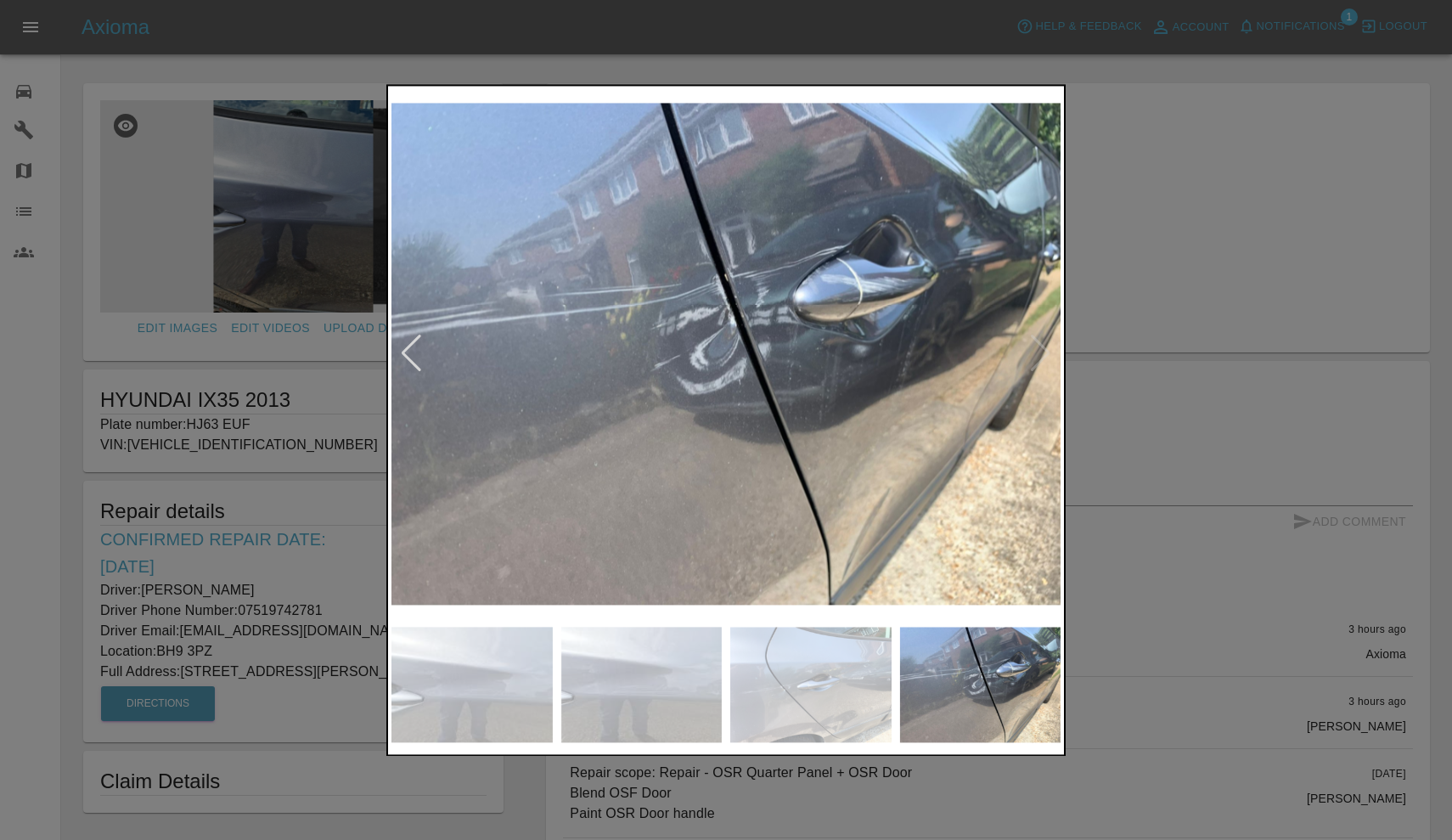
click at [1041, 356] on img at bounding box center [726, 353] width 669 height 529
click at [1133, 188] on div at bounding box center [726, 420] width 1452 height 840
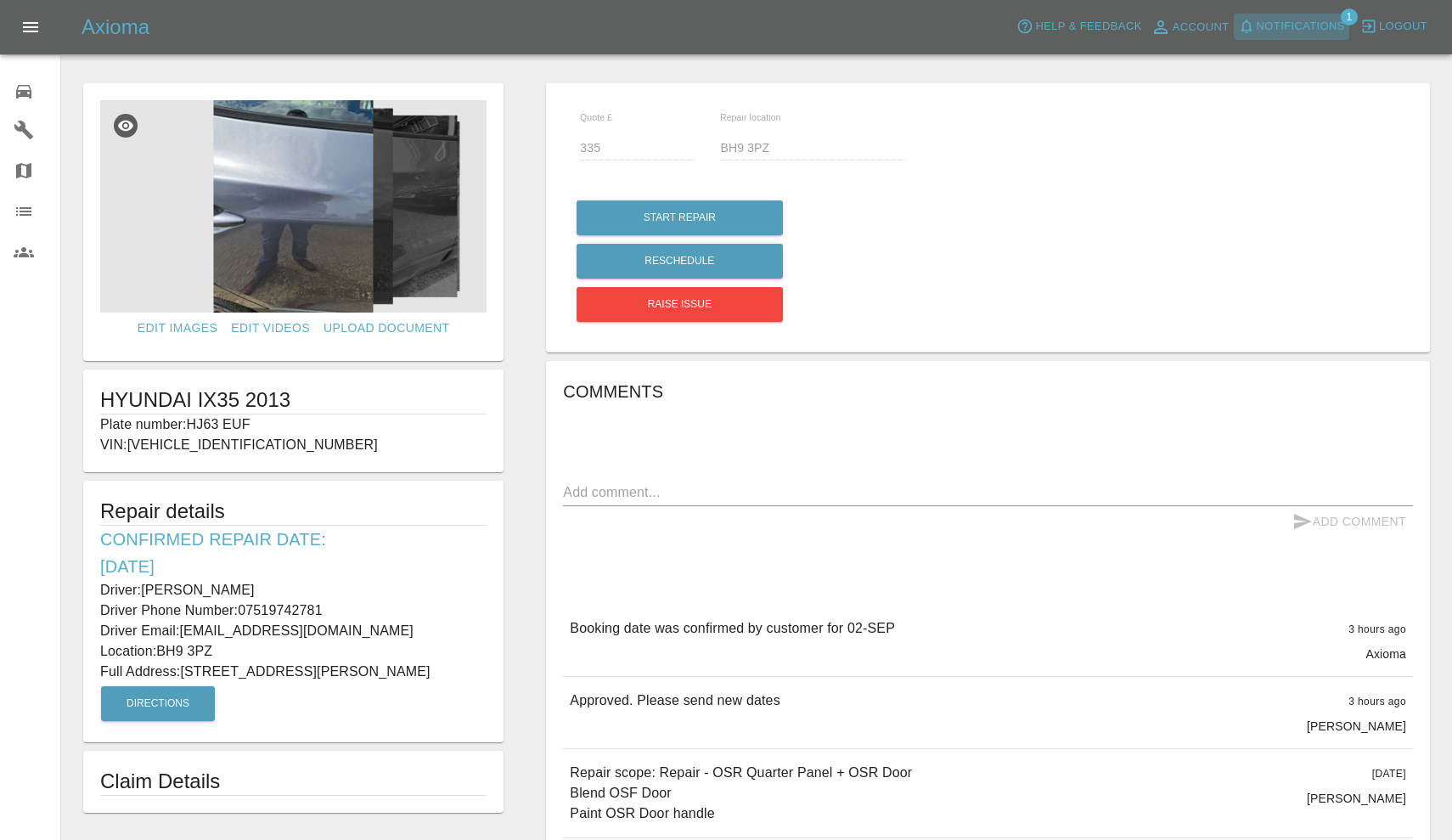
click at [1306, 25] on span "Notifications" at bounding box center [1301, 27] width 88 height 20
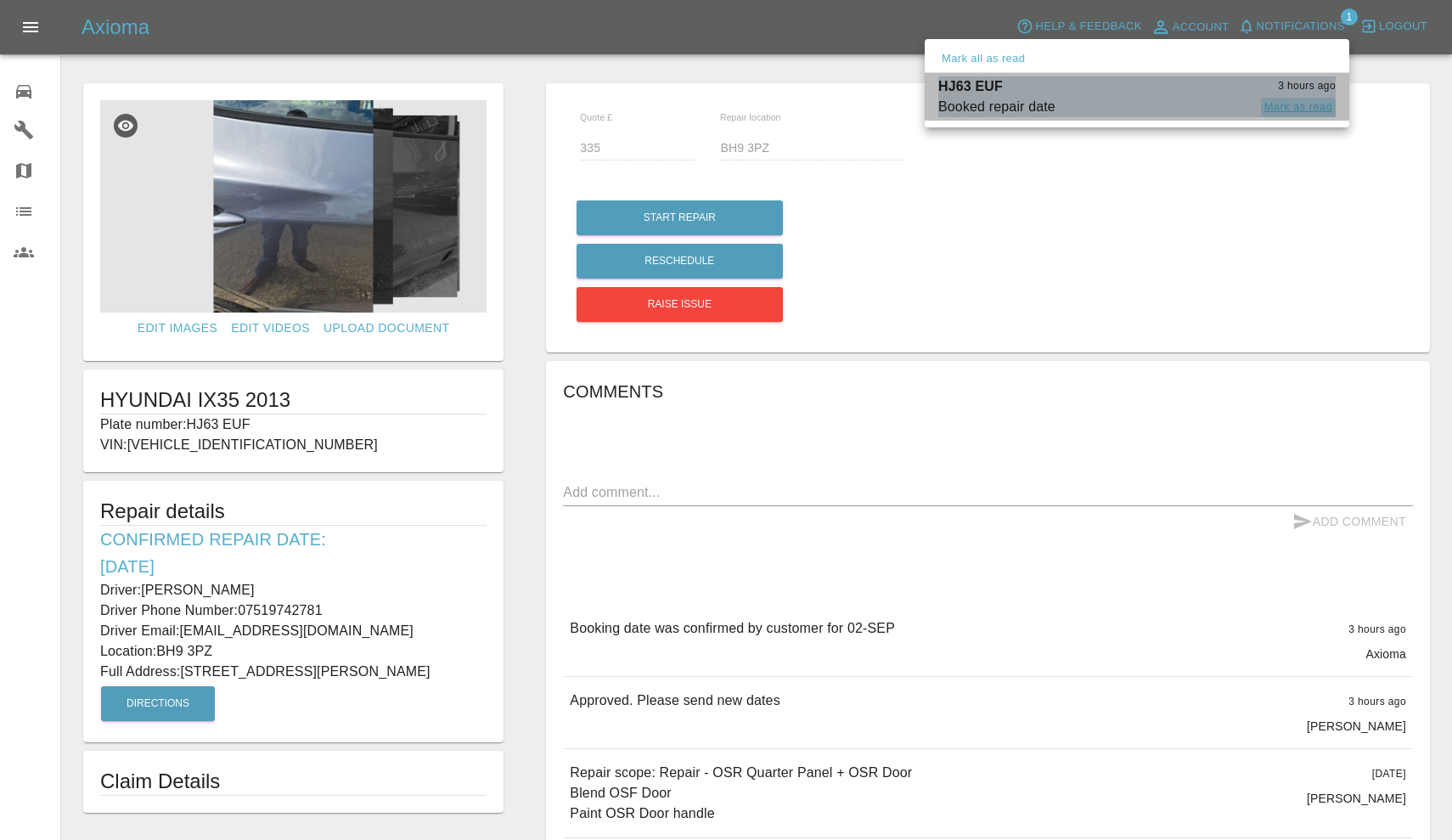
click at [1290, 110] on button "Mark as read" at bounding box center [1298, 107] width 74 height 20
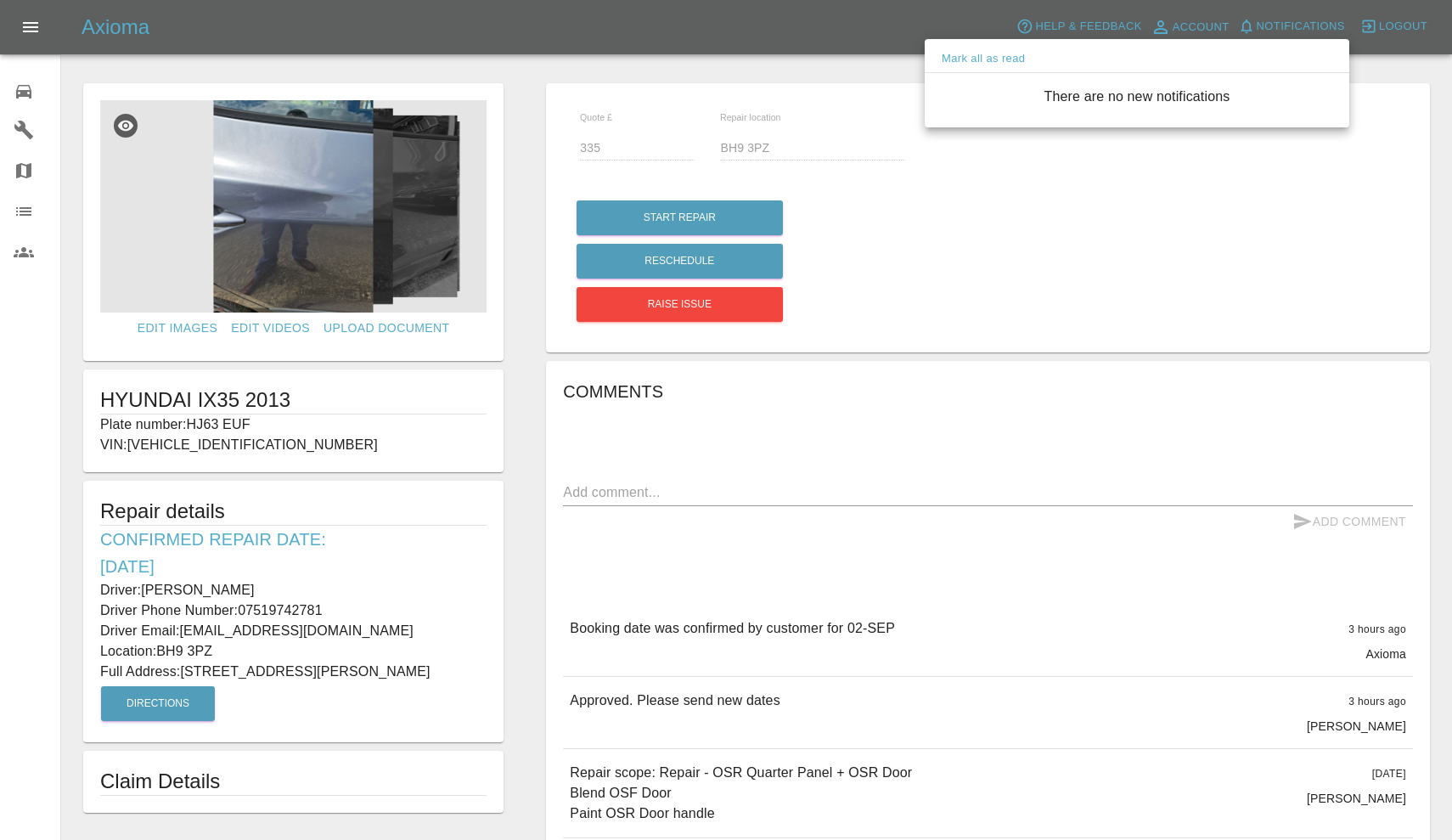
click at [24, 104] on div at bounding box center [726, 420] width 1452 height 840
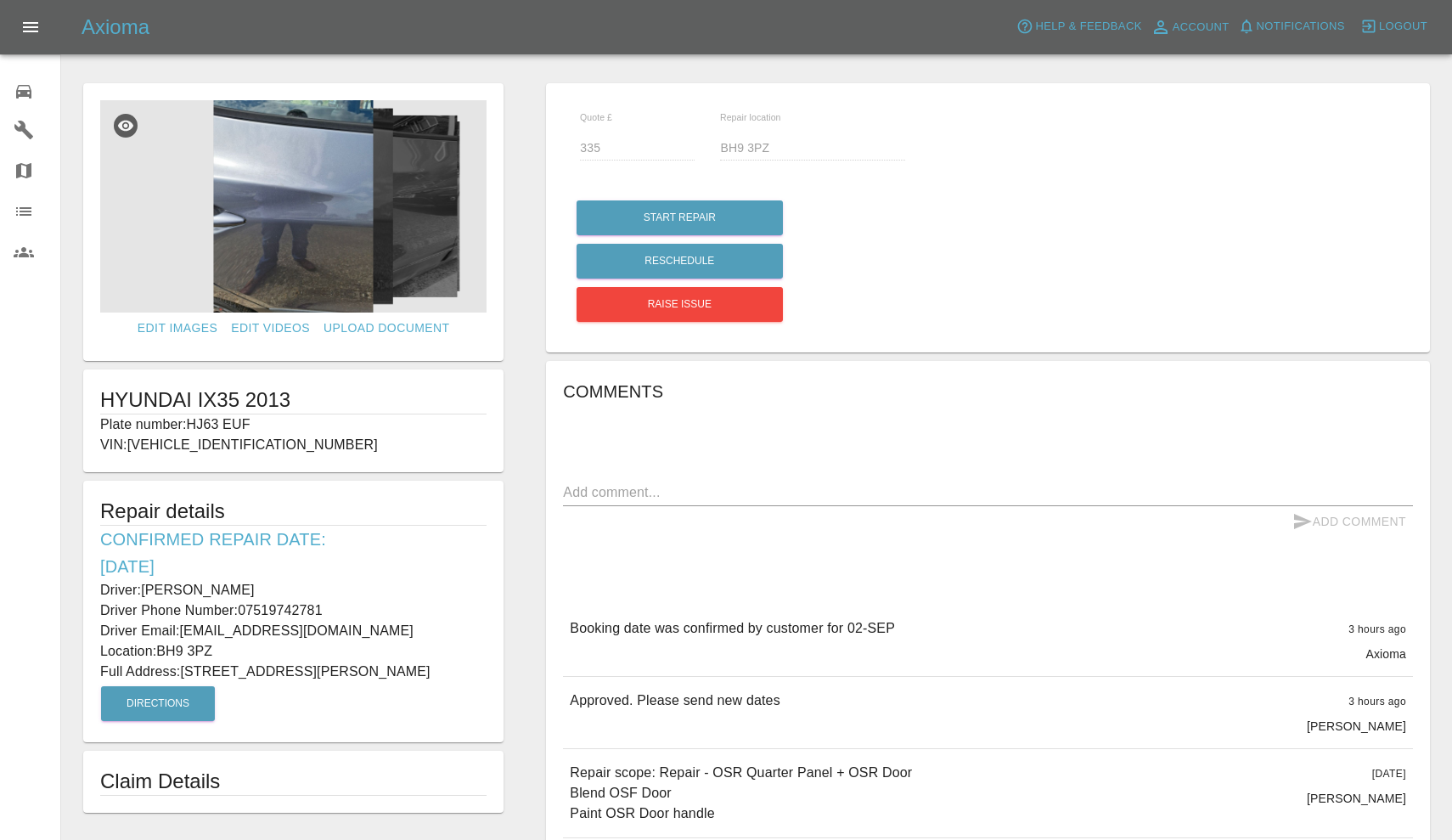
click at [24, 104] on link "Repair home" at bounding box center [30, 89] width 60 height 41
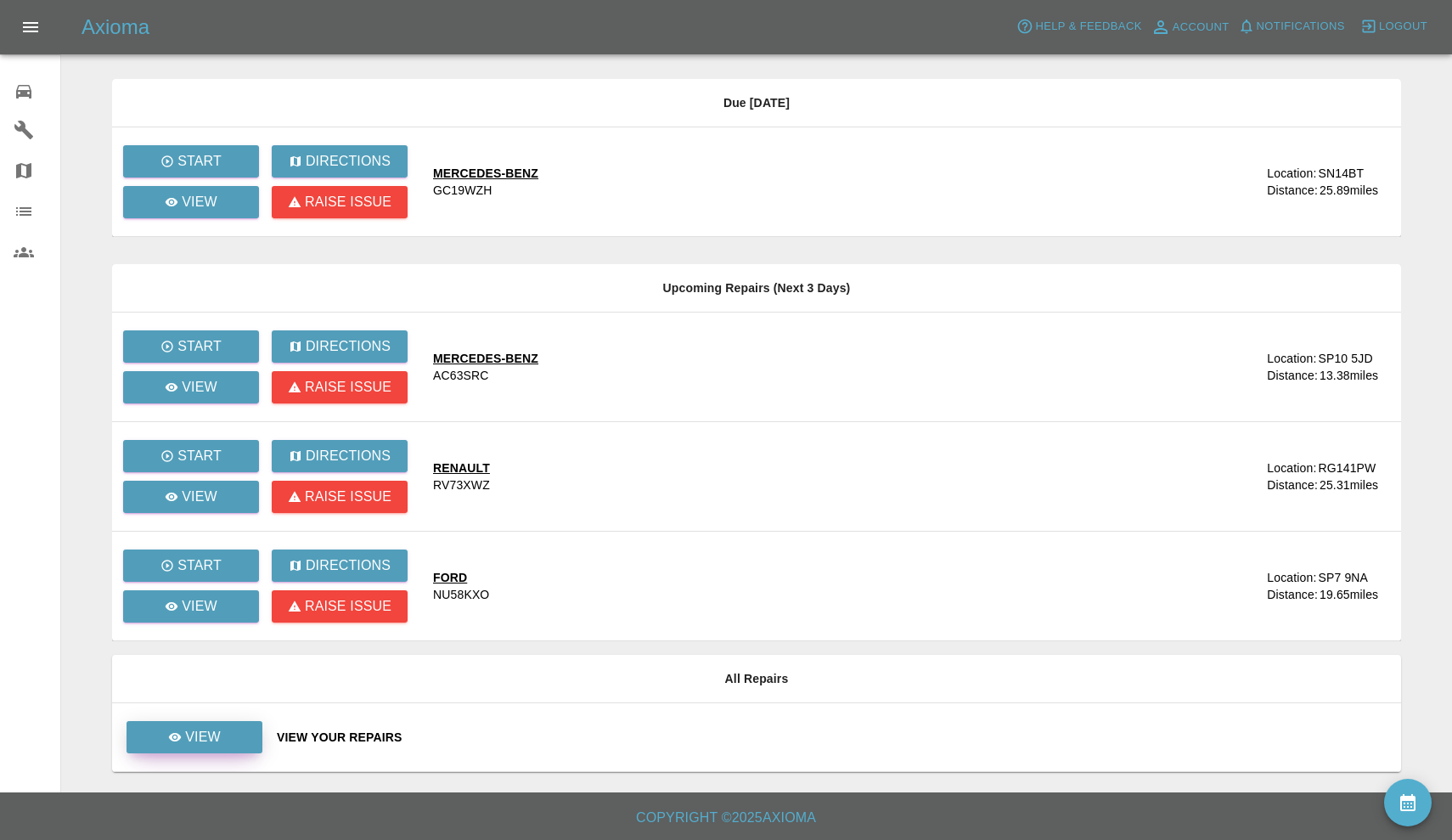
scroll to position [388, 0]
click at [191, 737] on p "View" at bounding box center [202, 737] width 35 height 21
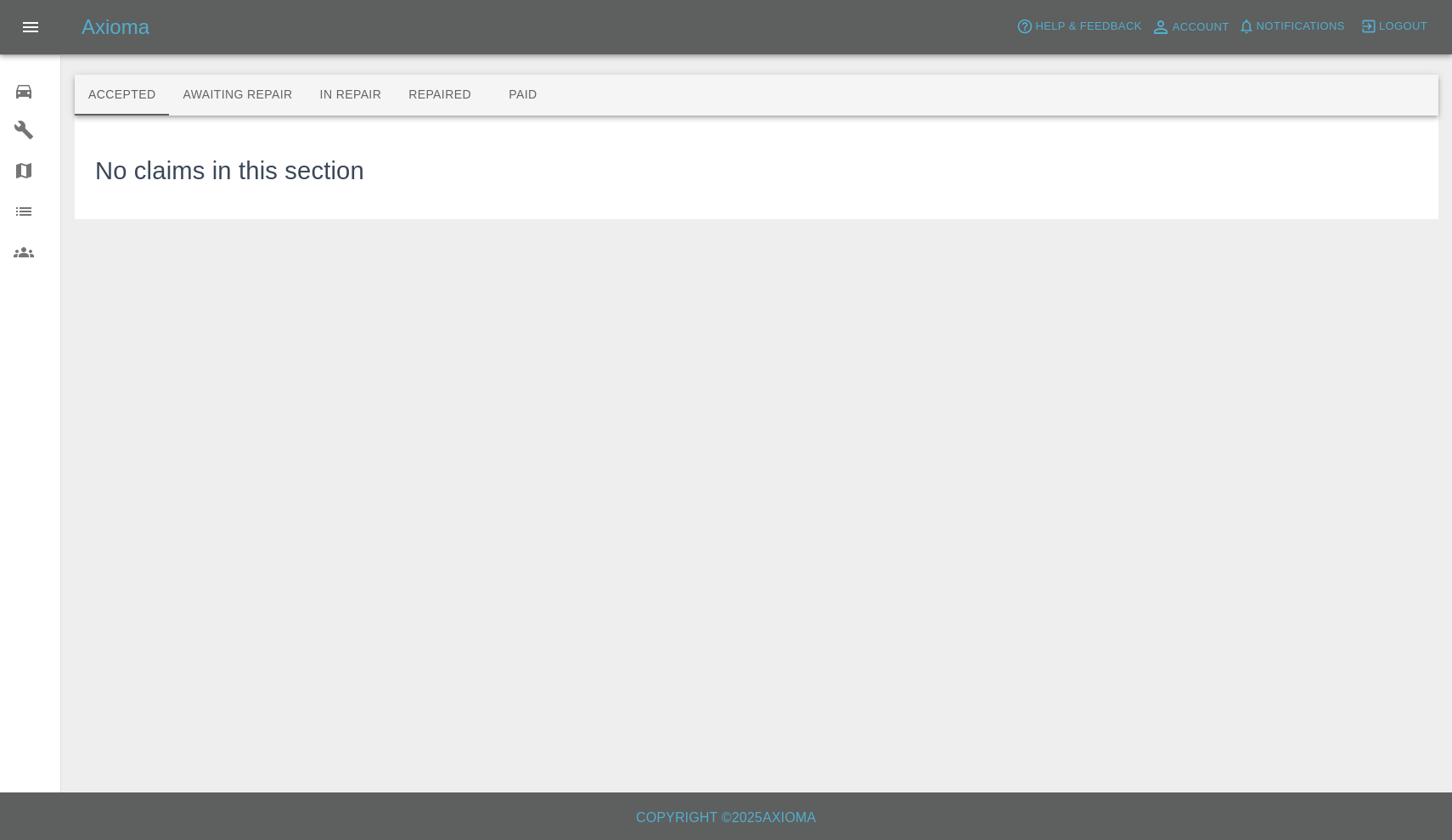
click at [538, 118] on div "No claims in this section" at bounding box center [756, 168] width 1364 height 104
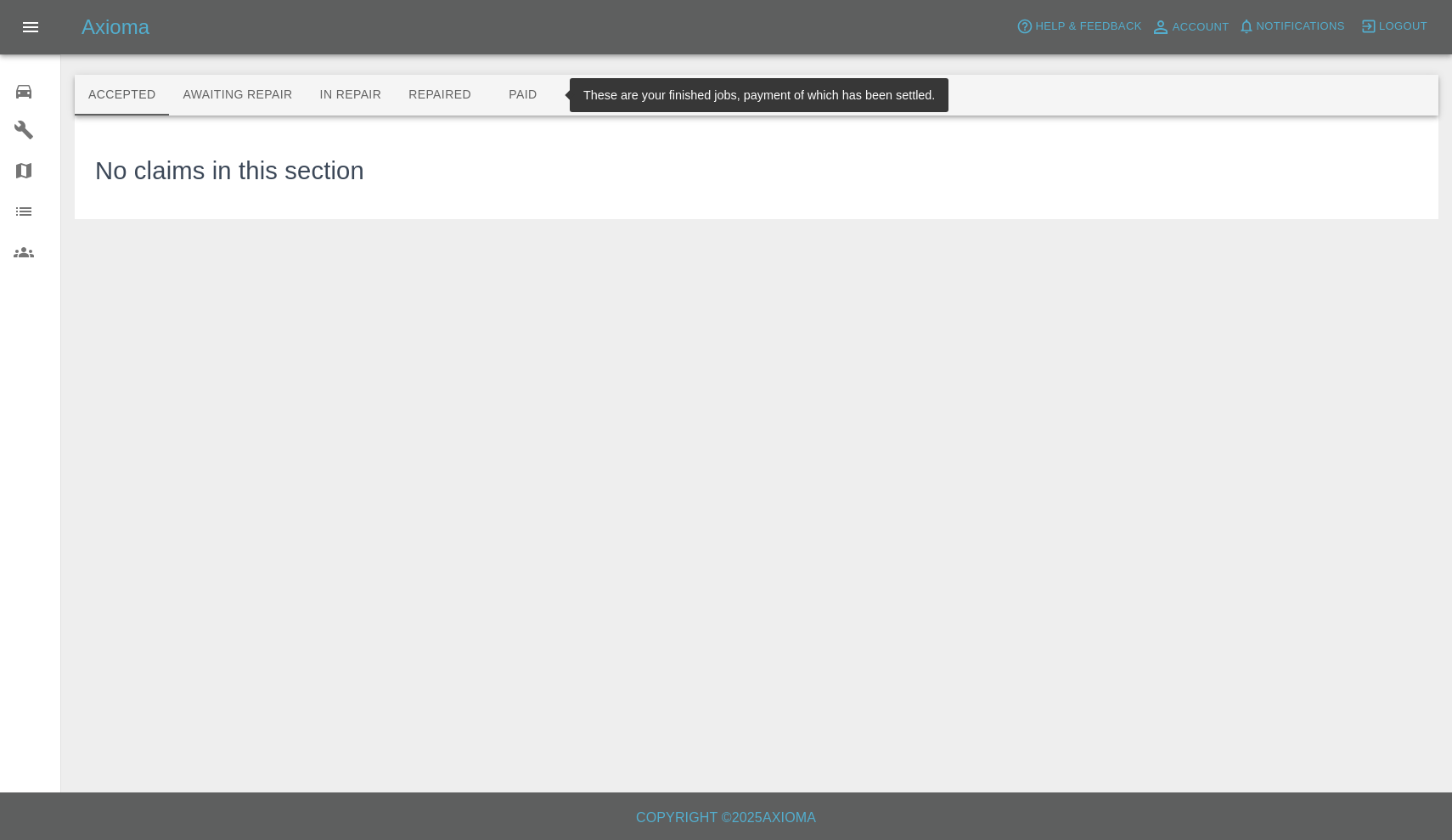
click at [534, 96] on button "Paid" at bounding box center [523, 94] width 76 height 41
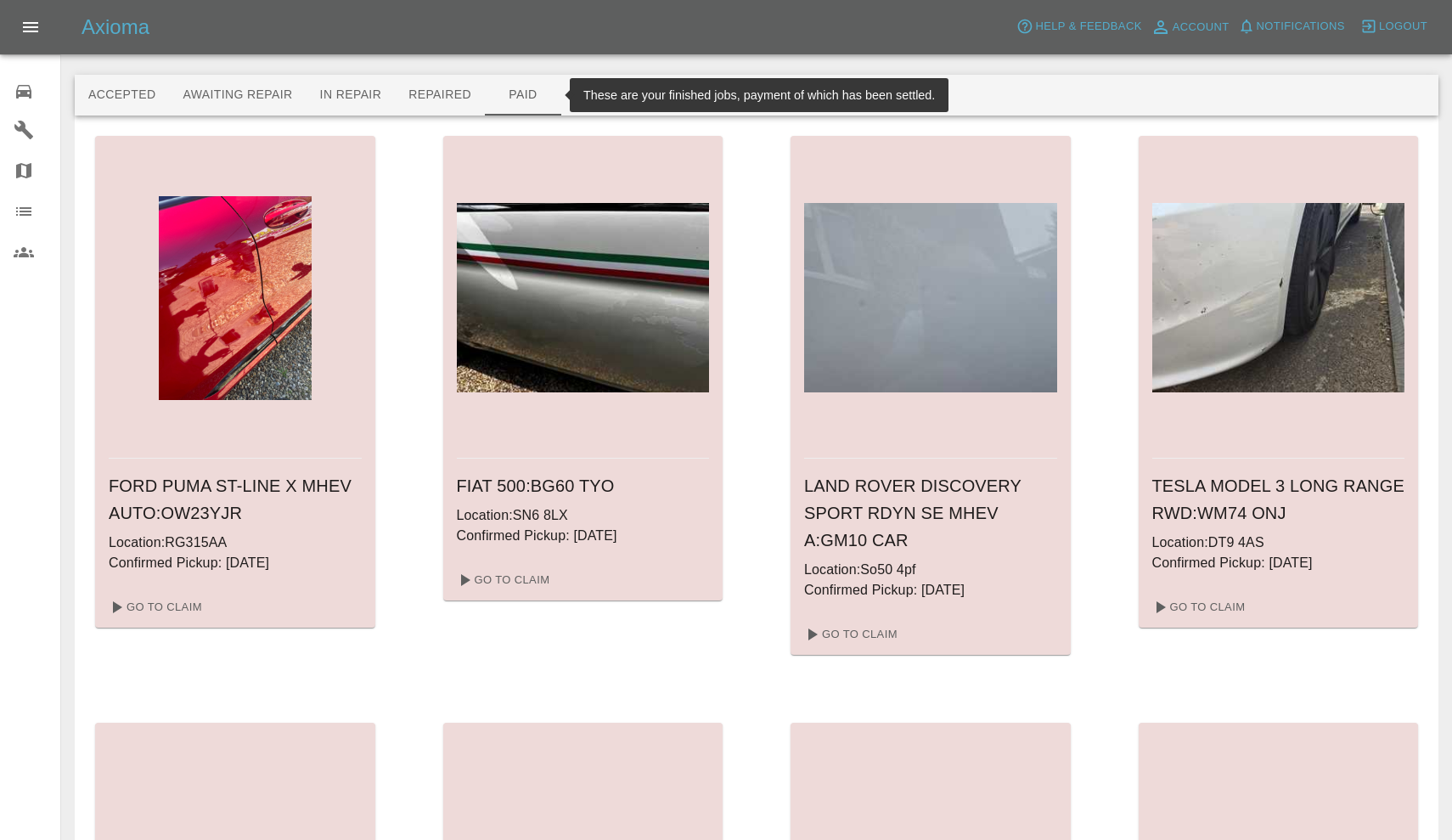
click at [531, 98] on button "Paid" at bounding box center [523, 94] width 76 height 41
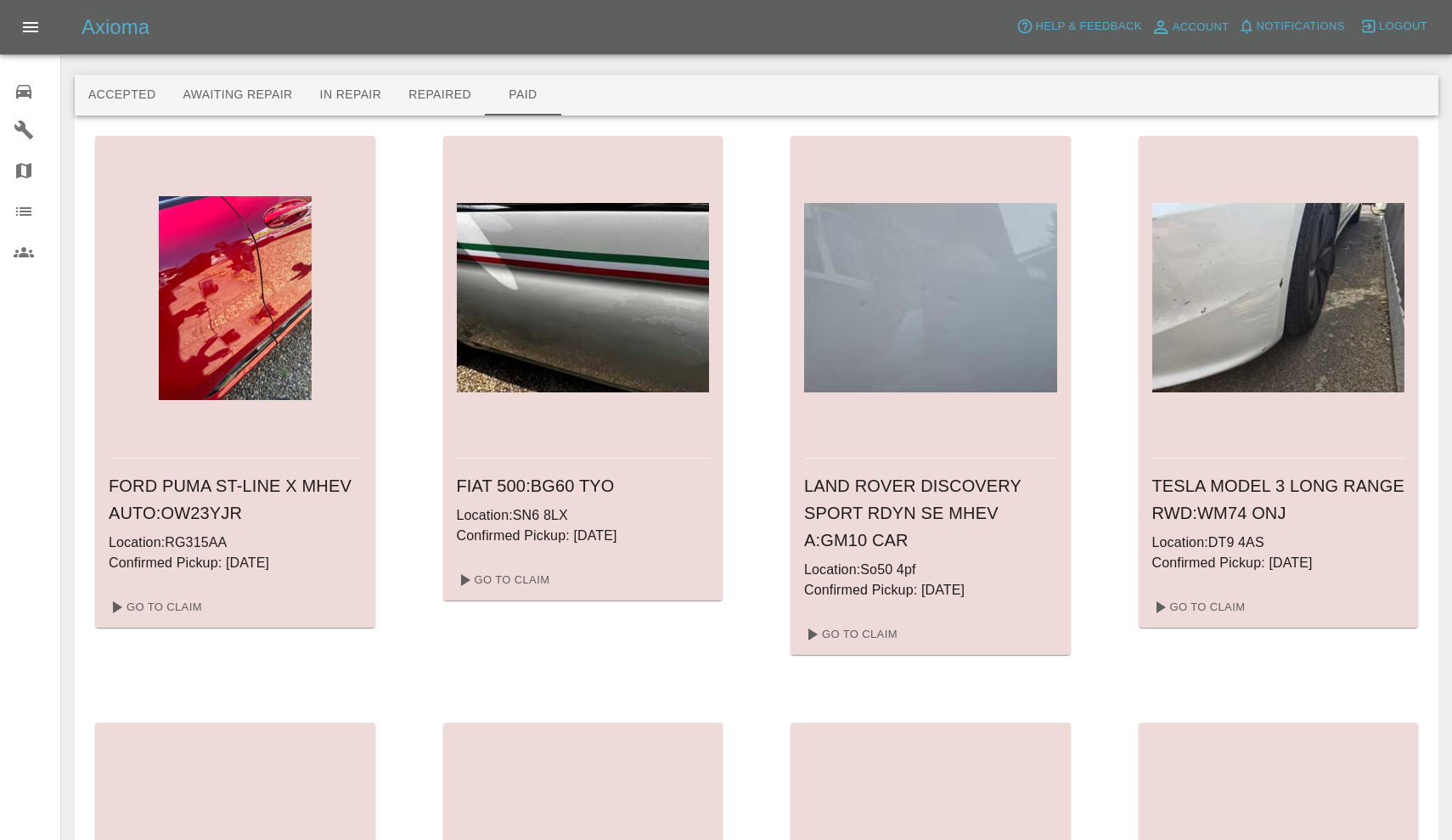
scroll to position [959, 0]
